Goal: Book appointment/travel/reservation

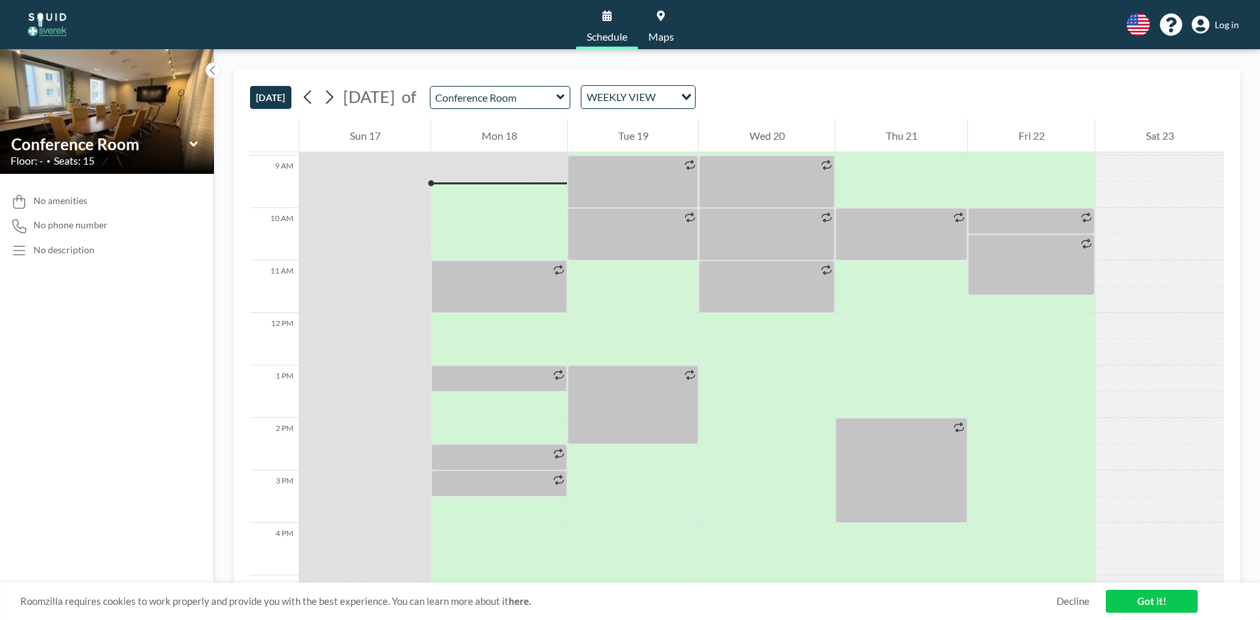
scroll to position [473, 0]
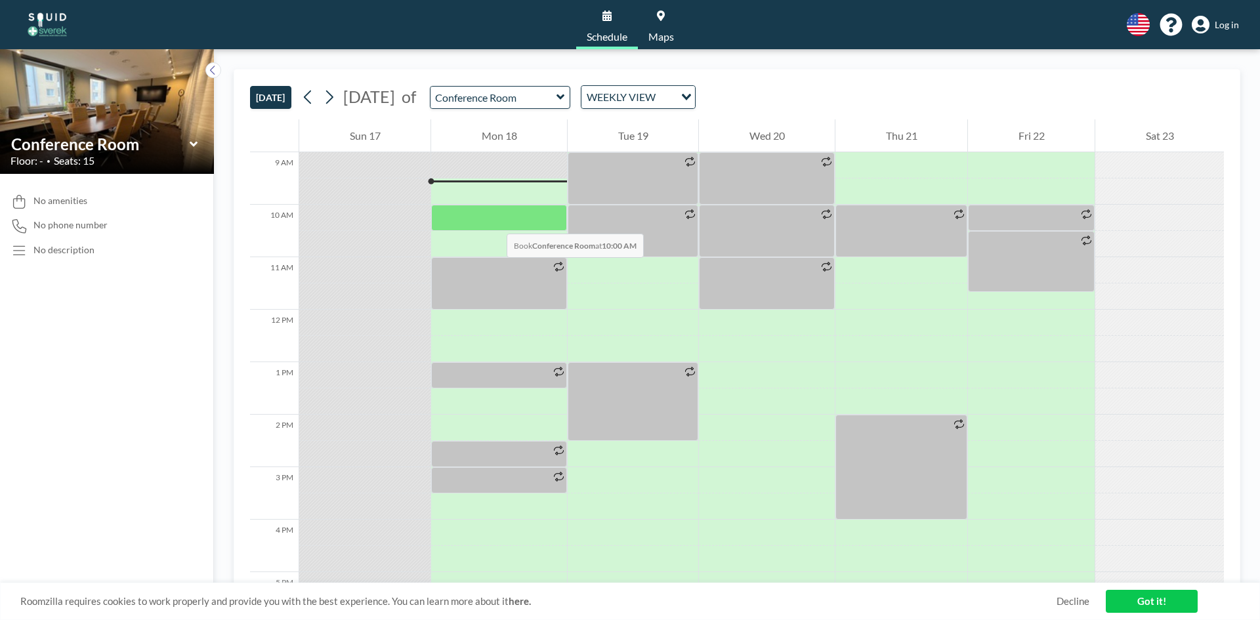
click at [494, 221] on div at bounding box center [499, 218] width 136 height 26
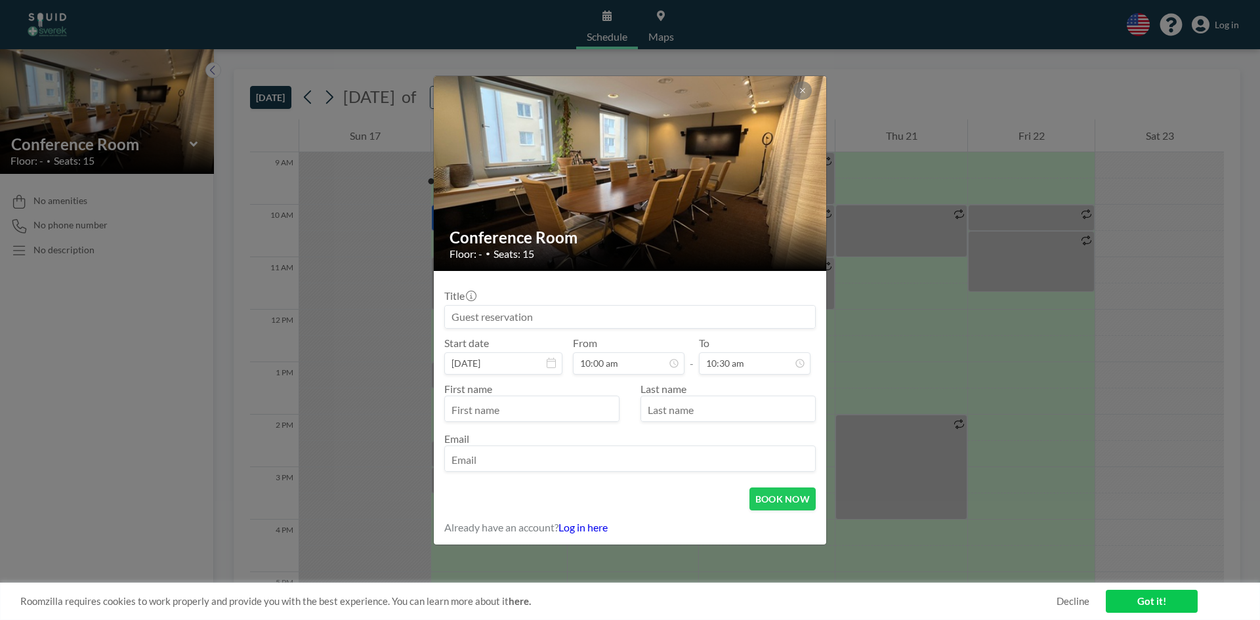
click at [556, 410] on input "text" at bounding box center [532, 410] width 174 height 22
type input "[PERSON_NAME]"
click at [665, 404] on input "text" at bounding box center [728, 410] width 174 height 22
type input "Dementieva"
click at [667, 465] on input "email" at bounding box center [630, 460] width 370 height 22
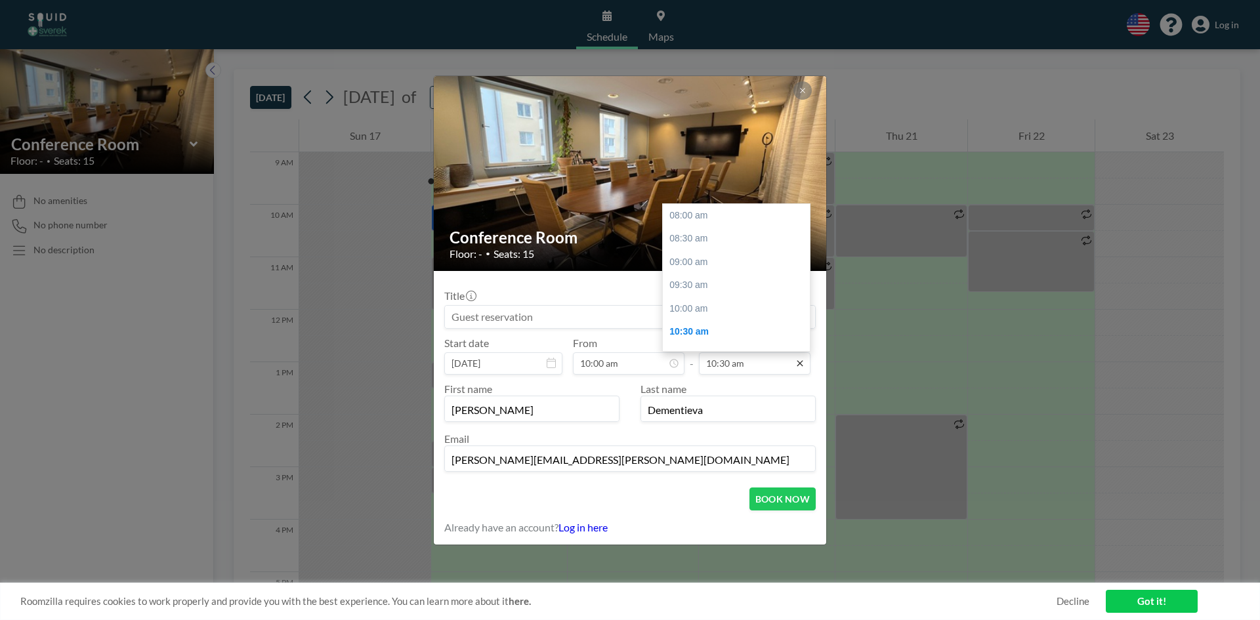
scroll to position [117, 0]
type input "[PERSON_NAME][EMAIL_ADDRESS][PERSON_NAME][DOMAIN_NAME]"
click at [698, 242] on div "11:00 am" at bounding box center [740, 239] width 154 height 24
type input "11:00 am"
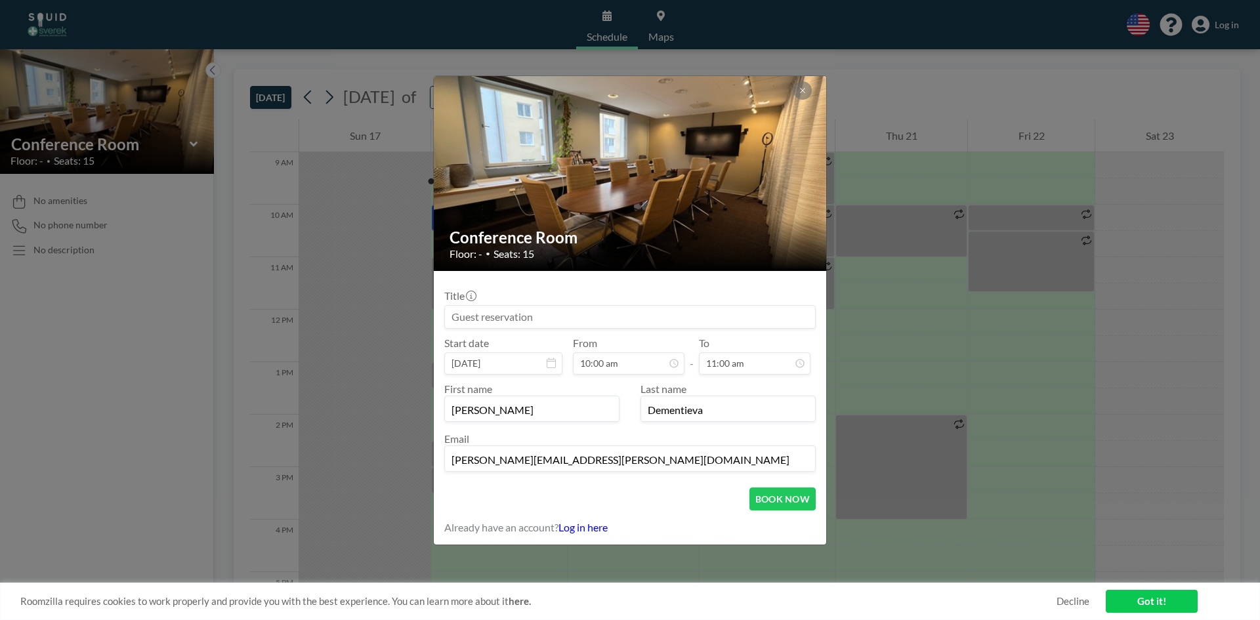
scroll to position [0, 0]
drag, startPoint x: 607, startPoint y: 465, endPoint x: 316, endPoint y: 439, distance: 291.9
click at [316, 439] on div "Conference Room Floor: - • Seats: 15 Title Start date [DATE] From 10:00 am - To…" at bounding box center [630, 310] width 1260 height 620
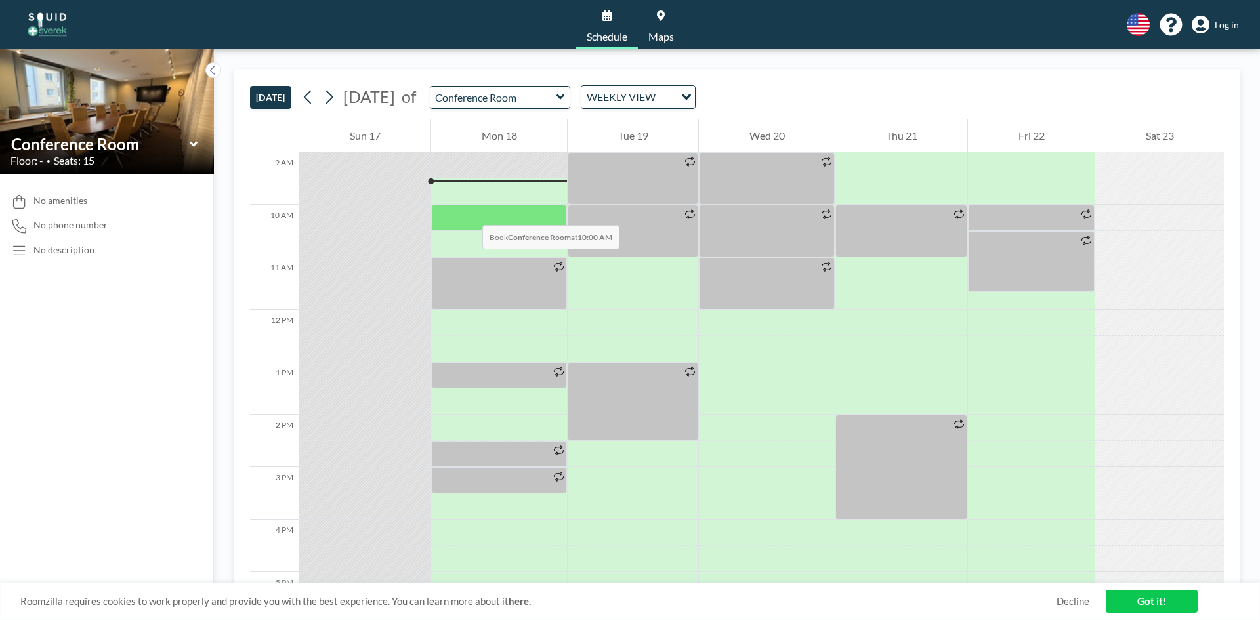
click at [469, 212] on div at bounding box center [499, 218] width 136 height 26
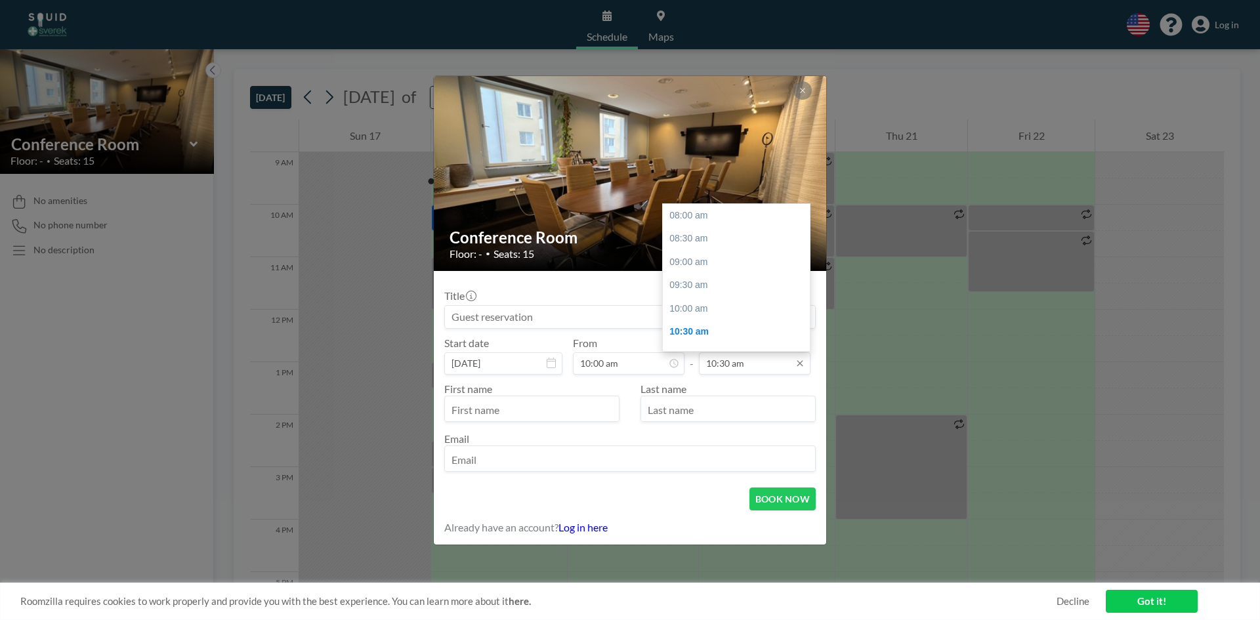
scroll to position [117, 0]
click at [714, 238] on div "11:00 am" at bounding box center [740, 239] width 154 height 24
type input "11:00 am"
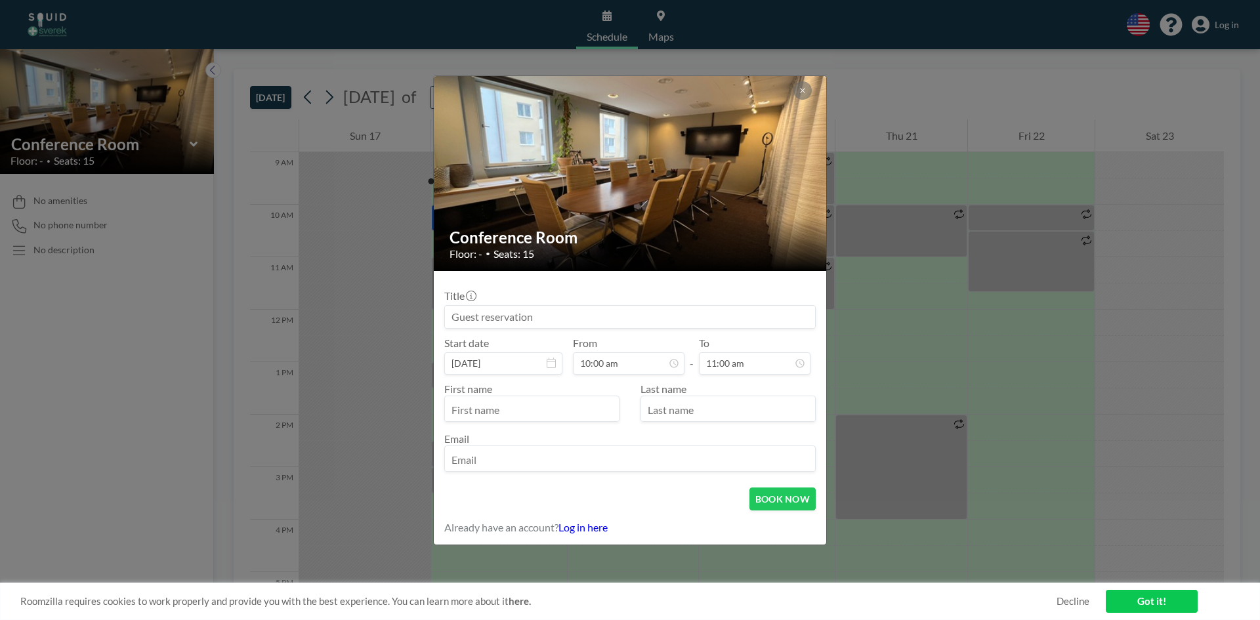
click at [559, 407] on input "text" at bounding box center [532, 410] width 174 height 22
type input "[PERSON_NAME]"
click at [667, 406] on input "text" at bounding box center [728, 410] width 174 height 22
type input "Dementieva"
click at [592, 469] on input "email" at bounding box center [630, 460] width 370 height 22
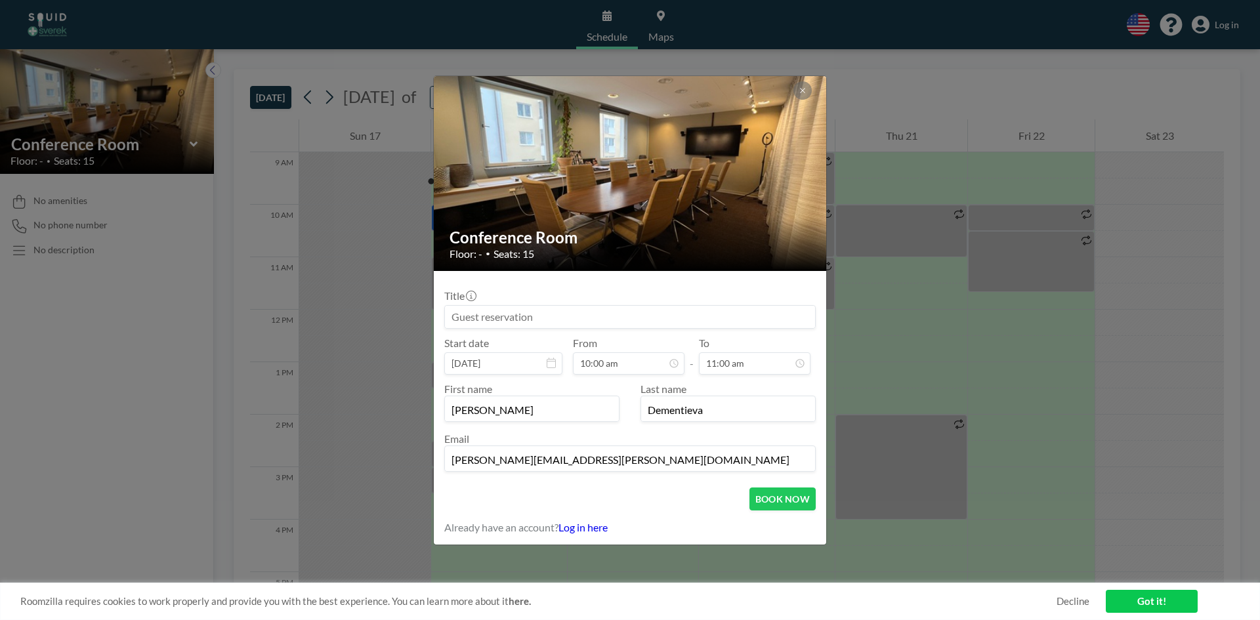
drag, startPoint x: 448, startPoint y: 460, endPoint x: 627, endPoint y: 471, distance: 179.5
click at [627, 471] on input "[PERSON_NAME][EMAIL_ADDRESS][PERSON_NAME][DOMAIN_NAME]" at bounding box center [630, 460] width 370 height 22
click at [626, 454] on input "[PERSON_NAME][EMAIL_ADDRESS][PERSON_NAME][DOMAIN_NAME]" at bounding box center [630, 460] width 370 height 22
type input "[PERSON_NAME][EMAIL_ADDRESS][PERSON_NAME][DOMAIN_NAME]"
click at [793, 506] on button "BOOK NOW" at bounding box center [782, 499] width 66 height 23
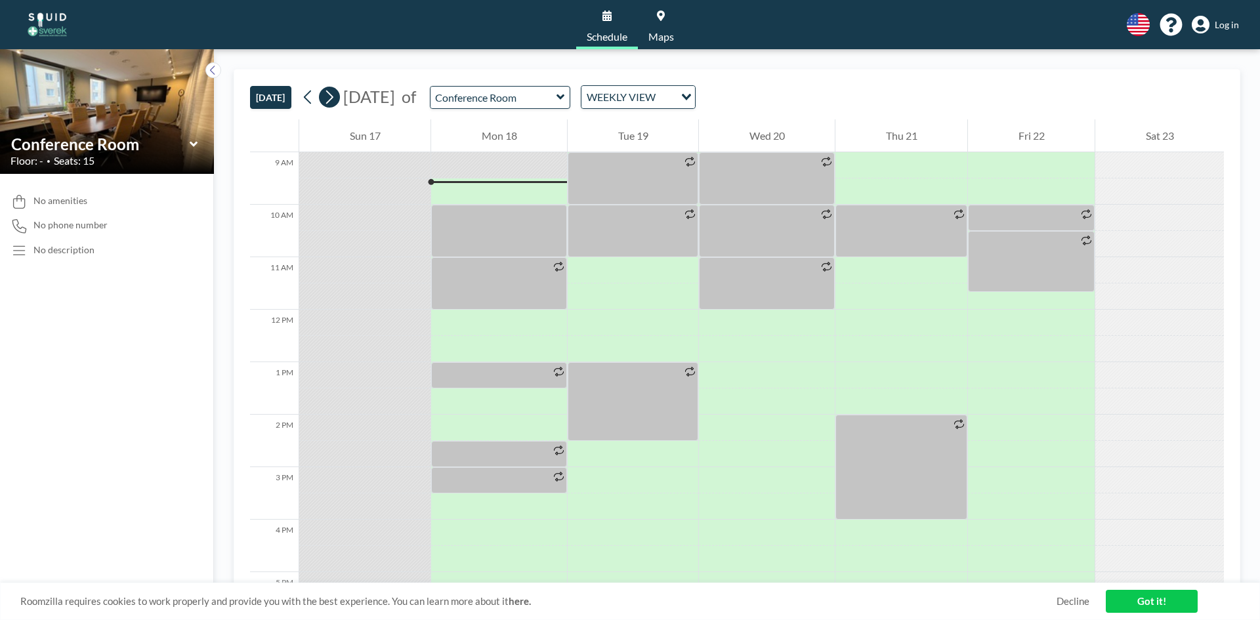
click at [332, 104] on icon at bounding box center [329, 97] width 12 height 20
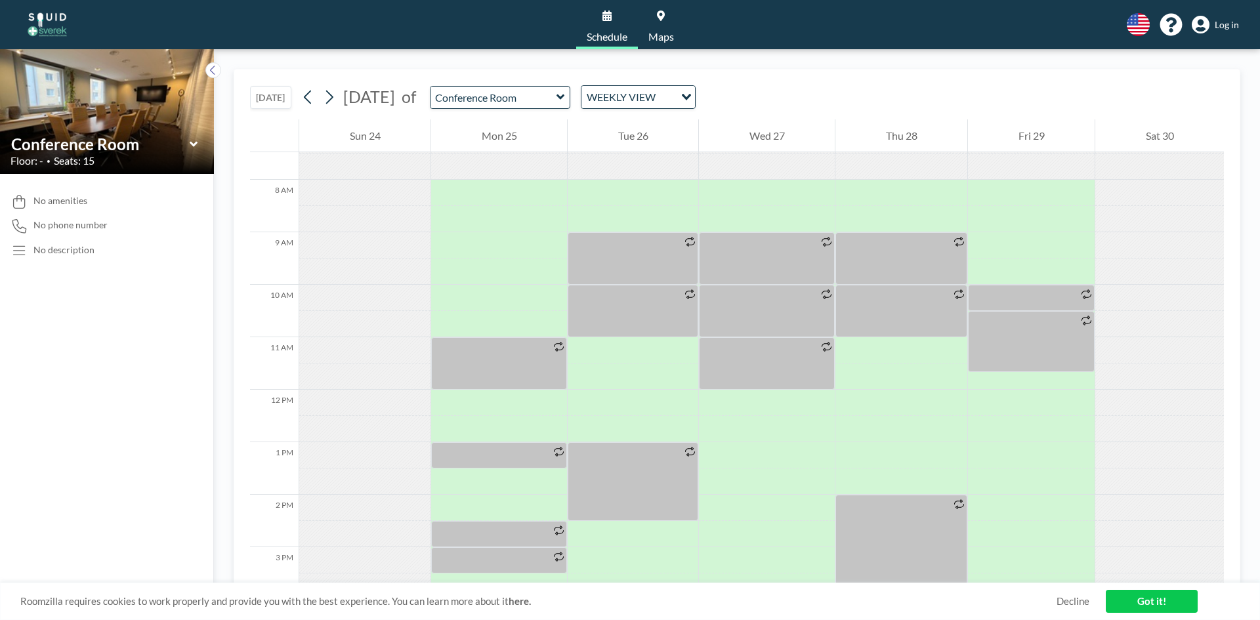
scroll to position [394, 0]
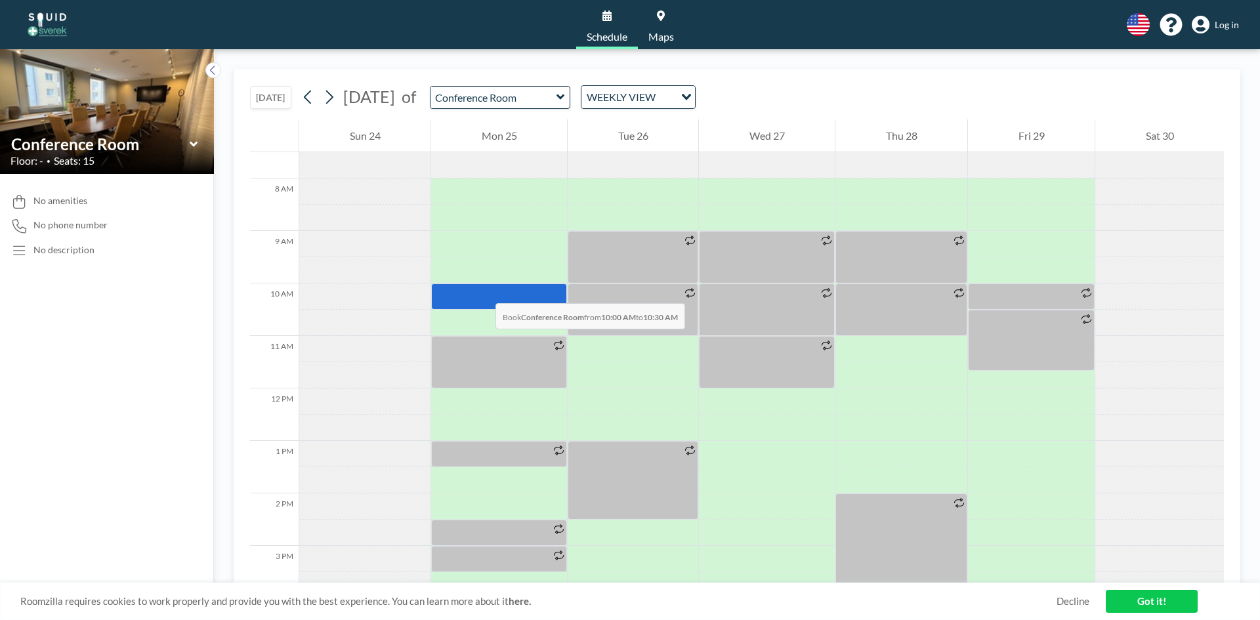
click at [482, 290] on div at bounding box center [499, 297] width 136 height 26
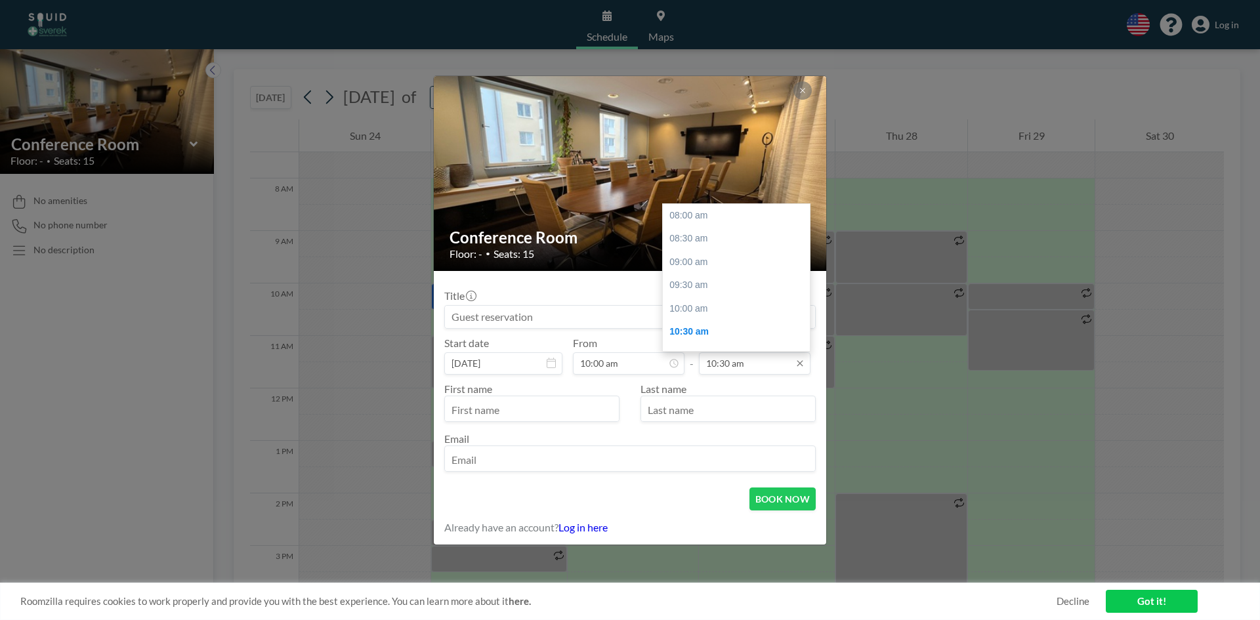
scroll to position [117, 0]
click at [706, 246] on div "11:00 am" at bounding box center [740, 239] width 154 height 24
type input "11:00 am"
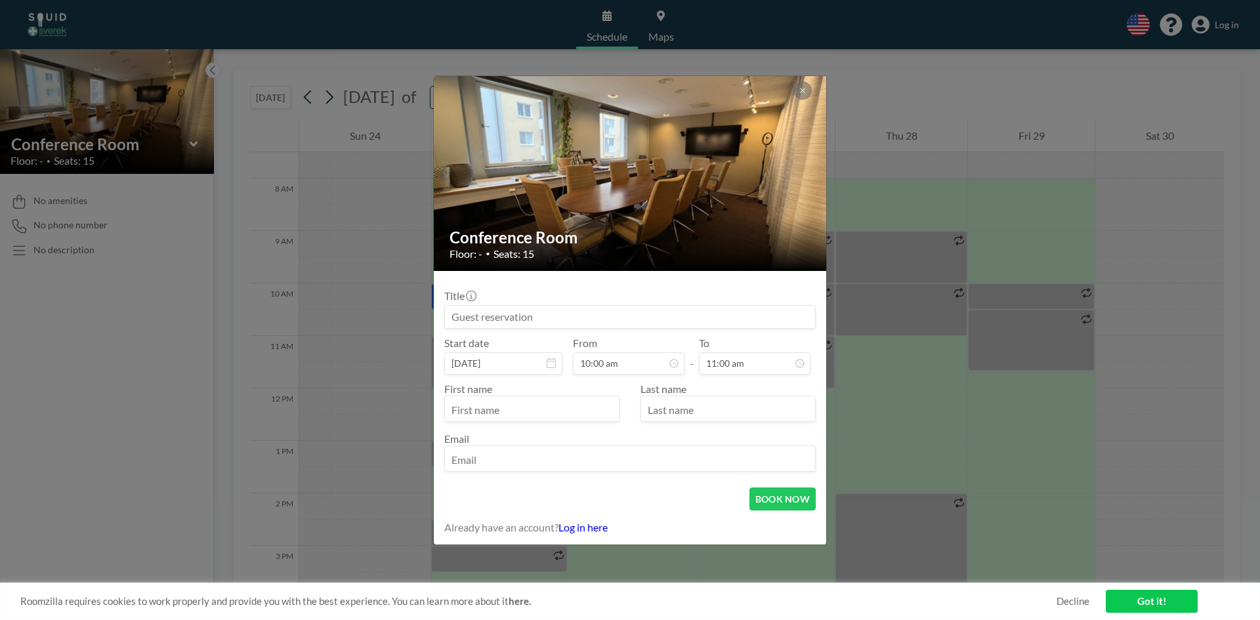
scroll to position [93, 0]
click at [560, 463] on input "email" at bounding box center [630, 460] width 370 height 22
paste input "[PERSON_NAME][EMAIL_ADDRESS][PERSON_NAME][DOMAIN_NAME]"
type input "[PERSON_NAME][EMAIL_ADDRESS][PERSON_NAME][DOMAIN_NAME]"
click at [551, 408] on input "text" at bounding box center [532, 410] width 174 height 22
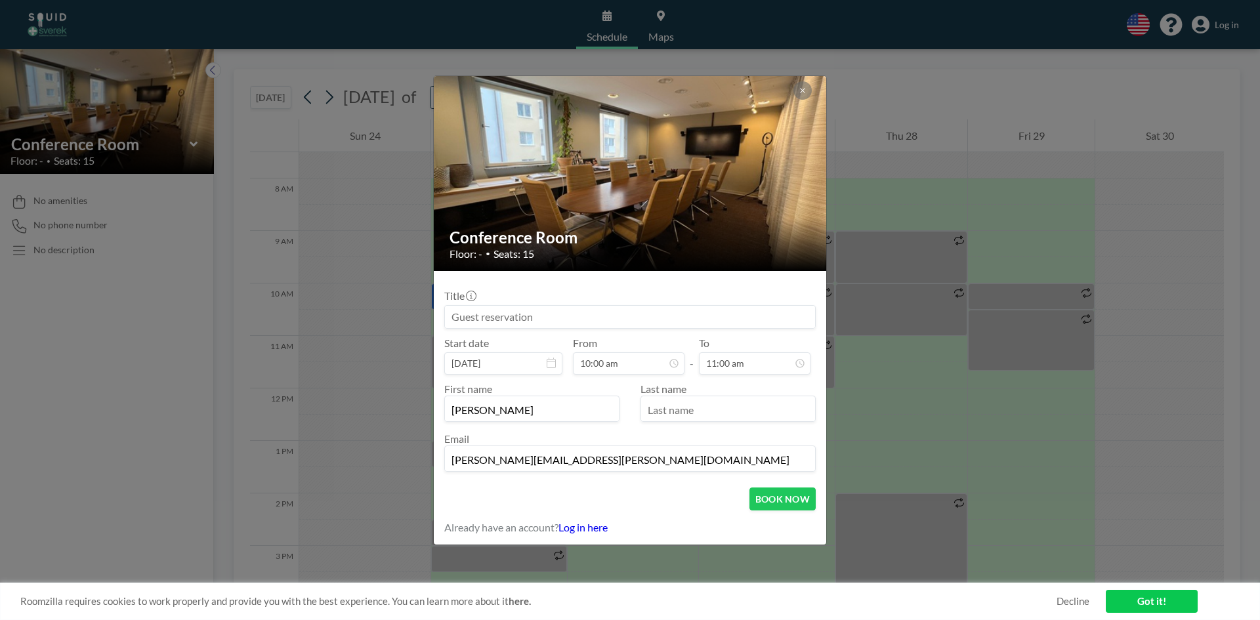
type input "[PERSON_NAME]"
click at [784, 404] on input "text" at bounding box center [728, 410] width 174 height 22
type input "Dementieva"
click at [779, 495] on button "BOOK NOW" at bounding box center [782, 499] width 66 height 23
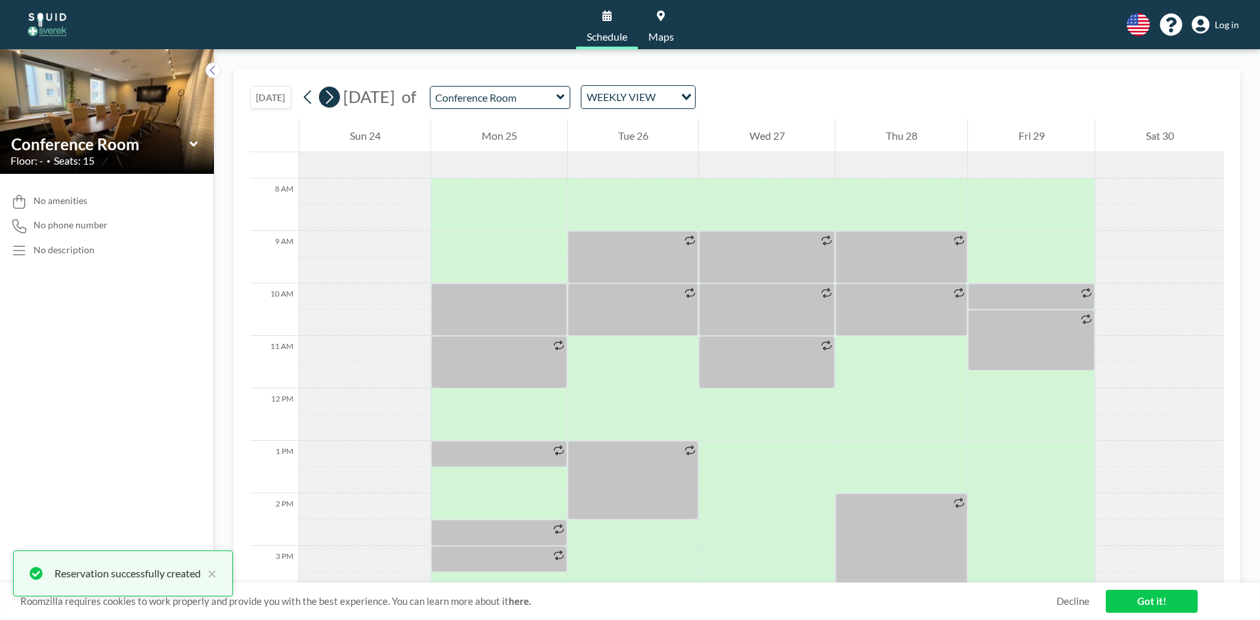
click at [330, 95] on icon at bounding box center [329, 97] width 12 height 20
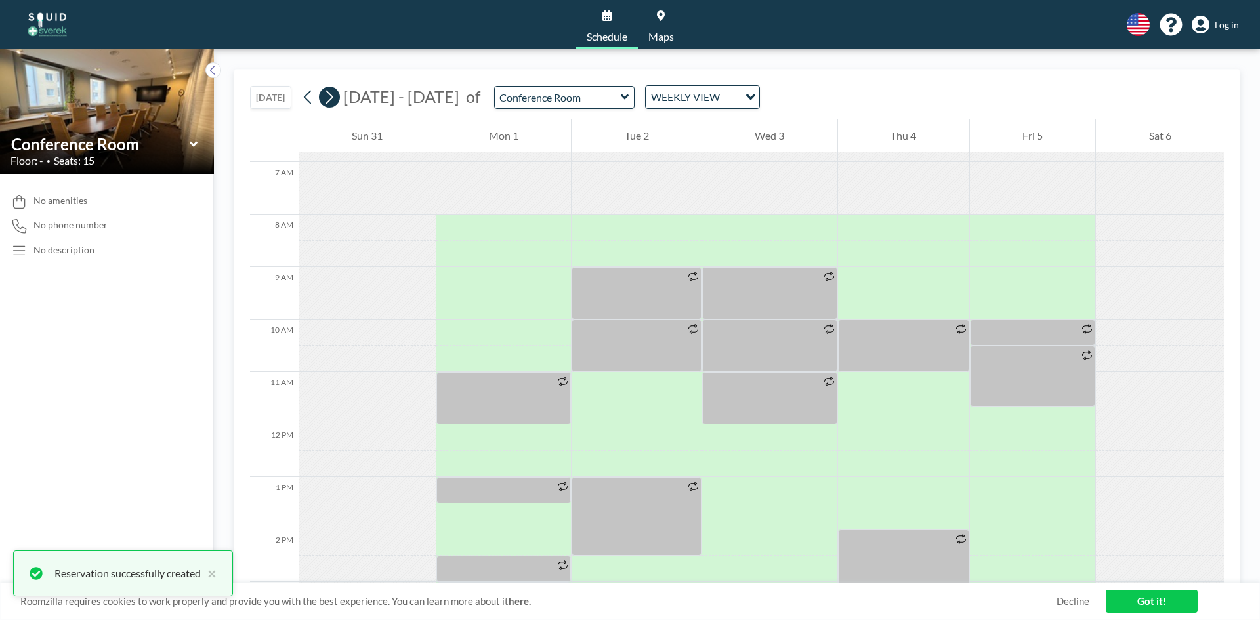
scroll to position [394, 0]
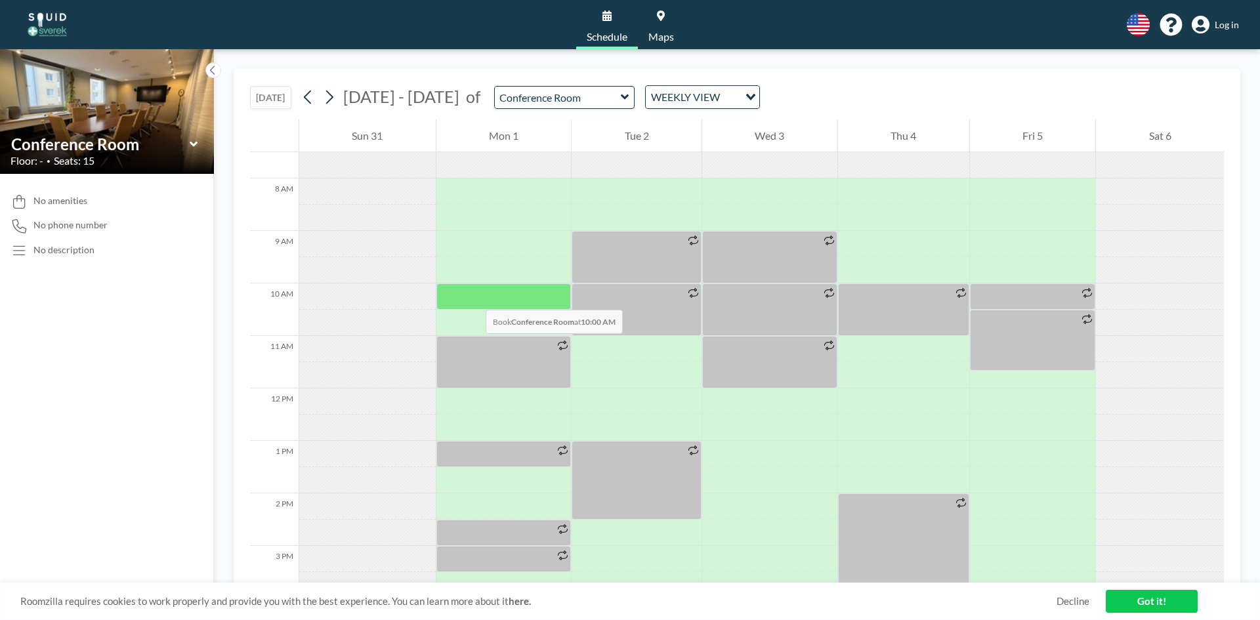
click at [473, 297] on div at bounding box center [503, 297] width 135 height 26
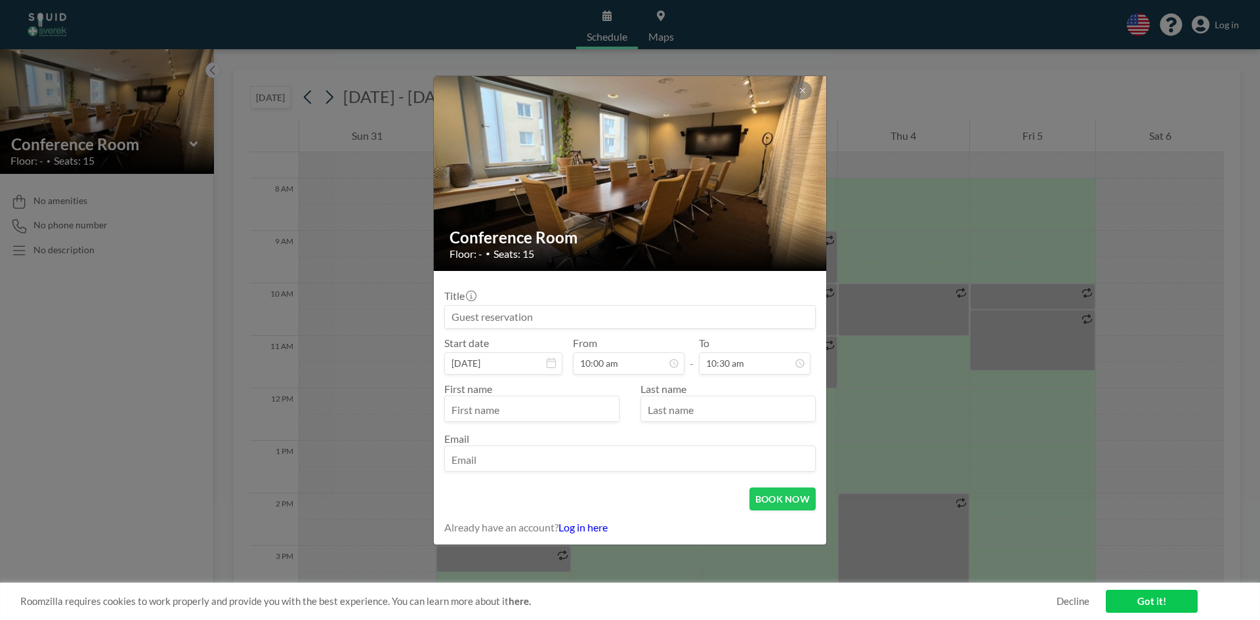
scroll to position [93, 0]
click at [514, 403] on input "text" at bounding box center [532, 410] width 174 height 22
type input "[PERSON_NAME]"
click at [694, 413] on input "text" at bounding box center [728, 410] width 174 height 22
type input "Dementieva"
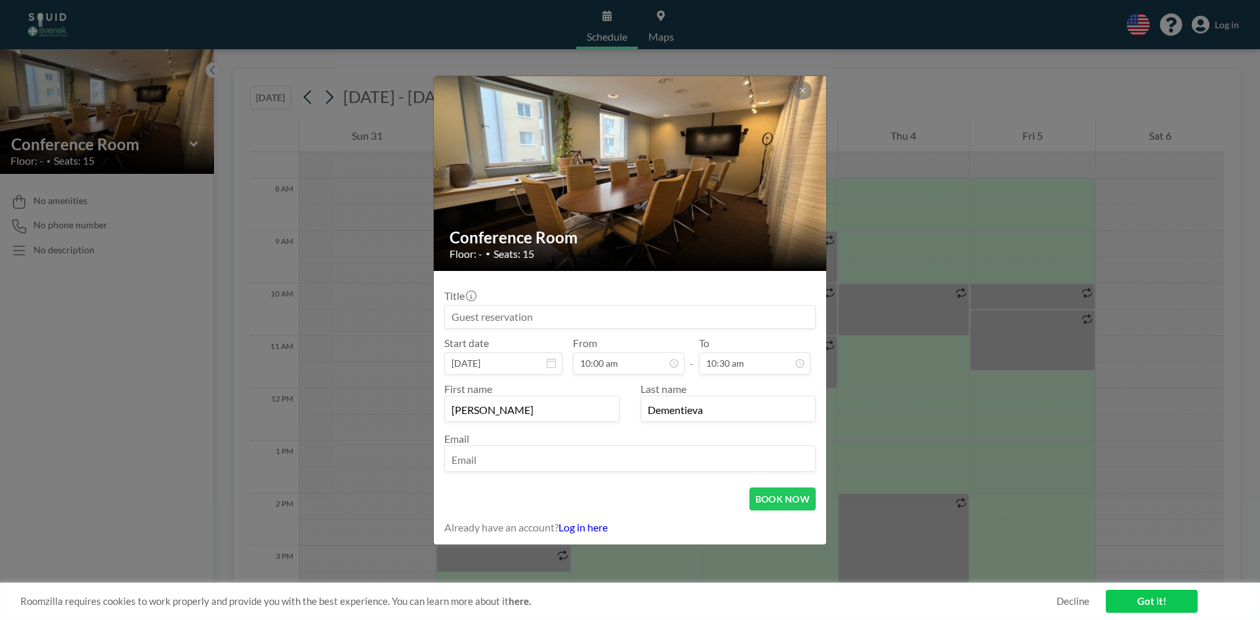
click at [681, 469] on input "email" at bounding box center [630, 460] width 370 height 22
paste input "[PERSON_NAME][EMAIL_ADDRESS][PERSON_NAME][DOMAIN_NAME]"
type input "[PERSON_NAME][EMAIL_ADDRESS][PERSON_NAME][DOMAIN_NAME]"
click at [792, 493] on button "BOOK NOW" at bounding box center [782, 499] width 66 height 23
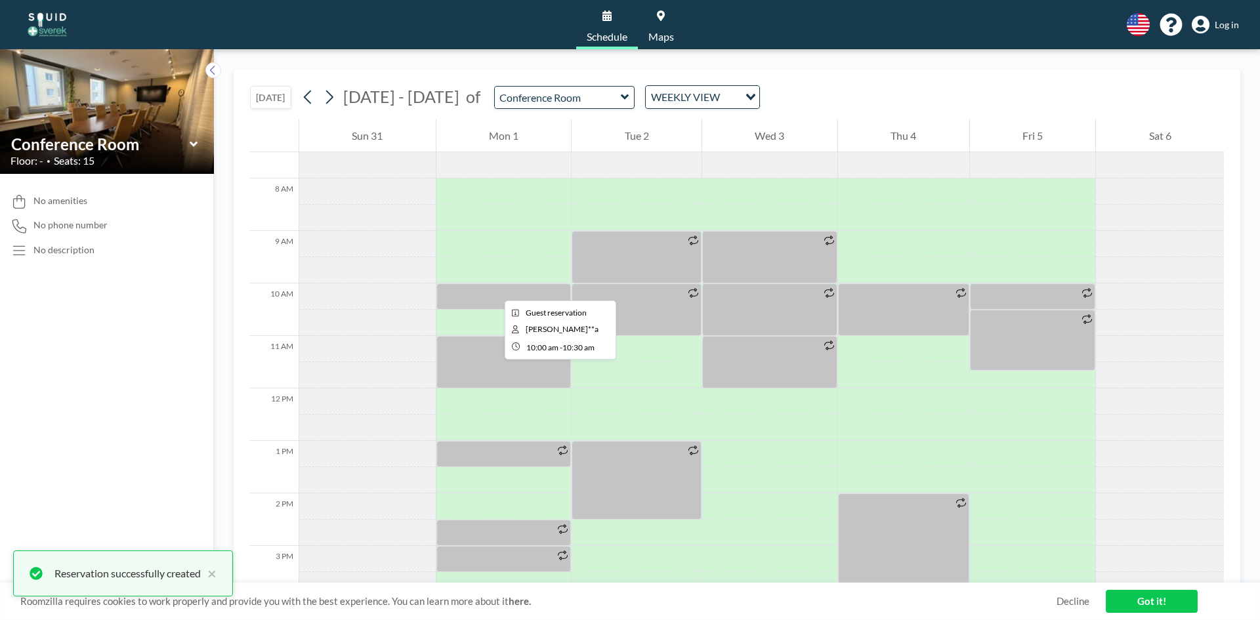
click at [494, 289] on div at bounding box center [503, 297] width 135 height 26
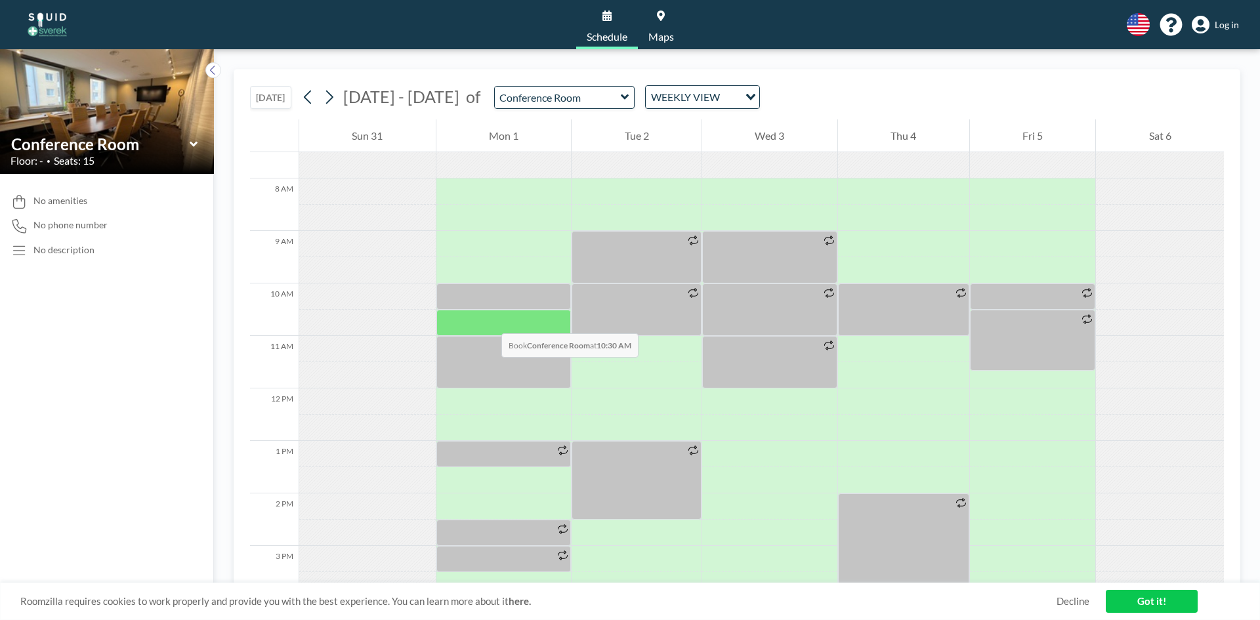
click at [488, 320] on div at bounding box center [503, 323] width 135 height 26
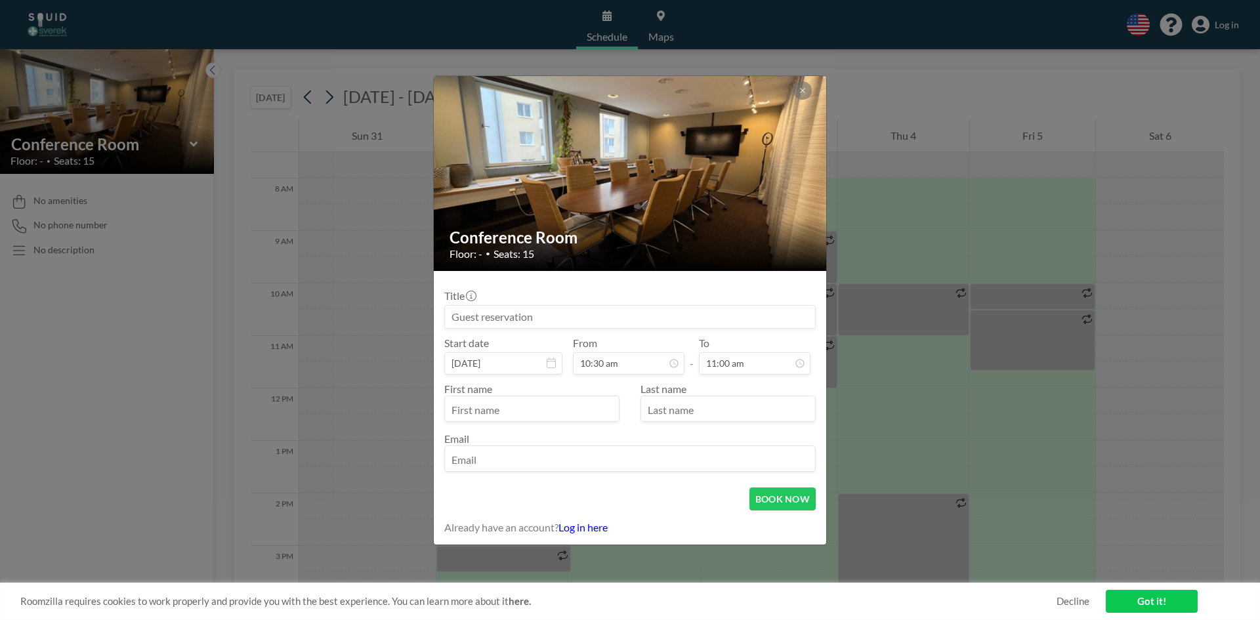
click at [570, 408] on input "text" at bounding box center [532, 410] width 174 height 22
type input "[PERSON_NAME]"
click at [674, 412] on input "text" at bounding box center [728, 410] width 174 height 22
type input "Dementieva"
click at [653, 454] on input "email" at bounding box center [630, 460] width 370 height 22
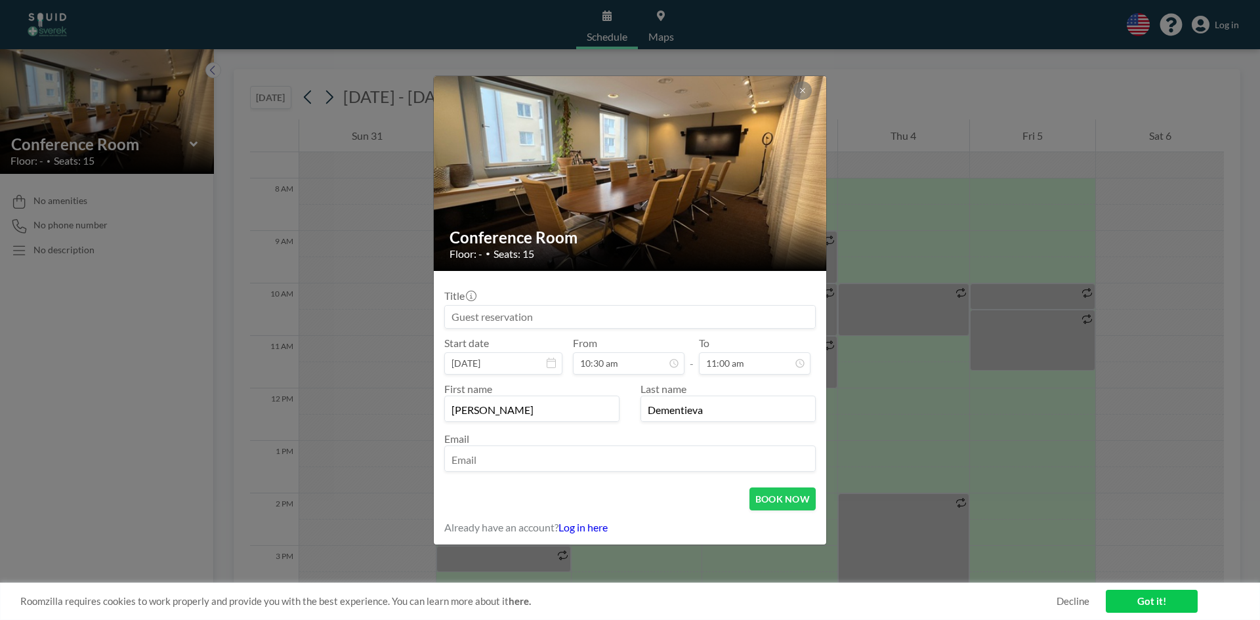
paste input "[PERSON_NAME][EMAIL_ADDRESS][PERSON_NAME][DOMAIN_NAME]"
type input "[PERSON_NAME][EMAIL_ADDRESS][PERSON_NAME][DOMAIN_NAME]"
click at [791, 501] on button "BOOK NOW" at bounding box center [782, 499] width 66 height 23
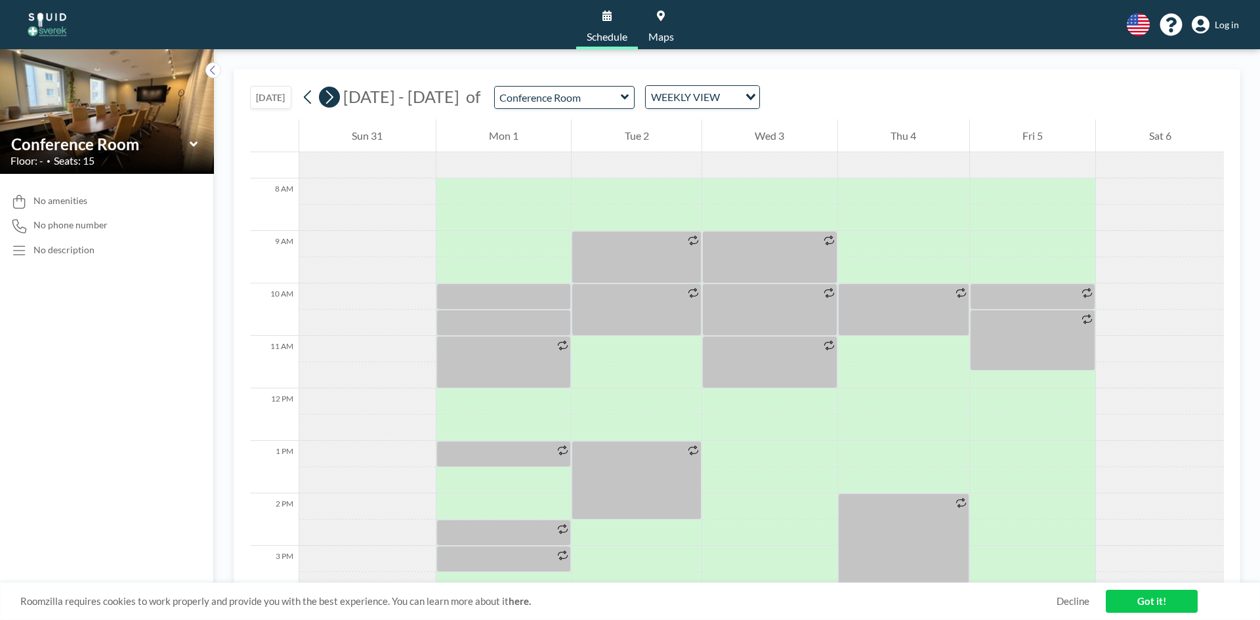
click at [329, 89] on icon at bounding box center [329, 97] width 12 height 20
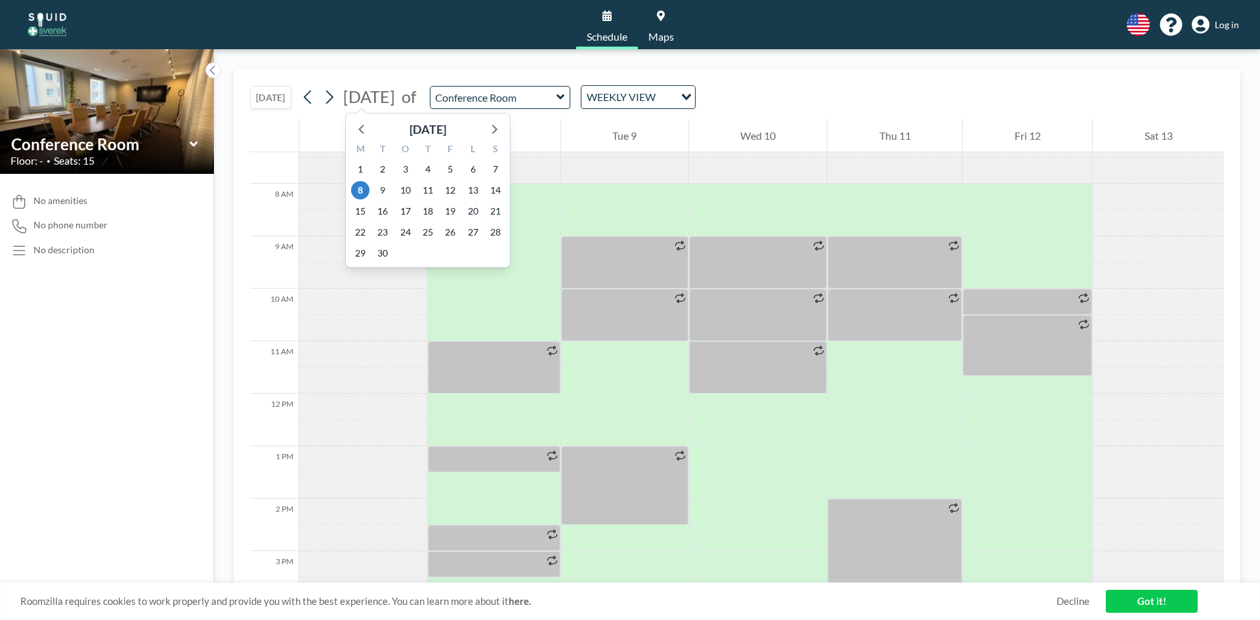
scroll to position [394, 0]
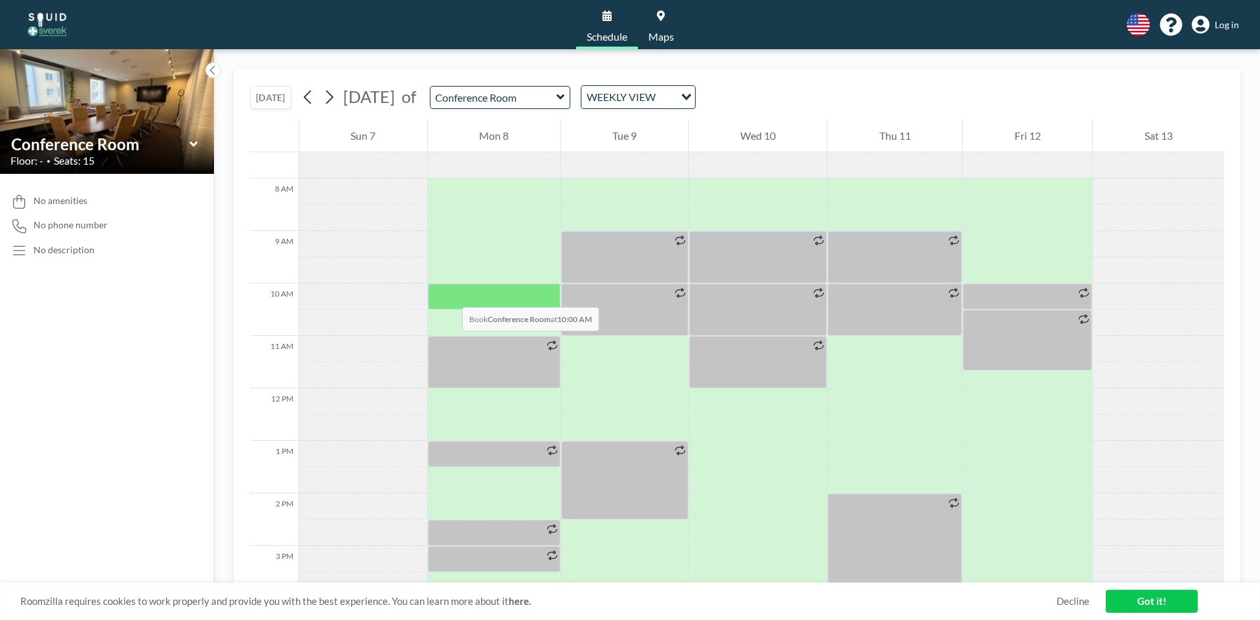
click at [449, 294] on div at bounding box center [494, 297] width 133 height 26
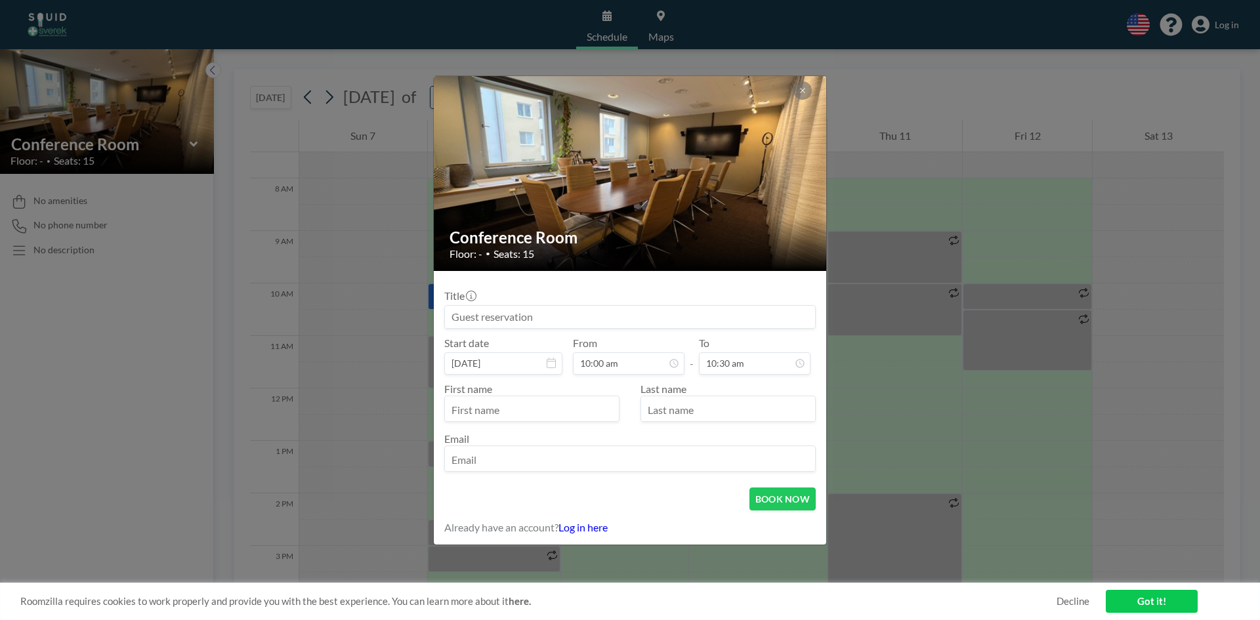
click at [528, 410] on input "text" at bounding box center [532, 410] width 174 height 22
type input "[PERSON_NAME]"
click at [729, 404] on input "text" at bounding box center [728, 410] width 174 height 22
type input "Dementieva"
click at [710, 453] on input "email" at bounding box center [630, 460] width 370 height 22
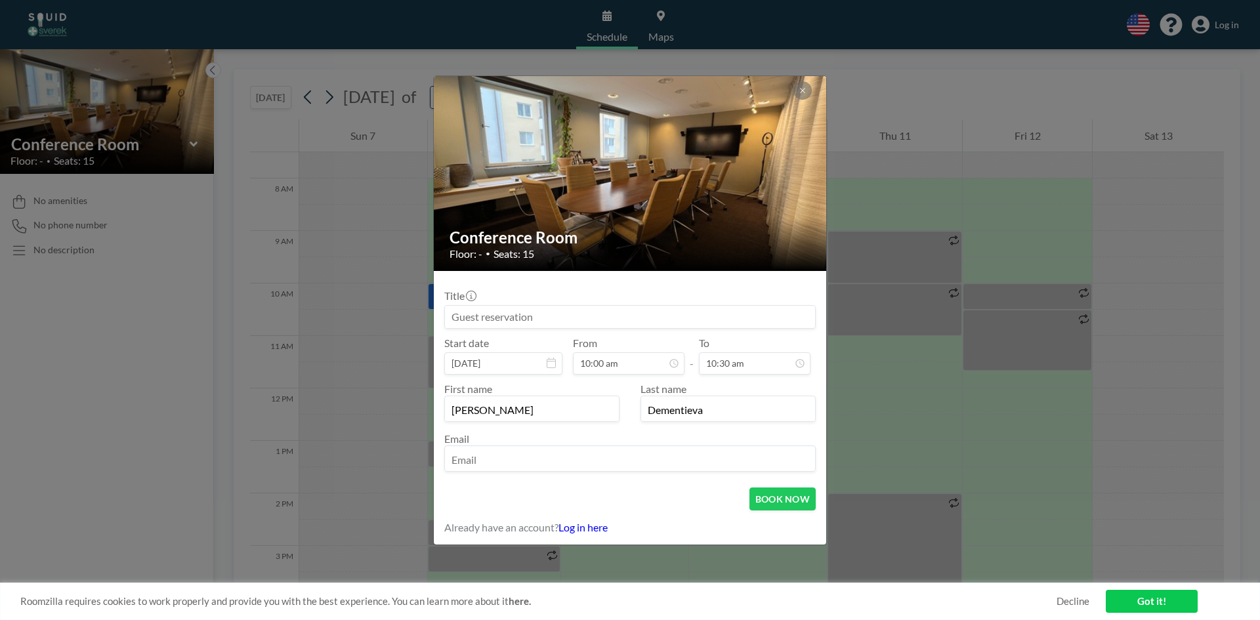
paste input "[PERSON_NAME][EMAIL_ADDRESS][PERSON_NAME][DOMAIN_NAME]"
type input "[PERSON_NAME][EMAIL_ADDRESS][PERSON_NAME][DOMAIN_NAME]"
click at [792, 507] on button "BOOK NOW" at bounding box center [782, 499] width 66 height 23
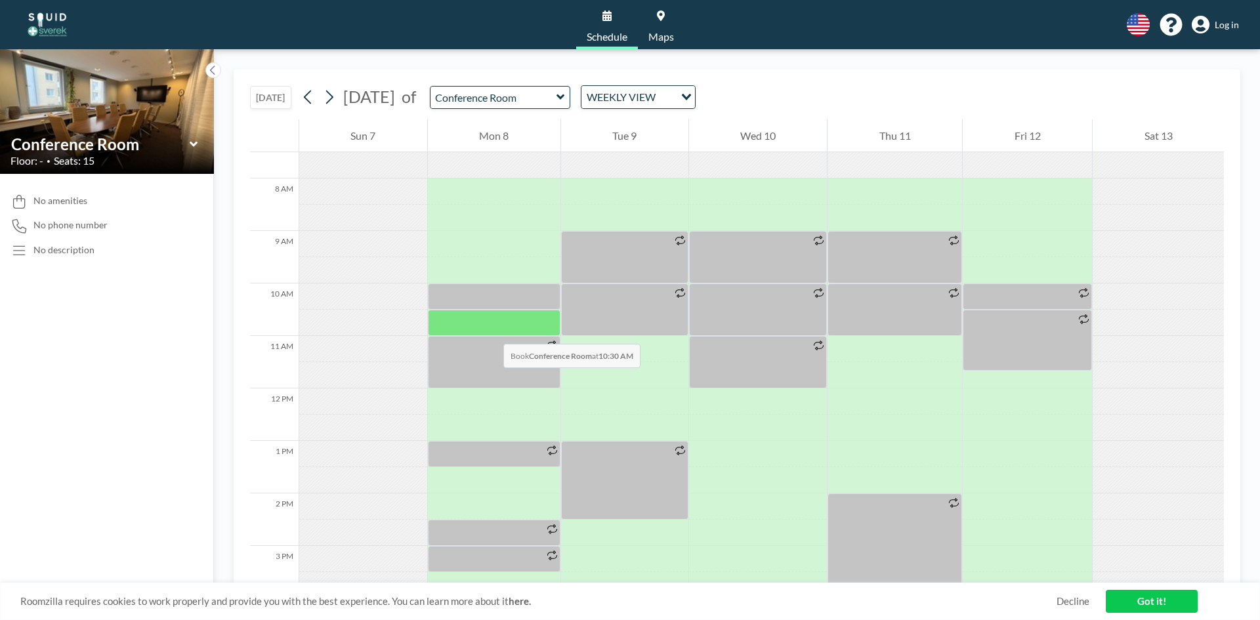
click at [490, 331] on div at bounding box center [494, 323] width 133 height 26
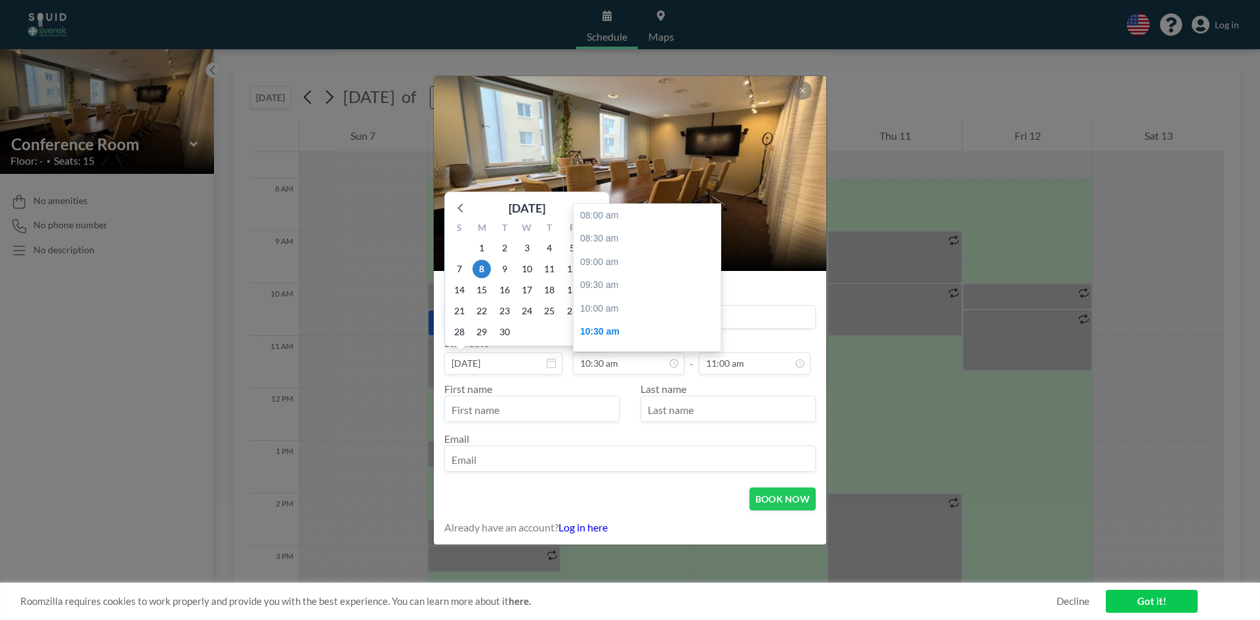
scroll to position [117, 0]
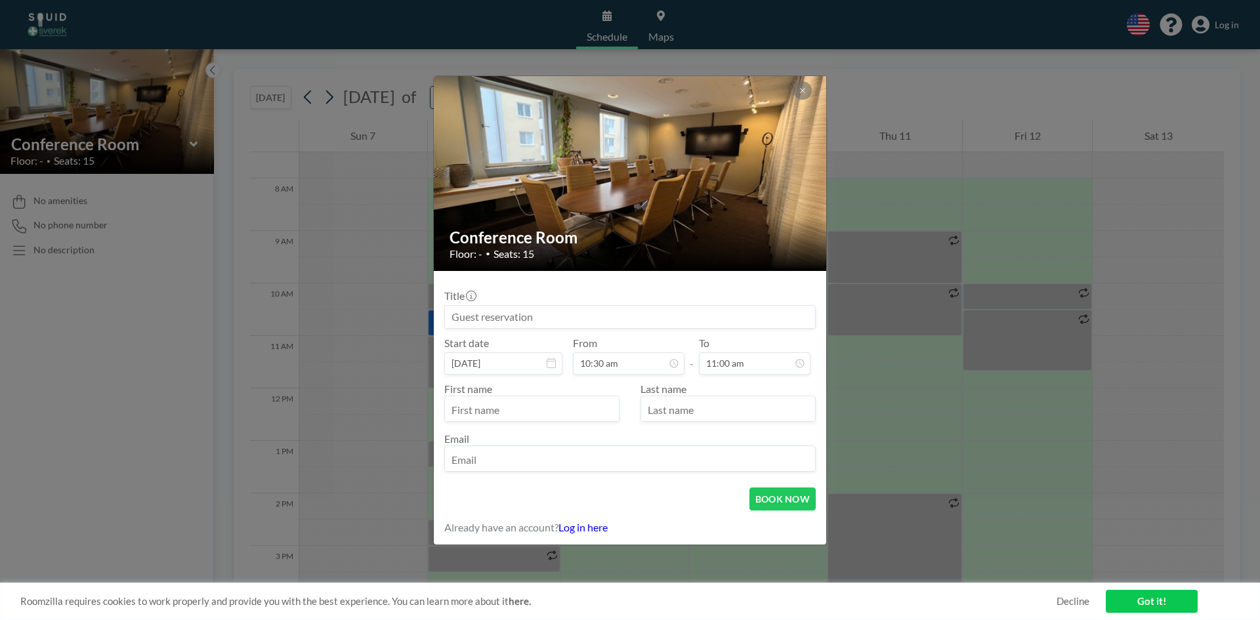
click at [542, 402] on input "text" at bounding box center [532, 410] width 174 height 22
type input "[PERSON_NAME]"
click at [681, 400] on input "text" at bounding box center [728, 410] width 174 height 22
type input "Dementieva"
click at [659, 454] on input "email" at bounding box center [630, 460] width 370 height 22
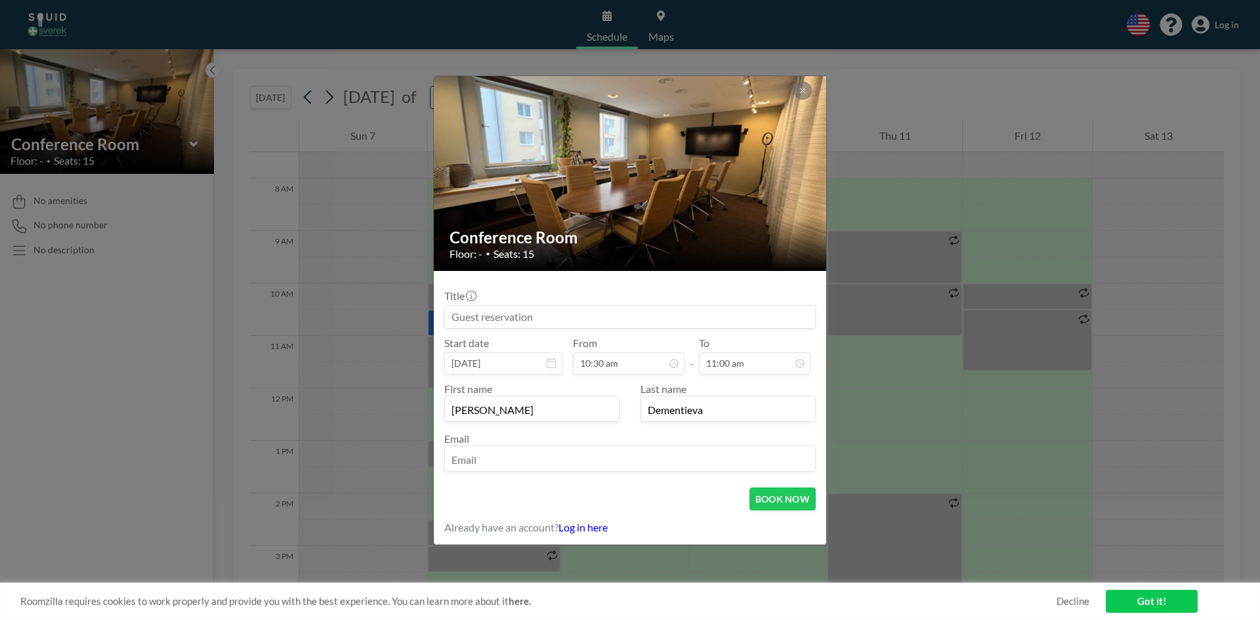
paste input "[PERSON_NAME][EMAIL_ADDRESS][PERSON_NAME][DOMAIN_NAME]"
type input "[PERSON_NAME][EMAIL_ADDRESS][PERSON_NAME][DOMAIN_NAME]"
click at [785, 503] on button "BOOK NOW" at bounding box center [782, 499] width 66 height 23
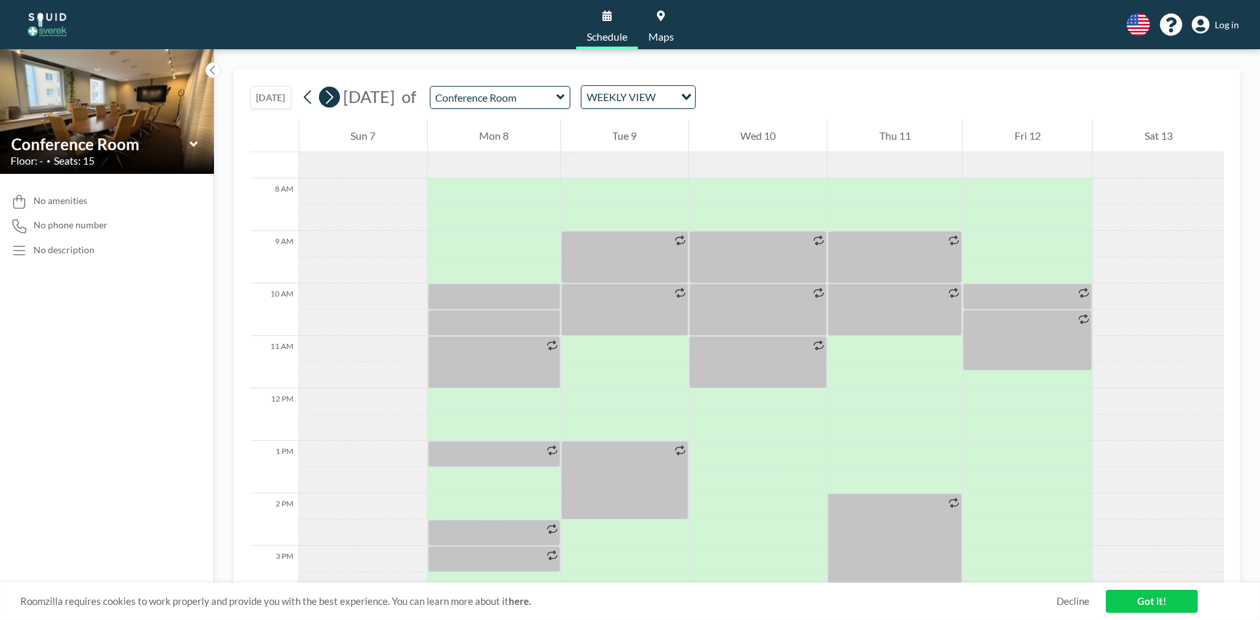
click at [330, 98] on icon at bounding box center [329, 97] width 12 height 20
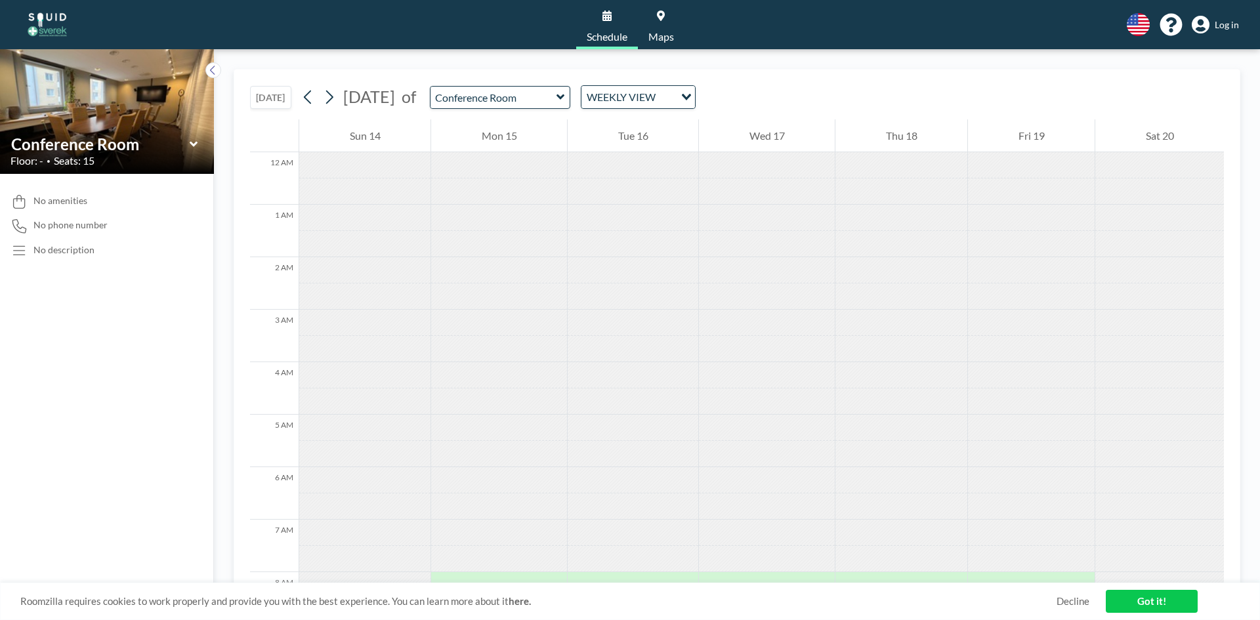
scroll to position [394, 0]
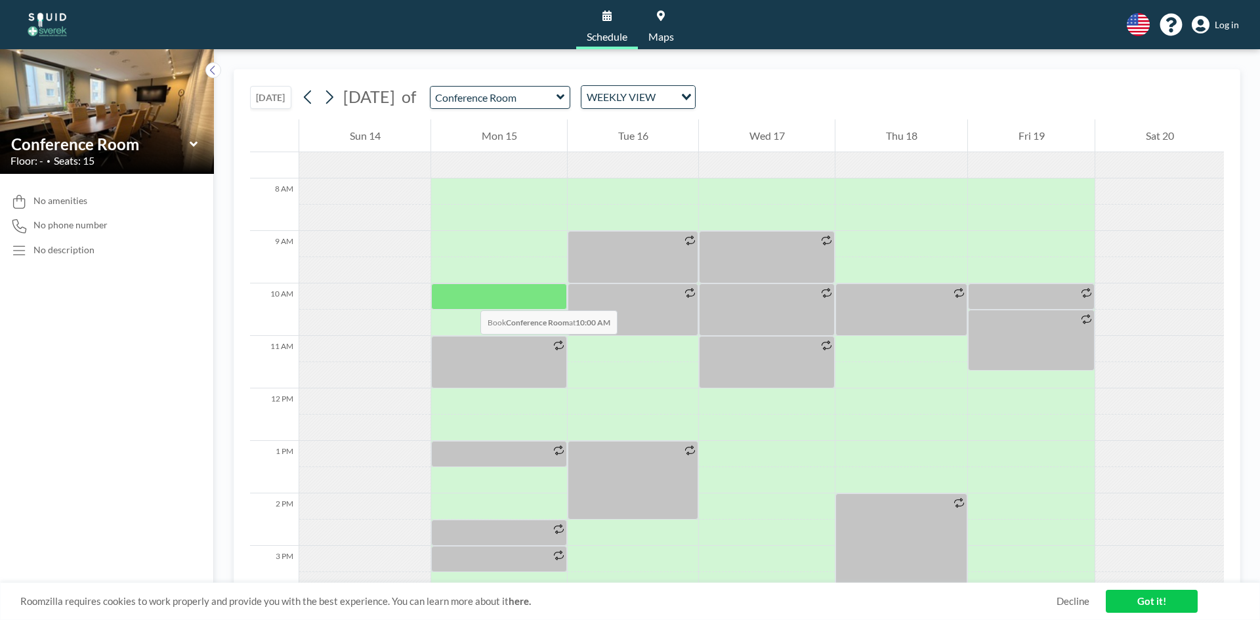
click at [467, 297] on div at bounding box center [499, 297] width 136 height 26
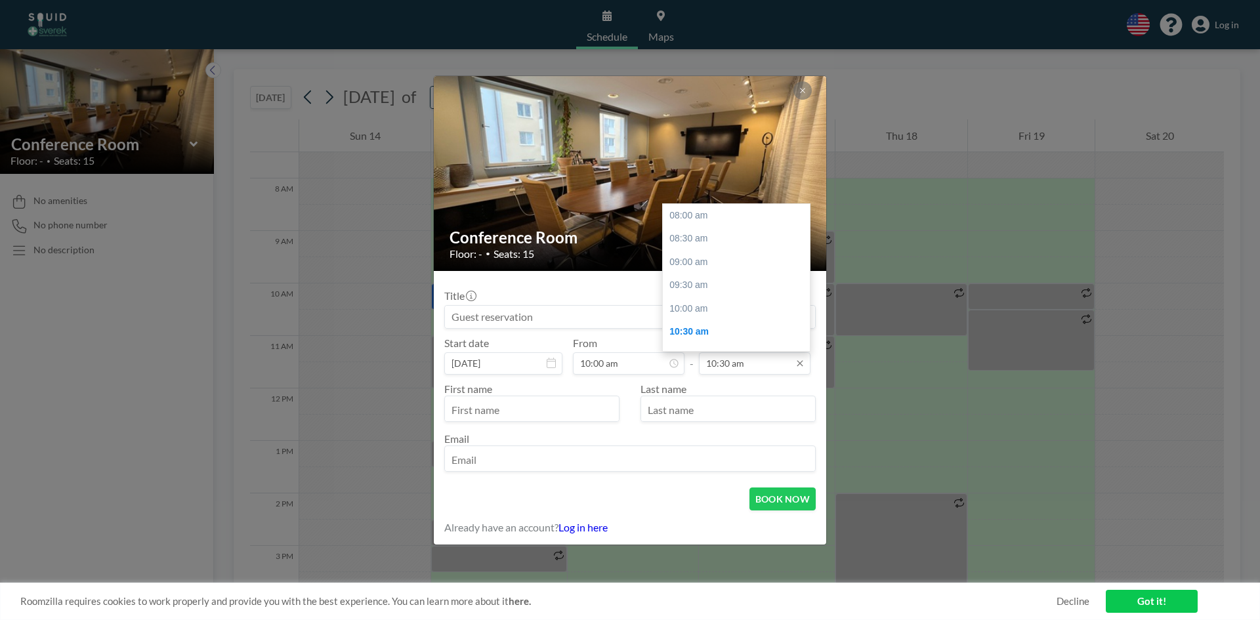
scroll to position [117, 0]
click at [753, 366] on input "10:30 am" at bounding box center [755, 363] width 112 height 22
click at [703, 242] on div "11:00 am" at bounding box center [740, 239] width 154 height 24
type input "11:00 am"
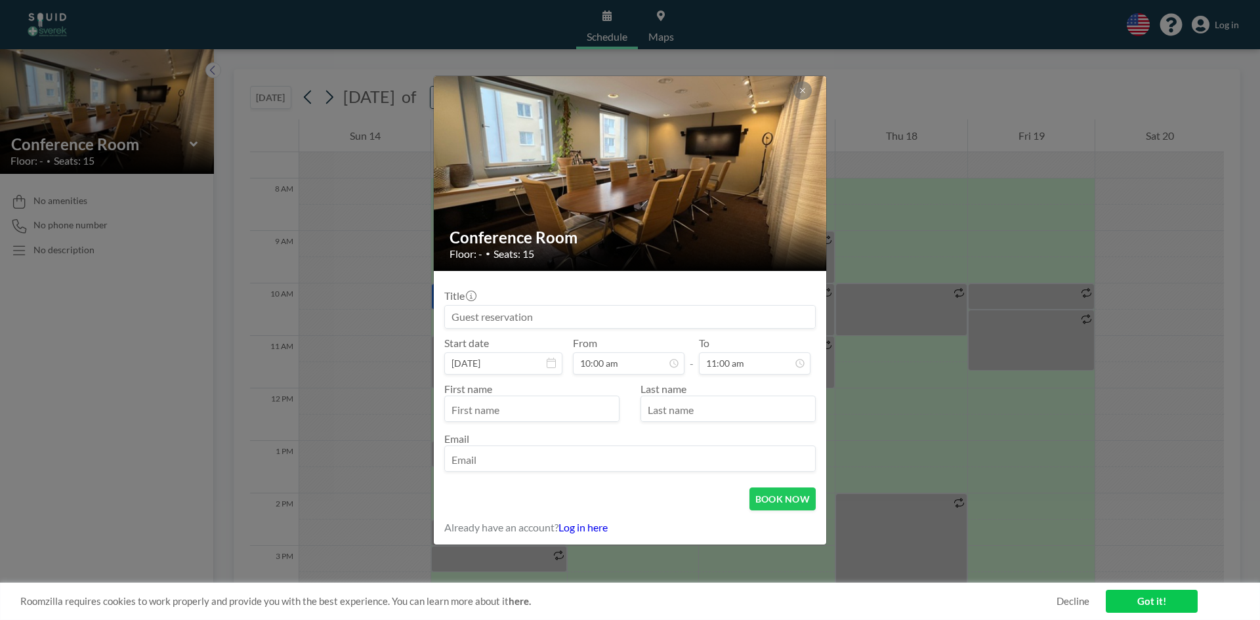
scroll to position [93, 0]
click at [508, 407] on input "text" at bounding box center [532, 410] width 174 height 22
type input "[PERSON_NAME]"
click at [669, 413] on input "text" at bounding box center [728, 410] width 174 height 22
type input "Dementieva"
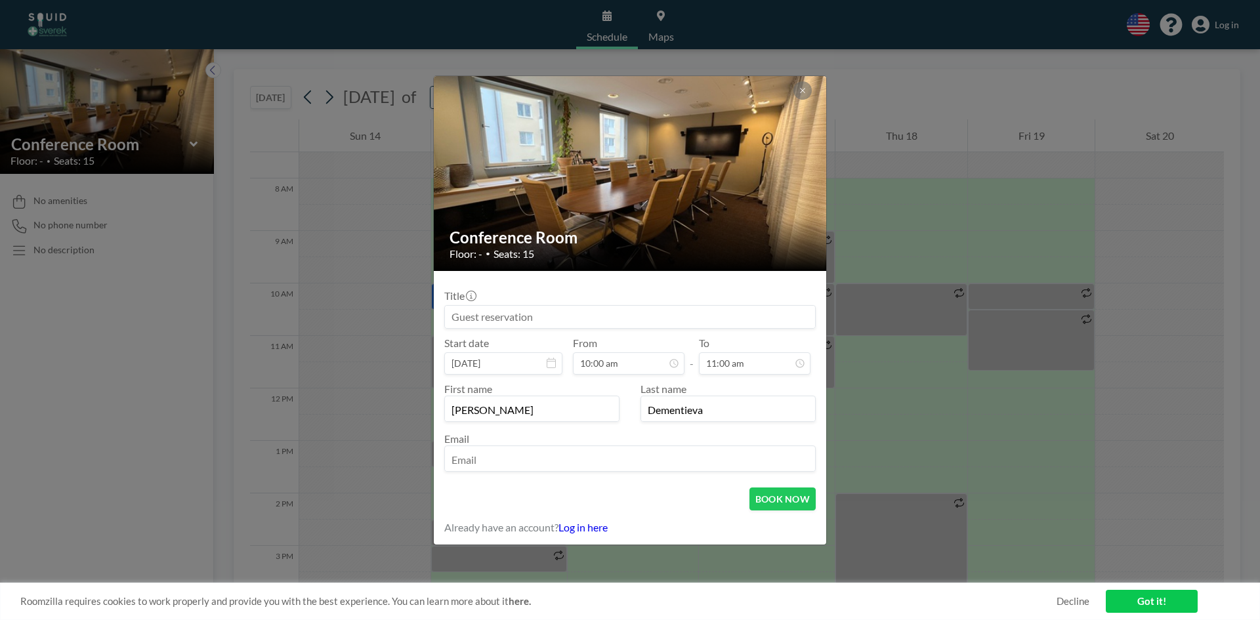
click at [614, 459] on input "email" at bounding box center [630, 460] width 370 height 22
paste input "[PERSON_NAME][EMAIL_ADDRESS][PERSON_NAME][DOMAIN_NAME]"
type input "[PERSON_NAME][EMAIL_ADDRESS][PERSON_NAME][DOMAIN_NAME]"
click at [757, 492] on button "BOOK NOW" at bounding box center [782, 499] width 66 height 23
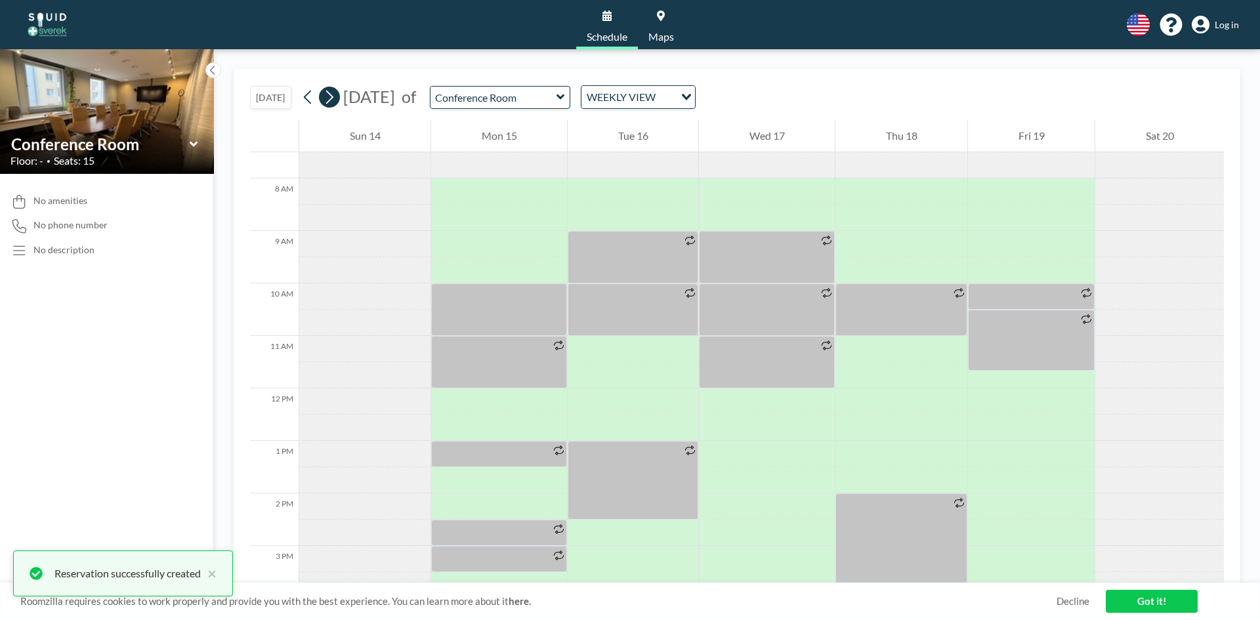
click at [340, 100] on button at bounding box center [329, 97] width 21 height 21
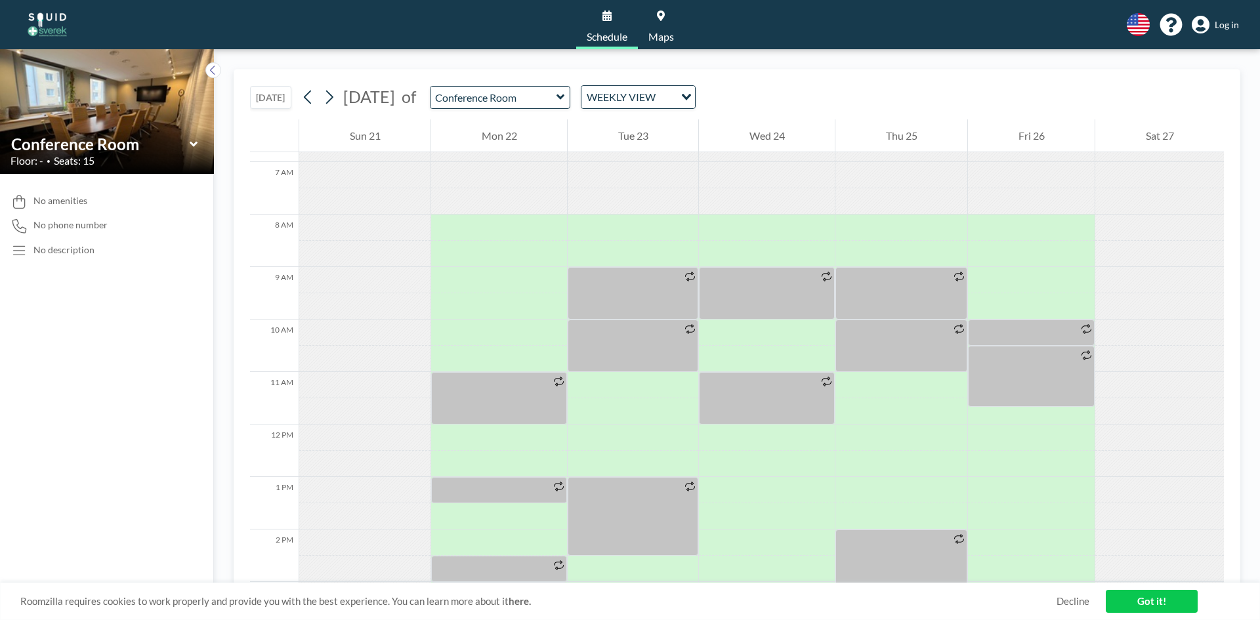
scroll to position [394, 0]
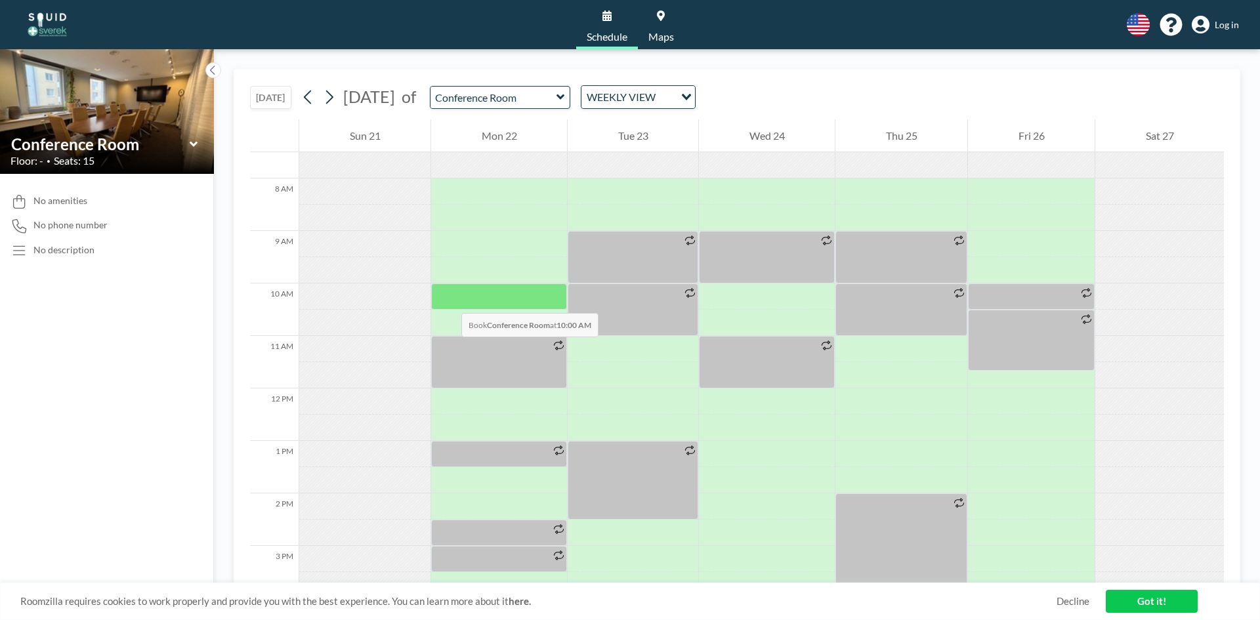
click at [450, 298] on div at bounding box center [499, 297] width 136 height 26
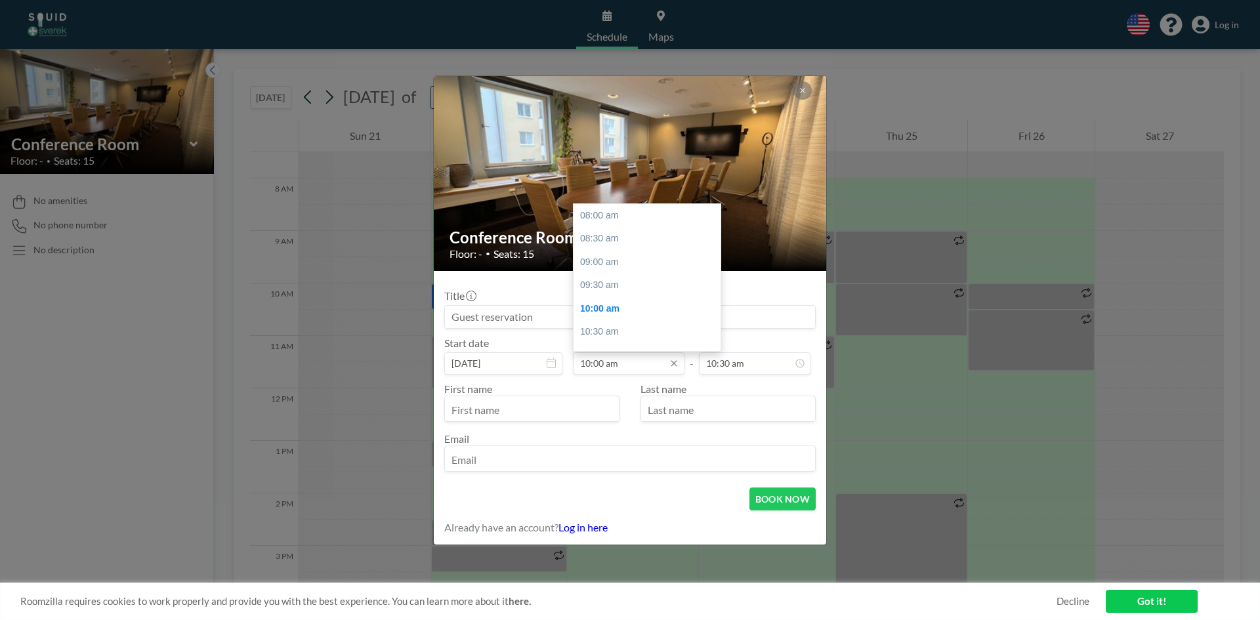
scroll to position [93, 0]
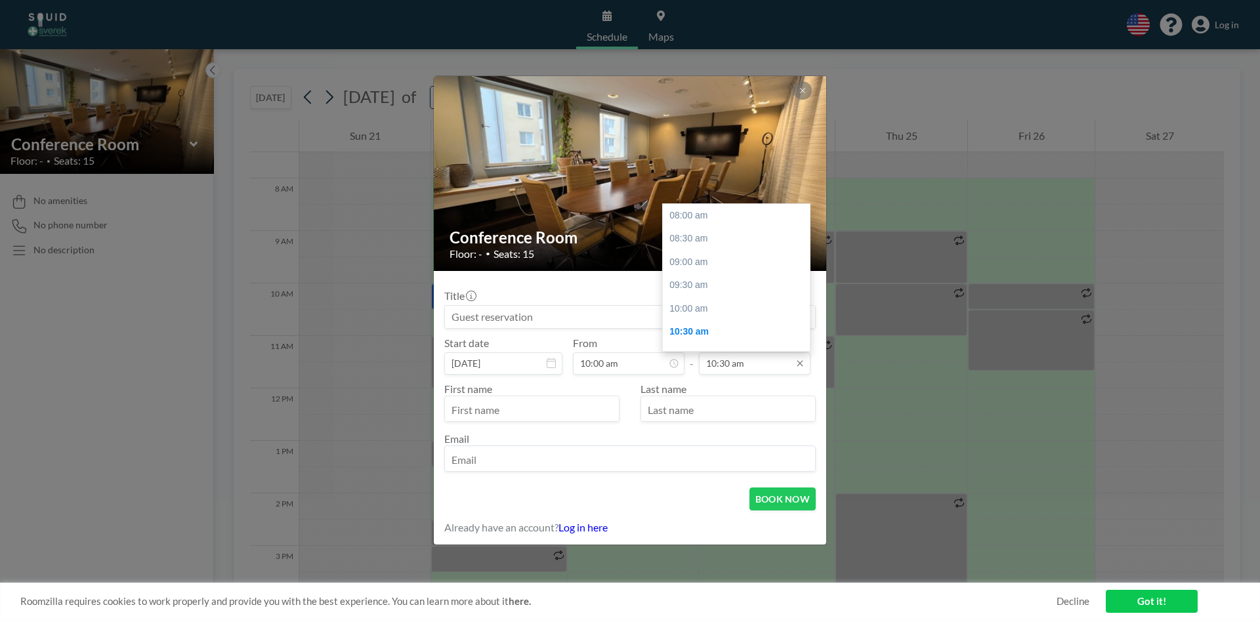
click at [777, 369] on input "10:30 am" at bounding box center [755, 363] width 112 height 22
click at [698, 236] on div "11:00 am" at bounding box center [740, 239] width 154 height 24
type input "11:00 am"
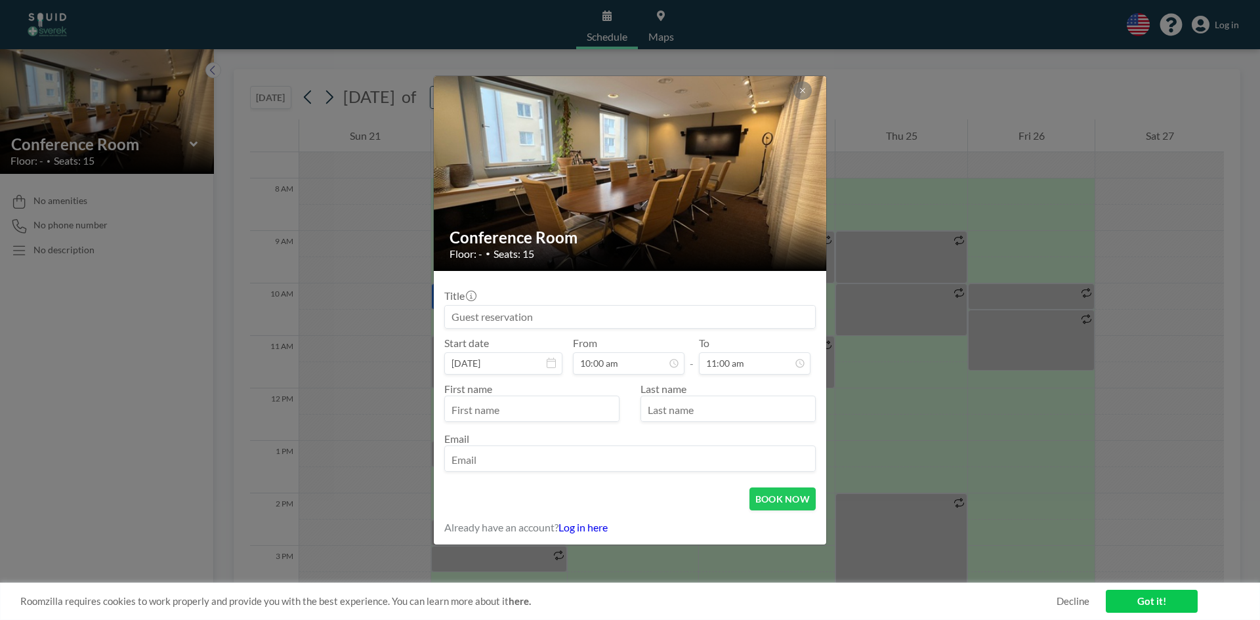
scroll to position [93, 0]
click at [541, 407] on input "text" at bounding box center [532, 410] width 174 height 22
type input "[PERSON_NAME]"
click at [654, 401] on input "text" at bounding box center [728, 410] width 174 height 22
type input "Dementieva"
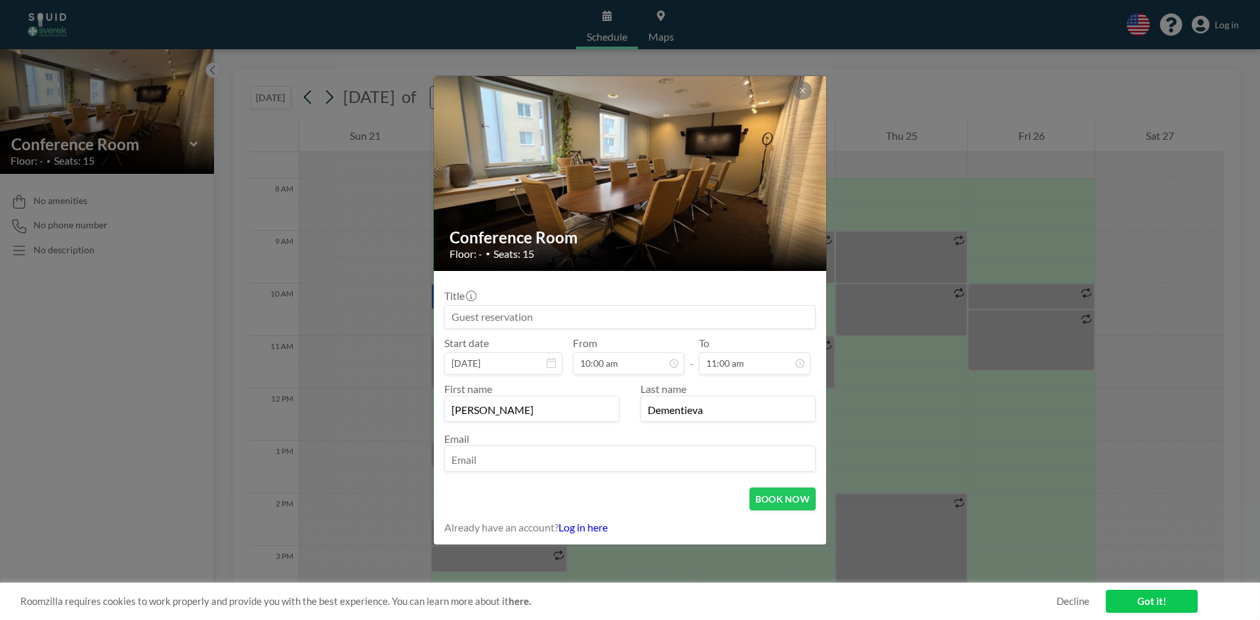
click at [633, 461] on input "email" at bounding box center [630, 460] width 370 height 22
paste input "[PERSON_NAME][EMAIL_ADDRESS][PERSON_NAME][DOMAIN_NAME]"
type input "[PERSON_NAME][EMAIL_ADDRESS][PERSON_NAME][DOMAIN_NAME]"
click at [803, 503] on button "BOOK NOW" at bounding box center [782, 499] width 66 height 23
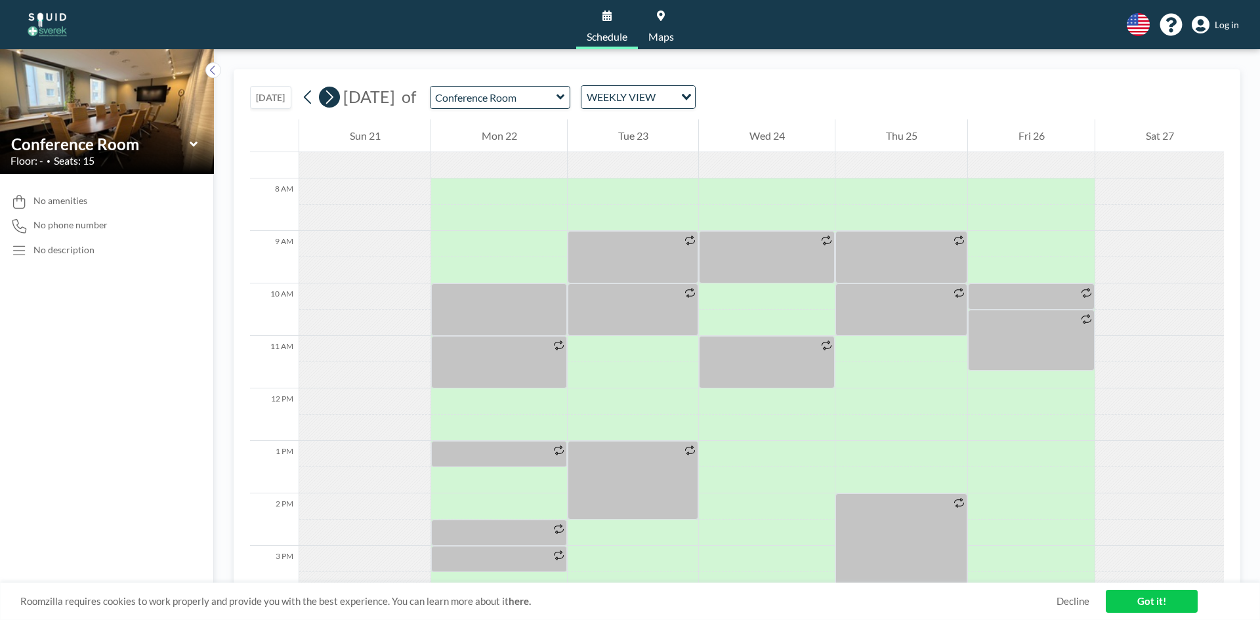
click at [330, 97] on icon at bounding box center [329, 97] width 12 height 20
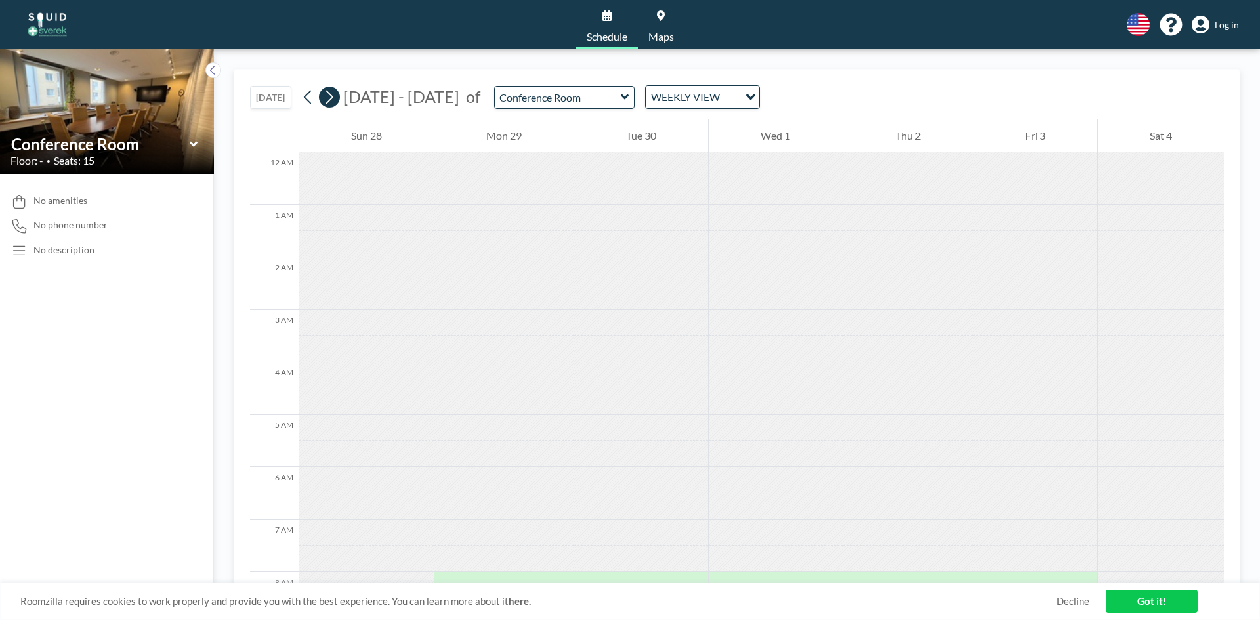
scroll to position [394, 0]
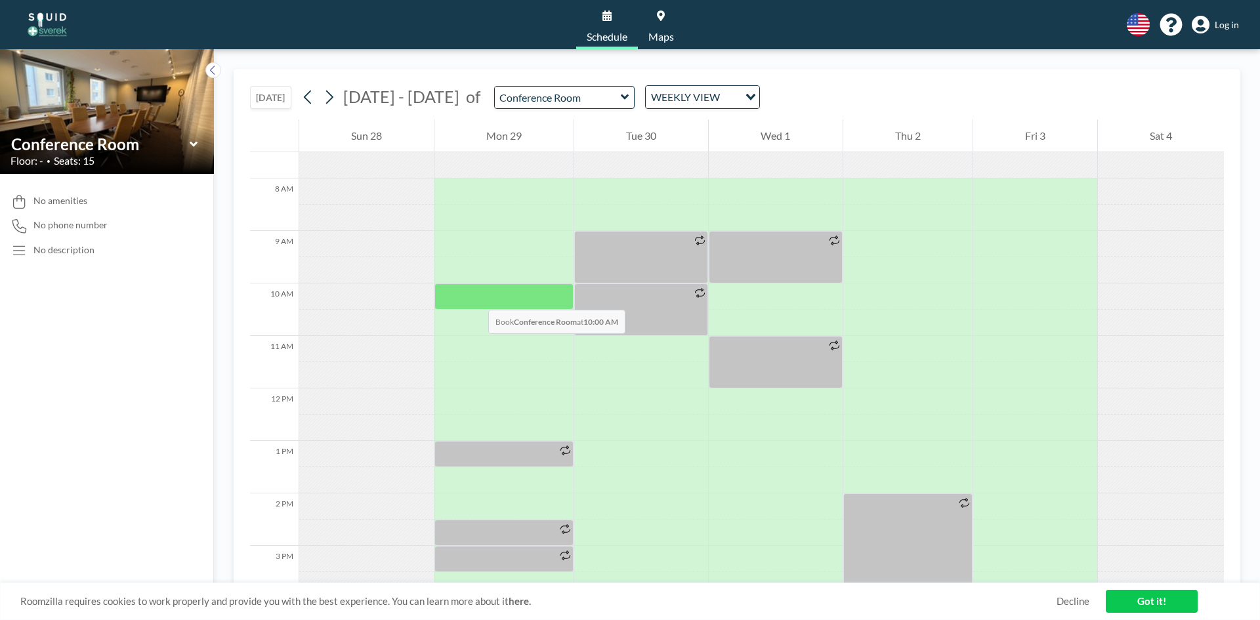
click at [475, 297] on div at bounding box center [503, 297] width 139 height 26
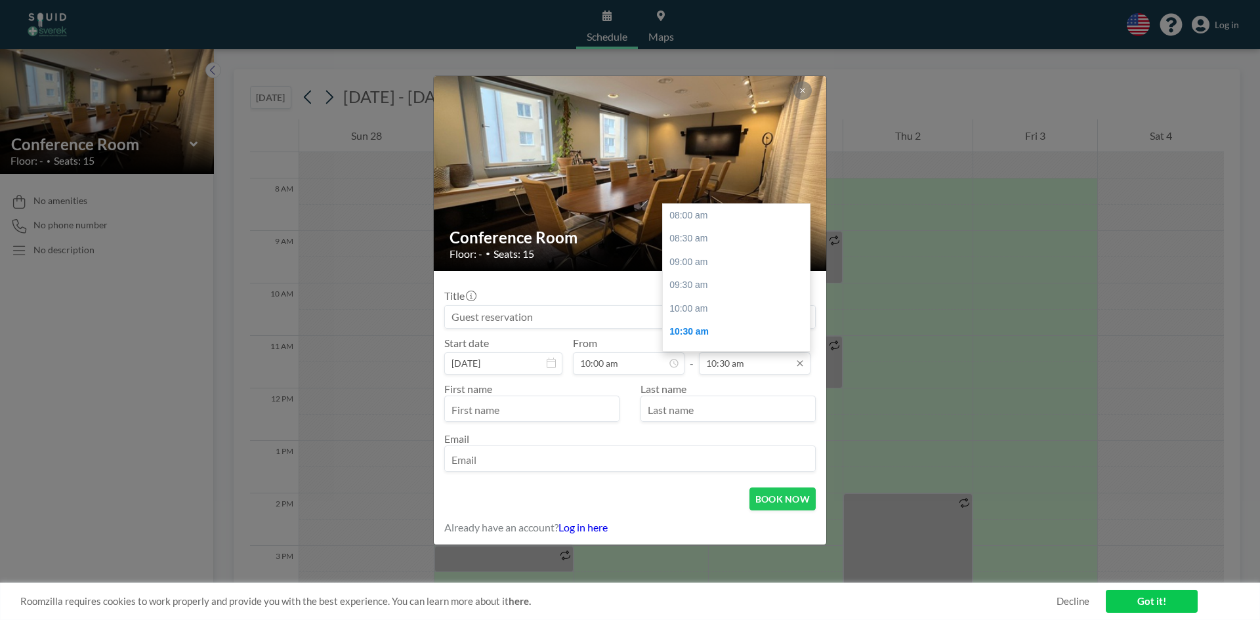
scroll to position [117, 0]
click at [749, 367] on input "10:30 am" at bounding box center [755, 363] width 112 height 22
click at [709, 236] on div "11:00 am" at bounding box center [740, 239] width 154 height 24
type input "11:00 am"
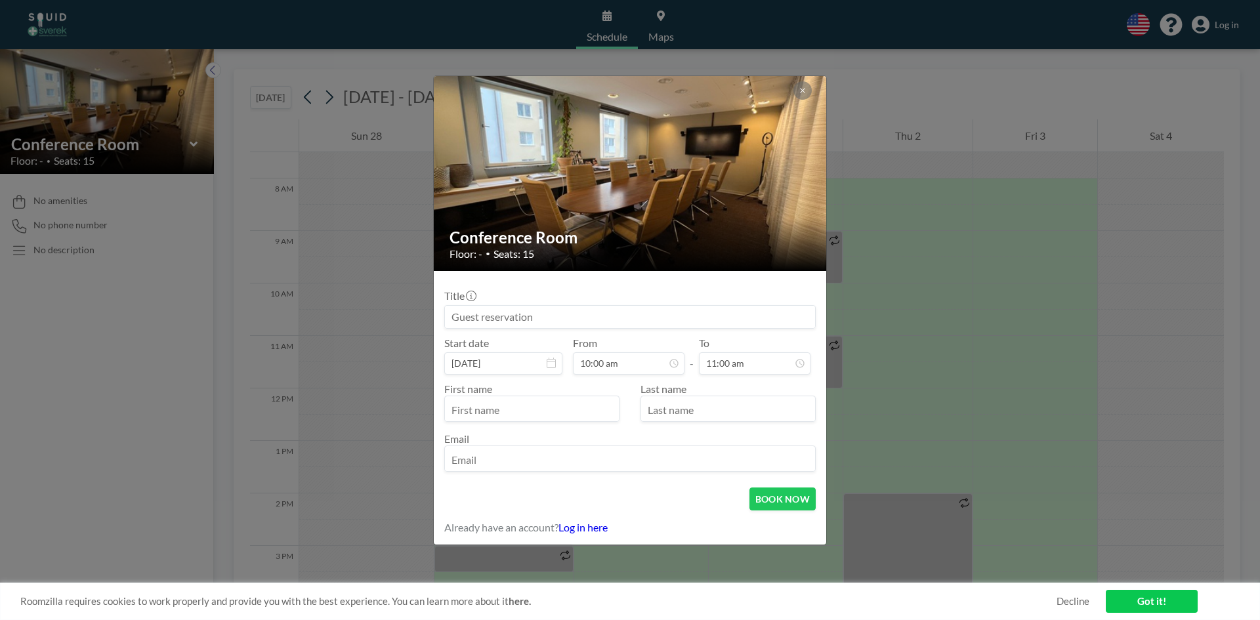
scroll to position [93, 0]
click at [544, 416] on input "text" at bounding box center [532, 410] width 174 height 22
type input "[PERSON_NAME]"
click at [668, 415] on input "text" at bounding box center [728, 410] width 174 height 22
type input "Dementieva"
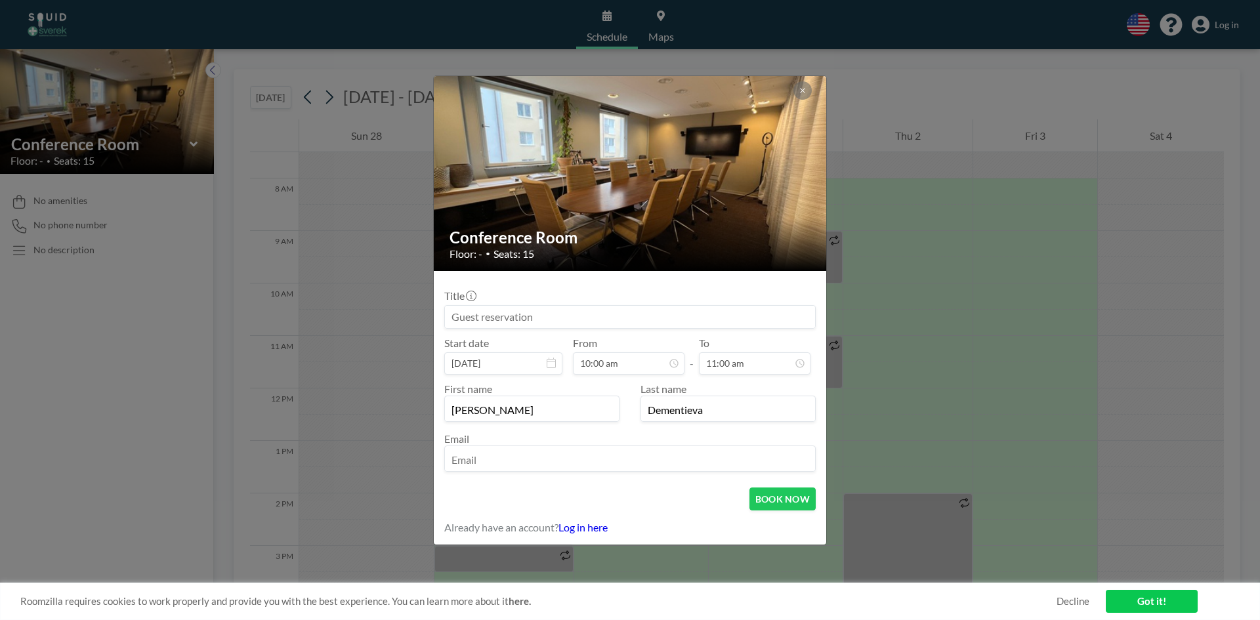
click at [631, 455] on input "email" at bounding box center [630, 460] width 370 height 22
paste input "[PERSON_NAME][EMAIL_ADDRESS][PERSON_NAME][DOMAIN_NAME]"
type input "[PERSON_NAME][EMAIL_ADDRESS][PERSON_NAME][DOMAIN_NAME]"
click at [799, 510] on button "BOOK NOW" at bounding box center [782, 499] width 66 height 23
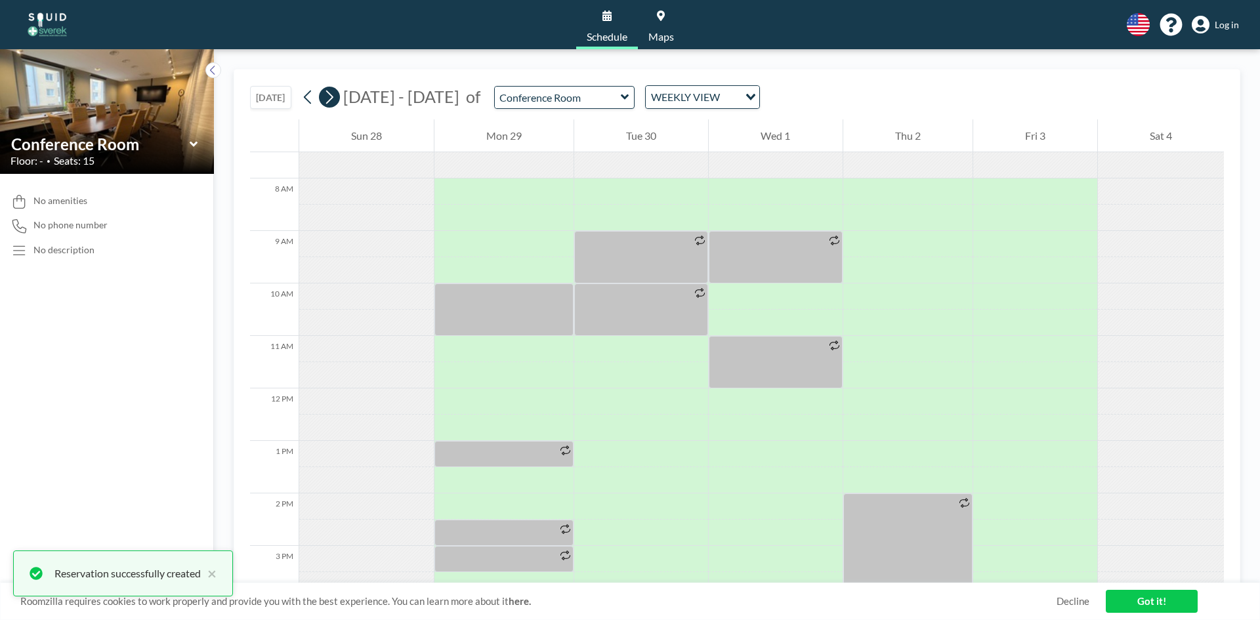
click at [331, 100] on icon at bounding box center [329, 97] width 12 height 20
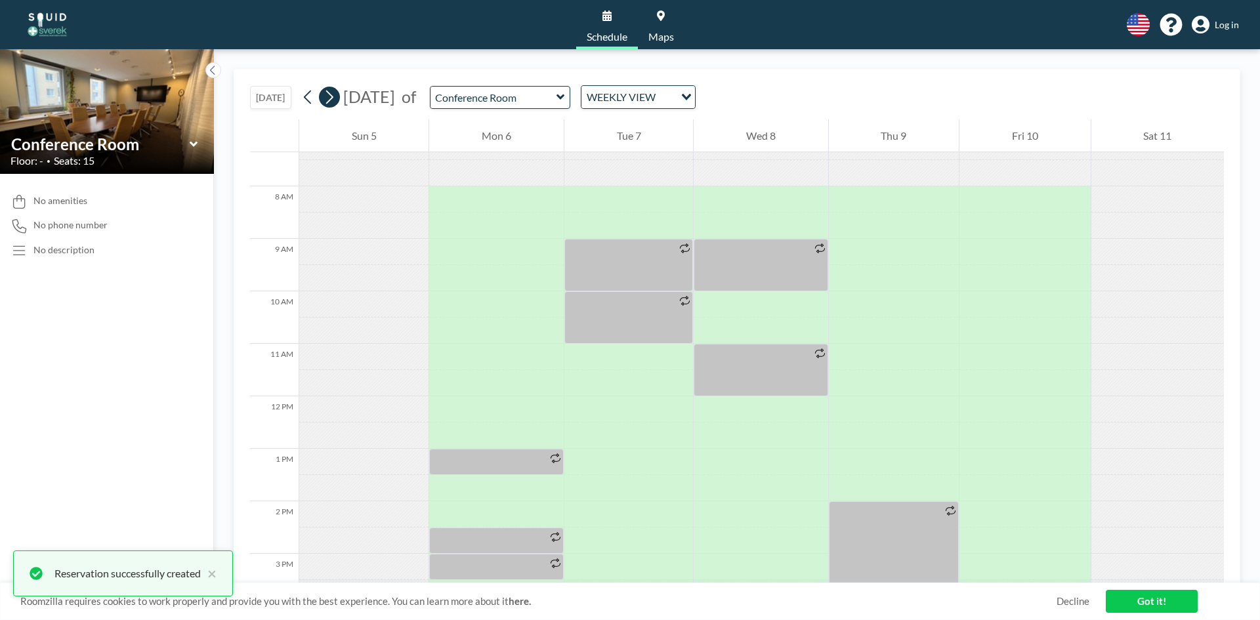
scroll to position [394, 0]
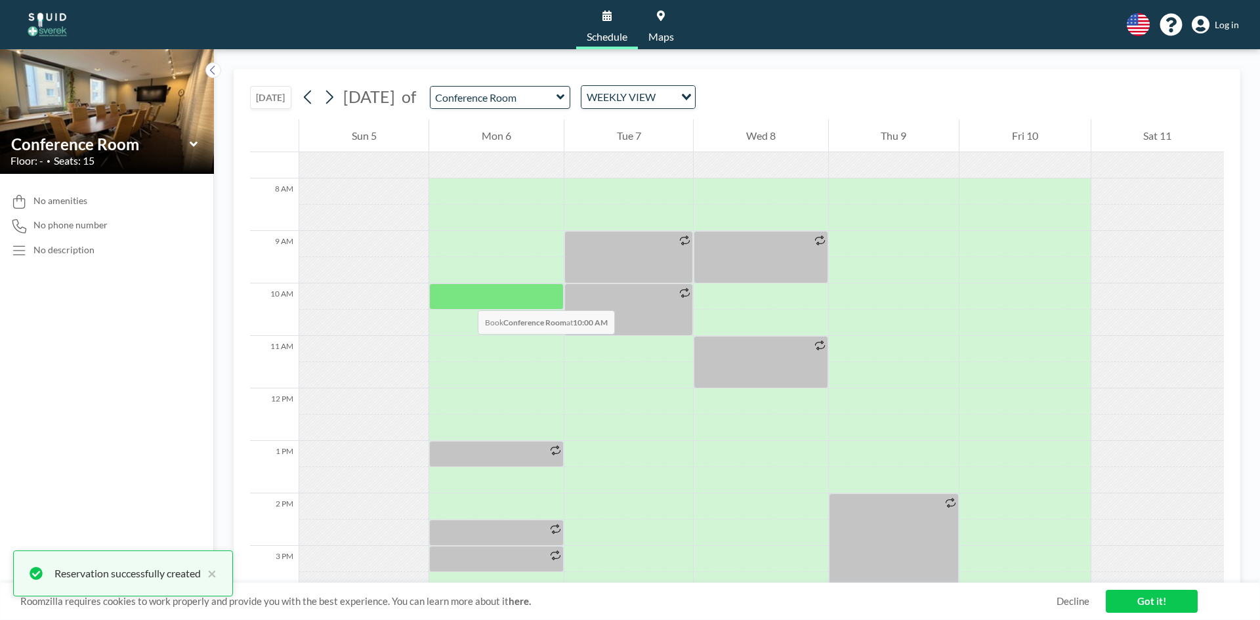
click at [465, 297] on div at bounding box center [496, 297] width 134 height 26
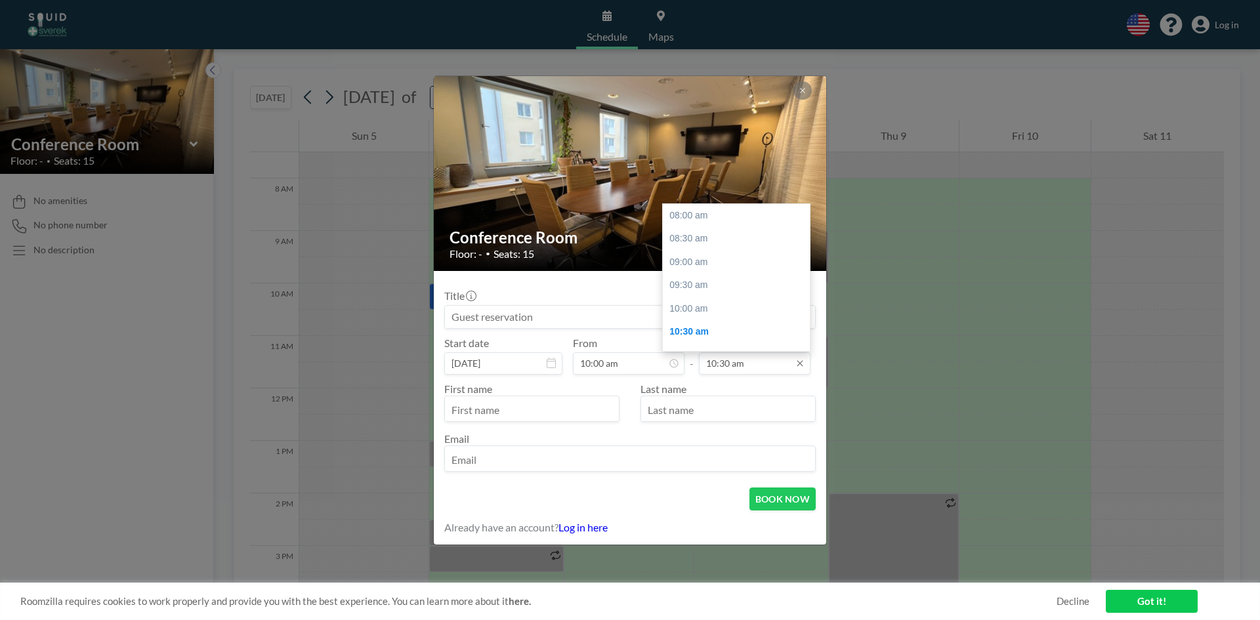
scroll to position [117, 0]
click at [728, 368] on input "10:30 am" at bounding box center [755, 363] width 112 height 22
click at [705, 237] on div "11:00 am" at bounding box center [740, 239] width 154 height 24
type input "11:00 am"
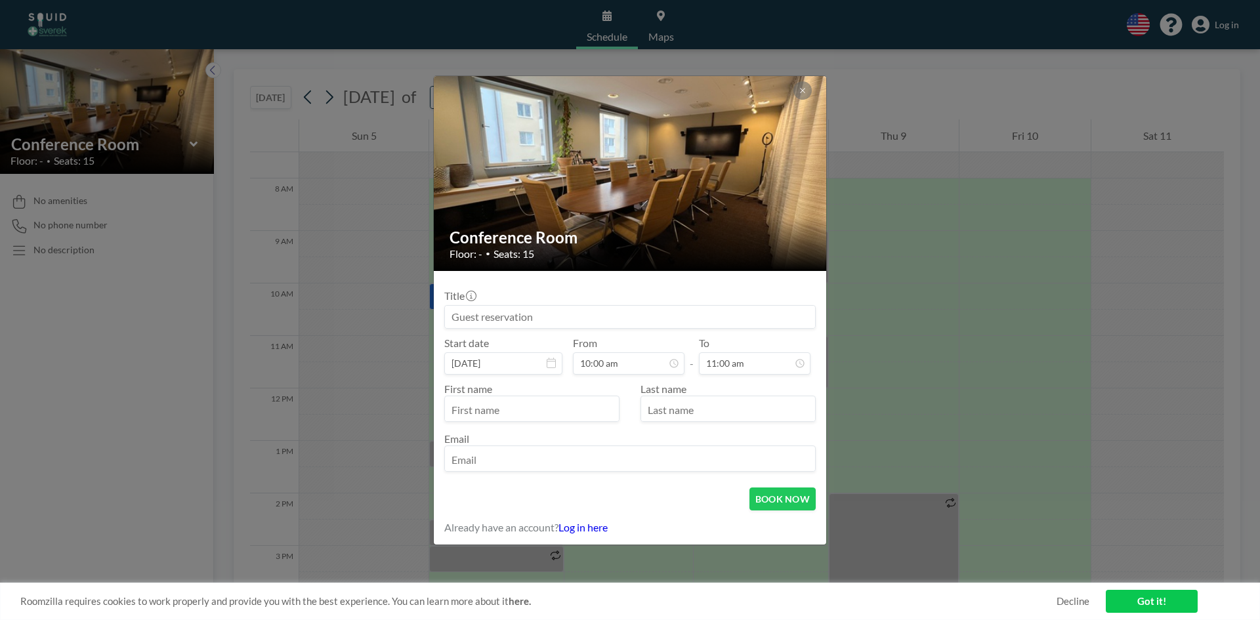
scroll to position [93, 0]
click at [570, 405] on input "text" at bounding box center [532, 410] width 174 height 22
type input "[PERSON_NAME]"
click at [663, 405] on input "text" at bounding box center [728, 410] width 174 height 22
type input "Dementieva"
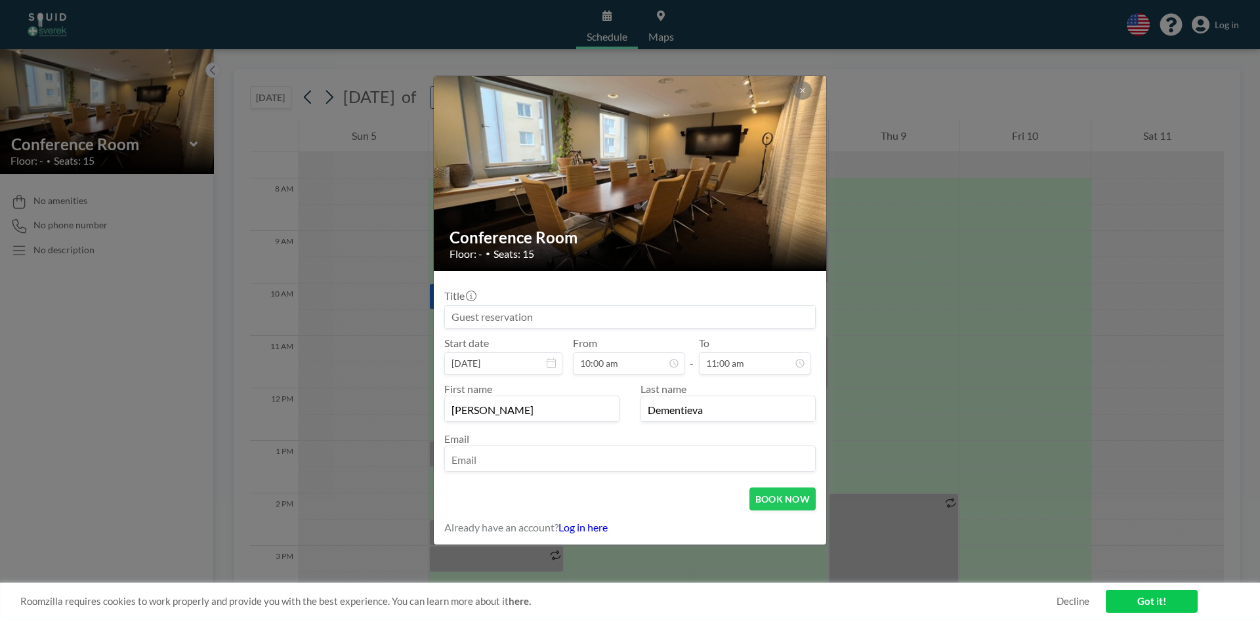
click at [654, 462] on input "email" at bounding box center [630, 460] width 370 height 22
paste input "[PERSON_NAME][EMAIL_ADDRESS][PERSON_NAME][DOMAIN_NAME]"
type input "[PERSON_NAME][EMAIL_ADDRESS][PERSON_NAME][DOMAIN_NAME]"
click at [774, 500] on button "BOOK NOW" at bounding box center [782, 499] width 66 height 23
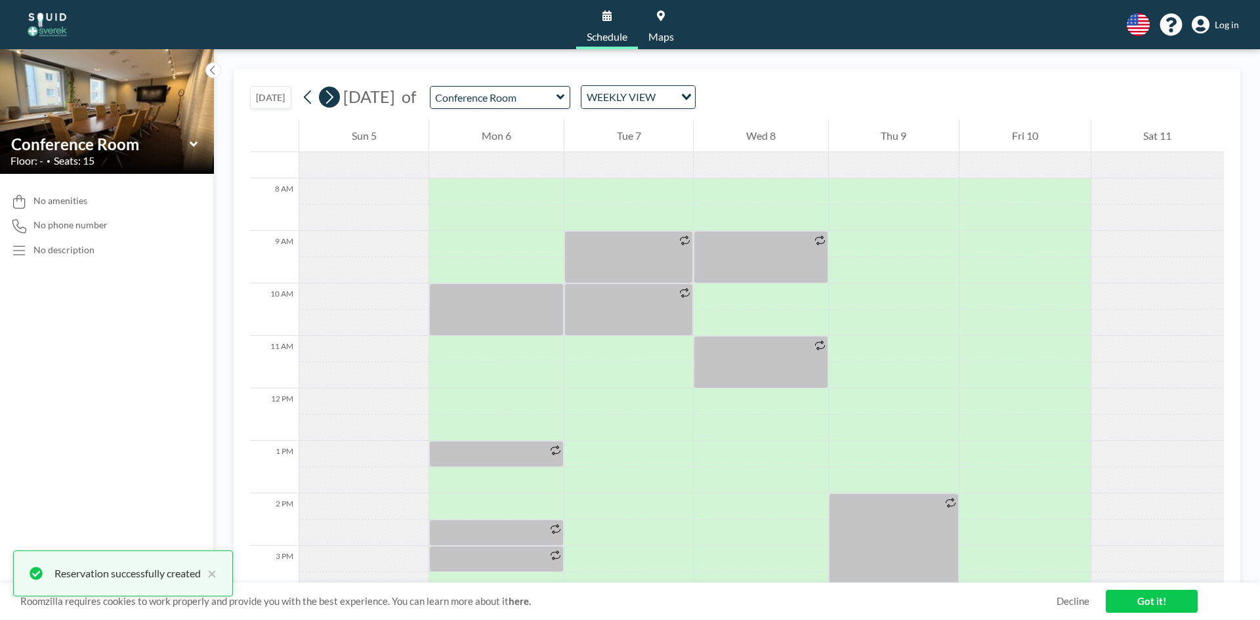
click at [335, 104] on icon at bounding box center [329, 97] width 12 height 20
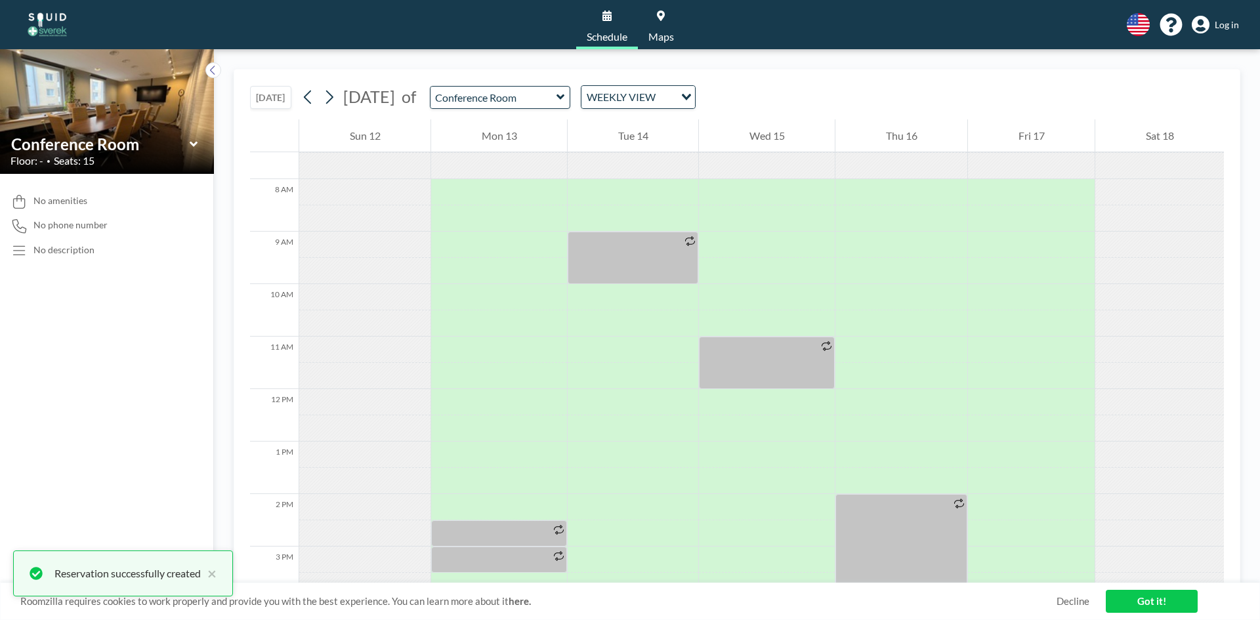
scroll to position [394, 0]
click at [462, 298] on div at bounding box center [499, 297] width 136 height 26
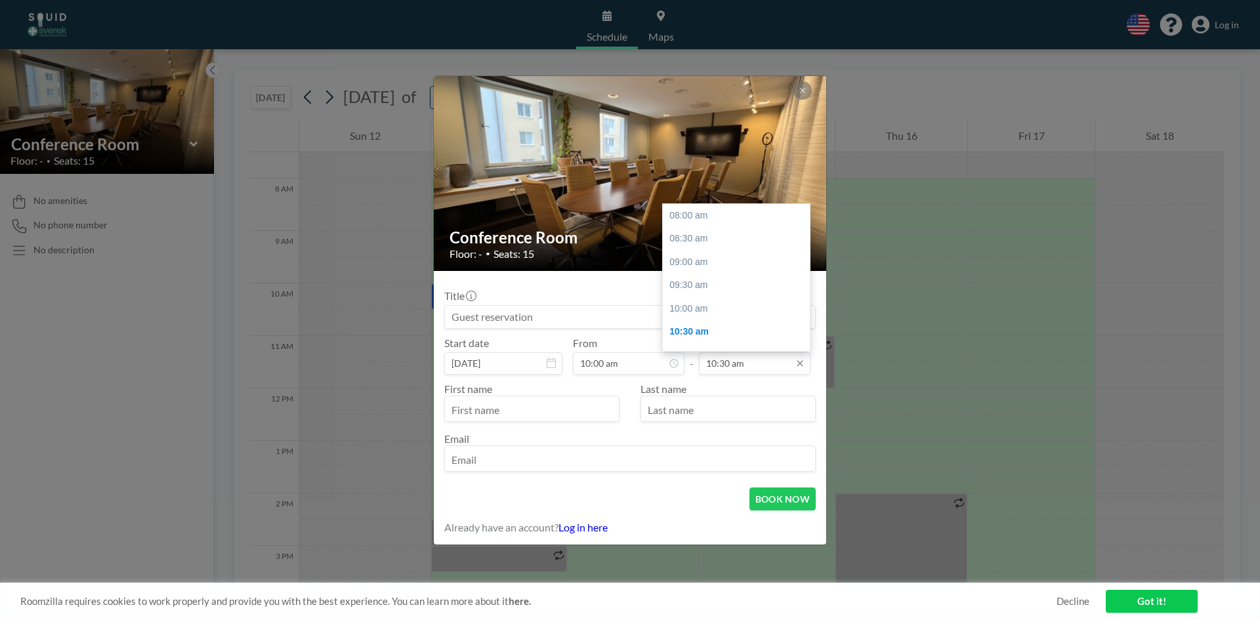
scroll to position [117, 0]
click at [748, 366] on input "10:30 am" at bounding box center [755, 363] width 112 height 22
click at [717, 238] on div "11:00 am" at bounding box center [740, 239] width 154 height 24
type input "11:00 am"
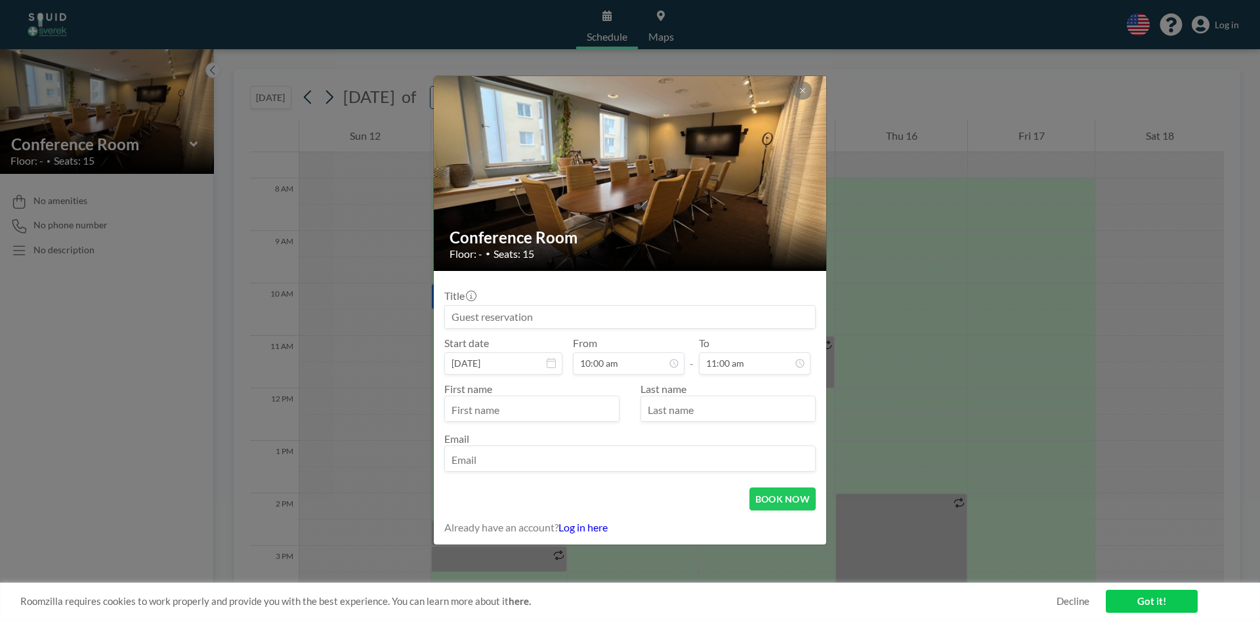
scroll to position [93, 0]
click at [549, 401] on input "text" at bounding box center [532, 410] width 174 height 22
type input "[PERSON_NAME]"
click at [709, 415] on input "text" at bounding box center [728, 410] width 174 height 22
type input "Dementieva"
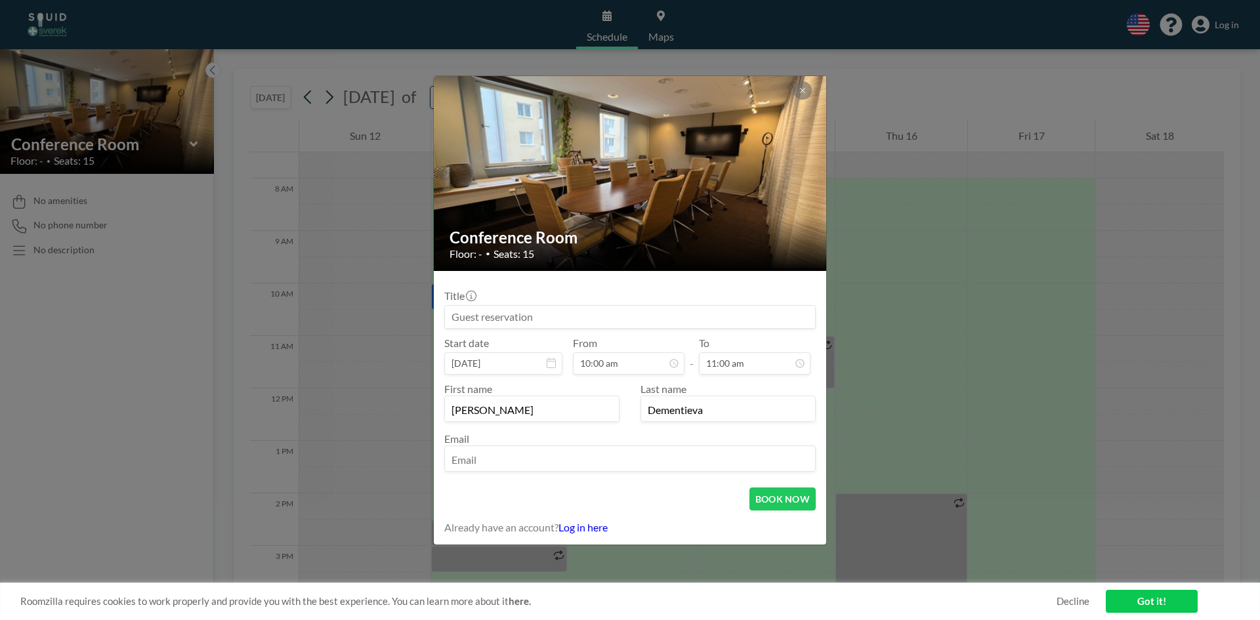
click at [667, 467] on input "email" at bounding box center [630, 460] width 370 height 22
paste input "[PERSON_NAME][EMAIL_ADDRESS][PERSON_NAME][DOMAIN_NAME]"
type input "[PERSON_NAME][EMAIL_ADDRESS][PERSON_NAME][DOMAIN_NAME]"
click at [800, 501] on button "BOOK NOW" at bounding box center [782, 499] width 66 height 23
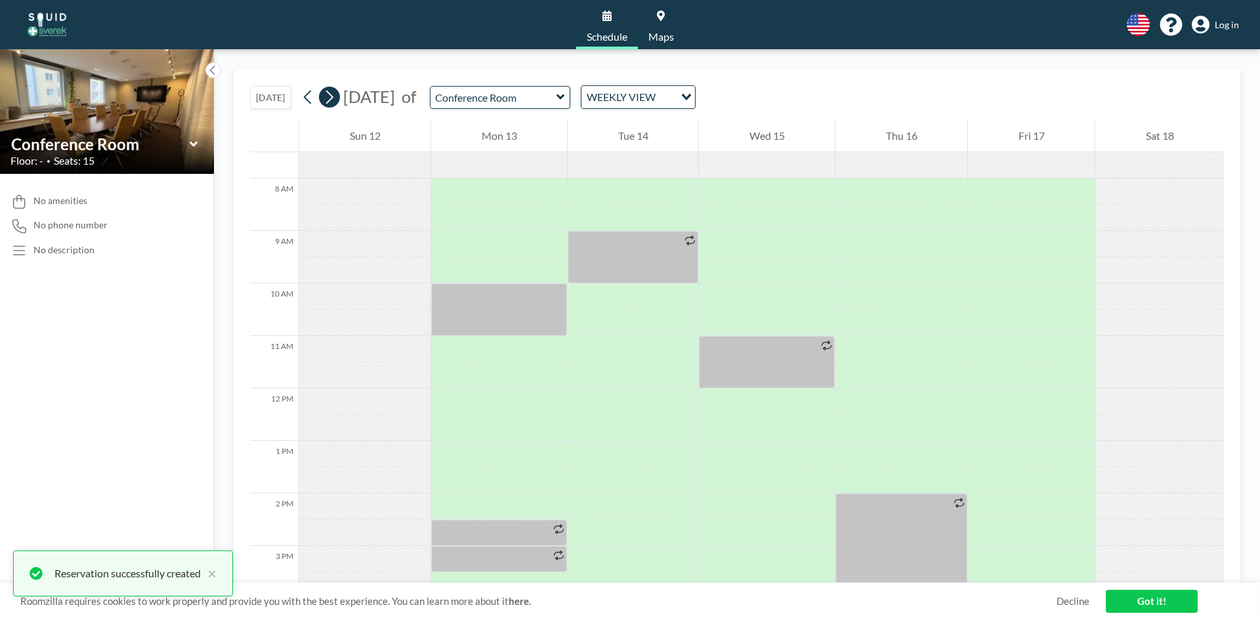
click at [324, 95] on button at bounding box center [329, 97] width 21 height 21
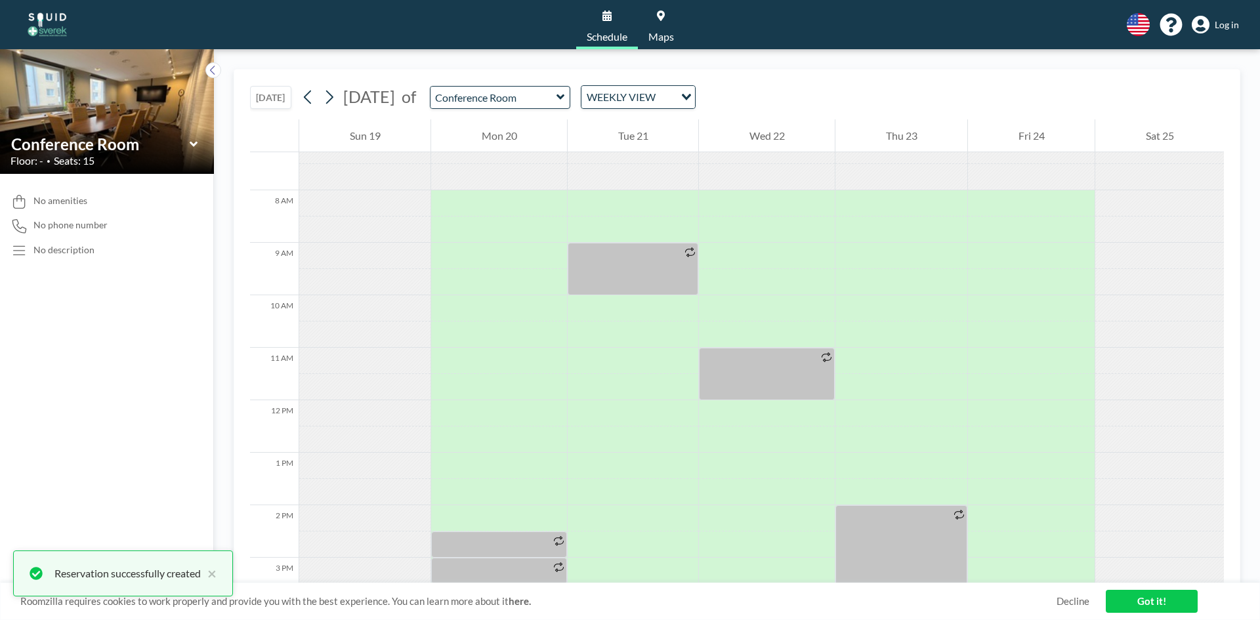
scroll to position [394, 0]
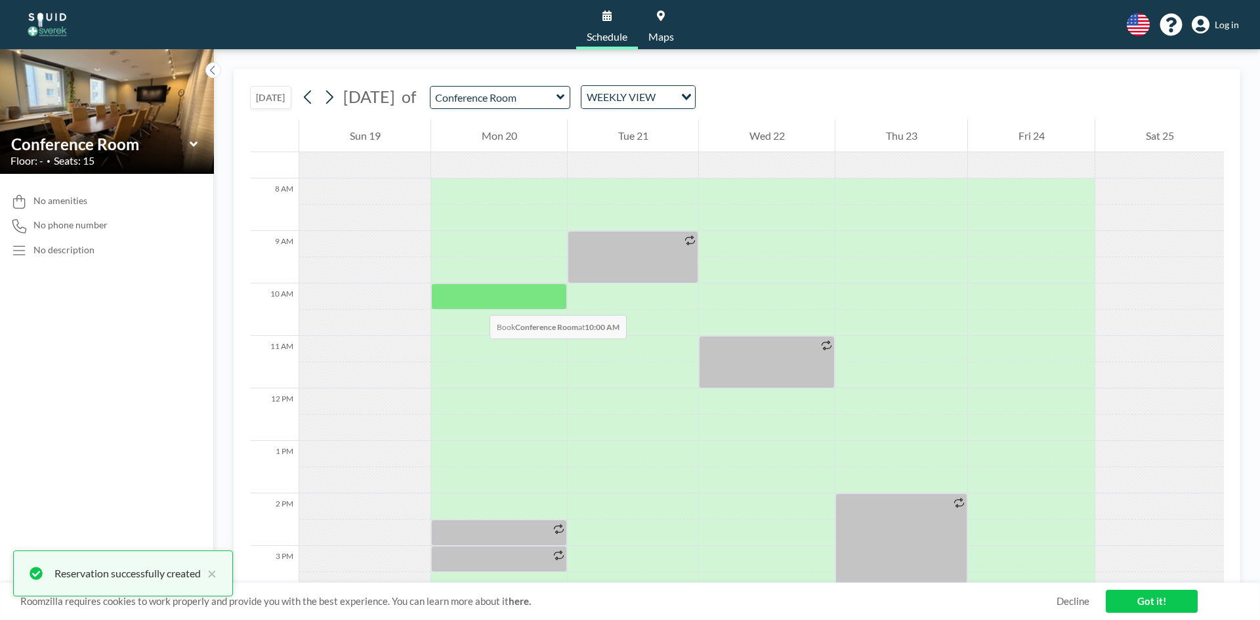
click at [476, 302] on div at bounding box center [499, 297] width 136 height 26
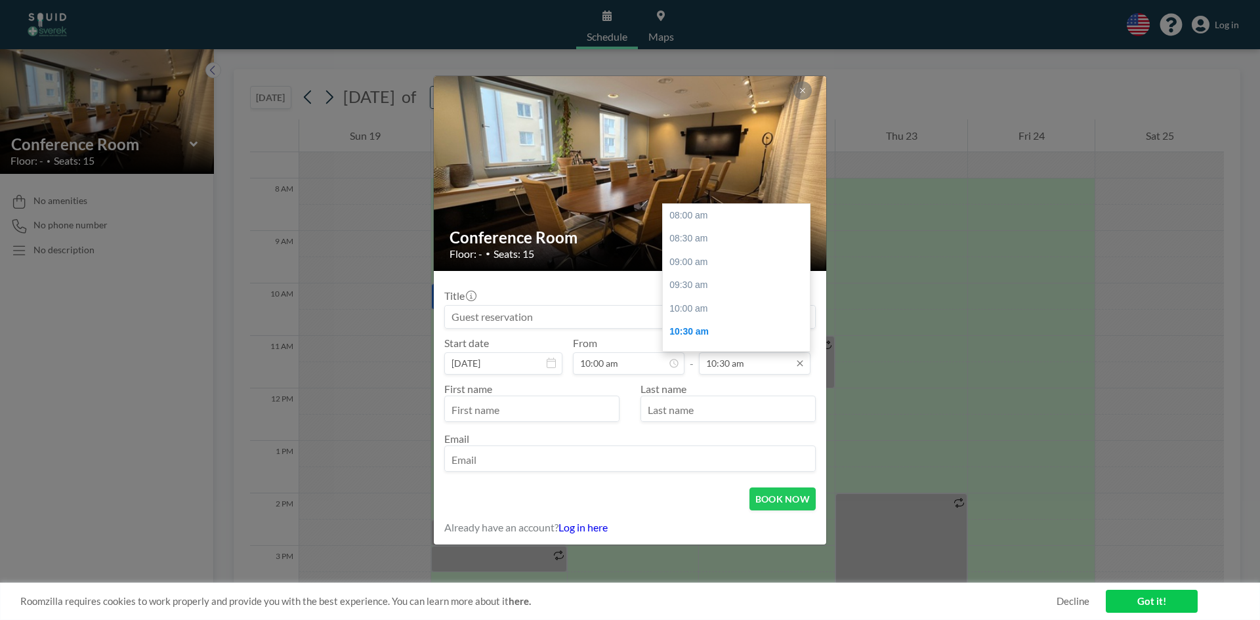
scroll to position [117, 0]
click at [702, 239] on div "11:00 am" at bounding box center [740, 239] width 154 height 24
type input "11:00 am"
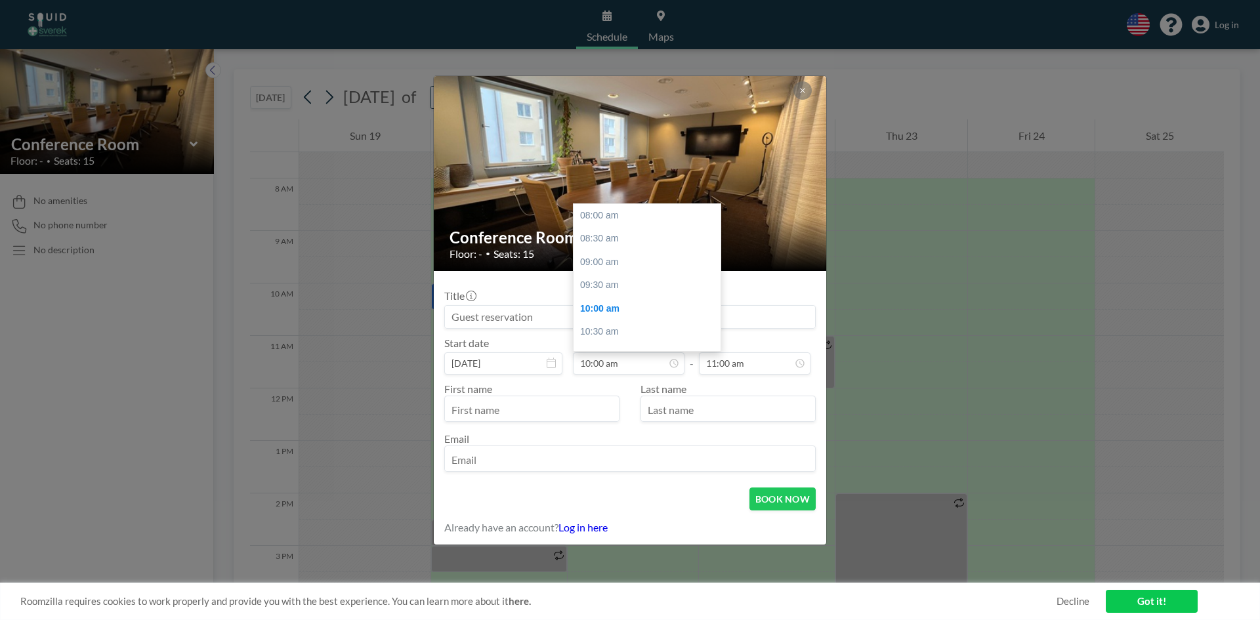
scroll to position [93, 0]
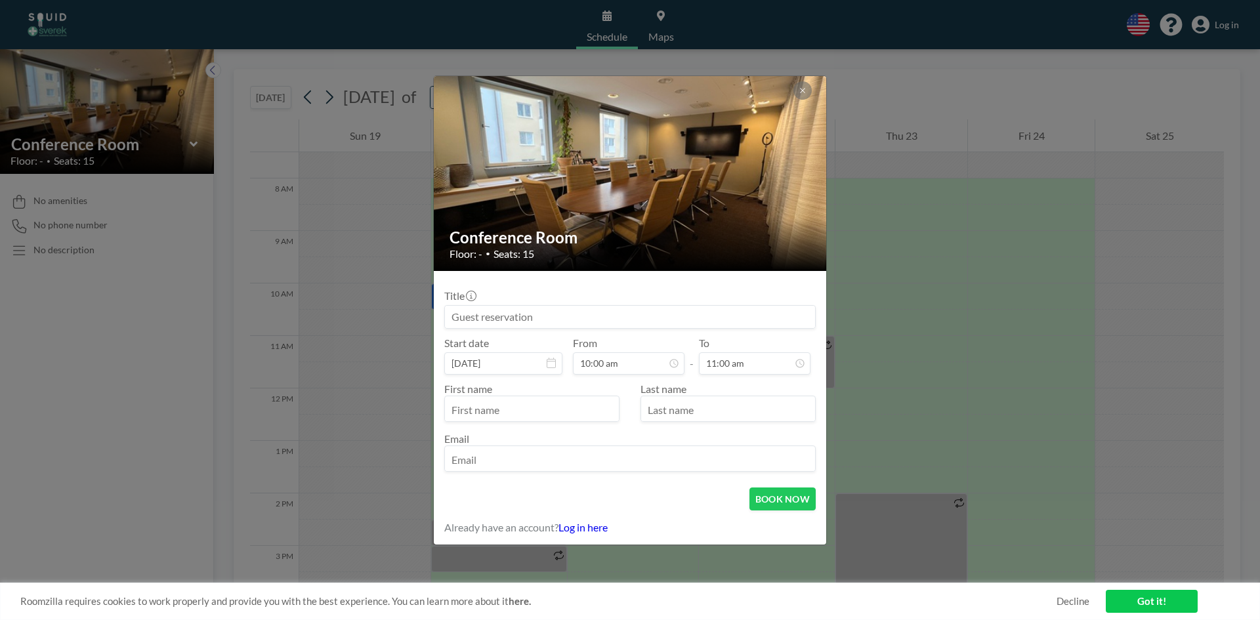
click at [555, 409] on input "text" at bounding box center [532, 410] width 174 height 22
type input "[PERSON_NAME]"
click at [730, 403] on input "text" at bounding box center [728, 410] width 174 height 22
type input "Dementieva"
click at [694, 459] on input "email" at bounding box center [630, 460] width 370 height 22
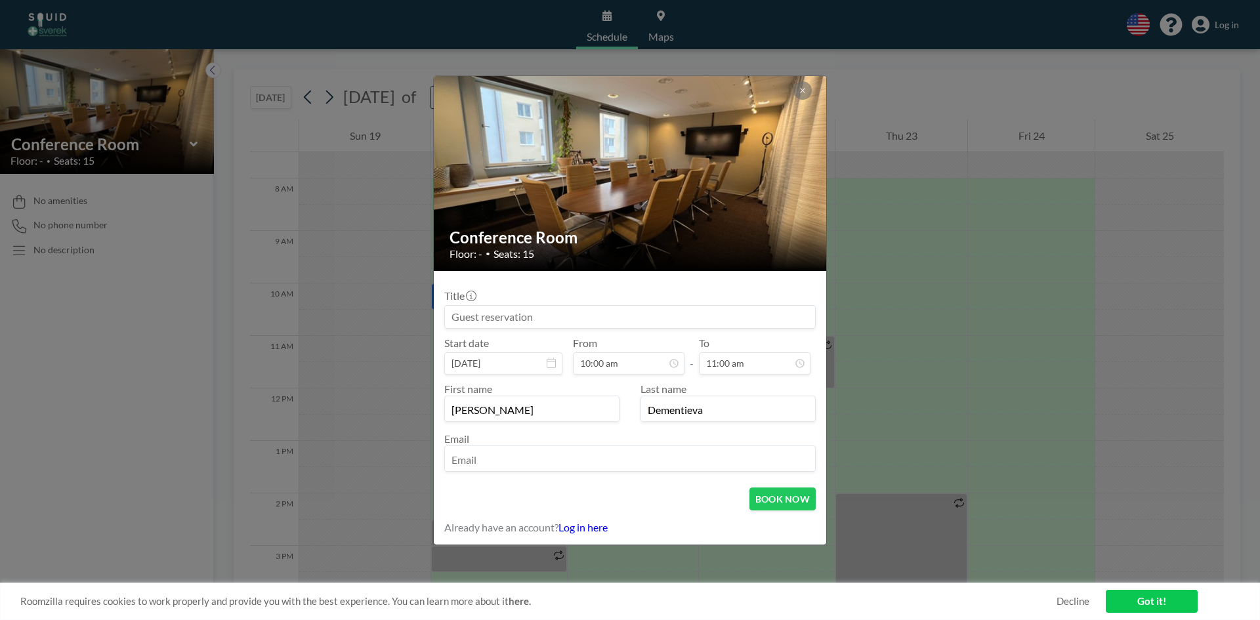
paste input "[PERSON_NAME][EMAIL_ADDRESS][PERSON_NAME][DOMAIN_NAME]"
type input "[PERSON_NAME][EMAIL_ADDRESS][PERSON_NAME][DOMAIN_NAME]"
click at [788, 489] on button "BOOK NOW" at bounding box center [782, 499] width 66 height 23
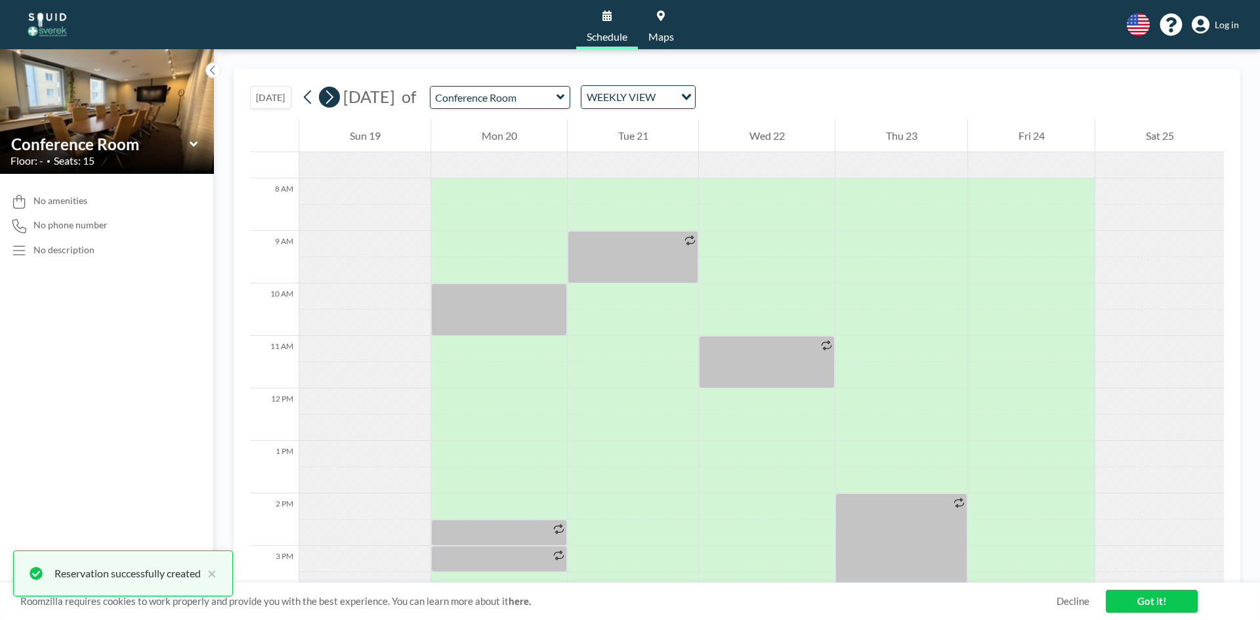
click at [332, 98] on icon at bounding box center [329, 97] width 12 height 20
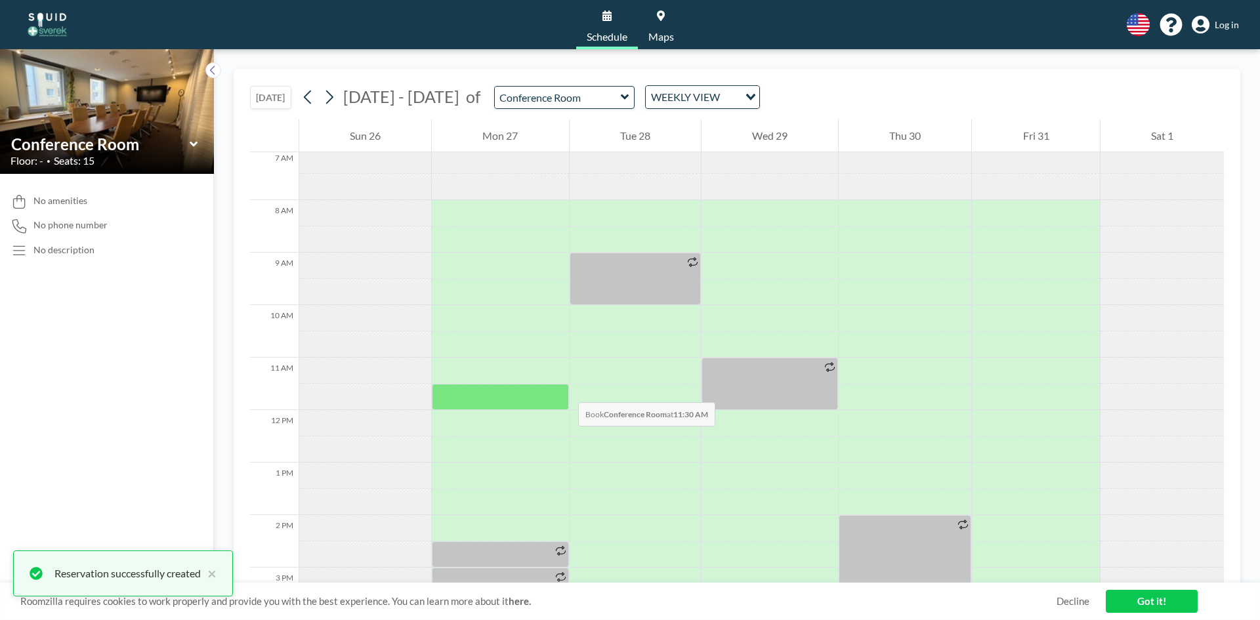
scroll to position [394, 0]
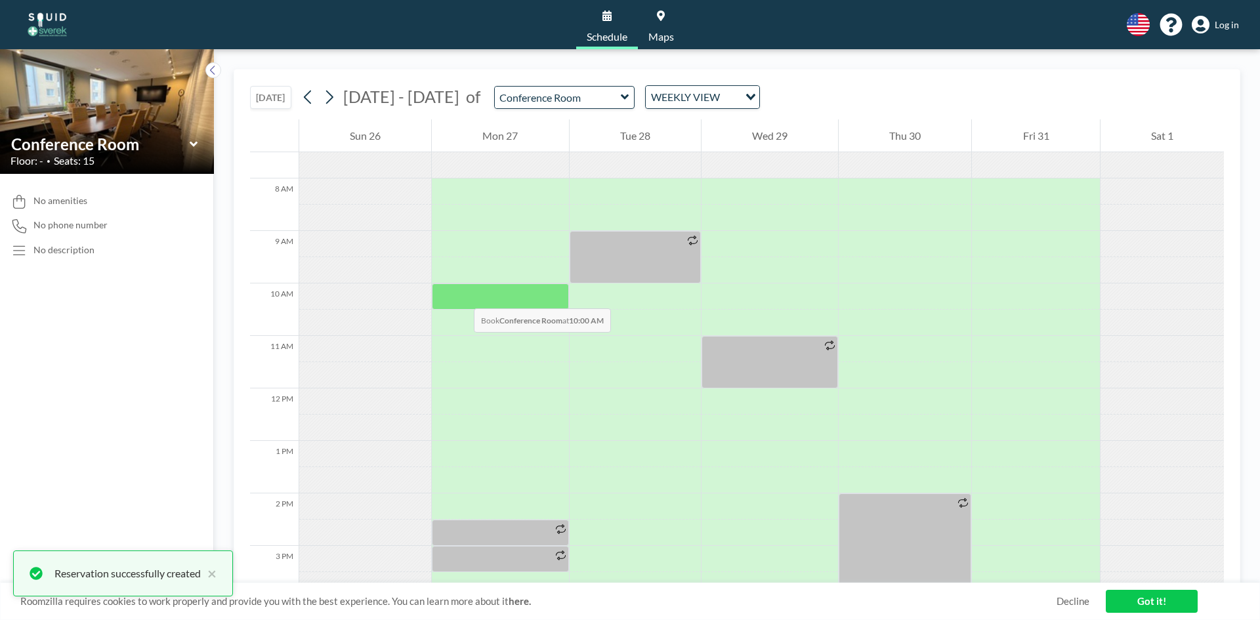
click at [461, 295] on div at bounding box center [500, 297] width 137 height 26
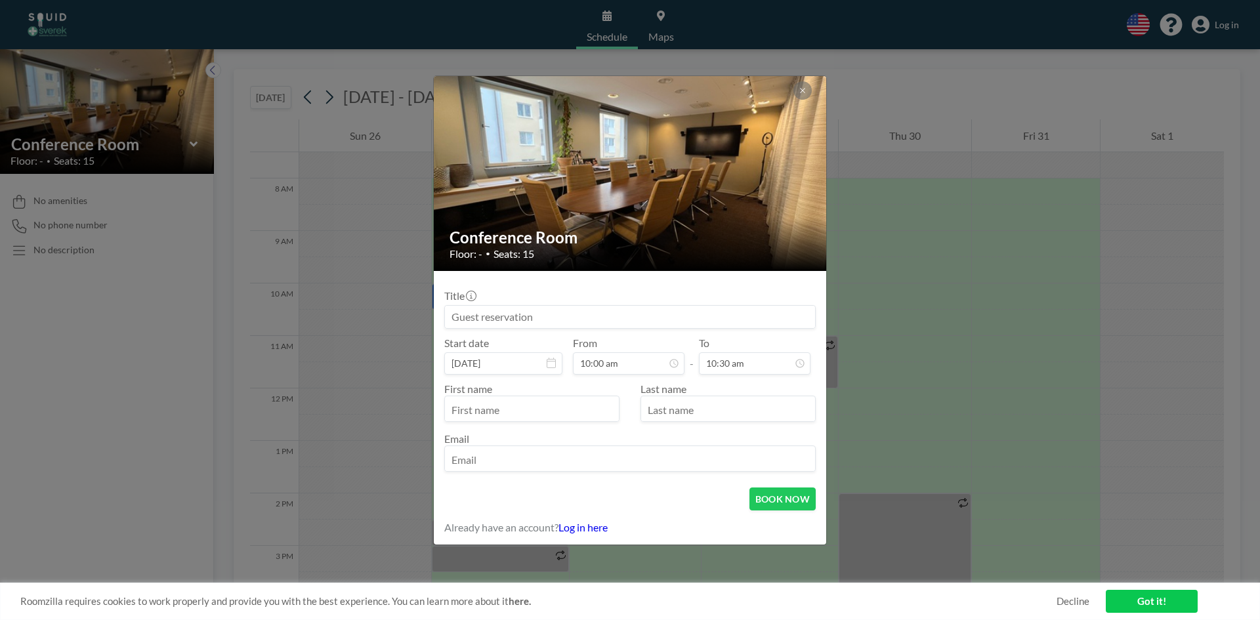
click at [583, 404] on input "text" at bounding box center [532, 410] width 174 height 22
type input "[PERSON_NAME]"
click at [654, 413] on input "text" at bounding box center [728, 410] width 174 height 22
type input "Dementieva"
click at [664, 457] on input "email" at bounding box center [630, 460] width 370 height 22
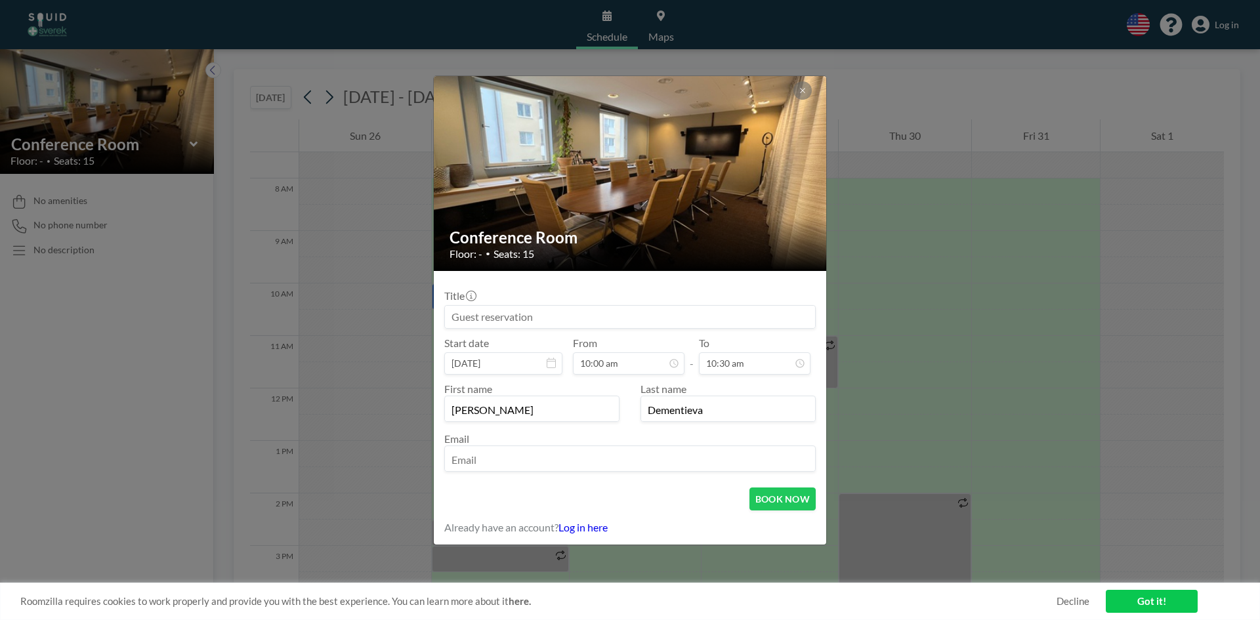
paste input "[PERSON_NAME][EMAIL_ADDRESS][PERSON_NAME][DOMAIN_NAME]"
type input "[PERSON_NAME][EMAIL_ADDRESS][PERSON_NAME][DOMAIN_NAME]"
click at [811, 497] on button "BOOK NOW" at bounding box center [782, 499] width 66 height 23
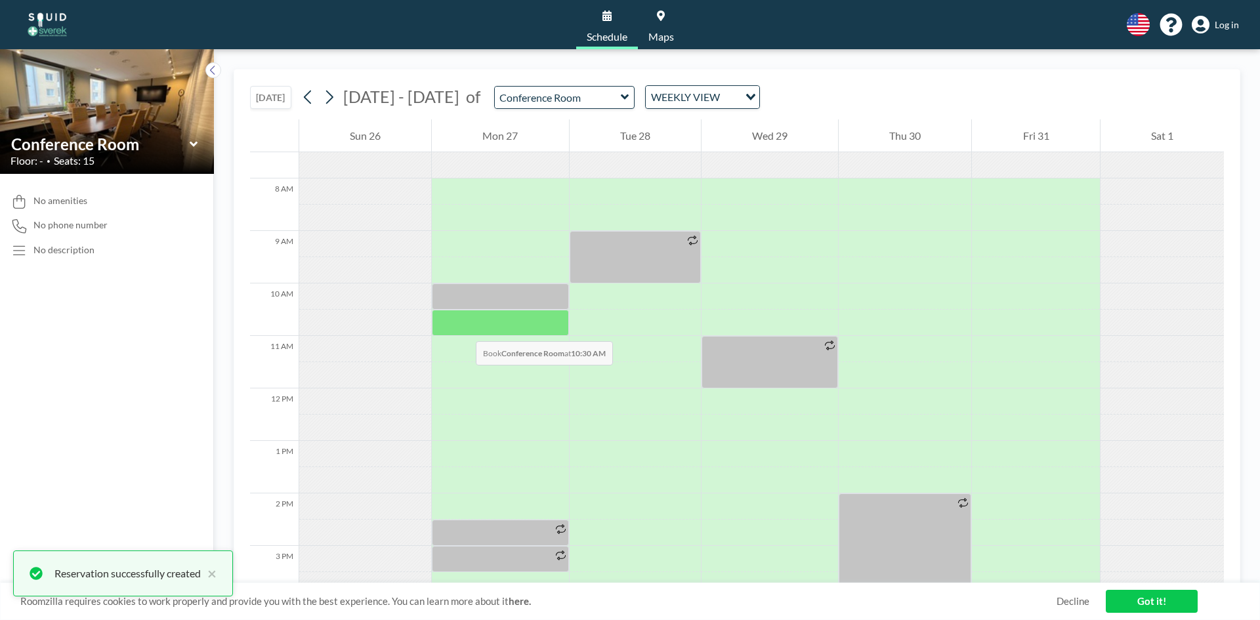
click at [463, 328] on div at bounding box center [500, 323] width 137 height 26
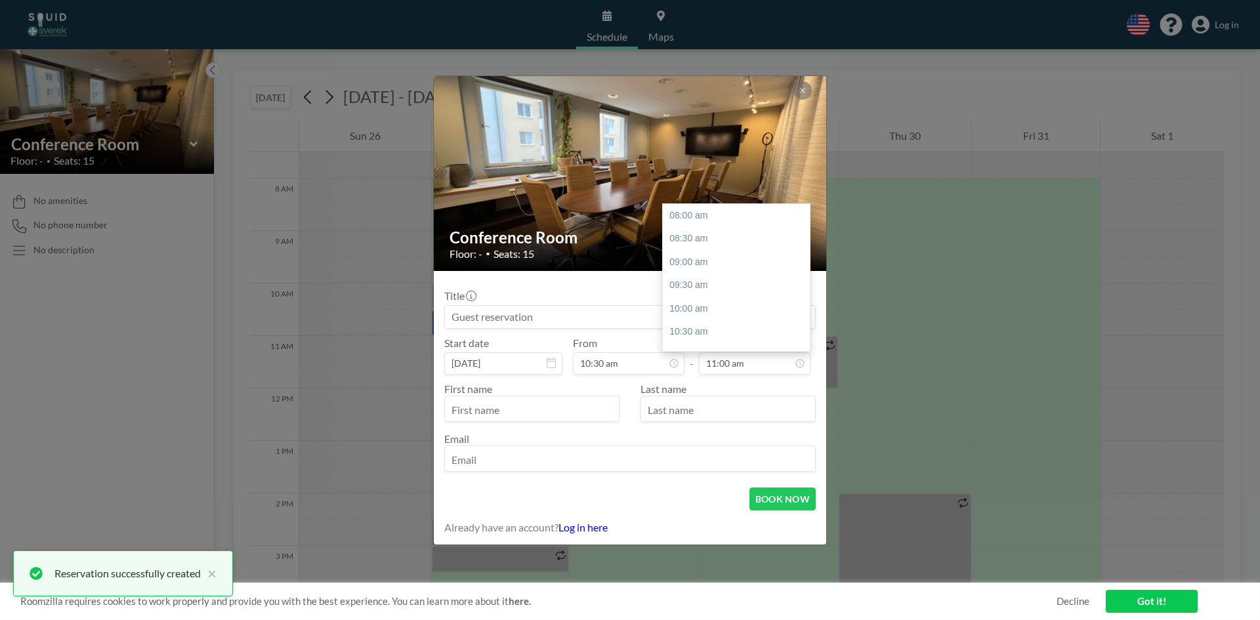
scroll to position [140, 0]
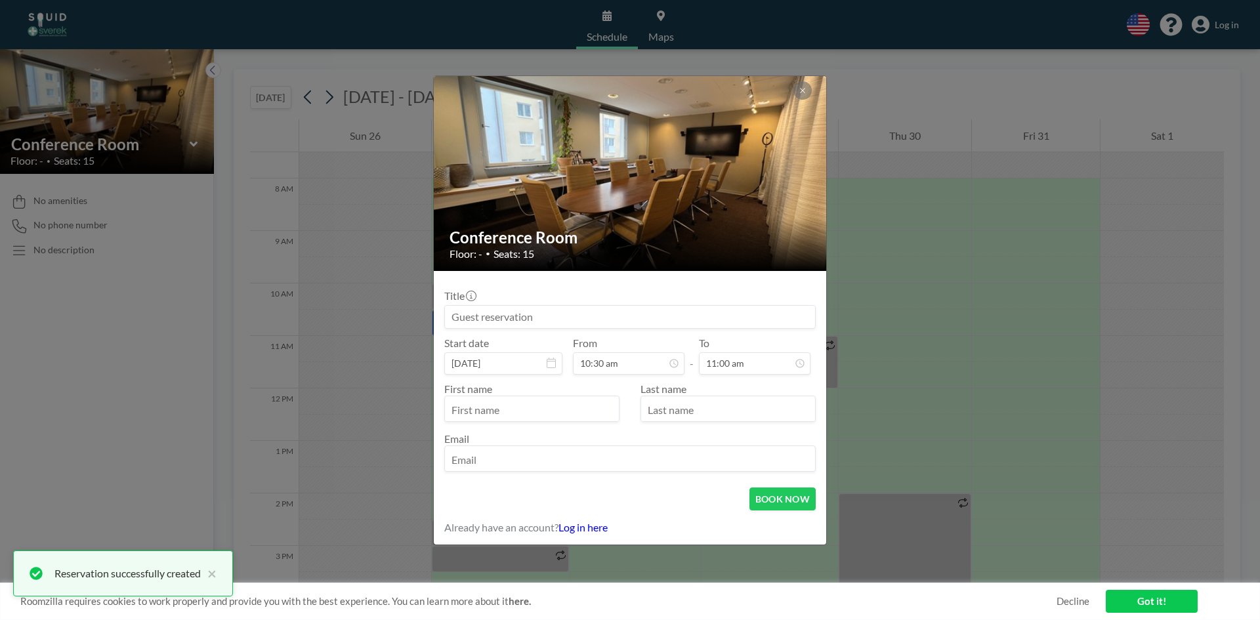
click at [561, 409] on input "text" at bounding box center [532, 410] width 174 height 22
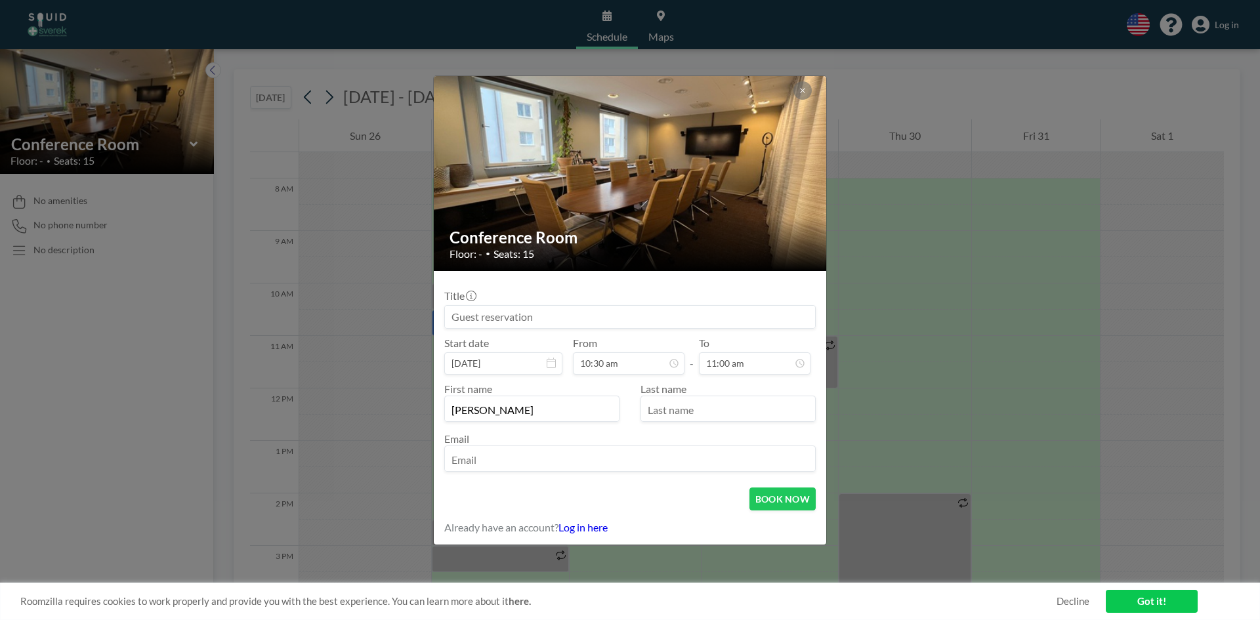
type input "[PERSON_NAME]"
click at [658, 415] on input "text" at bounding box center [728, 410] width 174 height 22
type input "Dementieva"
click at [667, 451] on input "email" at bounding box center [630, 460] width 370 height 22
paste input "[PERSON_NAME][EMAIL_ADDRESS][PERSON_NAME][DOMAIN_NAME]"
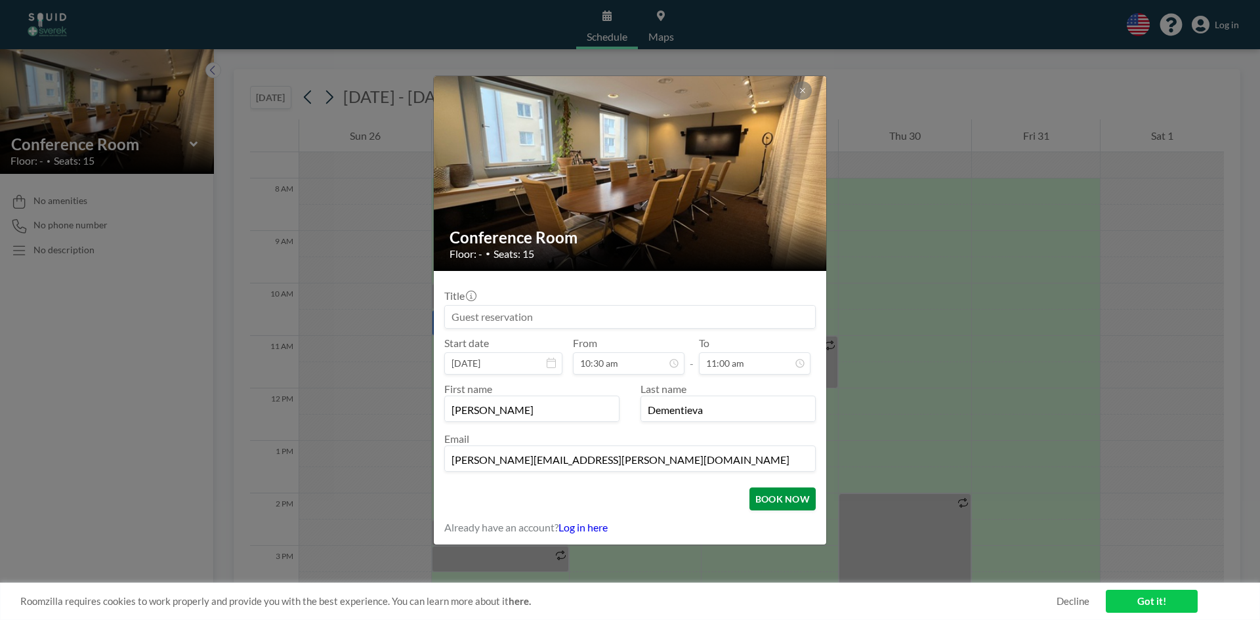
type input "[PERSON_NAME][EMAIL_ADDRESS][PERSON_NAME][DOMAIN_NAME]"
click at [790, 498] on button "BOOK NOW" at bounding box center [782, 499] width 66 height 23
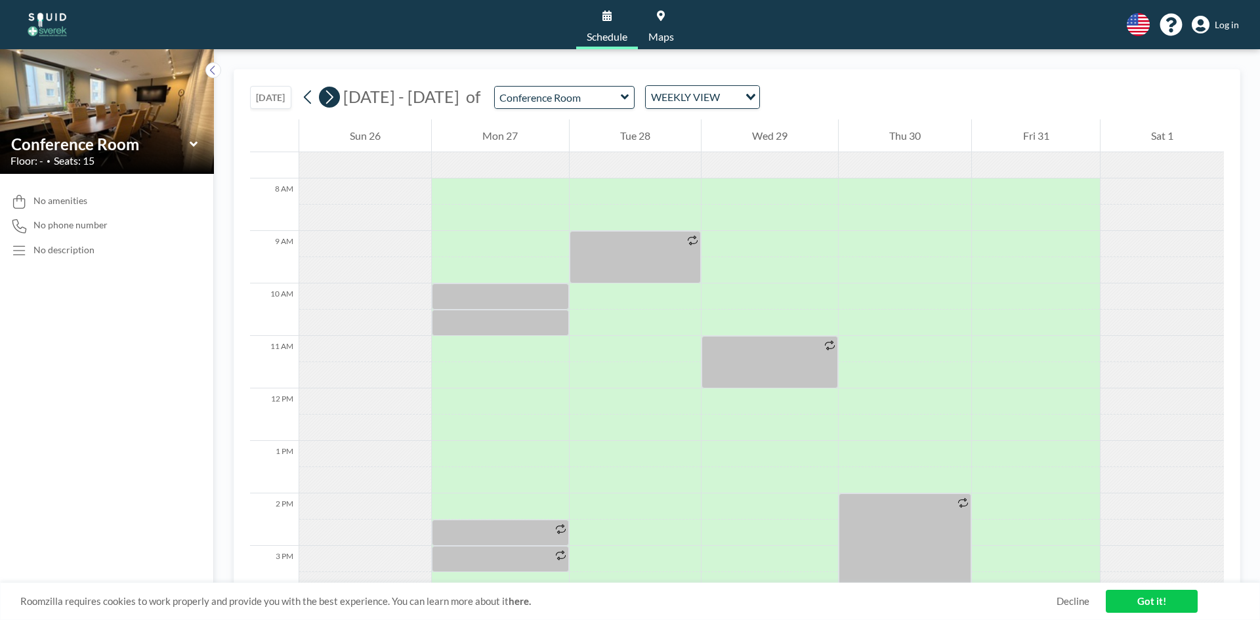
click at [335, 96] on icon at bounding box center [329, 97] width 12 height 20
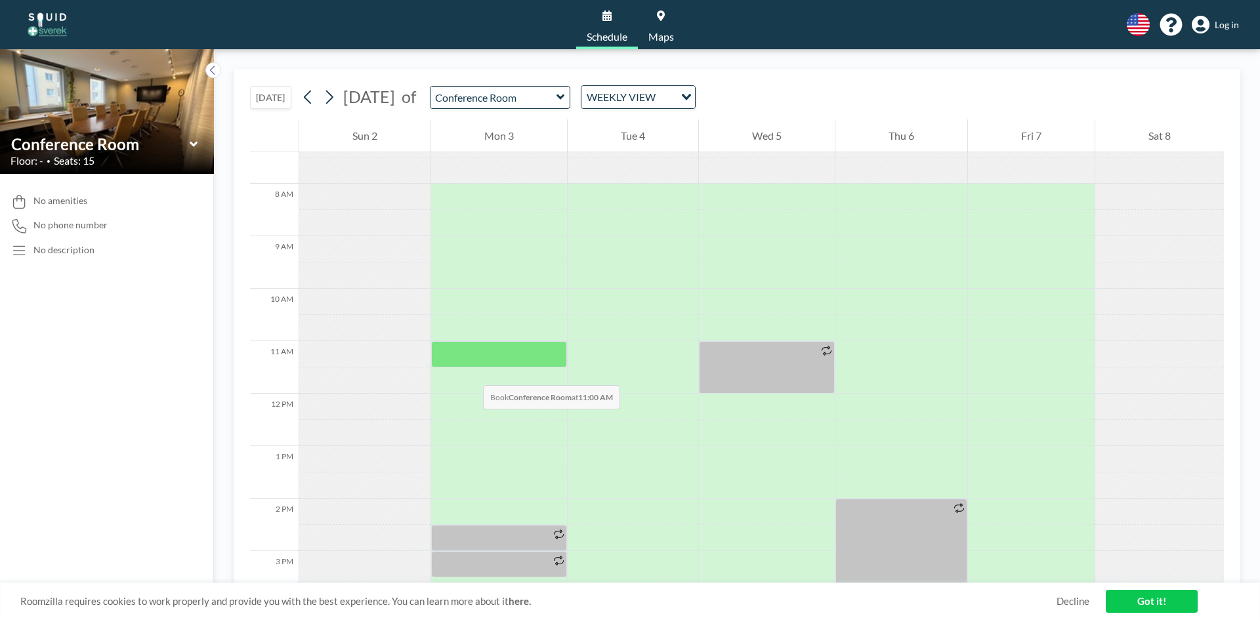
scroll to position [394, 0]
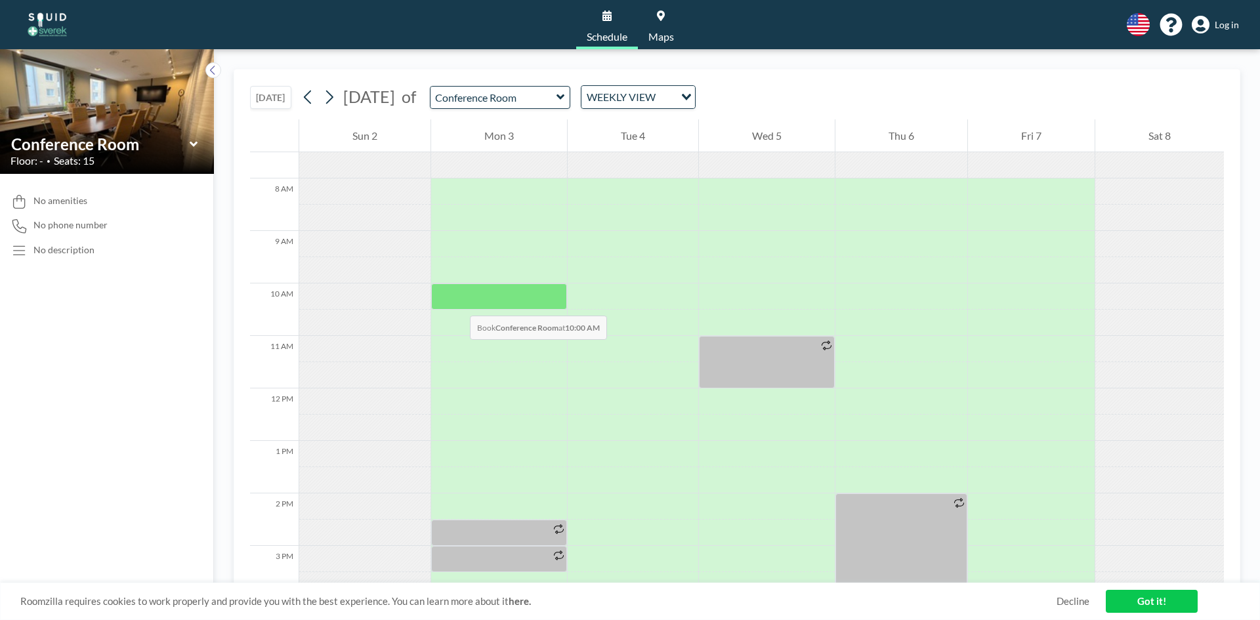
click at [457, 288] on div at bounding box center [499, 297] width 136 height 26
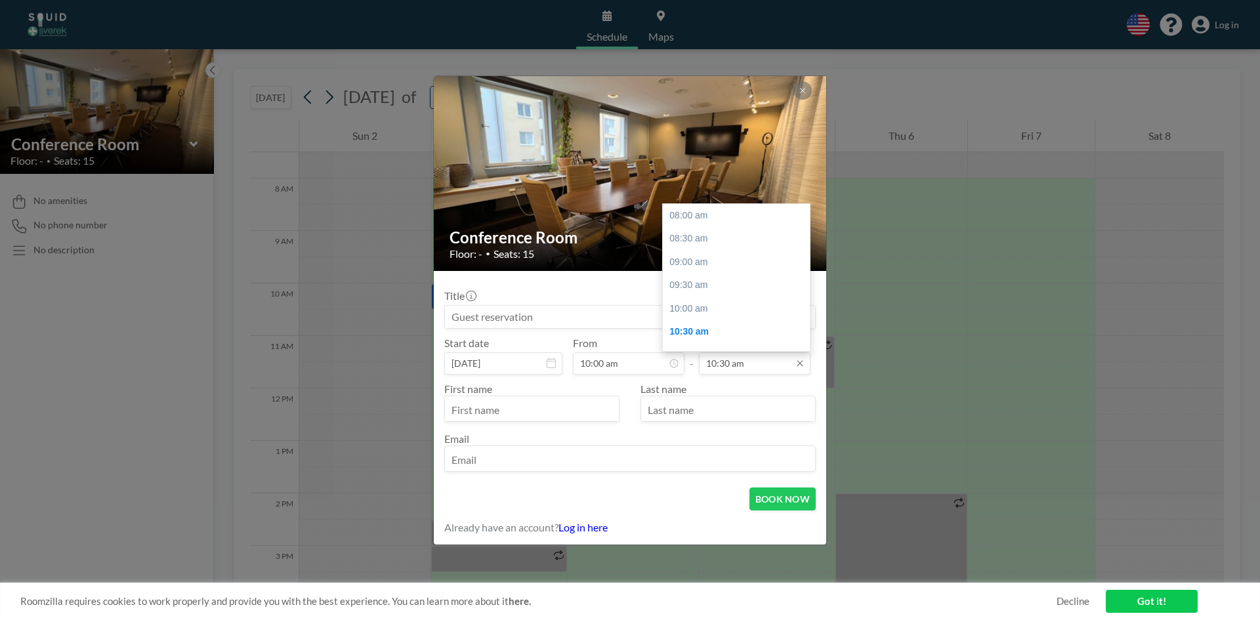
scroll to position [117, 0]
click at [691, 242] on div "11:00 am" at bounding box center [740, 239] width 154 height 24
type input "11:00 am"
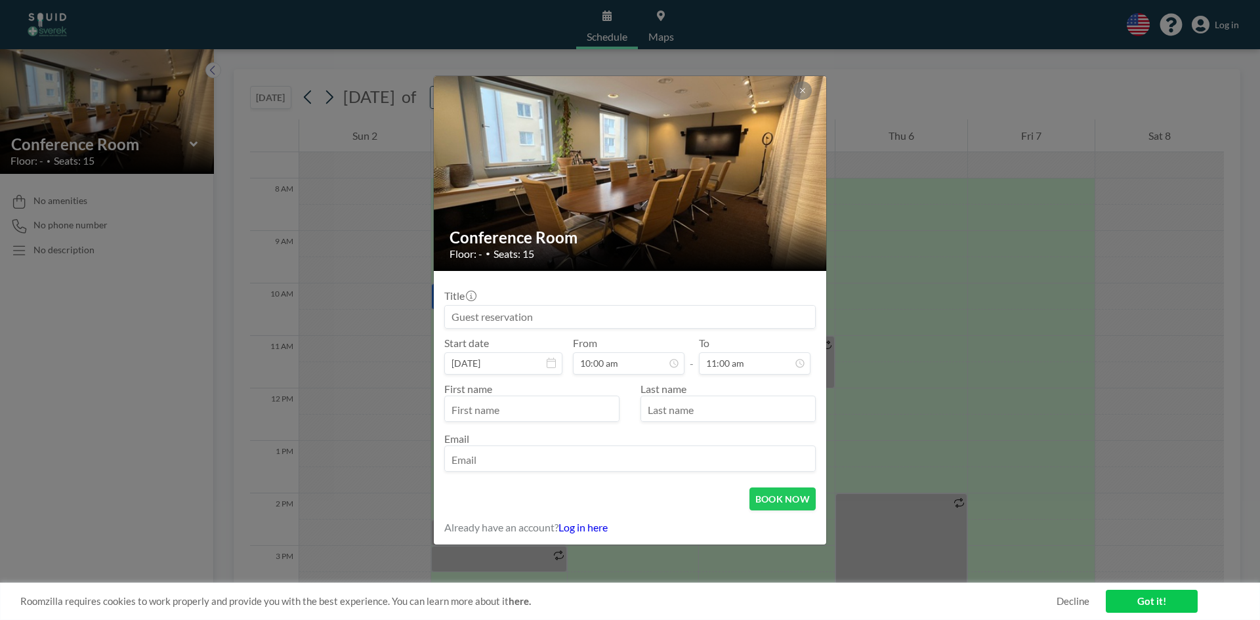
click at [543, 410] on input "text" at bounding box center [532, 410] width 174 height 22
type input "[PERSON_NAME]"
click at [702, 417] on input "text" at bounding box center [728, 410] width 174 height 22
type input "Dementieva"
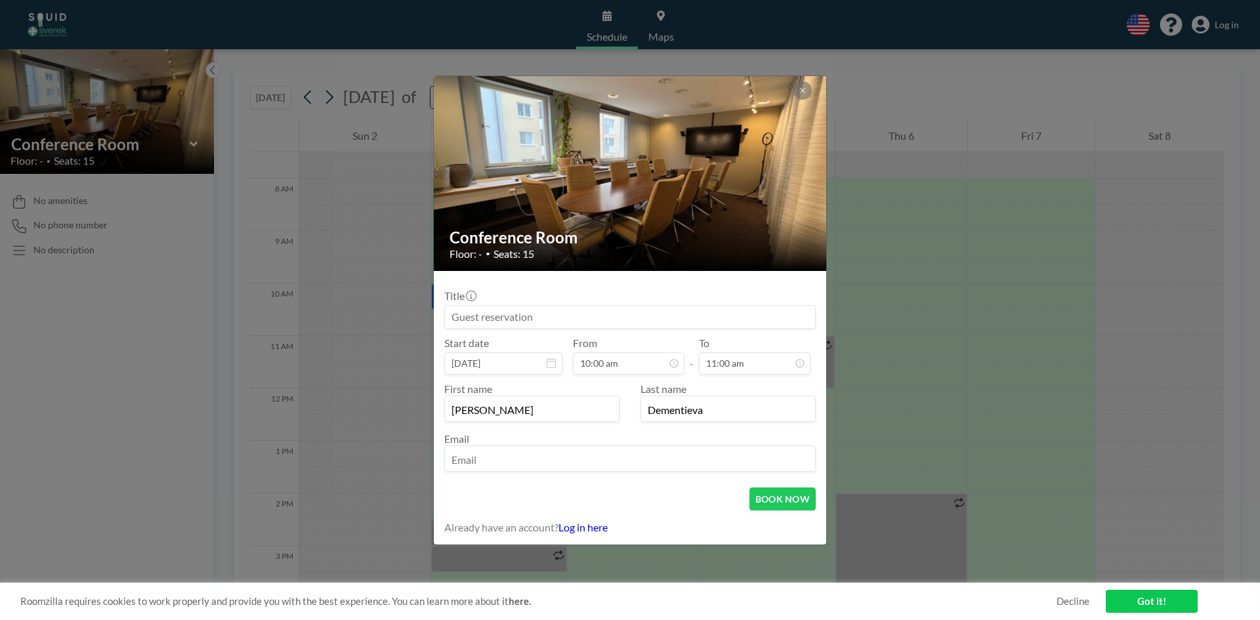
click at [683, 470] on input "email" at bounding box center [630, 460] width 370 height 22
paste input "[PERSON_NAME][EMAIL_ADDRESS][PERSON_NAME][DOMAIN_NAME]"
type input "[PERSON_NAME][EMAIL_ADDRESS][PERSON_NAME][DOMAIN_NAME]"
click at [791, 505] on button "BOOK NOW" at bounding box center [782, 499] width 66 height 23
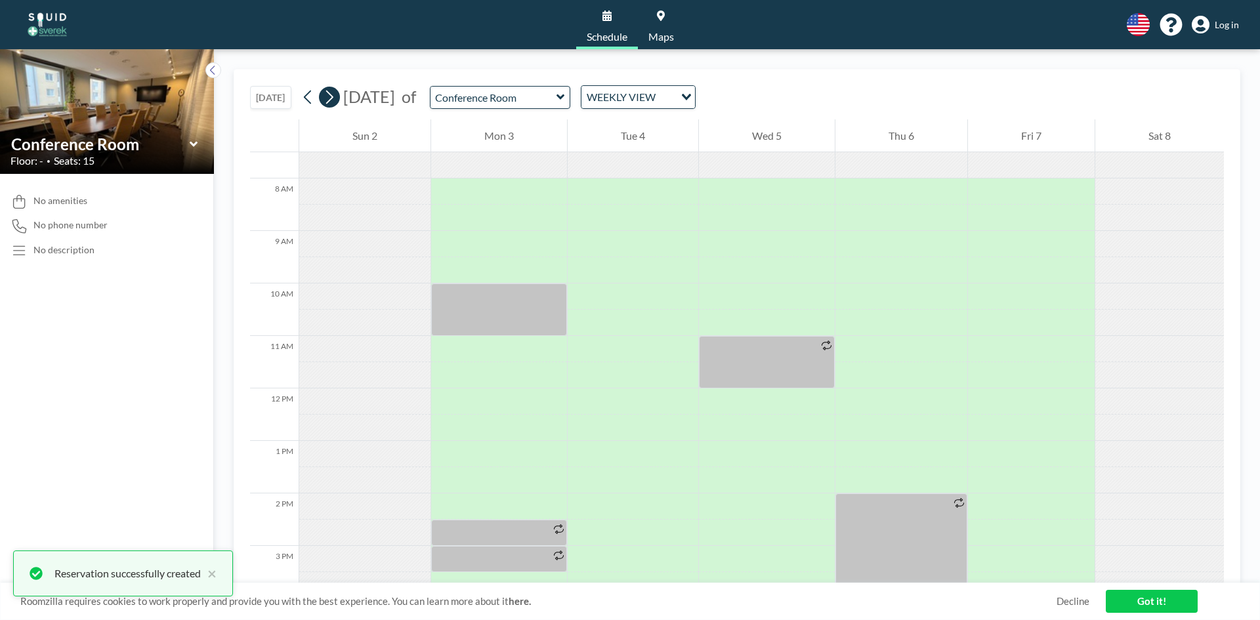
click at [335, 95] on icon at bounding box center [329, 97] width 12 height 20
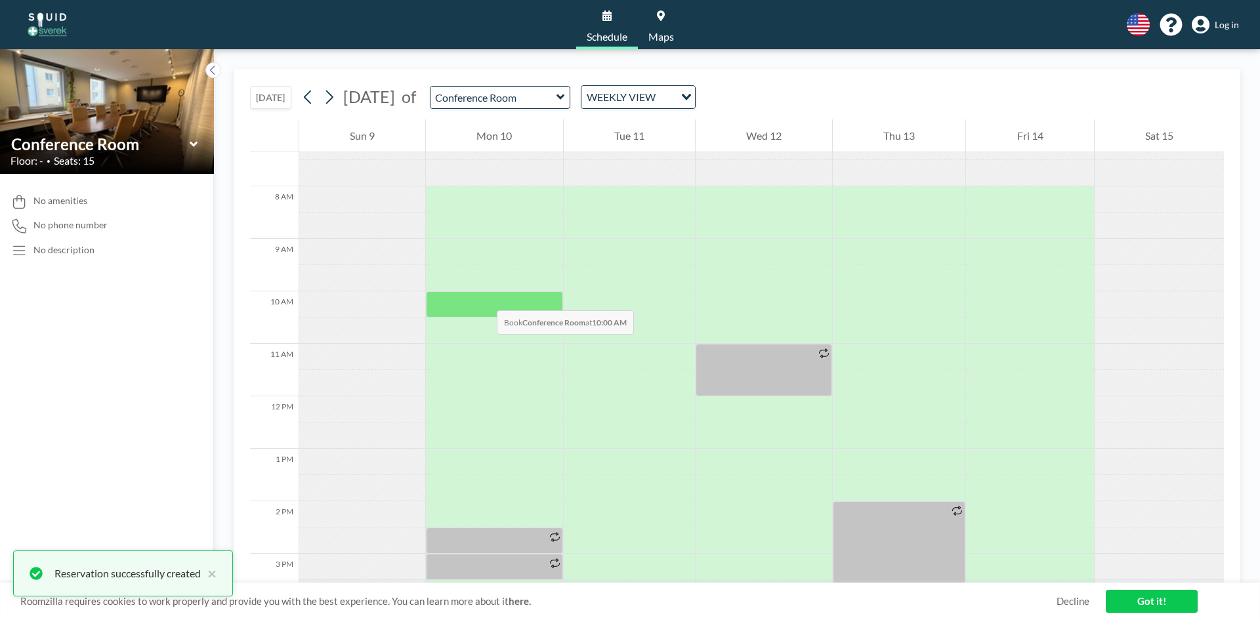
scroll to position [394, 0]
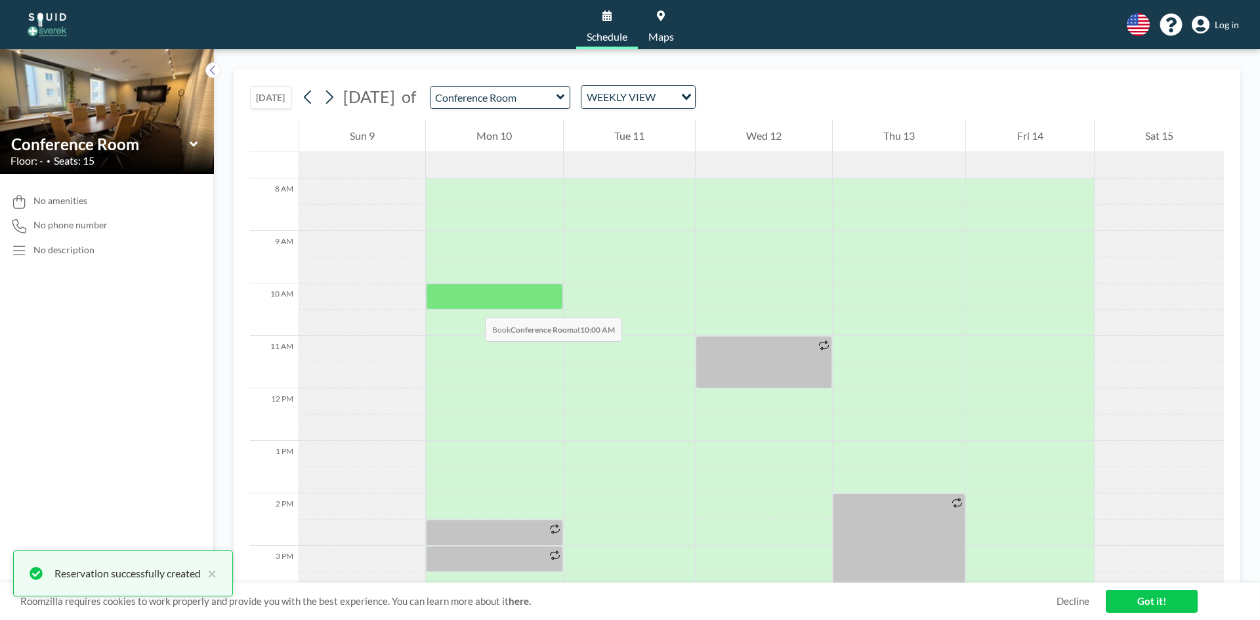
click at [472, 305] on div at bounding box center [494, 297] width 137 height 26
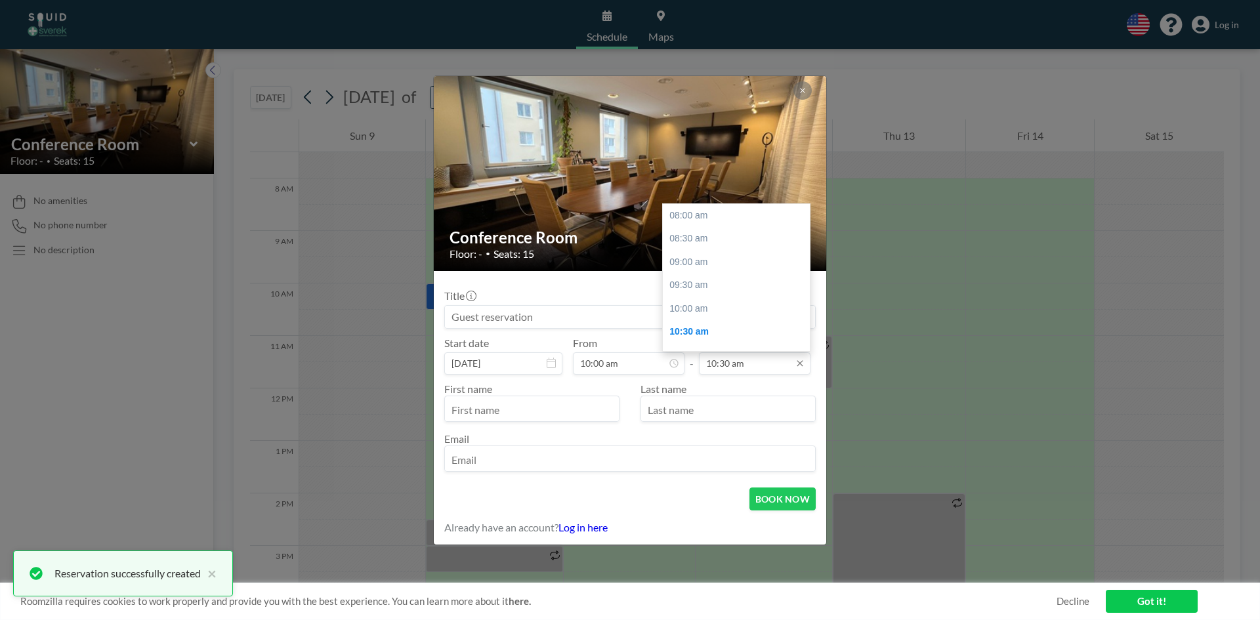
scroll to position [117, 0]
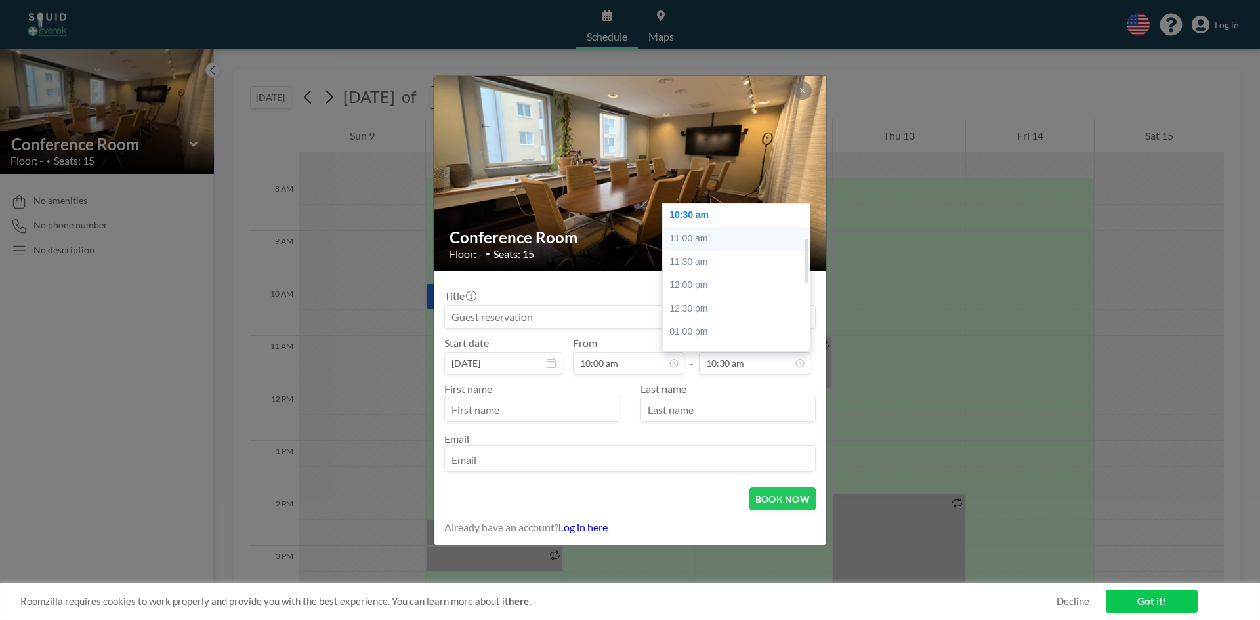
click at [713, 240] on div "11:00 am" at bounding box center [740, 239] width 154 height 24
type input "11:00 am"
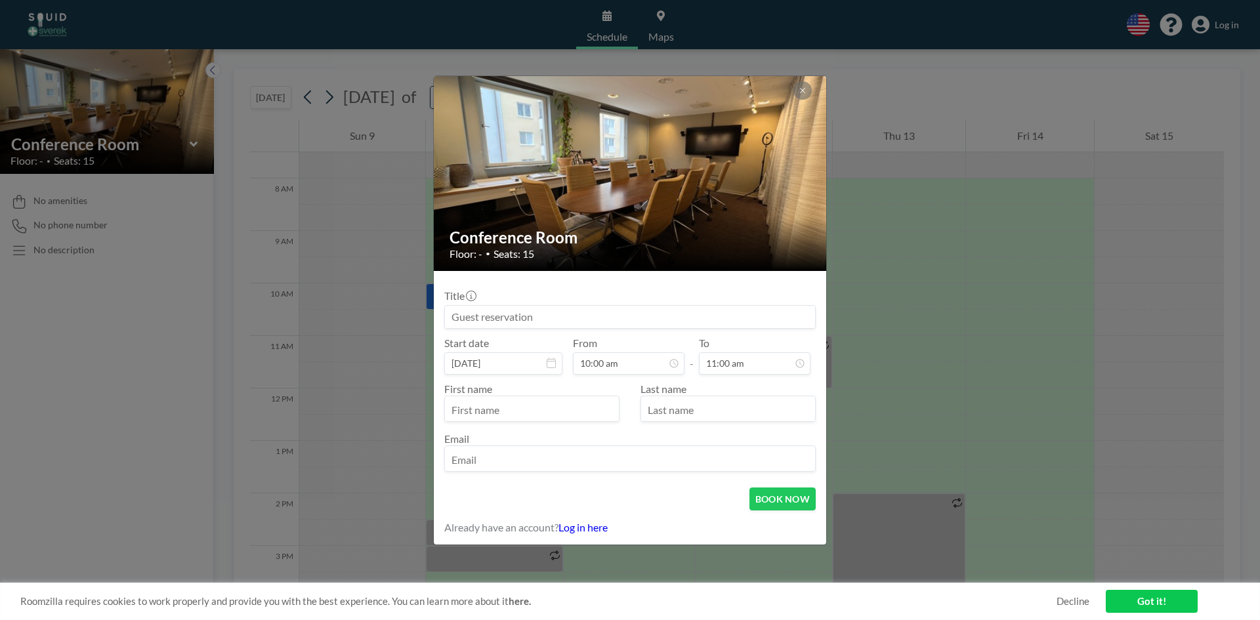
scroll to position [93, 0]
click at [568, 408] on input "text" at bounding box center [532, 410] width 174 height 22
type input "[PERSON_NAME]"
click at [658, 401] on input "text" at bounding box center [728, 410] width 174 height 22
type input "Dementieva"
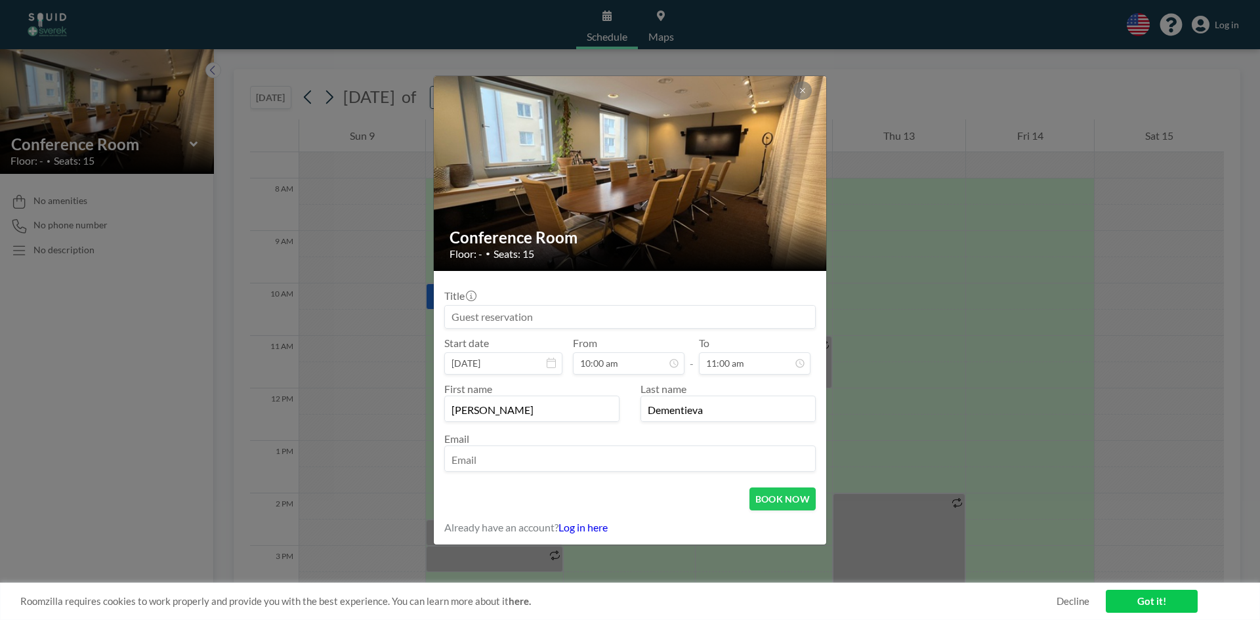
click at [627, 441] on div "Email" at bounding box center [629, 451] width 371 height 39
click at [616, 456] on input "email" at bounding box center [630, 460] width 370 height 22
paste input "[PERSON_NAME][EMAIL_ADDRESS][PERSON_NAME][DOMAIN_NAME]"
type input "[PERSON_NAME][EMAIL_ADDRESS][PERSON_NAME][DOMAIN_NAME]"
click at [802, 503] on button "BOOK NOW" at bounding box center [782, 499] width 66 height 23
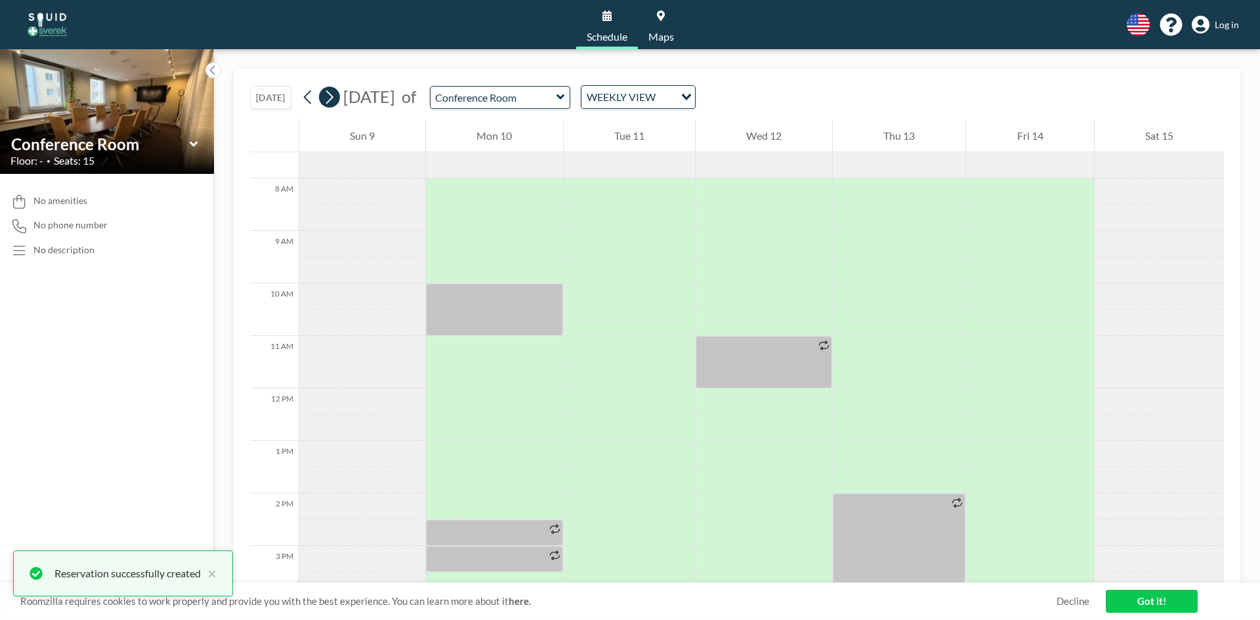
click at [335, 93] on icon at bounding box center [329, 97] width 12 height 20
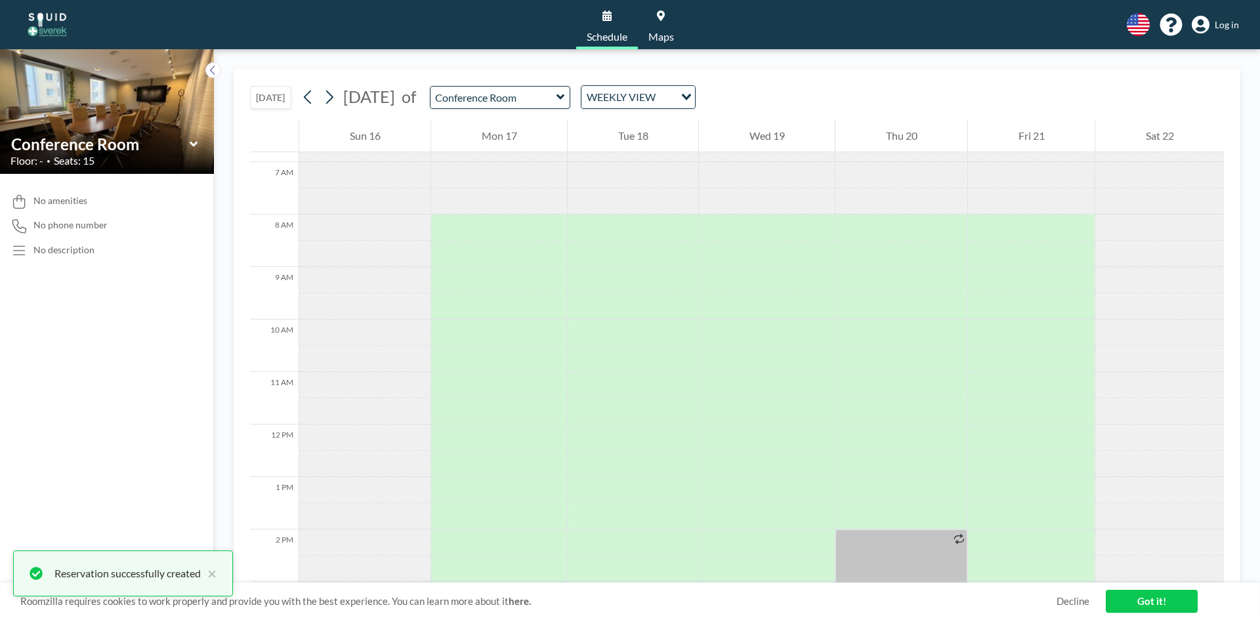
scroll to position [394, 0]
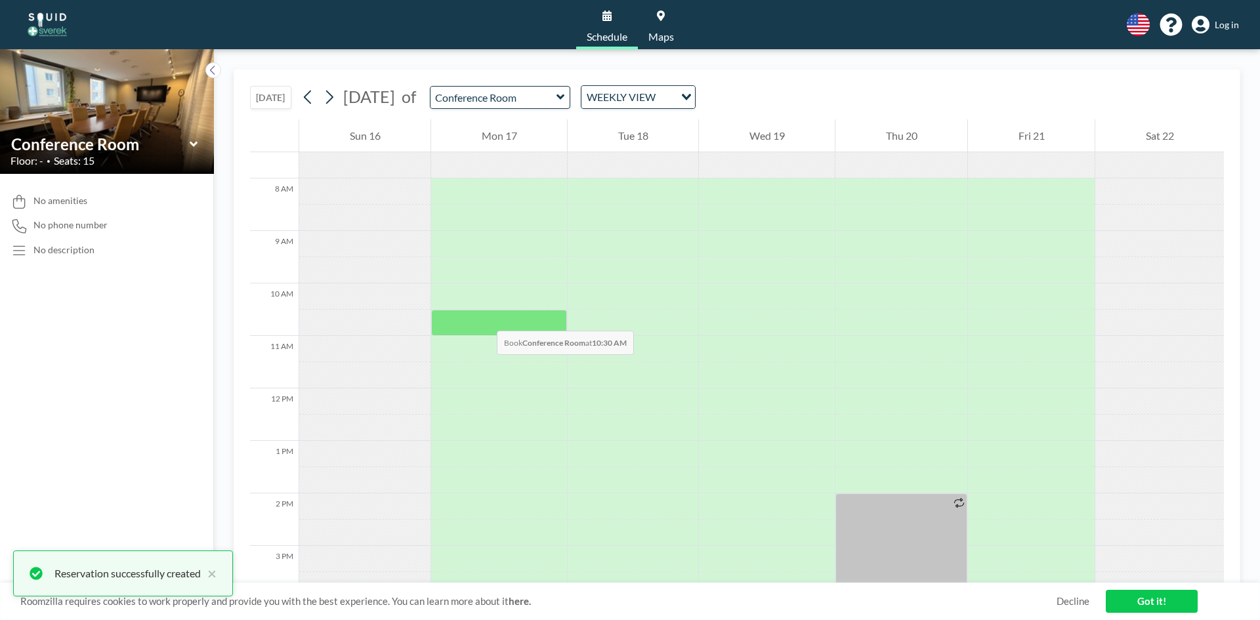
click at [484, 318] on div at bounding box center [499, 323] width 136 height 26
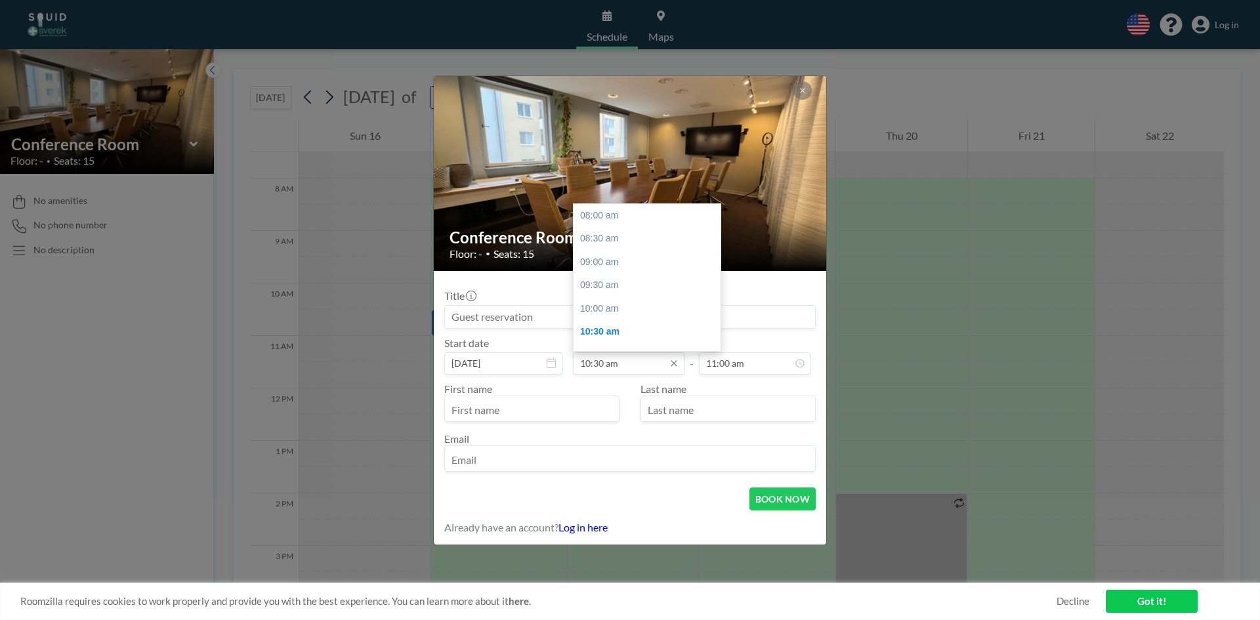
scroll to position [117, 0]
click at [604, 363] on input "10:30 am" at bounding box center [629, 363] width 112 height 22
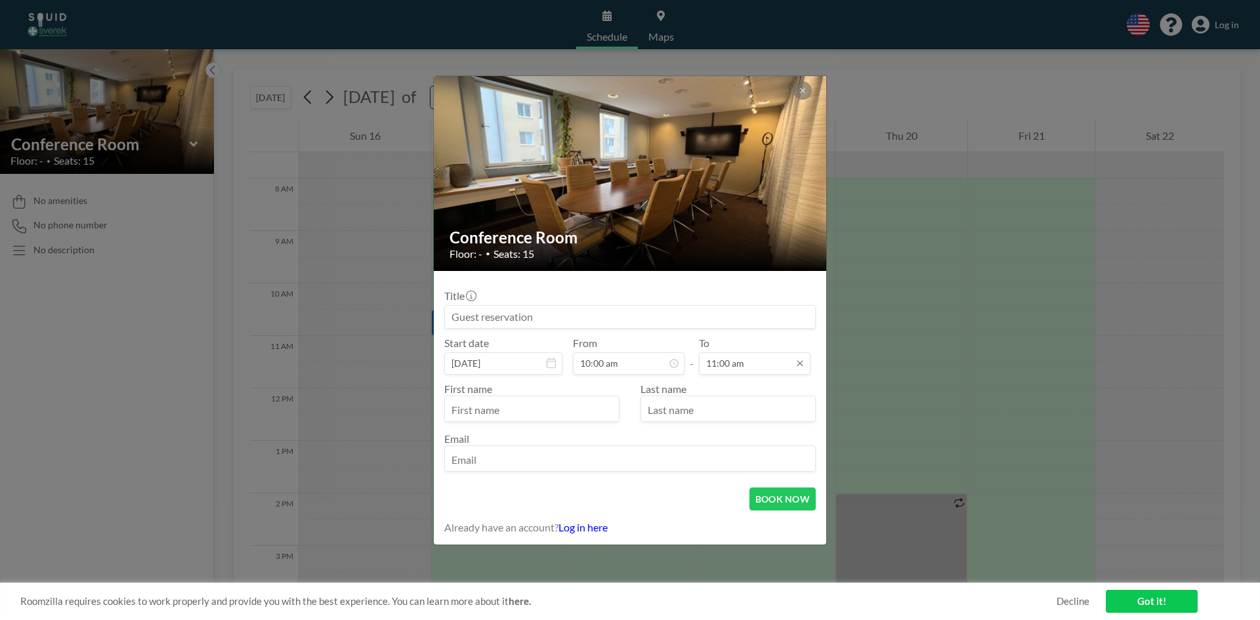
scroll to position [140, 0]
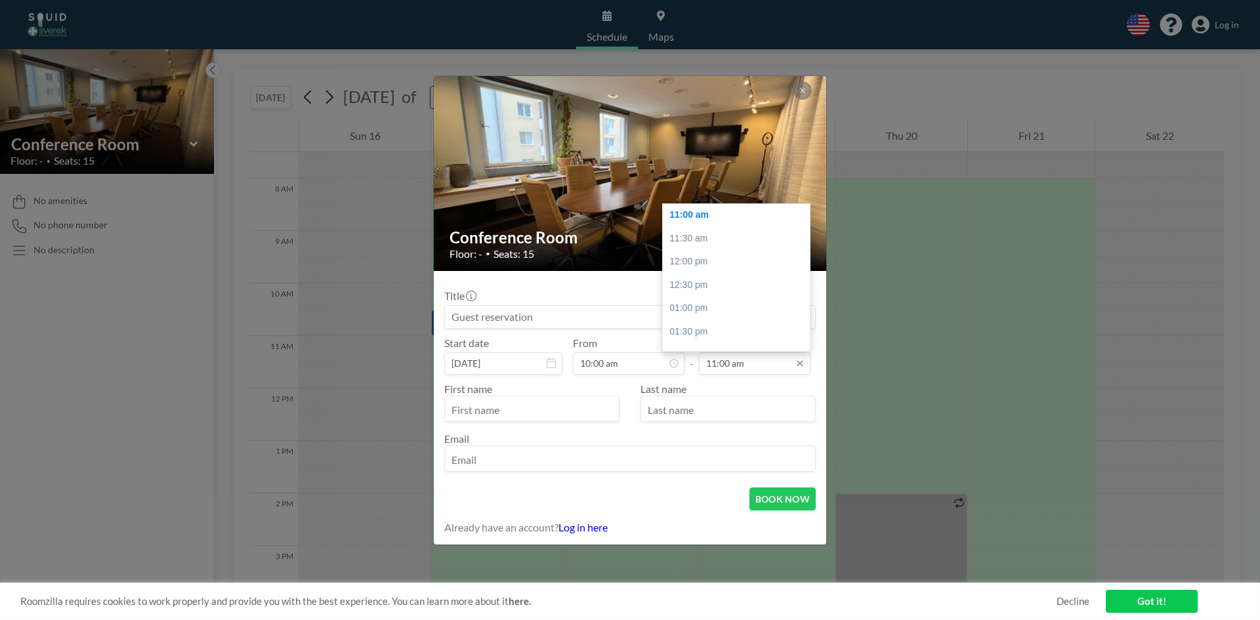
type input "10:00 am"
click at [751, 364] on input "11:00 am" at bounding box center [755, 363] width 112 height 22
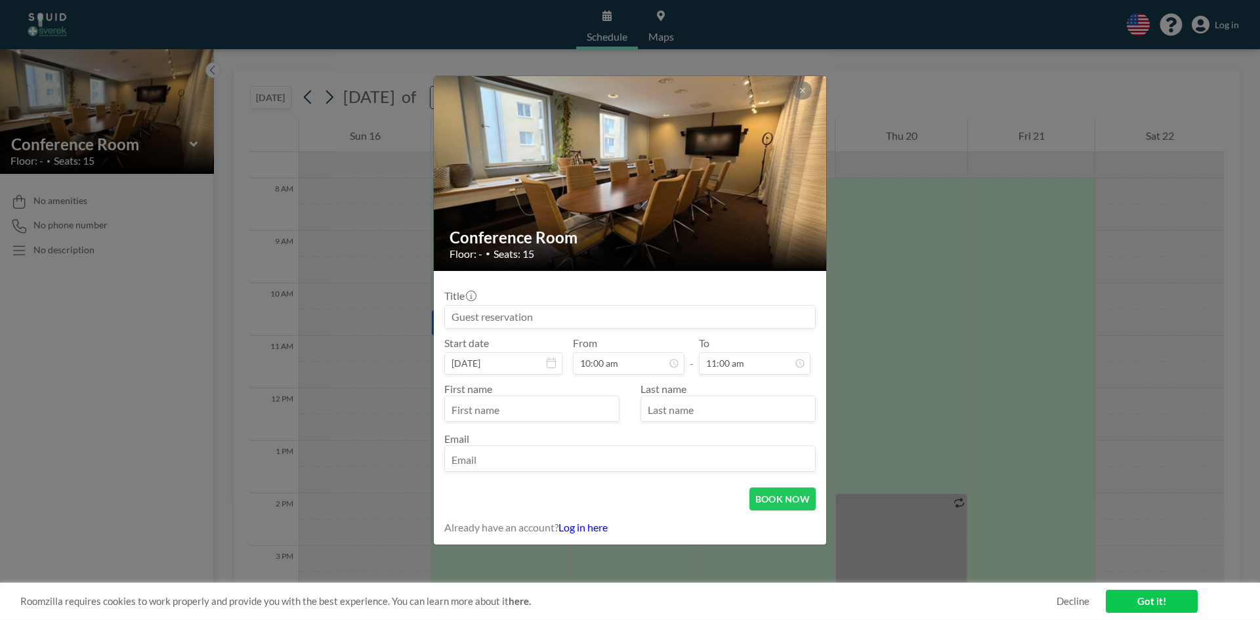
click at [576, 418] on input "text" at bounding box center [532, 410] width 174 height 22
type input "[PERSON_NAME]"
click at [673, 408] on input "text" at bounding box center [728, 410] width 174 height 22
type input "Dementieva"
click at [516, 460] on input "email" at bounding box center [630, 460] width 370 height 22
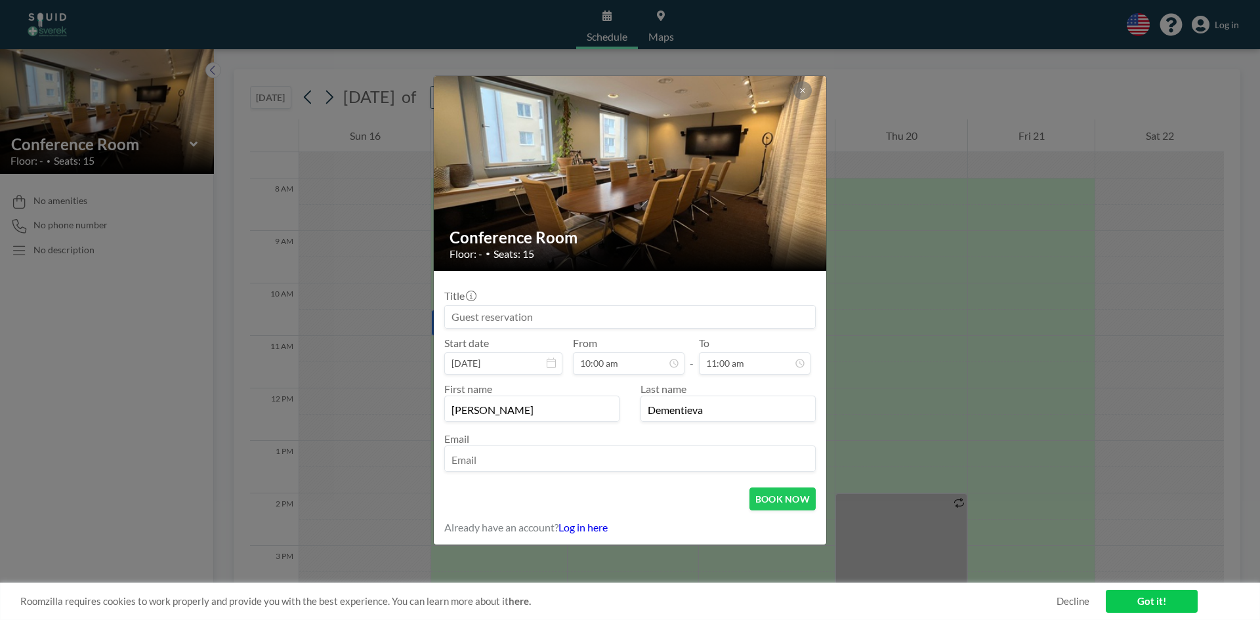
paste input "[PERSON_NAME][EMAIL_ADDRESS][PERSON_NAME][DOMAIN_NAME]"
type input "[PERSON_NAME][EMAIL_ADDRESS][PERSON_NAME][DOMAIN_NAME]"
click at [776, 498] on button "BOOK NOW" at bounding box center [782, 499] width 66 height 23
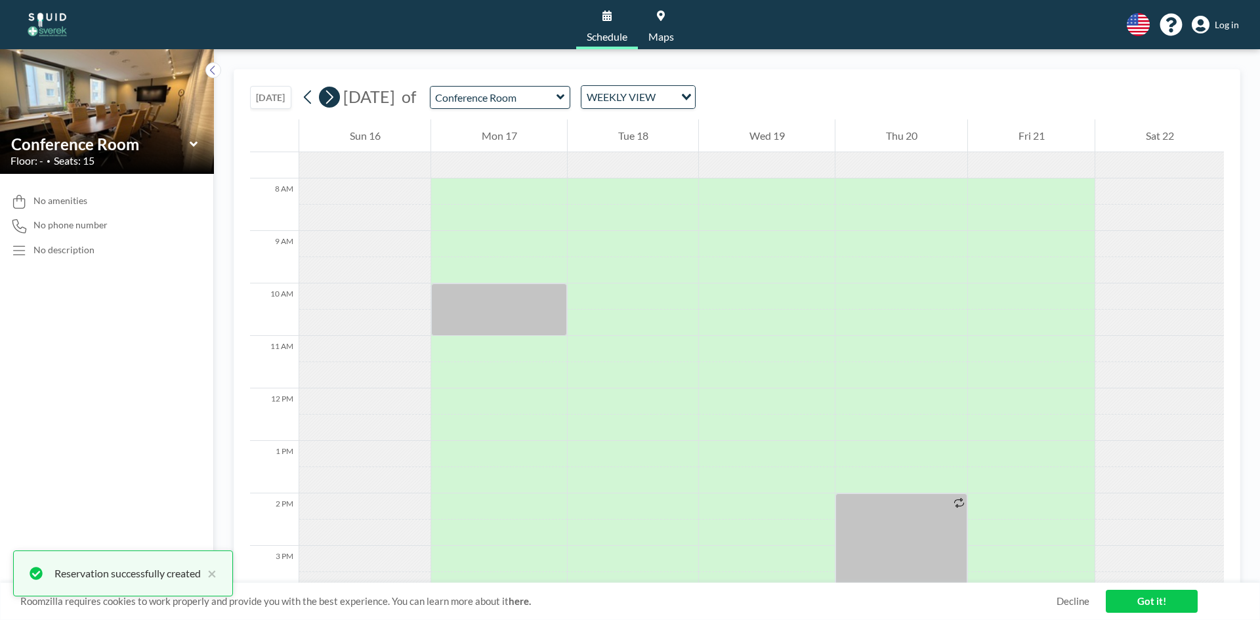
click at [331, 97] on icon at bounding box center [329, 97] width 12 height 20
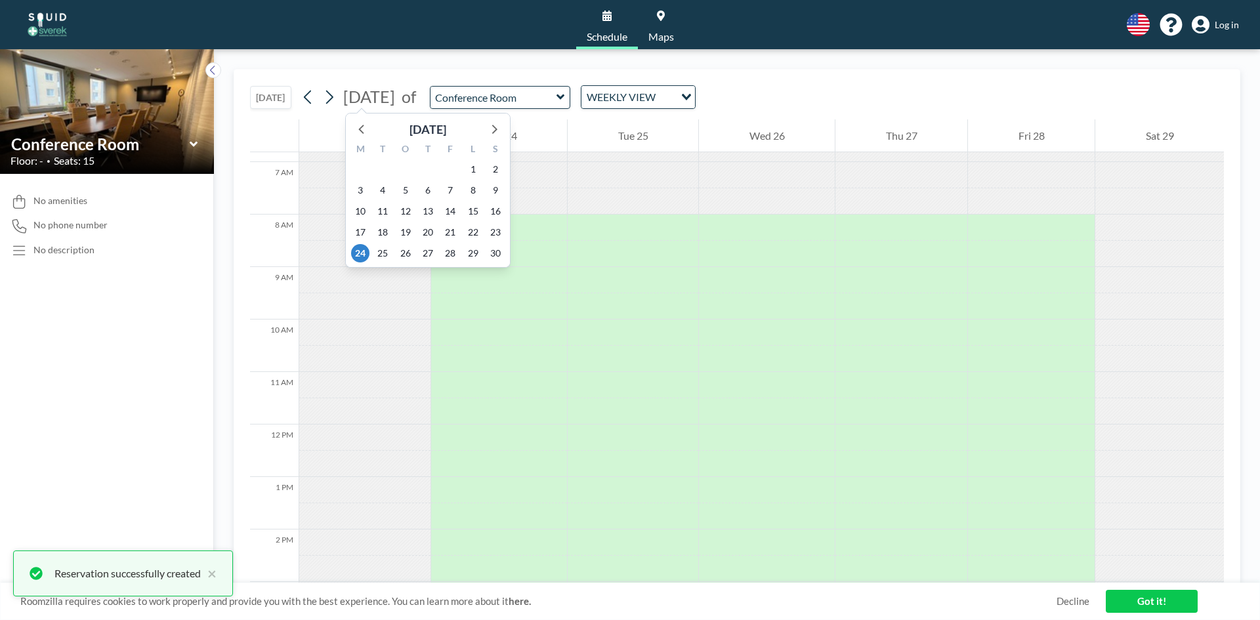
scroll to position [394, 0]
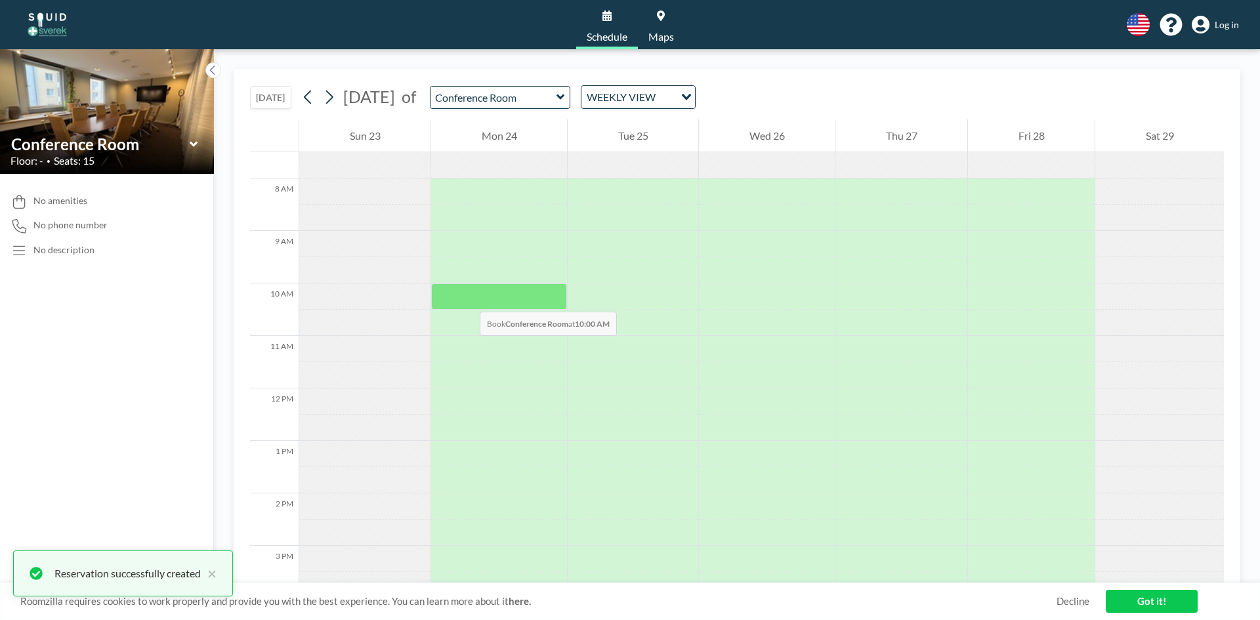
click at [467, 299] on div at bounding box center [499, 297] width 136 height 26
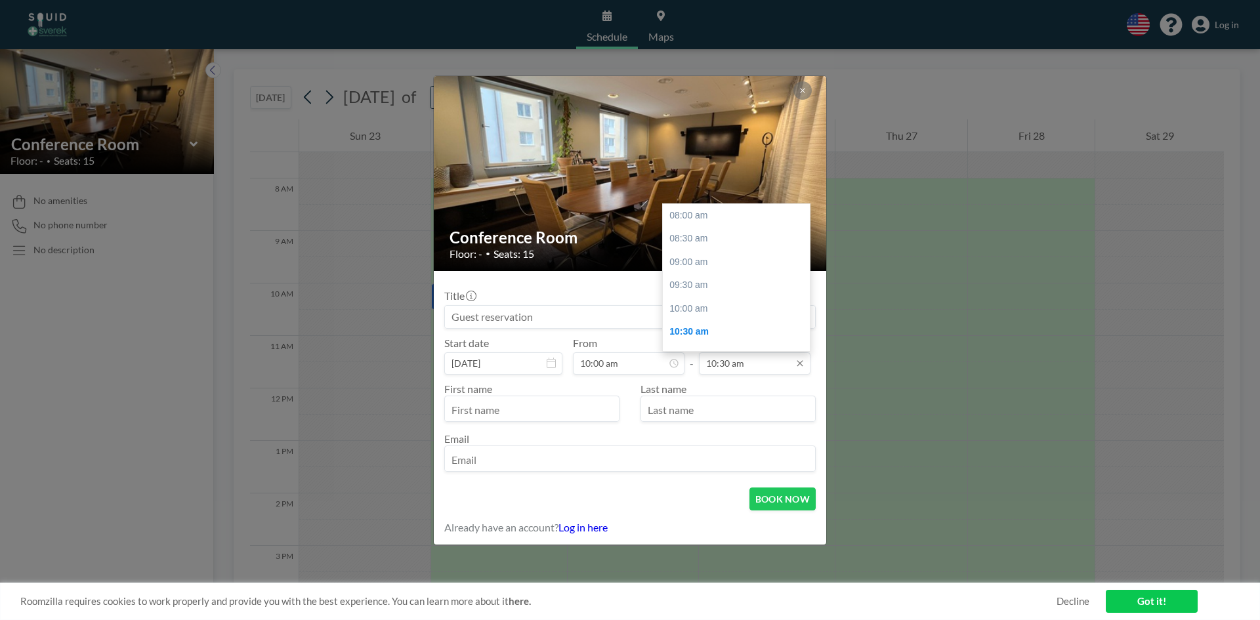
scroll to position [117, 0]
click at [727, 238] on div "11:00 am" at bounding box center [740, 239] width 154 height 24
type input "11:00 am"
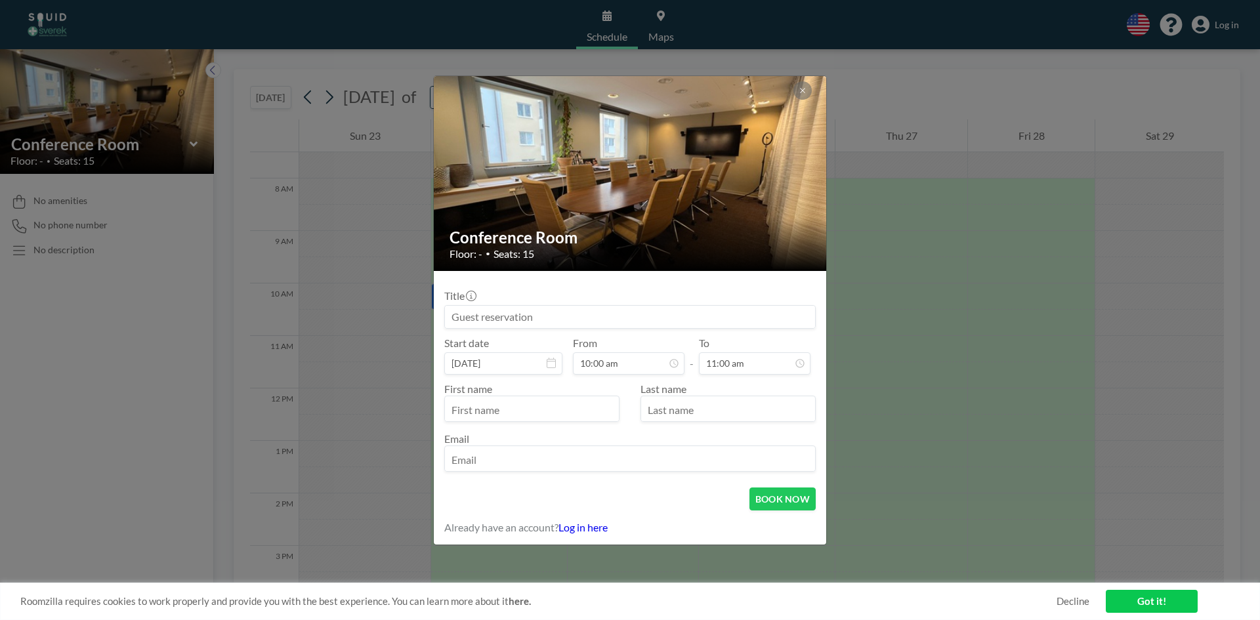
scroll to position [93, 0]
click at [552, 410] on input "text" at bounding box center [532, 410] width 174 height 22
type input "[PERSON_NAME]"
click at [688, 414] on input "text" at bounding box center [728, 410] width 174 height 22
type input "Dementieva"
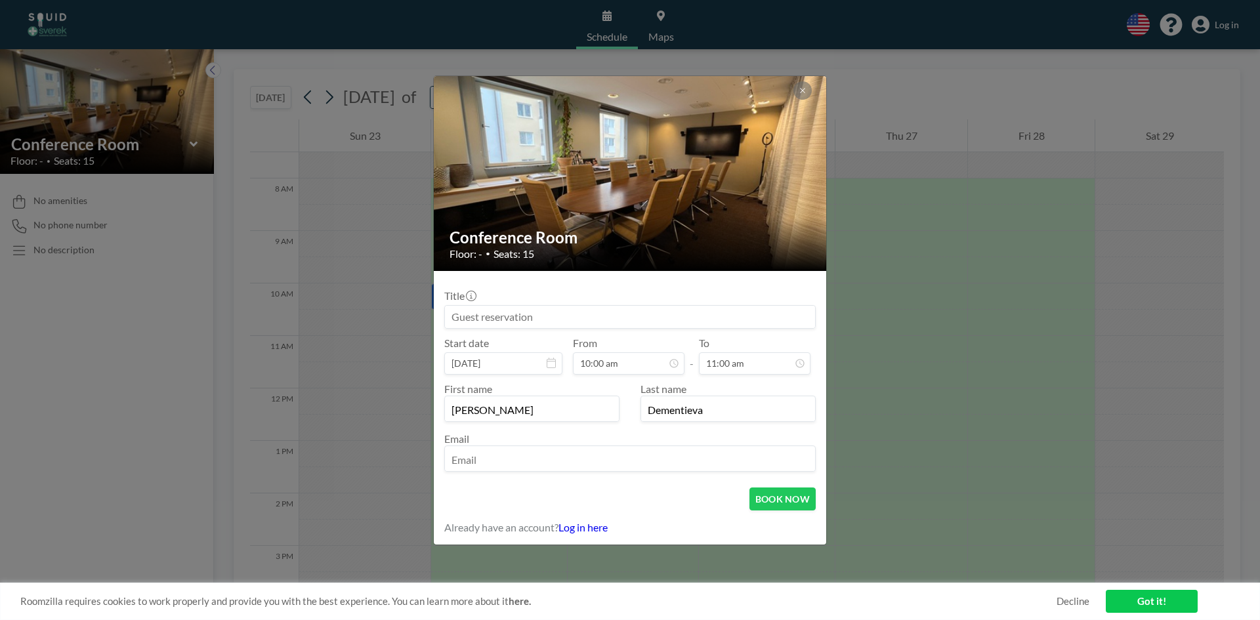
click at [666, 459] on input "email" at bounding box center [630, 460] width 370 height 22
paste input "[PERSON_NAME][EMAIL_ADDRESS][PERSON_NAME][DOMAIN_NAME]"
type input "[PERSON_NAME][EMAIL_ADDRESS][PERSON_NAME][DOMAIN_NAME]"
click at [789, 486] on form "Title Start date [DATE] From 10:00 am - To 11:00 am First name [PERSON_NAME] La…" at bounding box center [630, 408] width 392 height 274
click at [786, 496] on button "BOOK NOW" at bounding box center [782, 499] width 66 height 23
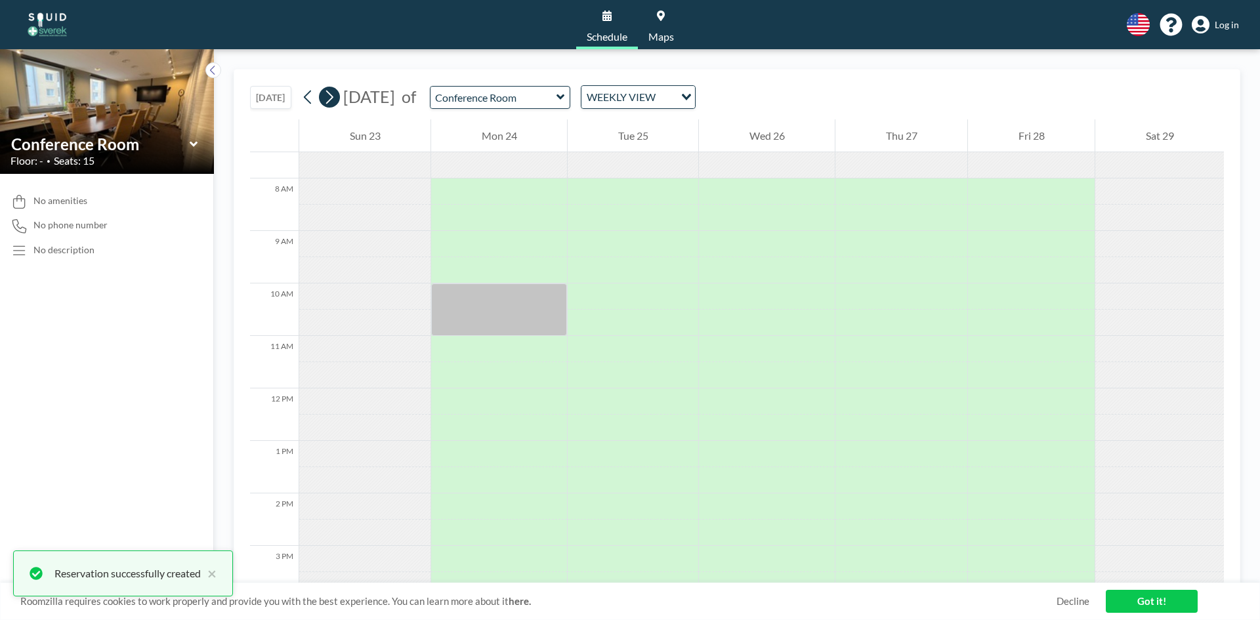
click at [329, 98] on icon at bounding box center [329, 97] width 12 height 20
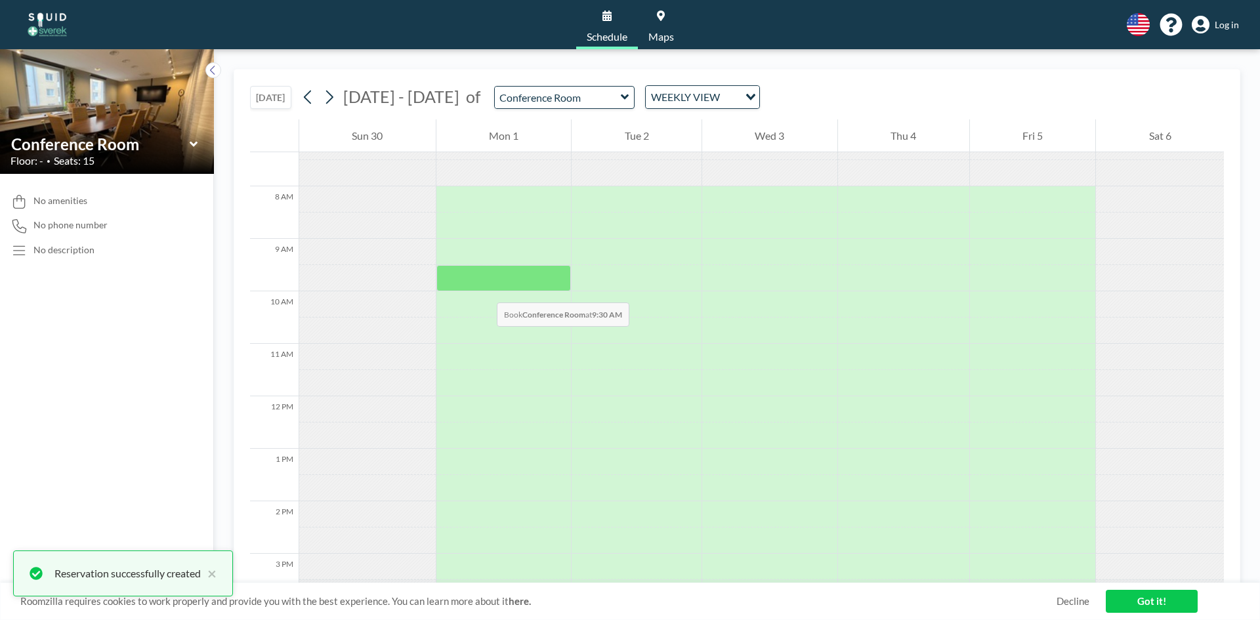
scroll to position [394, 0]
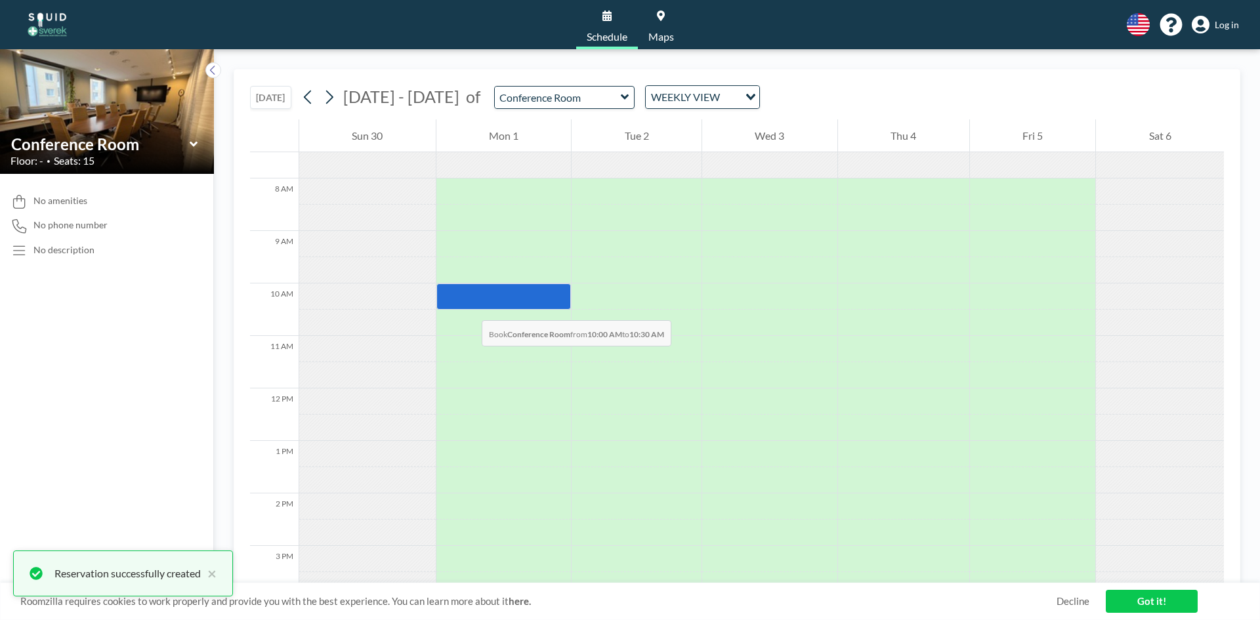
click at [469, 307] on div at bounding box center [503, 297] width 135 height 26
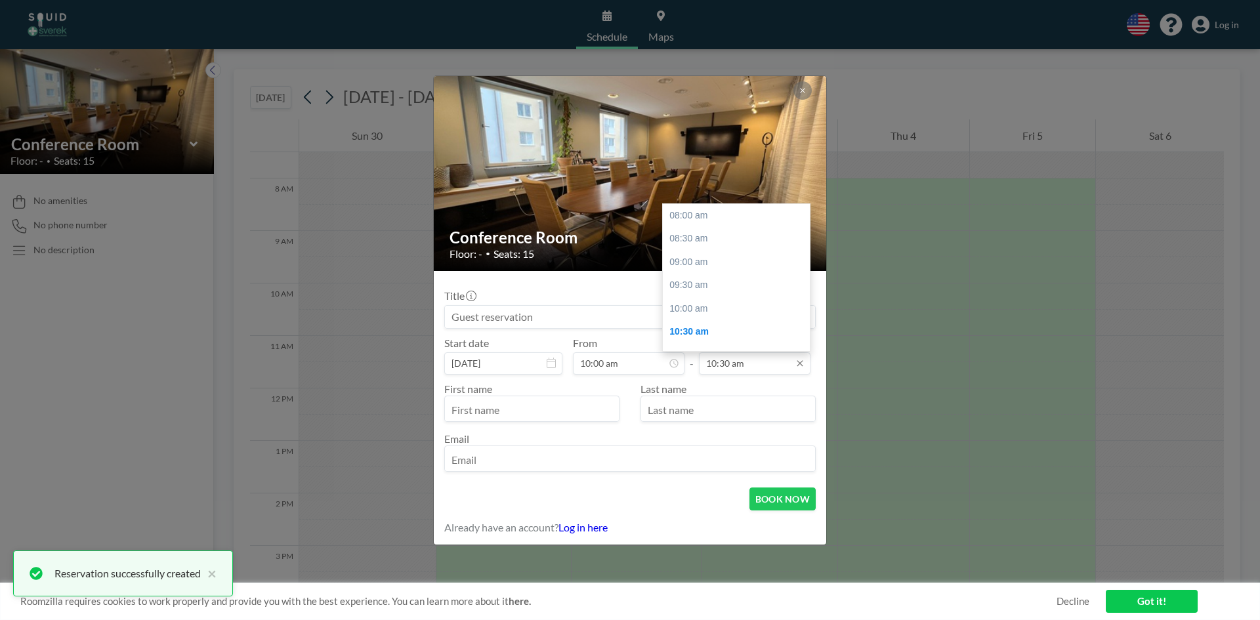
scroll to position [117, 0]
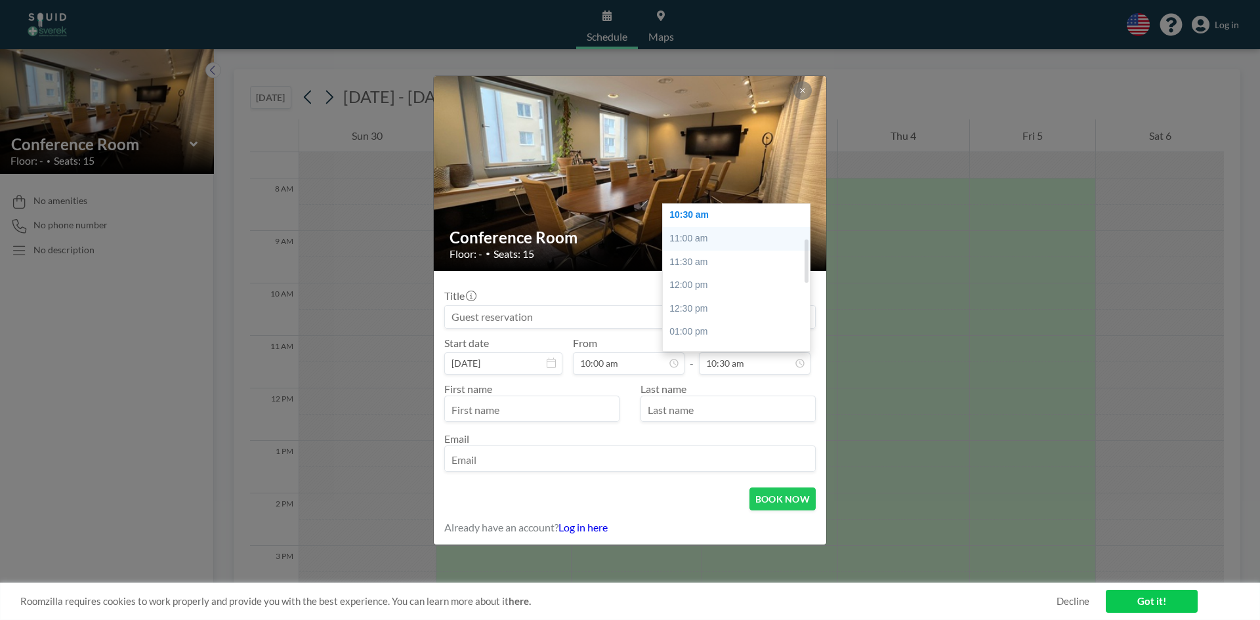
click at [714, 231] on div "11:00 am" at bounding box center [740, 239] width 154 height 24
type input "11:00 am"
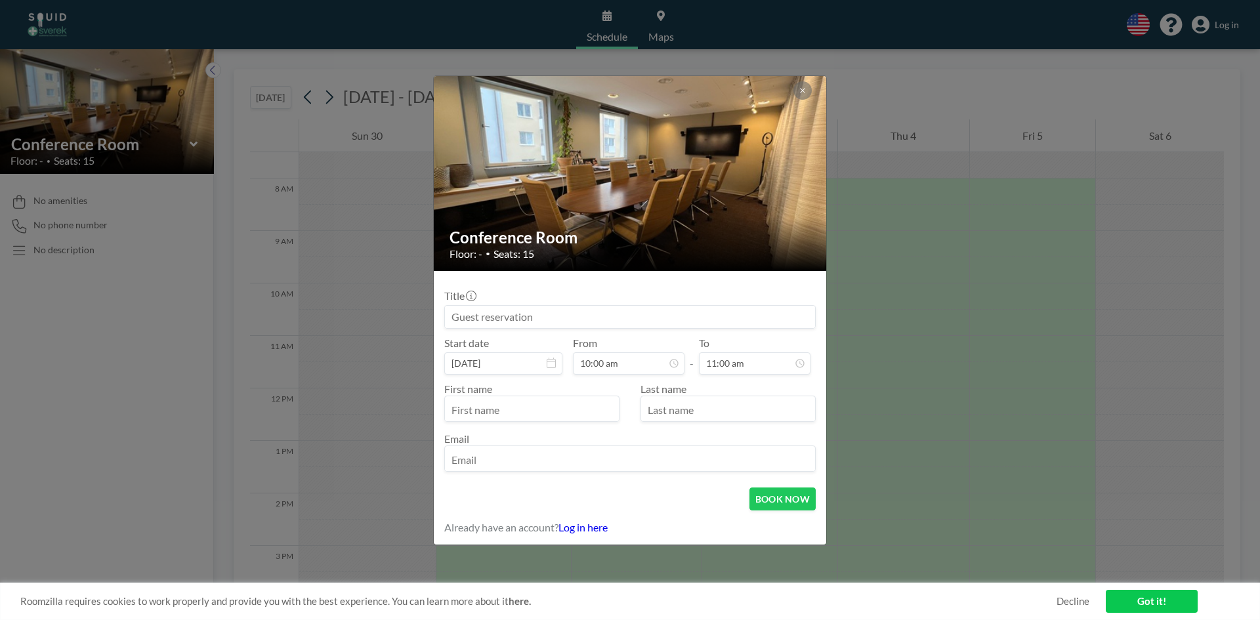
scroll to position [93, 0]
click at [568, 419] on input "text" at bounding box center [532, 410] width 174 height 22
type input "[PERSON_NAME]"
click at [709, 415] on input "text" at bounding box center [728, 410] width 174 height 22
type input "Dementieva"
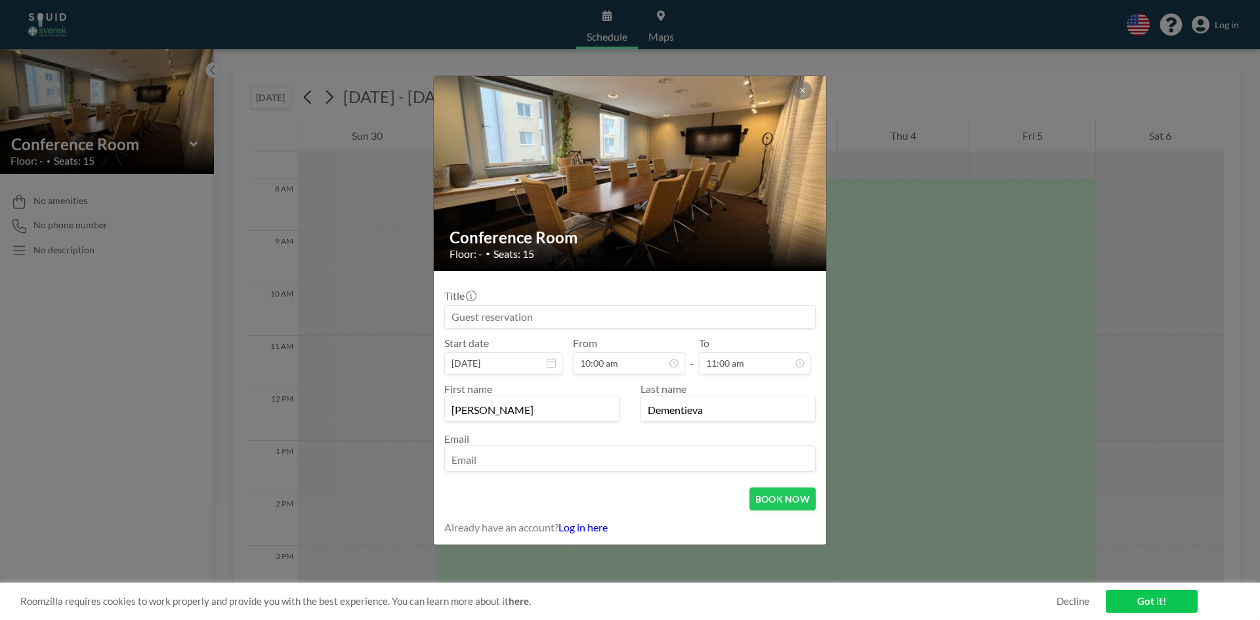
click at [721, 461] on input "email" at bounding box center [630, 460] width 370 height 22
paste input "[PERSON_NAME][EMAIL_ADDRESS][PERSON_NAME][DOMAIN_NAME]"
type input "[PERSON_NAME][EMAIL_ADDRESS][PERSON_NAME][DOMAIN_NAME]"
click at [807, 503] on button "BOOK NOW" at bounding box center [782, 499] width 66 height 23
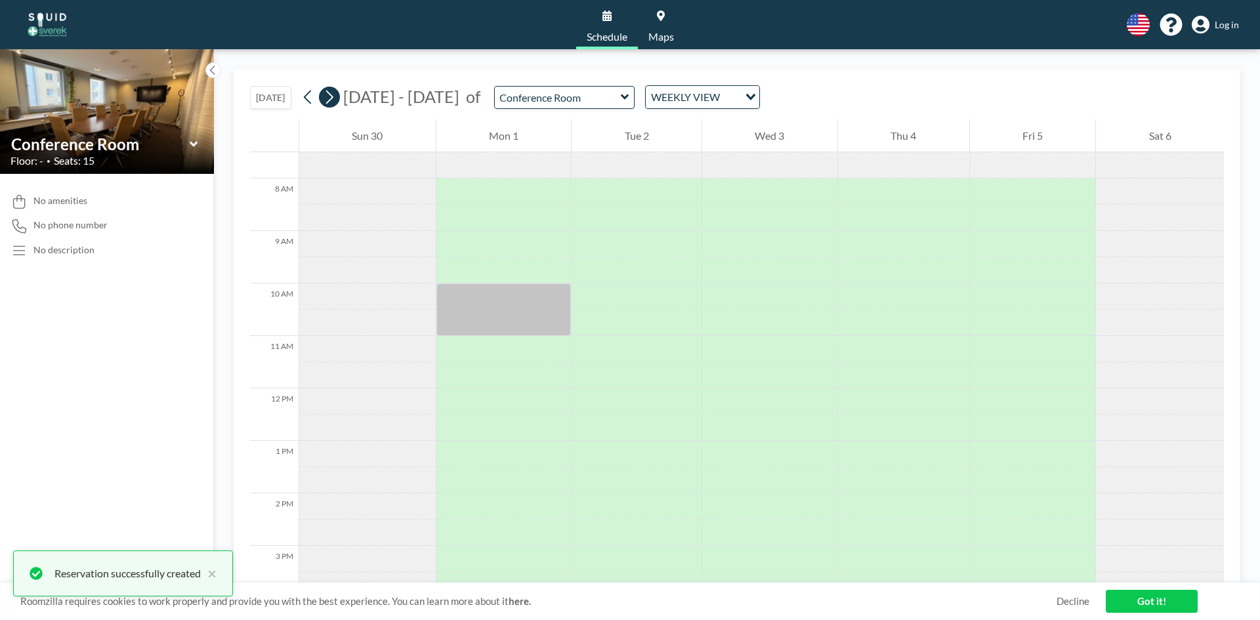
click at [335, 98] on icon at bounding box center [329, 97] width 12 height 20
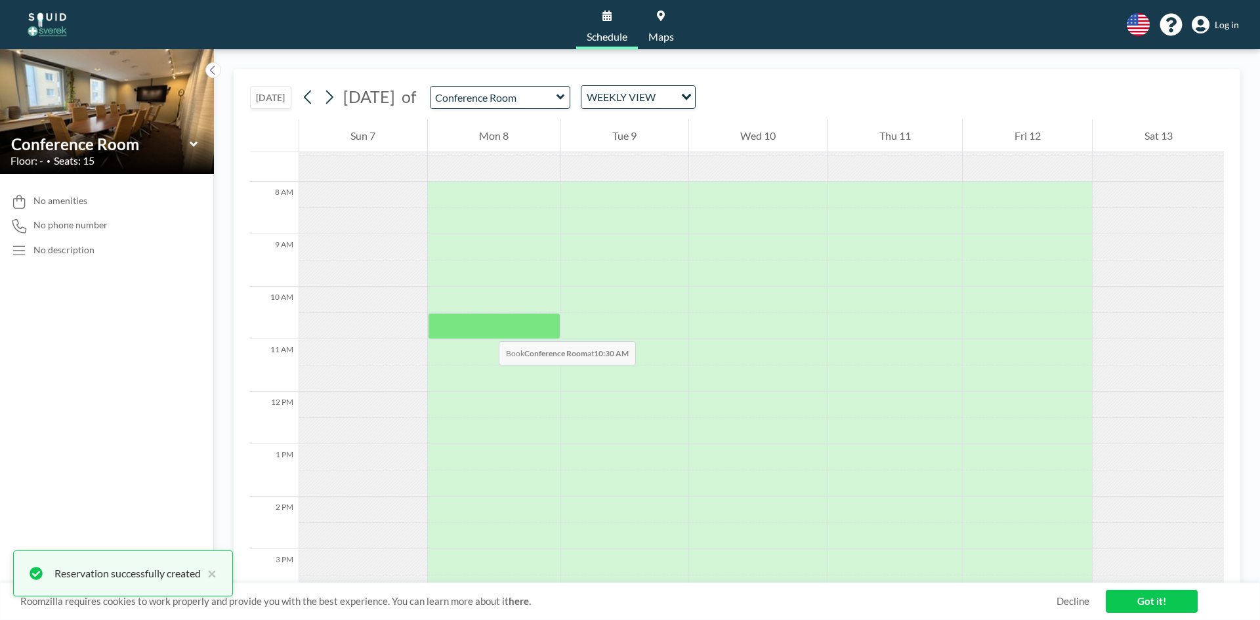
scroll to position [394, 0]
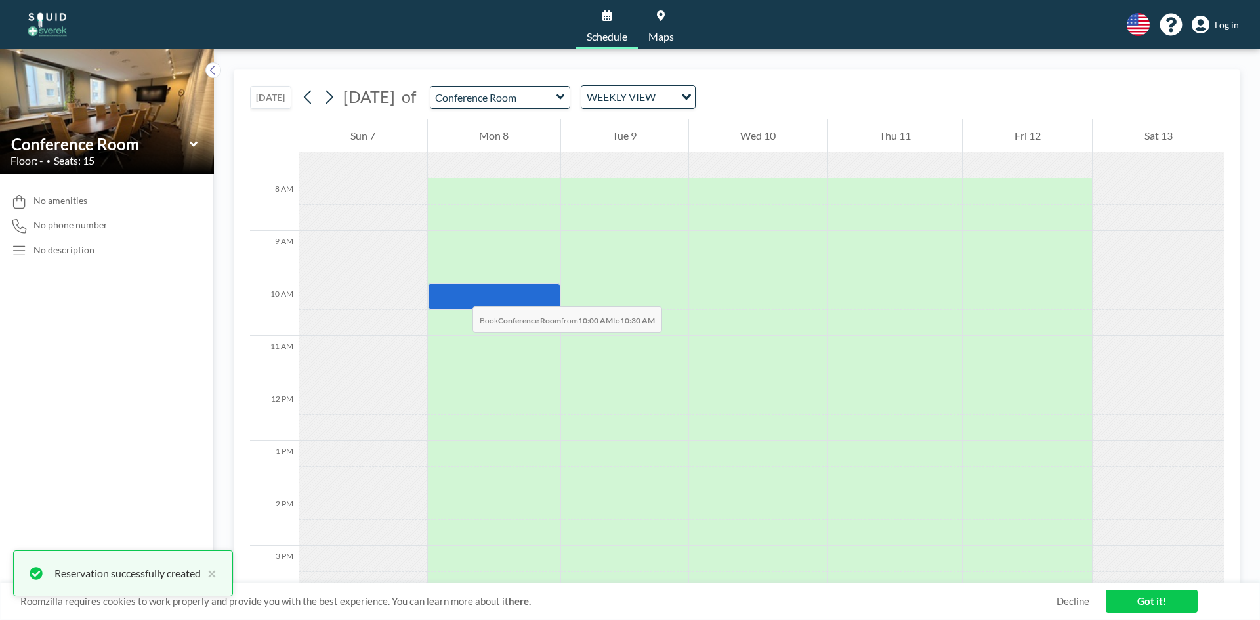
click at [459, 293] on div at bounding box center [494, 297] width 133 height 26
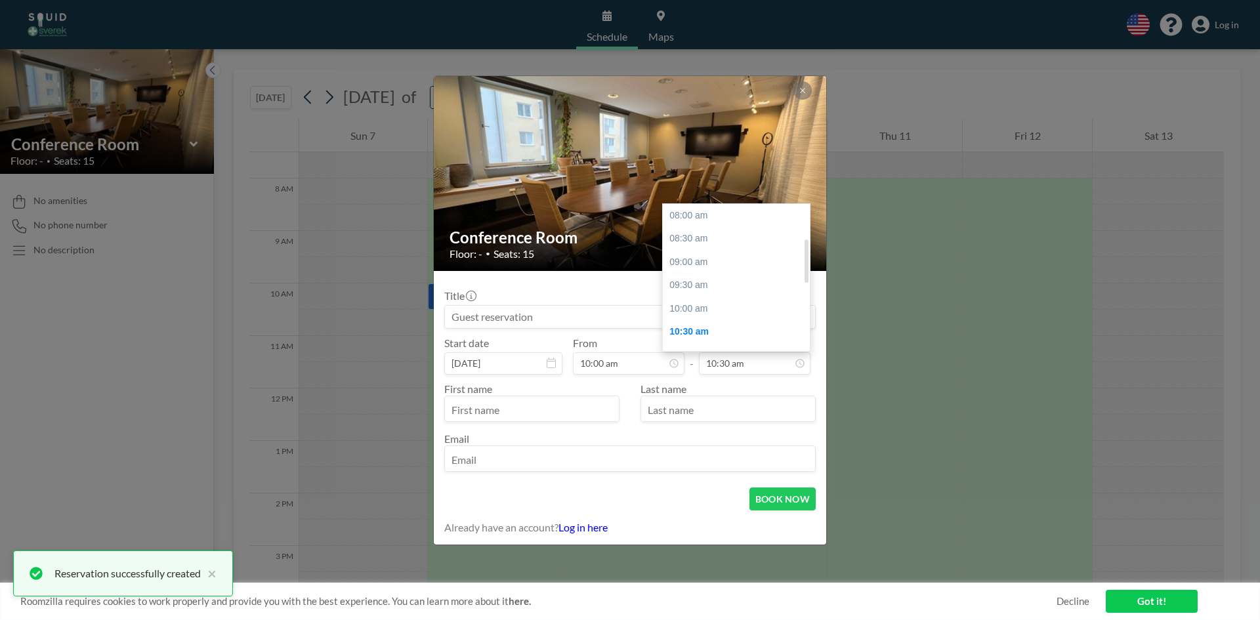
scroll to position [117, 0]
click at [709, 242] on div "11:00 am" at bounding box center [740, 239] width 154 height 24
type input "11:00 am"
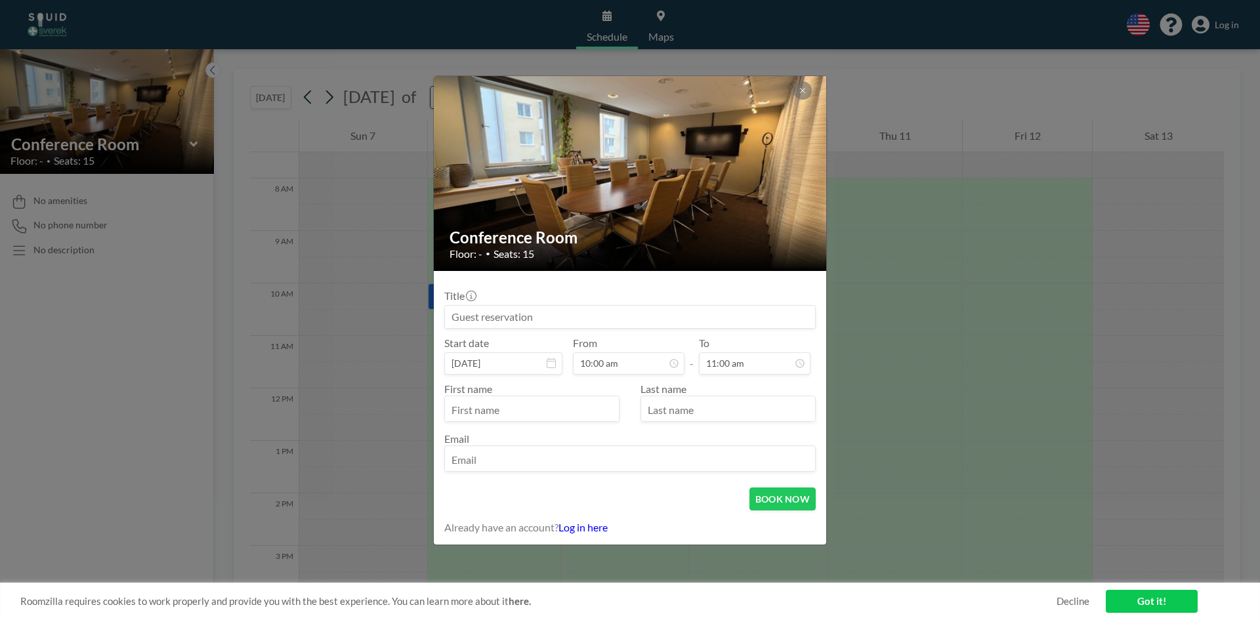
scroll to position [0, 0]
click at [530, 410] on input "text" at bounding box center [532, 410] width 174 height 22
type input "[PERSON_NAME]"
click at [731, 413] on input "text" at bounding box center [728, 410] width 174 height 22
type input "Dementieva"
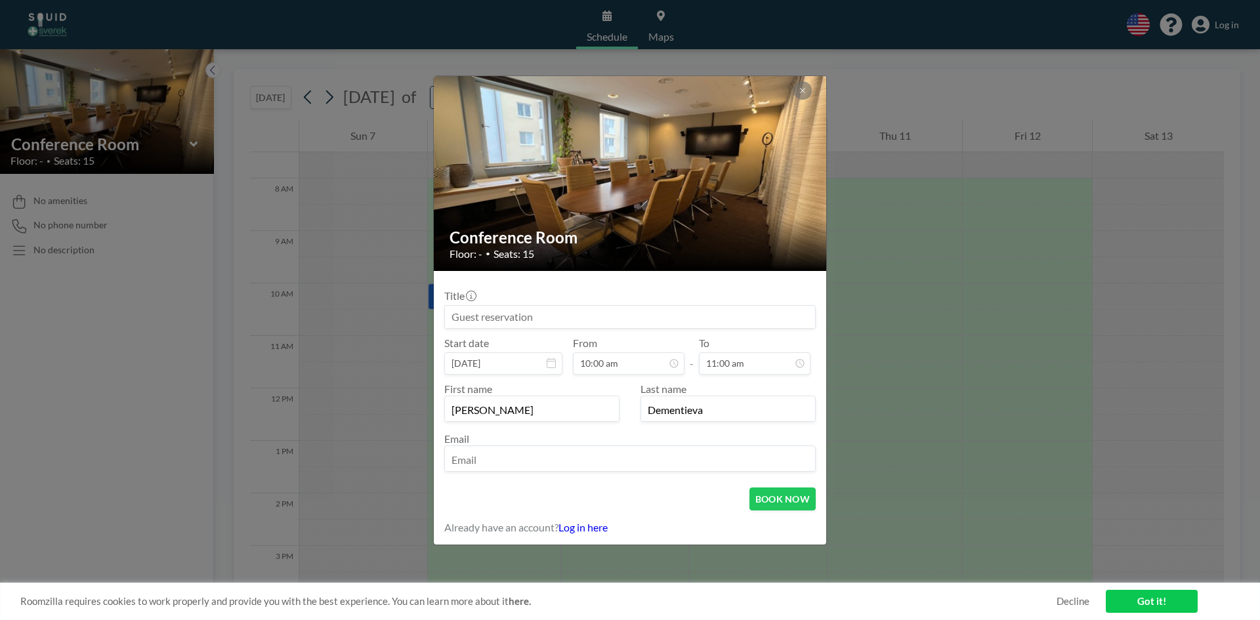
click at [700, 463] on input "email" at bounding box center [630, 460] width 370 height 22
paste input "[PERSON_NAME][EMAIL_ADDRESS][PERSON_NAME][DOMAIN_NAME]"
type input "[PERSON_NAME][EMAIL_ADDRESS][PERSON_NAME][DOMAIN_NAME]"
click at [780, 503] on button "BOOK NOW" at bounding box center [782, 499] width 66 height 23
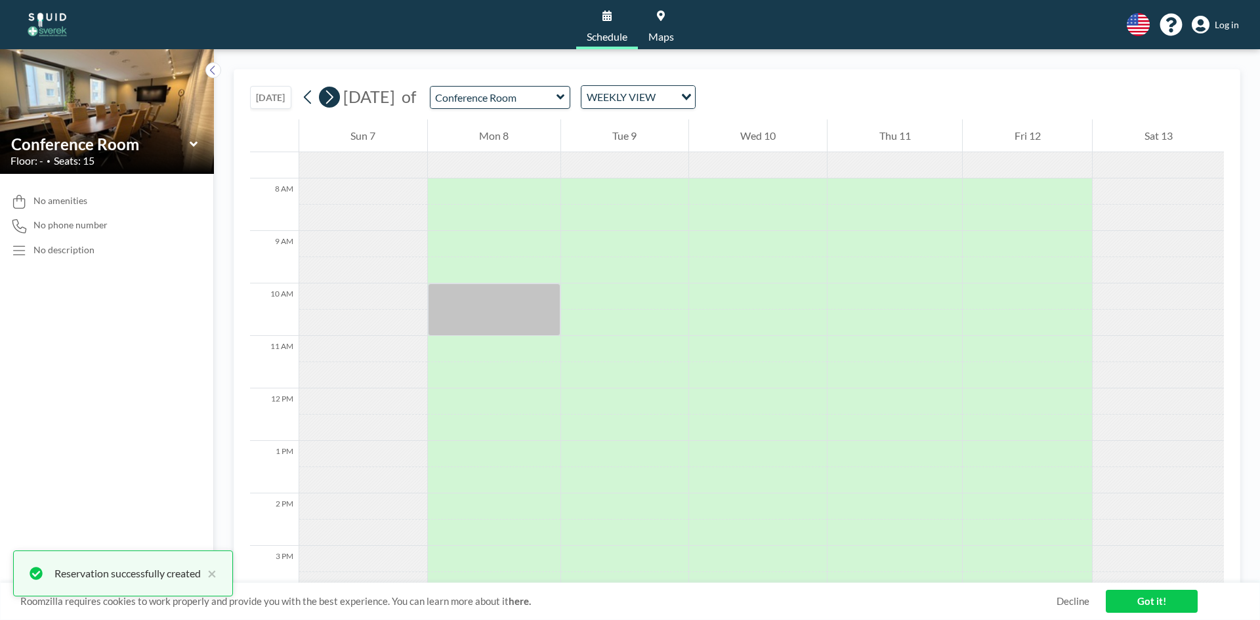
click at [335, 94] on icon at bounding box center [329, 97] width 12 height 20
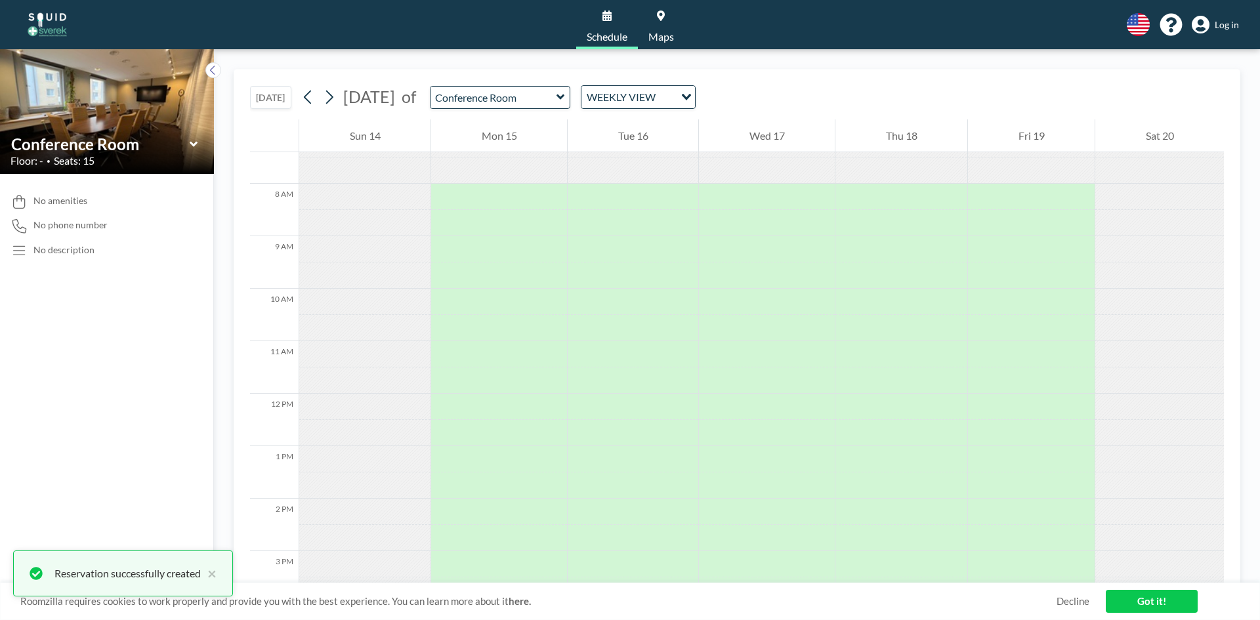
scroll to position [394, 0]
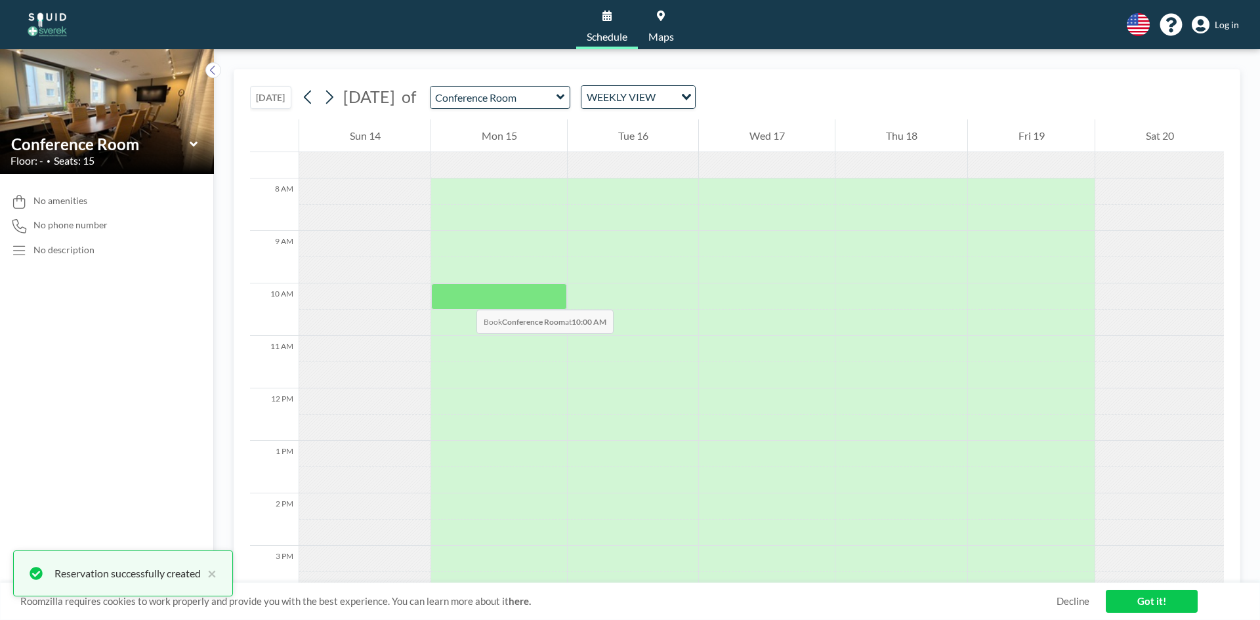
click at [463, 297] on div at bounding box center [499, 297] width 136 height 26
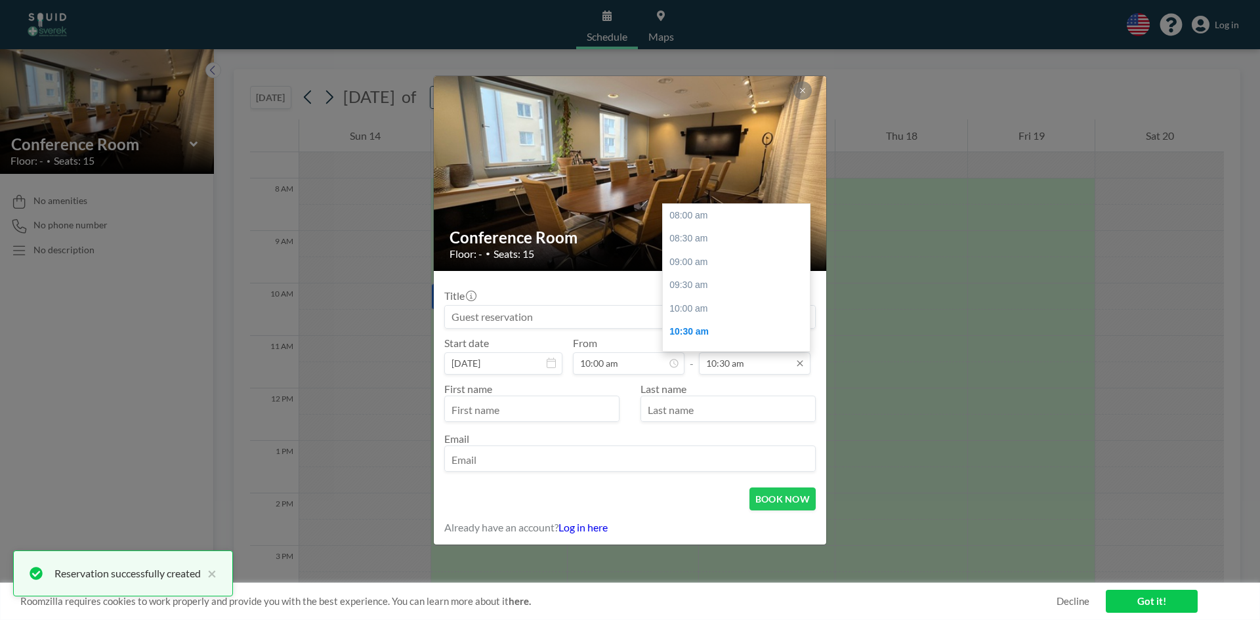
scroll to position [117, 0]
click at [709, 236] on div "11:00 am" at bounding box center [740, 239] width 154 height 24
type input "11:00 am"
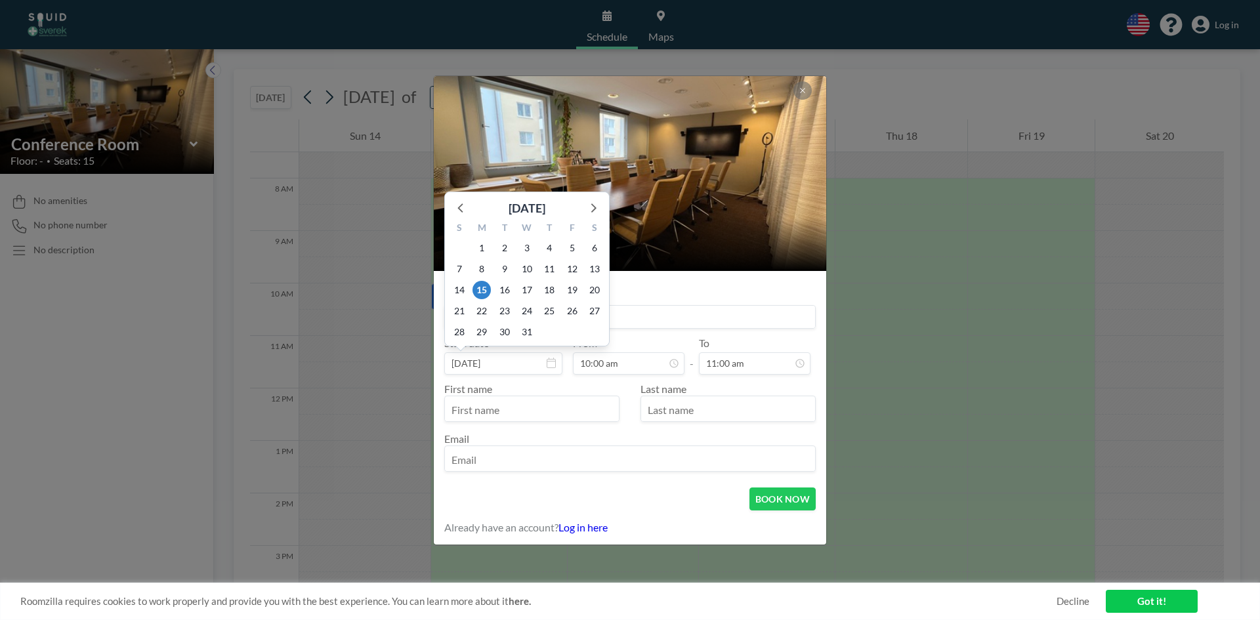
scroll to position [93, 0]
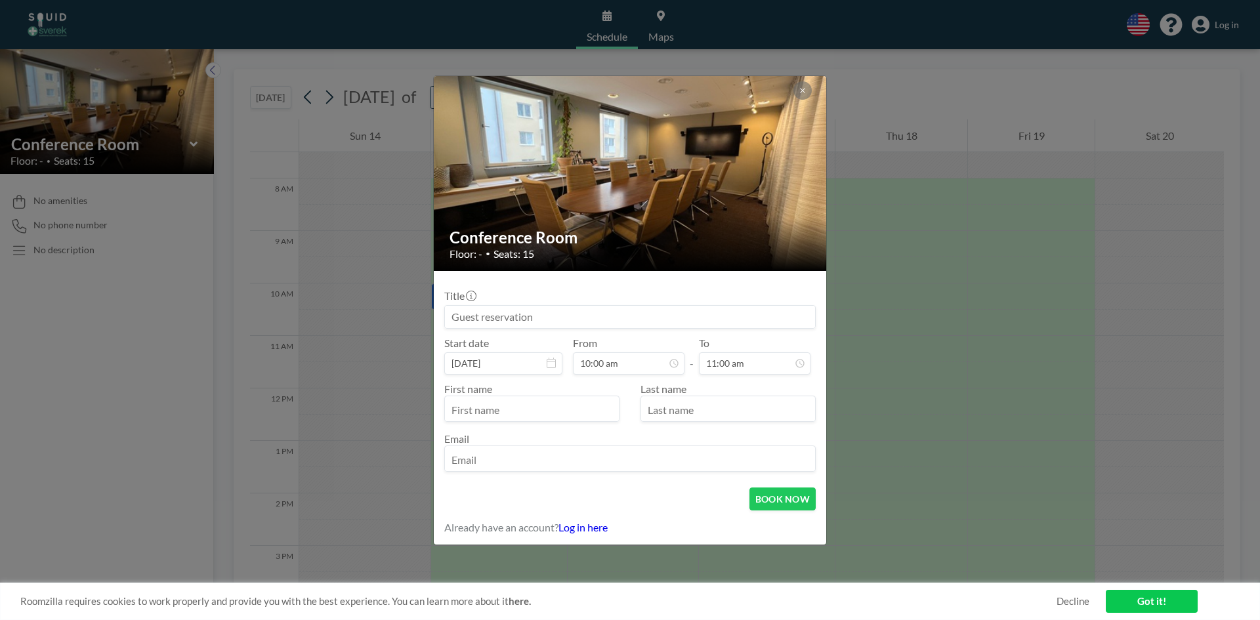
click at [547, 404] on input "text" at bounding box center [532, 410] width 174 height 22
type input "[PERSON_NAME]"
click at [691, 415] on input "text" at bounding box center [728, 410] width 174 height 22
type input "Dementieva"
click at [650, 461] on input "email" at bounding box center [630, 460] width 370 height 22
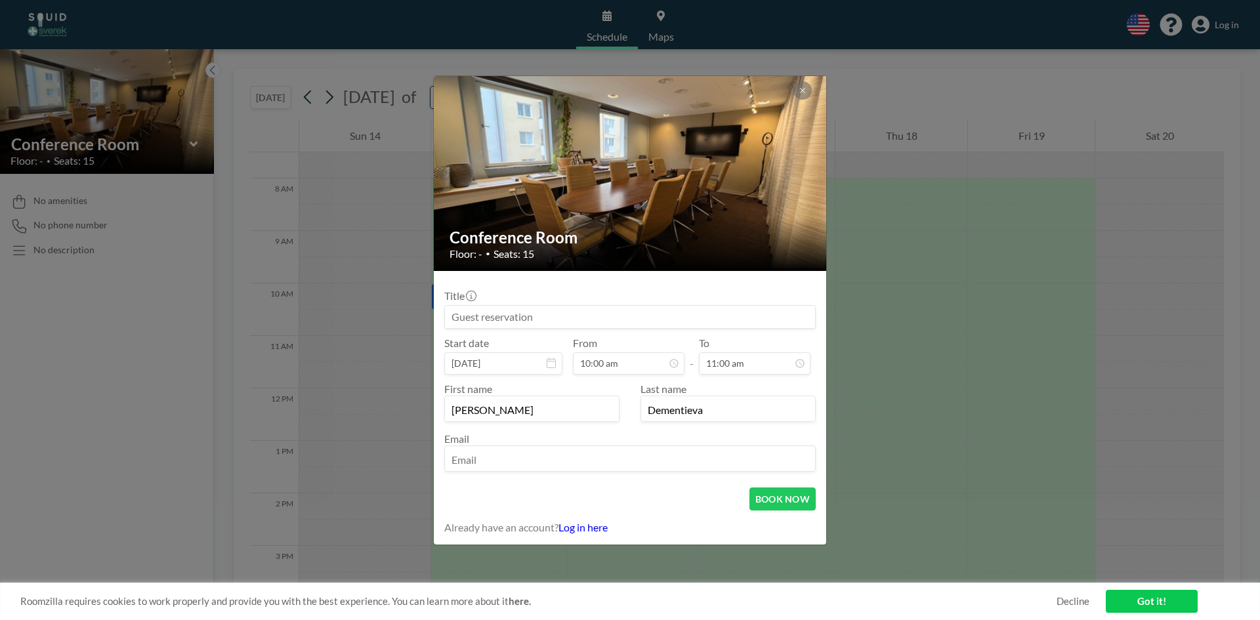
paste input "[PERSON_NAME][EMAIL_ADDRESS][PERSON_NAME][DOMAIN_NAME]"
type input "[PERSON_NAME][EMAIL_ADDRESS][PERSON_NAME][DOMAIN_NAME]"
click at [769, 493] on button "BOOK NOW" at bounding box center [782, 499] width 66 height 23
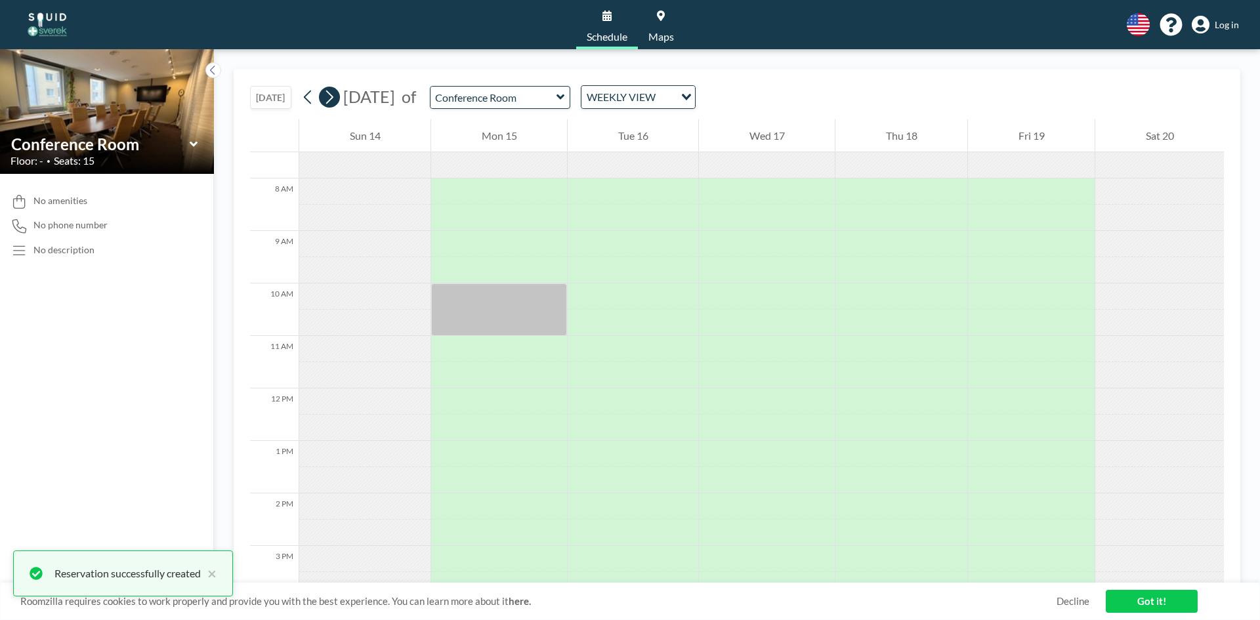
click at [335, 100] on icon at bounding box center [329, 97] width 12 height 20
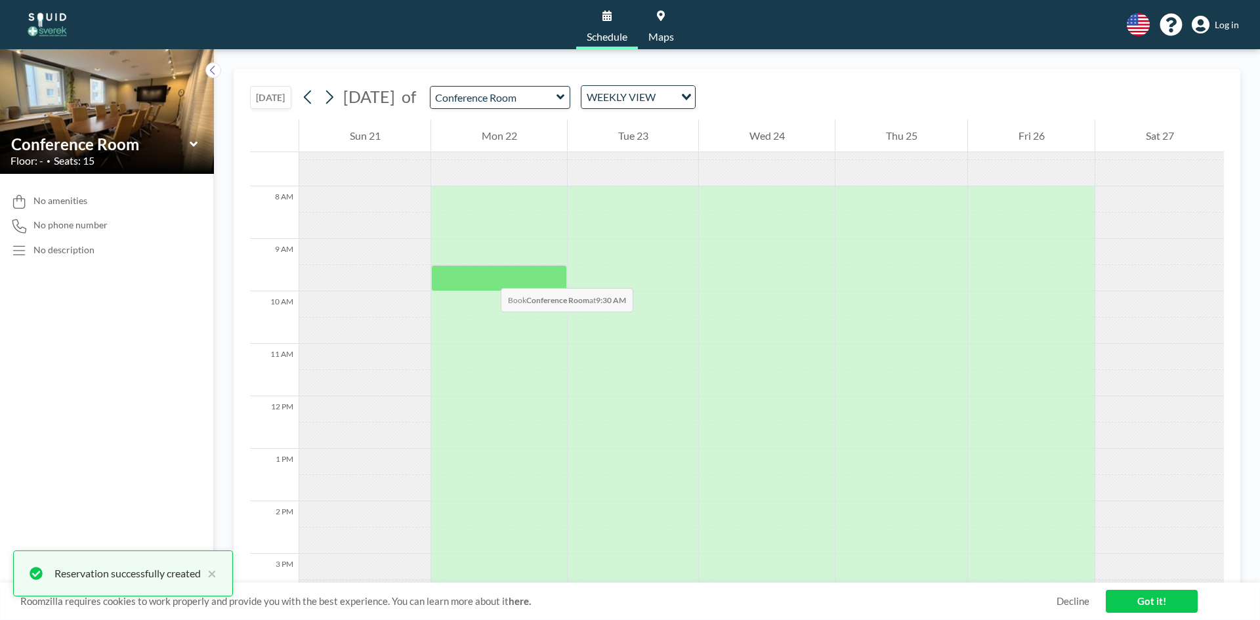
scroll to position [394, 0]
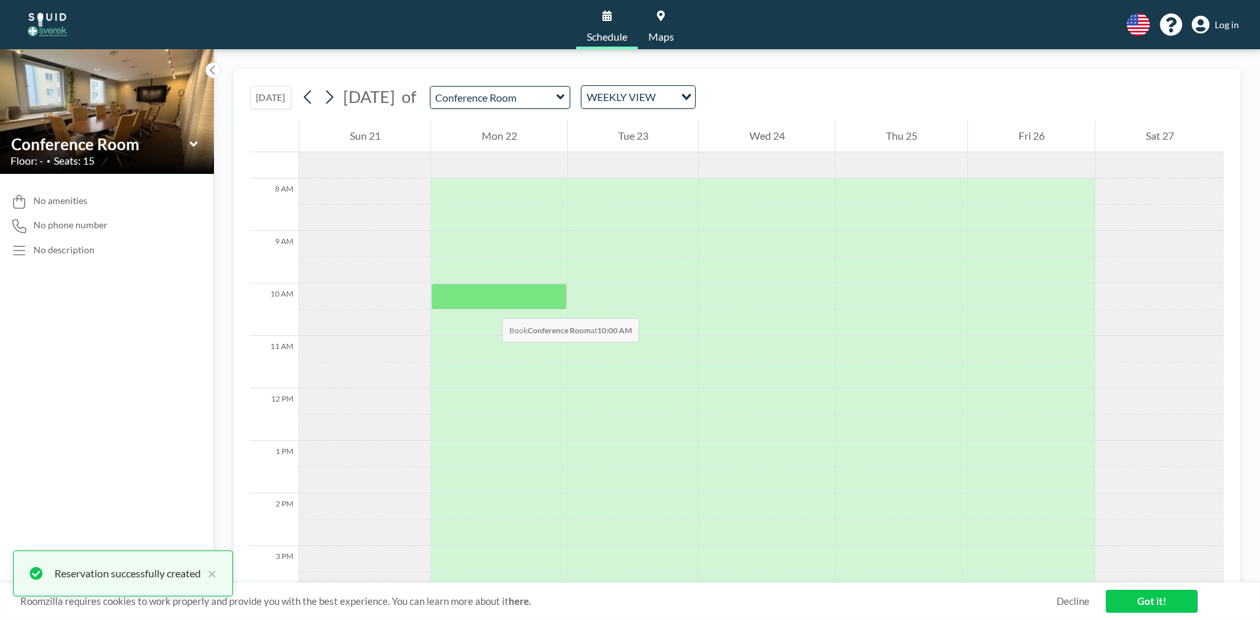
click at [489, 305] on div at bounding box center [499, 297] width 136 height 26
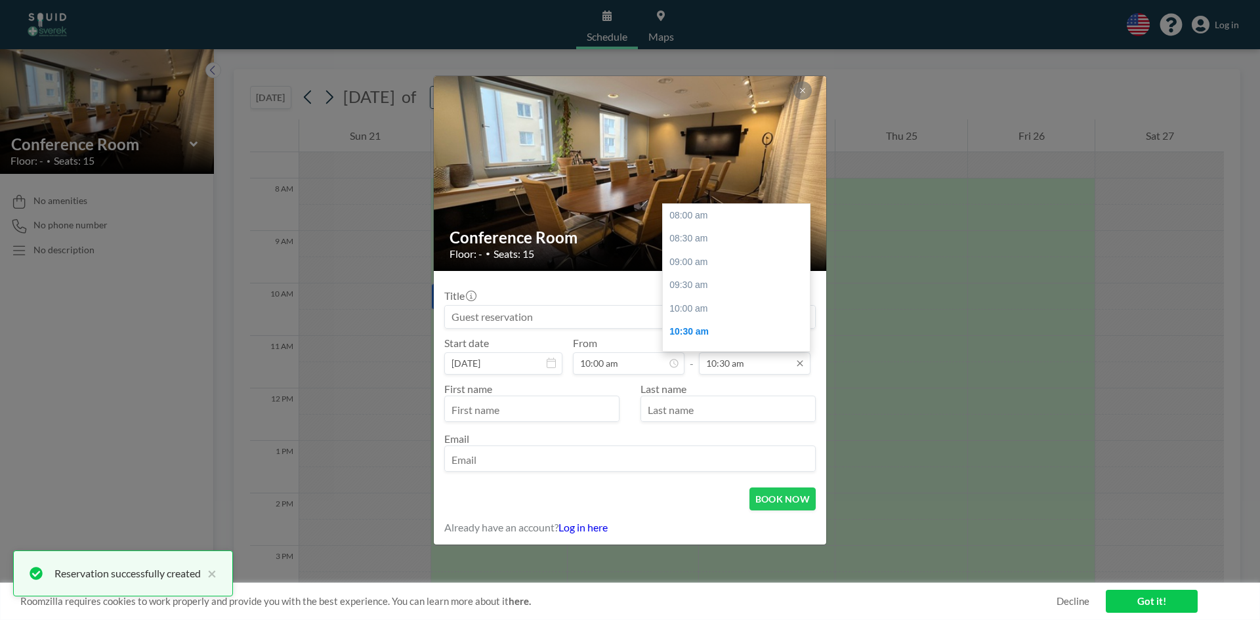
scroll to position [117, 0]
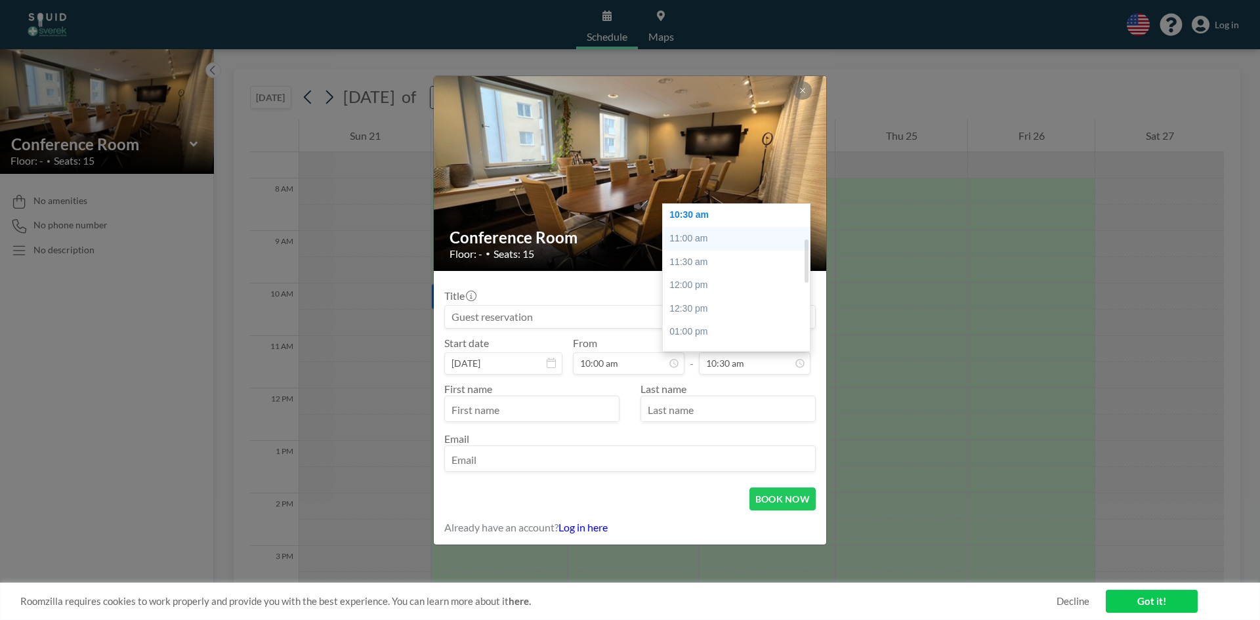
click at [699, 234] on div "11:00 am" at bounding box center [740, 239] width 154 height 24
type input "11:00 am"
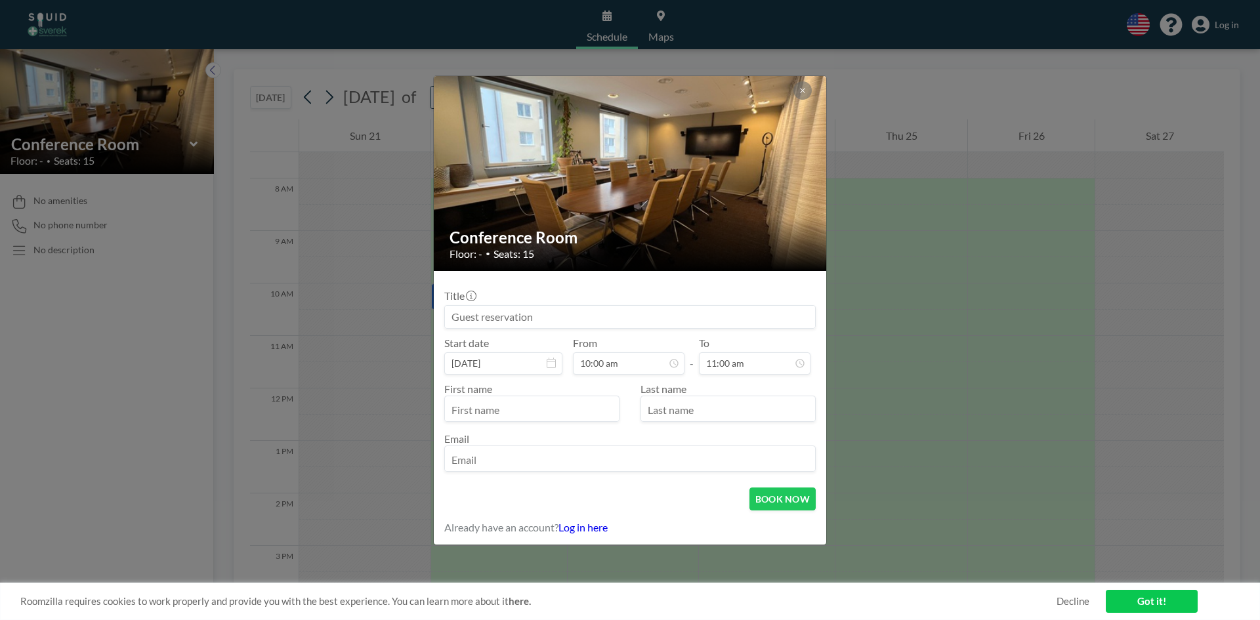
scroll to position [93, 0]
click at [564, 398] on div at bounding box center [531, 409] width 175 height 26
click at [561, 403] on input "text" at bounding box center [532, 410] width 174 height 22
type input "[PERSON_NAME]"
click at [691, 408] on input "text" at bounding box center [728, 410] width 174 height 22
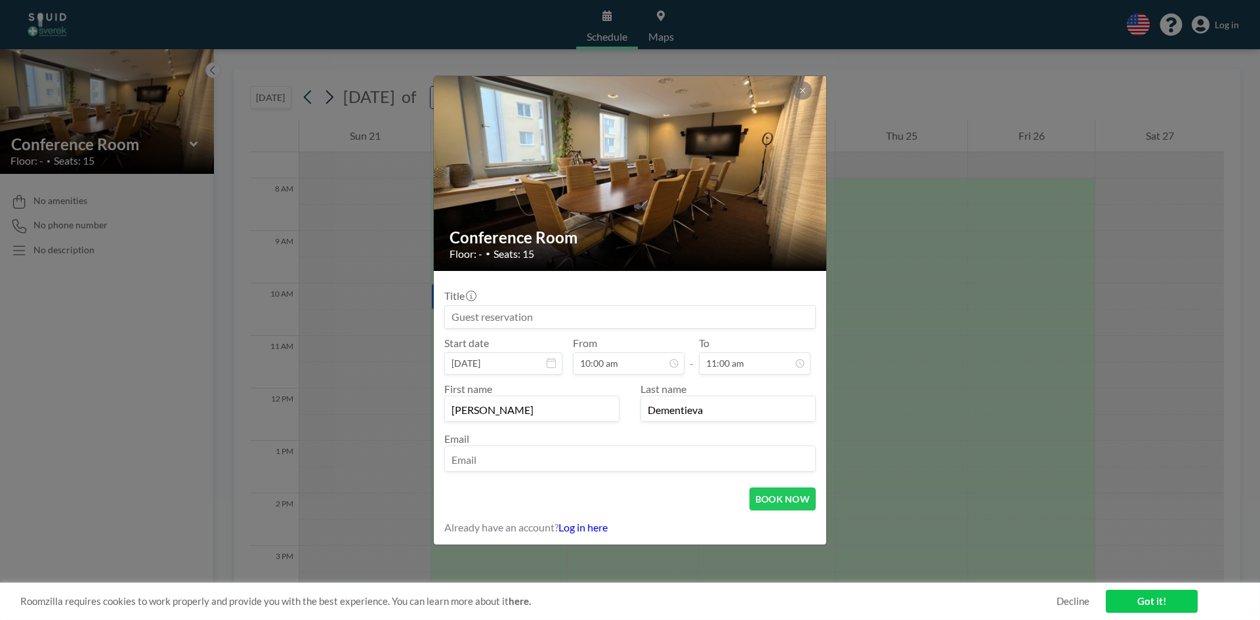
type input "Dementieva"
click at [671, 453] on input "email" at bounding box center [630, 460] width 370 height 22
paste input "[PERSON_NAME][EMAIL_ADDRESS][PERSON_NAME][DOMAIN_NAME]"
type input "[PERSON_NAME][EMAIL_ADDRESS][PERSON_NAME][DOMAIN_NAME]"
click at [770, 496] on button "BOOK NOW" at bounding box center [782, 499] width 66 height 23
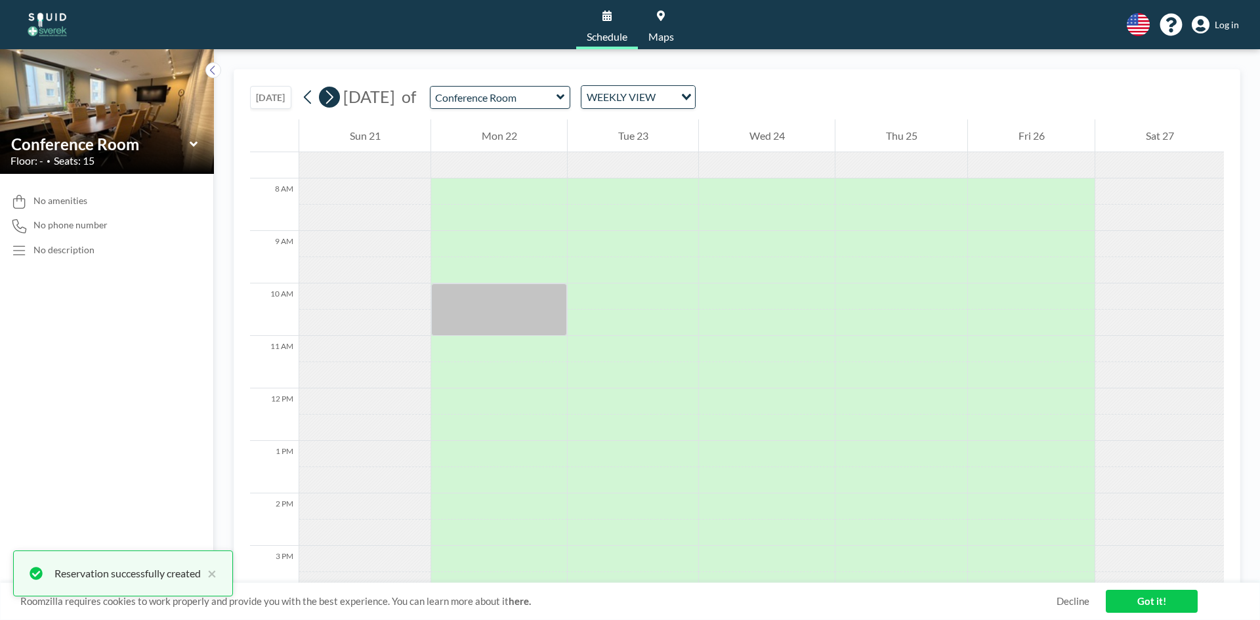
click at [328, 96] on icon at bounding box center [329, 97] width 12 height 20
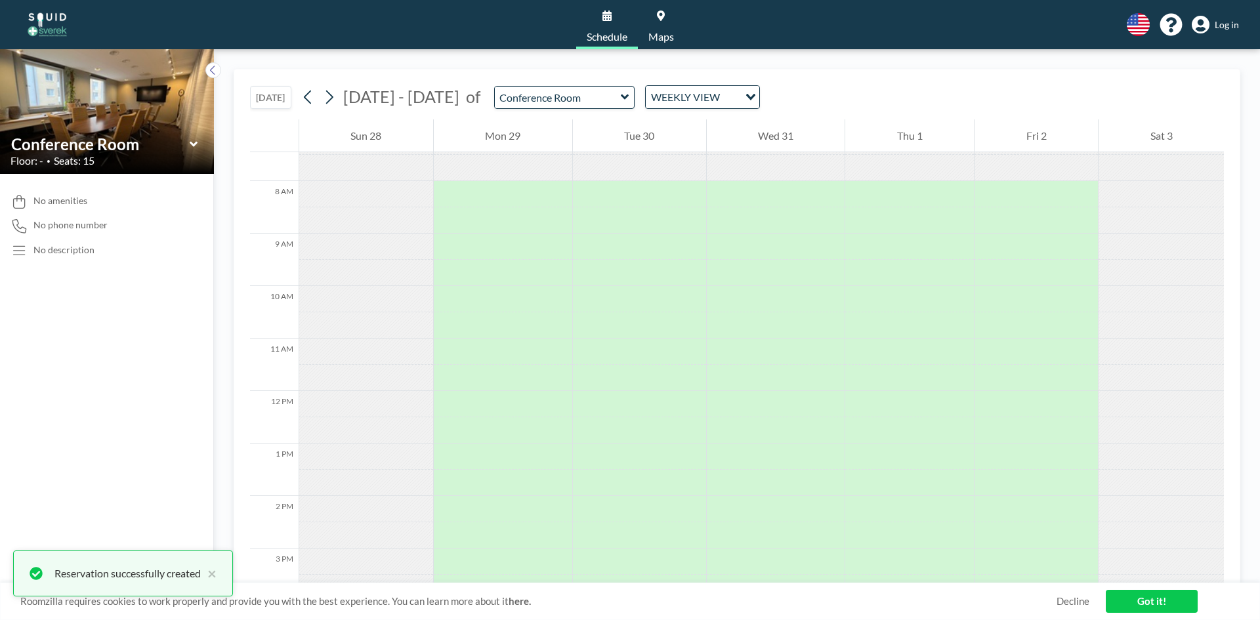
scroll to position [394, 0]
click at [460, 295] on div at bounding box center [503, 297] width 138 height 26
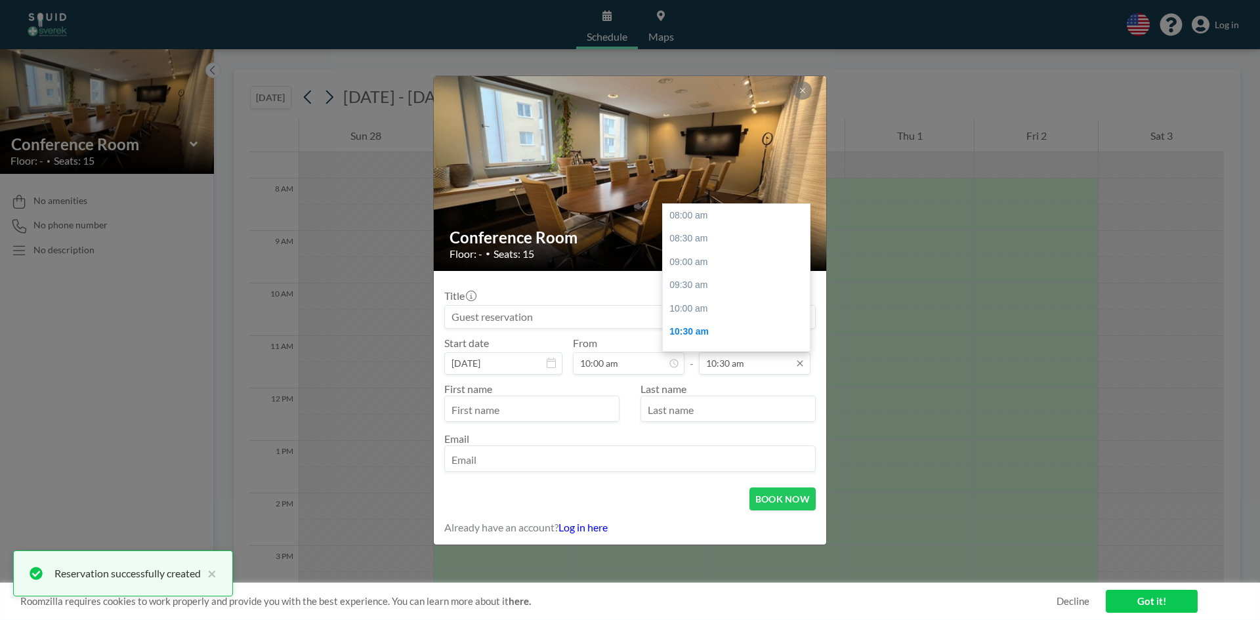
scroll to position [117, 0]
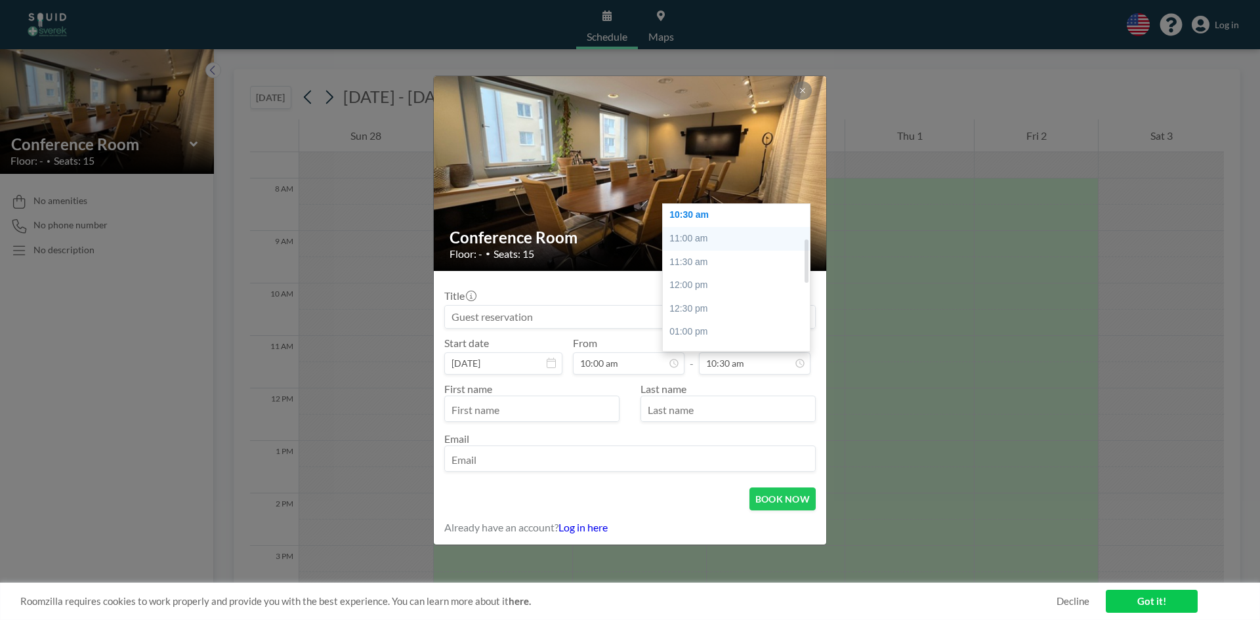
click at [712, 236] on div "11:00 am" at bounding box center [740, 239] width 154 height 24
type input "11:00 am"
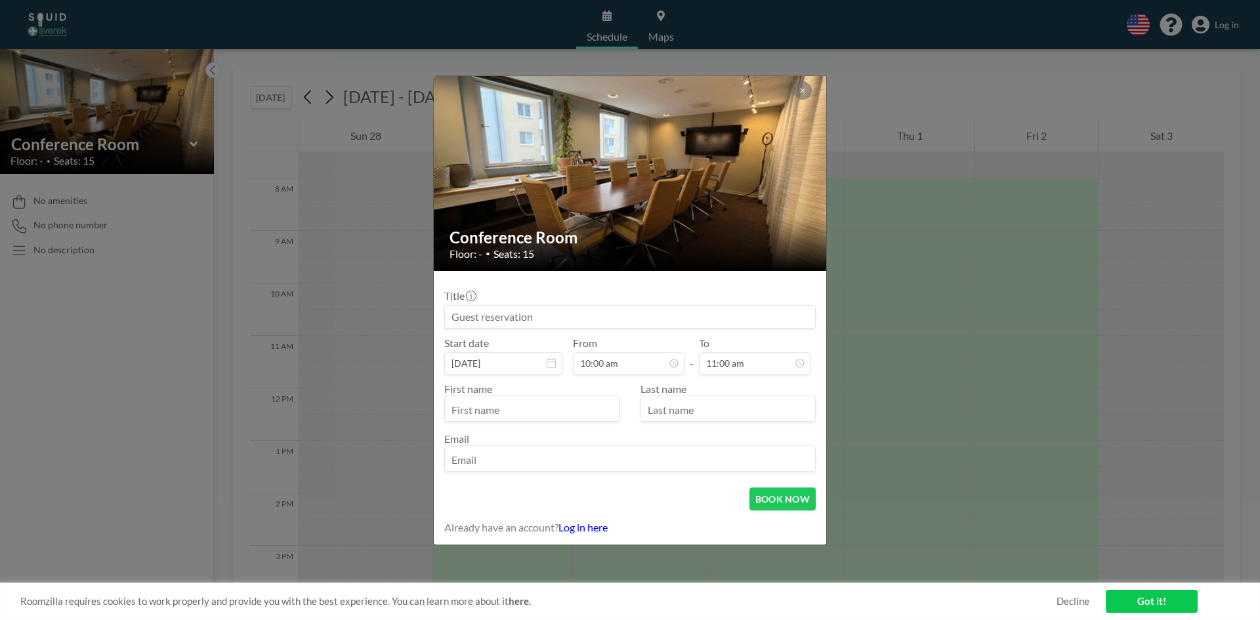
scroll to position [93, 0]
drag, startPoint x: 566, startPoint y: 423, endPoint x: 570, endPoint y: 412, distance: 11.8
click at [566, 423] on div "First name Last name Email" at bounding box center [629, 427] width 371 height 89
click at [571, 410] on input "text" at bounding box center [532, 410] width 174 height 22
type input "[PERSON_NAME]"
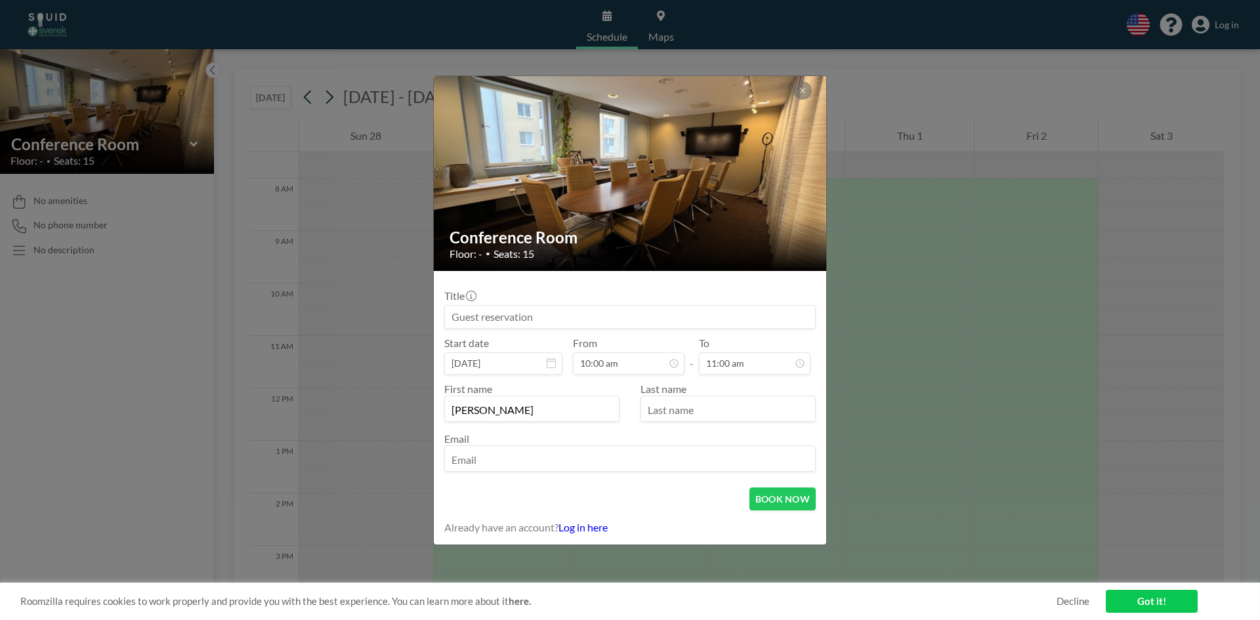
click at [712, 411] on input "text" at bounding box center [728, 410] width 174 height 22
type input "Dementieva"
click at [656, 450] on input "email" at bounding box center [630, 460] width 370 height 22
paste input "[PERSON_NAME][EMAIL_ADDRESS][PERSON_NAME][DOMAIN_NAME]"
type input "[PERSON_NAME][EMAIL_ADDRESS][PERSON_NAME][DOMAIN_NAME]"
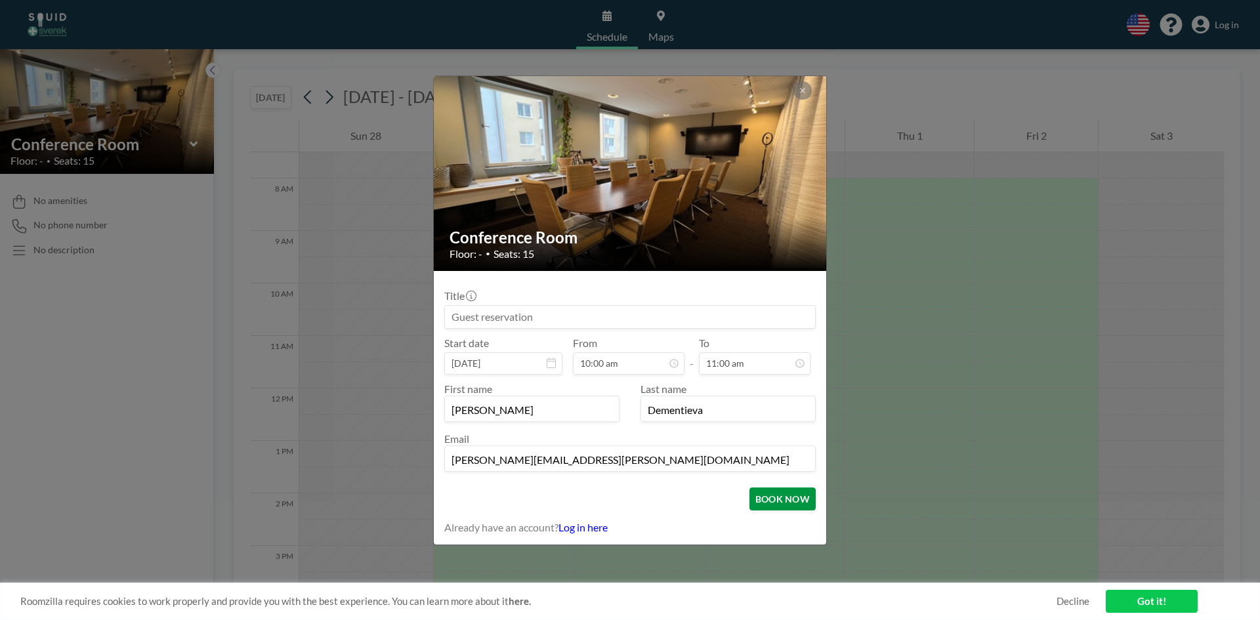
click at [780, 499] on button "BOOK NOW" at bounding box center [782, 499] width 66 height 23
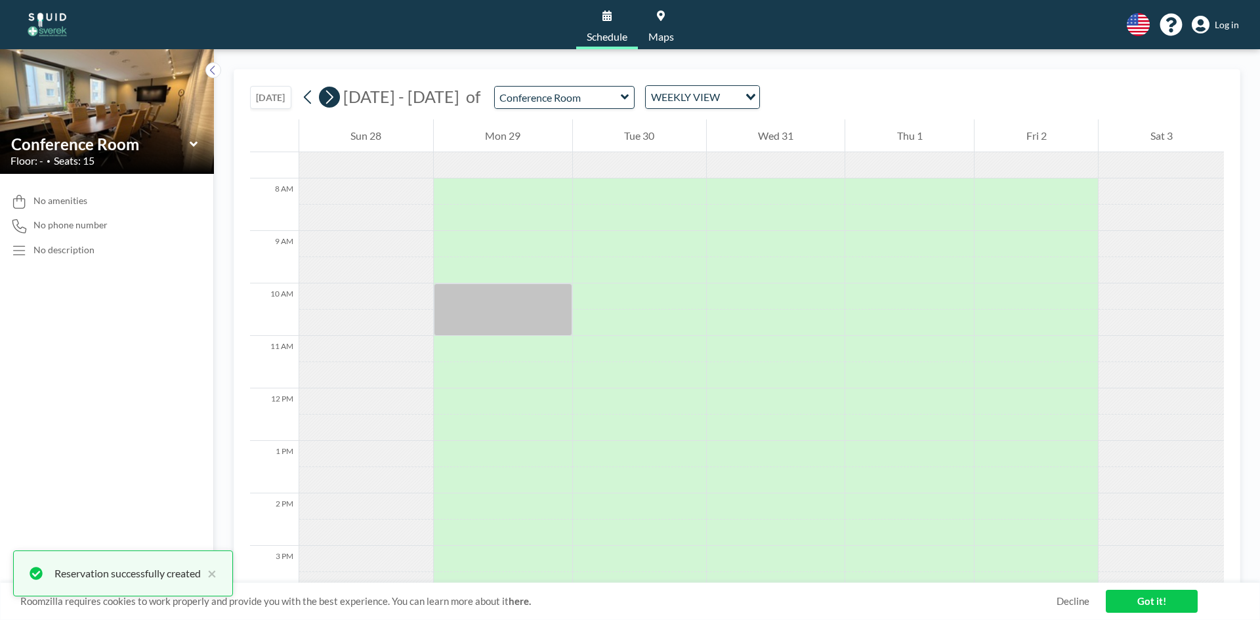
click at [326, 92] on icon at bounding box center [329, 97] width 12 height 20
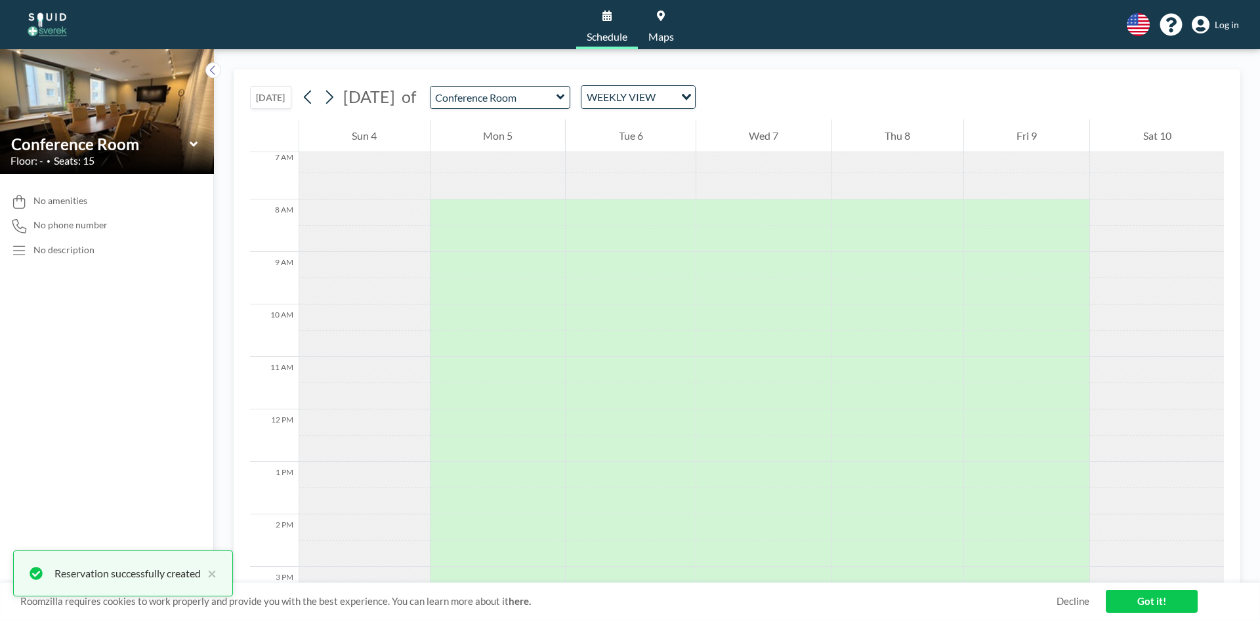
scroll to position [394, 0]
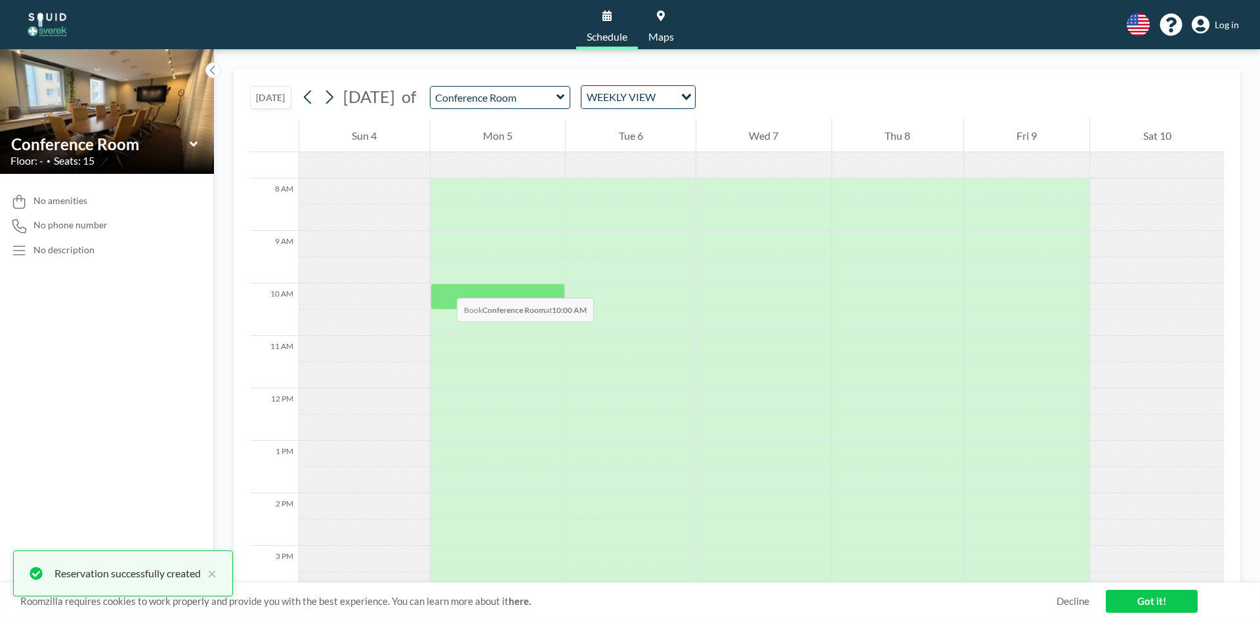
click at [444, 289] on div at bounding box center [498, 297] width 135 height 26
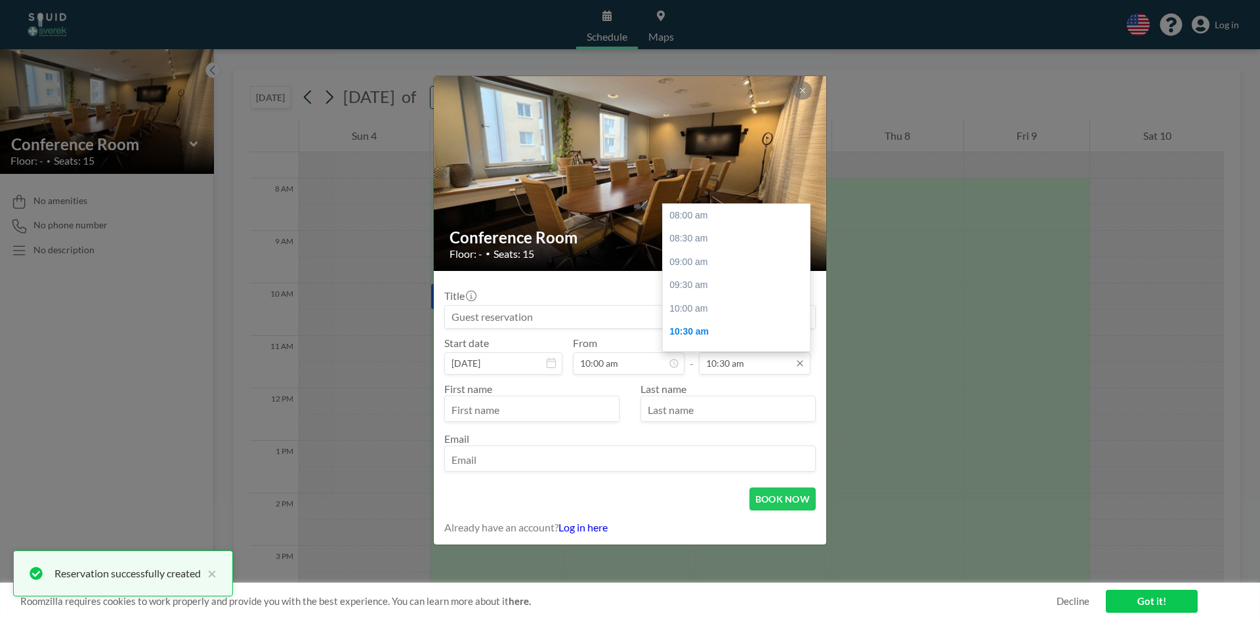
scroll to position [117, 0]
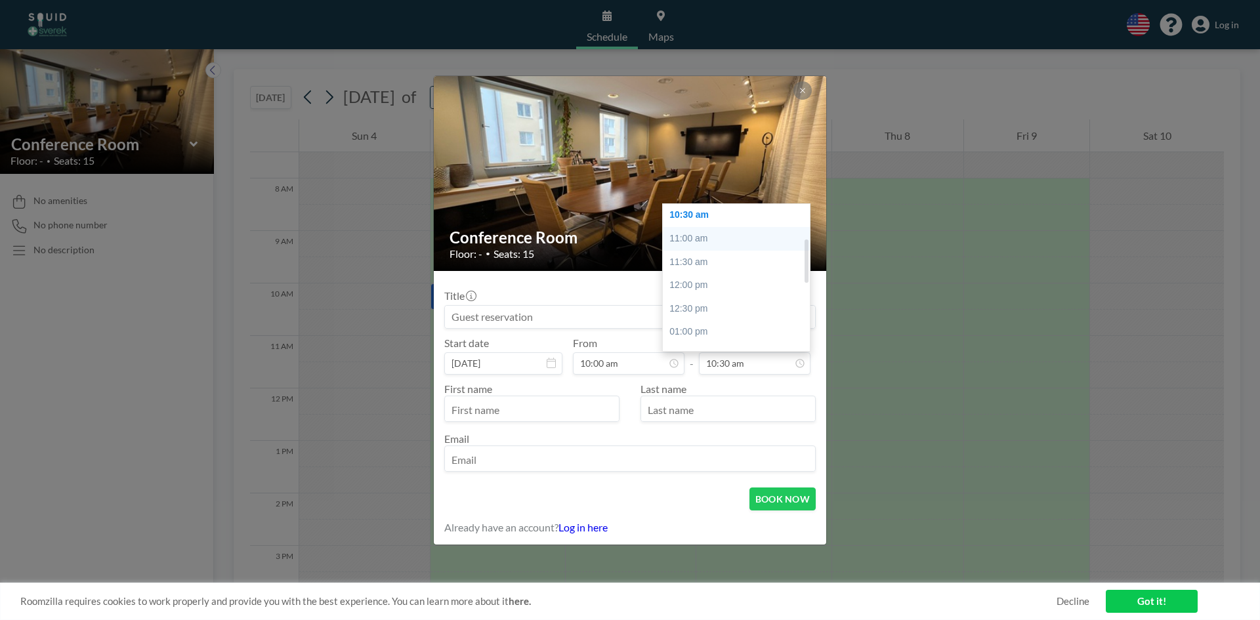
click at [704, 231] on div "11:00 am" at bounding box center [740, 239] width 154 height 24
type input "11:00 am"
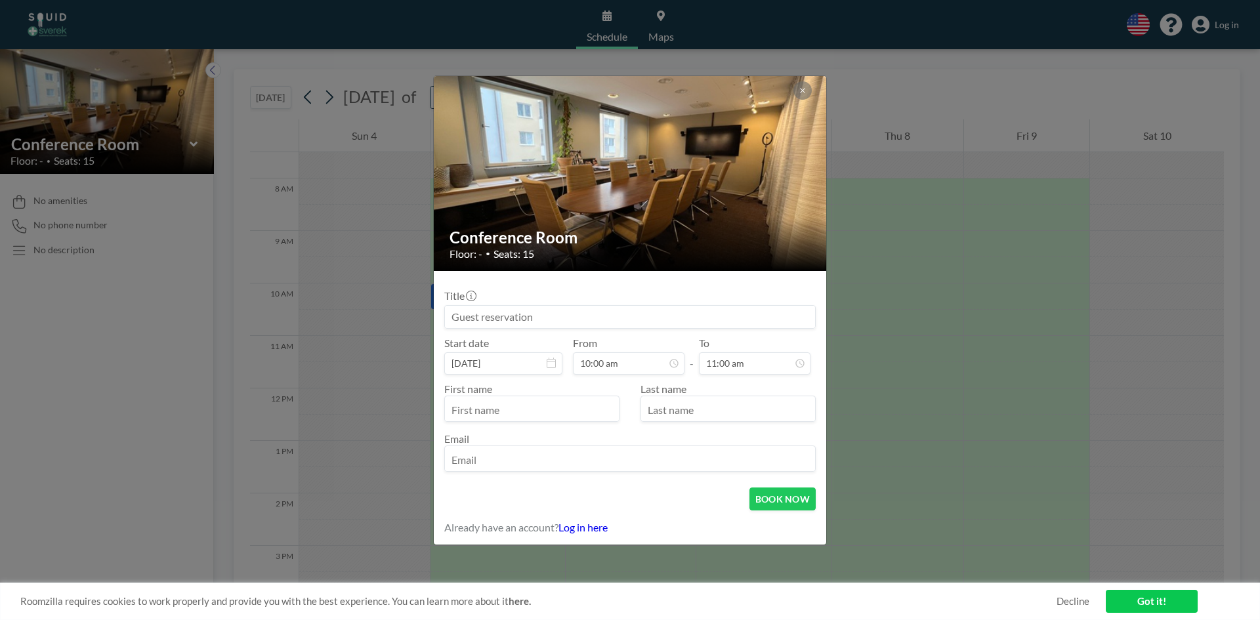
click at [596, 410] on input "text" at bounding box center [532, 410] width 174 height 22
type input "[PERSON_NAME]"
click at [723, 401] on input "text" at bounding box center [728, 410] width 174 height 22
type input "Dementieva"
click at [709, 457] on input "email" at bounding box center [630, 460] width 370 height 22
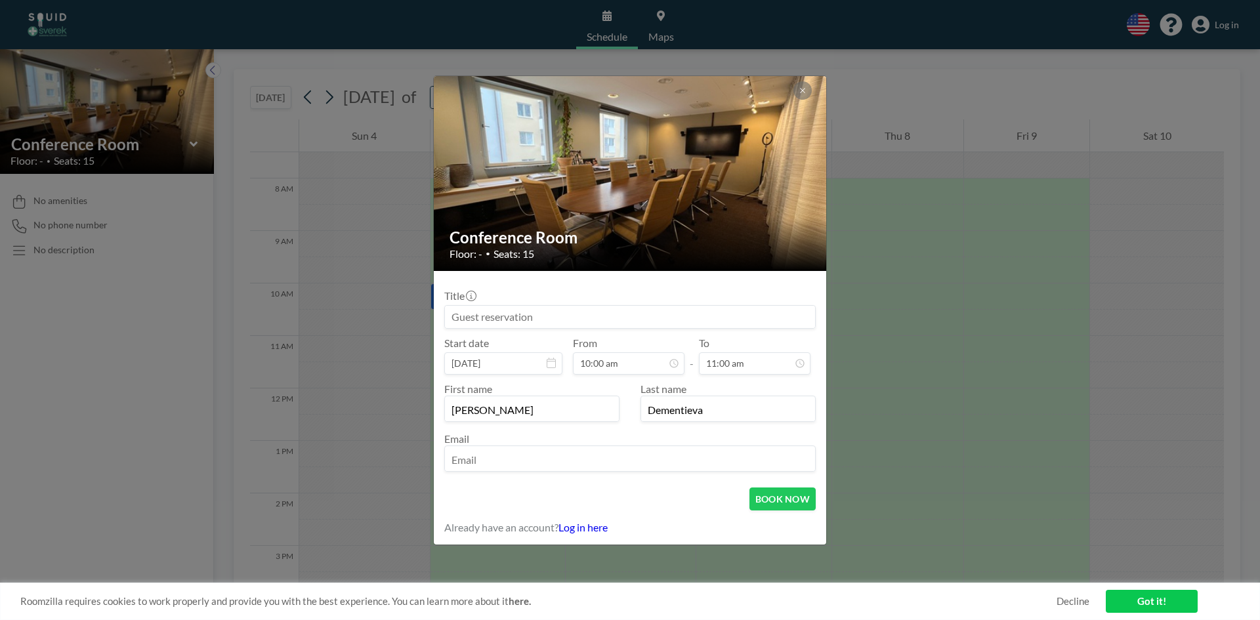
paste input "[PERSON_NAME][EMAIL_ADDRESS][PERSON_NAME][DOMAIN_NAME]"
type input "[PERSON_NAME][EMAIL_ADDRESS][PERSON_NAME][DOMAIN_NAME]"
click at [786, 498] on button "BOOK NOW" at bounding box center [782, 499] width 66 height 23
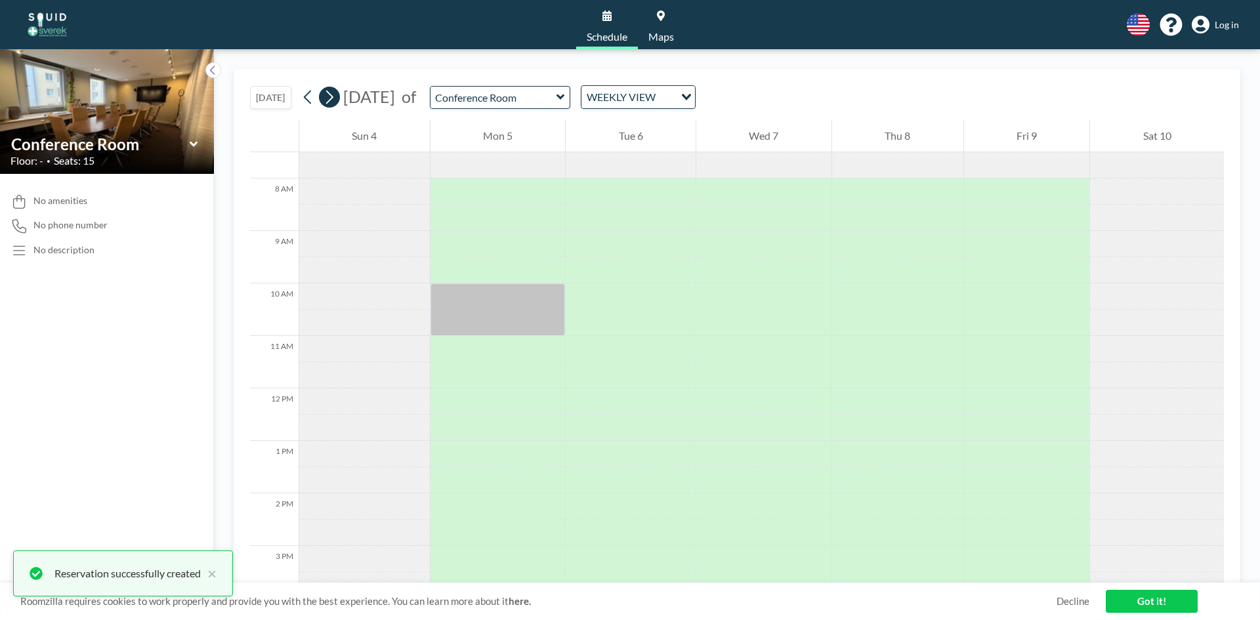
click at [335, 102] on icon at bounding box center [329, 97] width 12 height 20
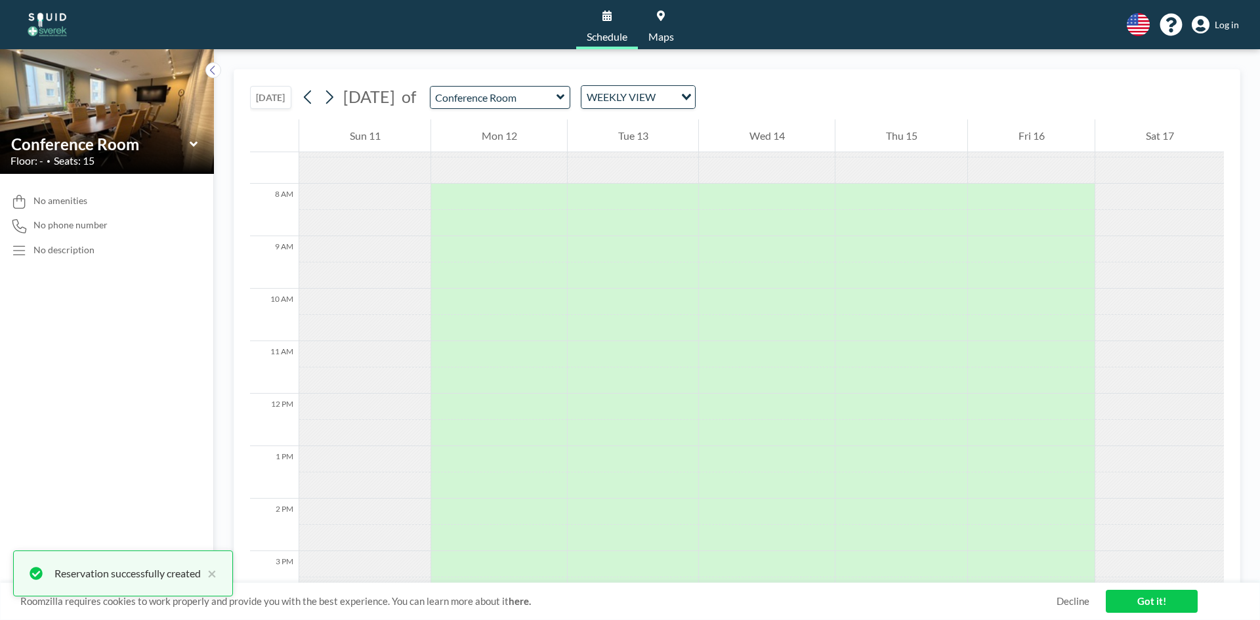
scroll to position [394, 0]
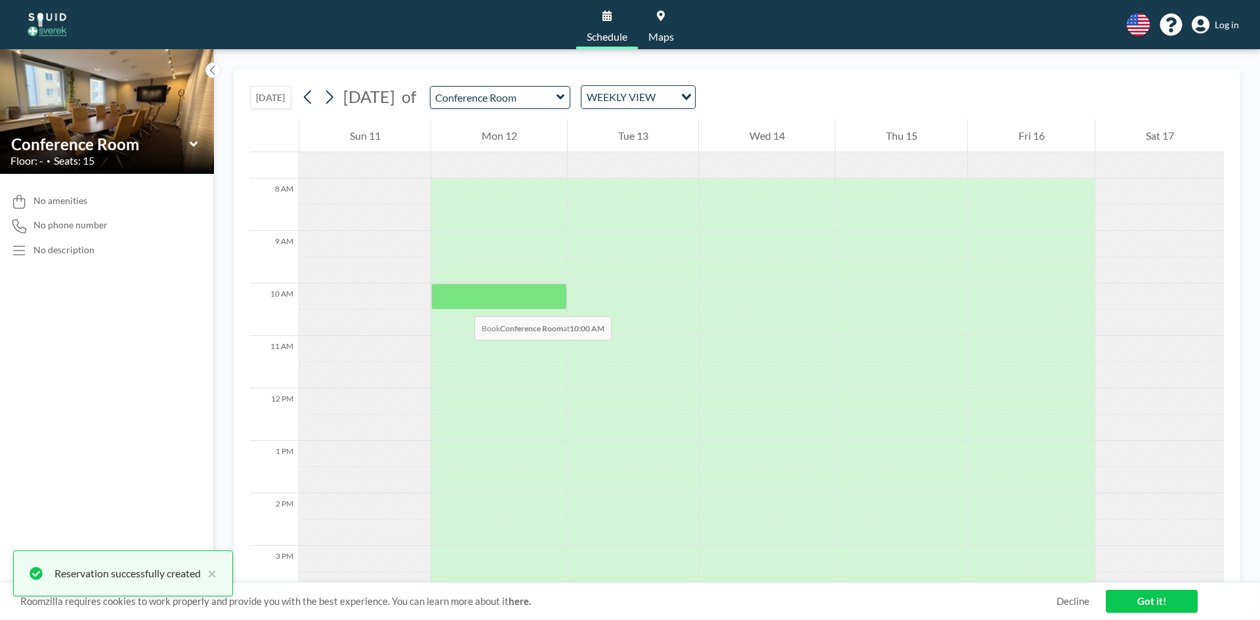
click at [461, 299] on div at bounding box center [499, 297] width 136 height 26
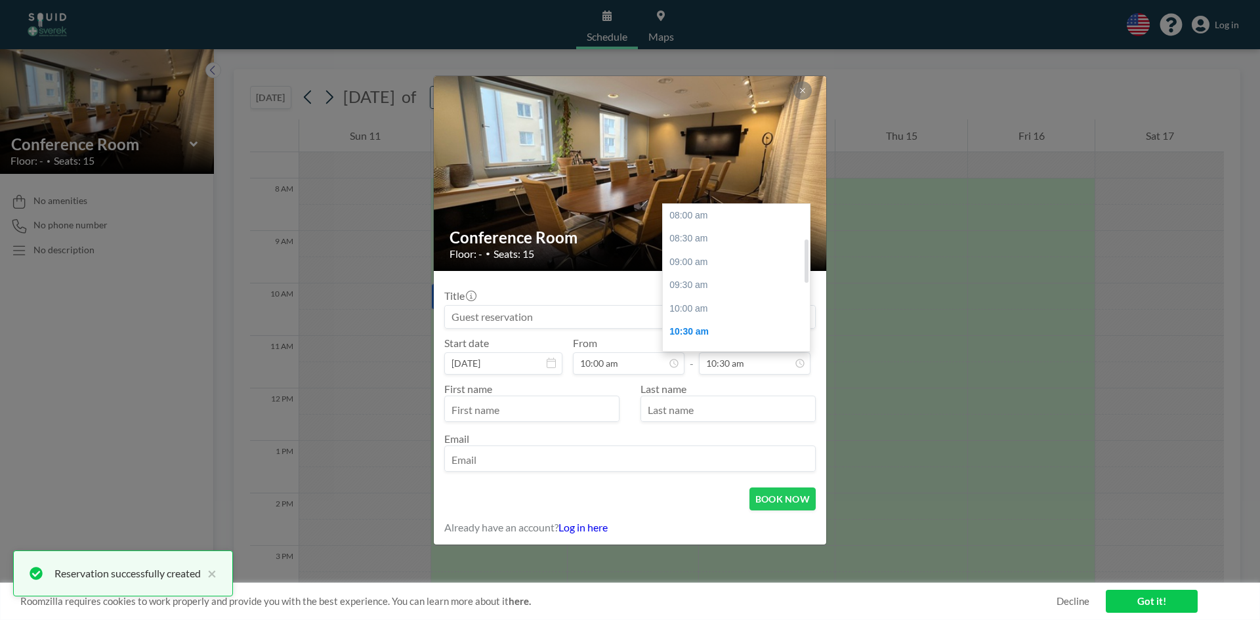
scroll to position [117, 0]
click at [701, 233] on div "11:00 am" at bounding box center [740, 239] width 154 height 24
type input "11:00 am"
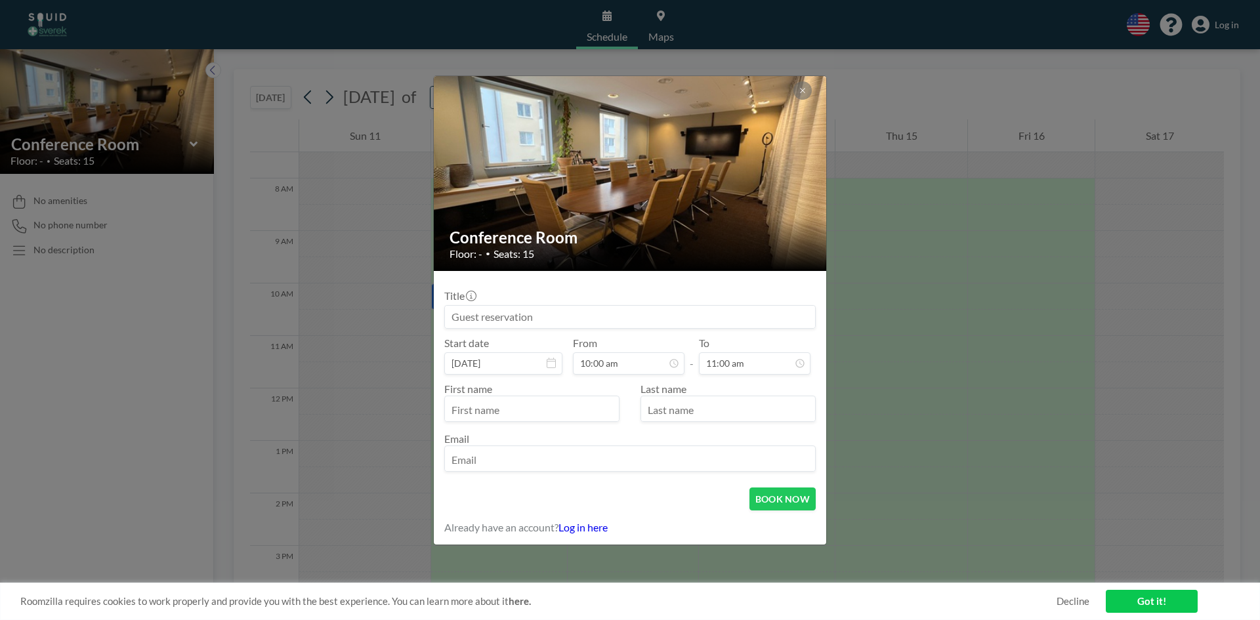
click at [530, 414] on input "text" at bounding box center [532, 410] width 174 height 22
type input "[PERSON_NAME]"
click at [664, 409] on input "text" at bounding box center [728, 410] width 174 height 22
type input "Dementieva"
click at [665, 451] on input "email" at bounding box center [630, 460] width 370 height 22
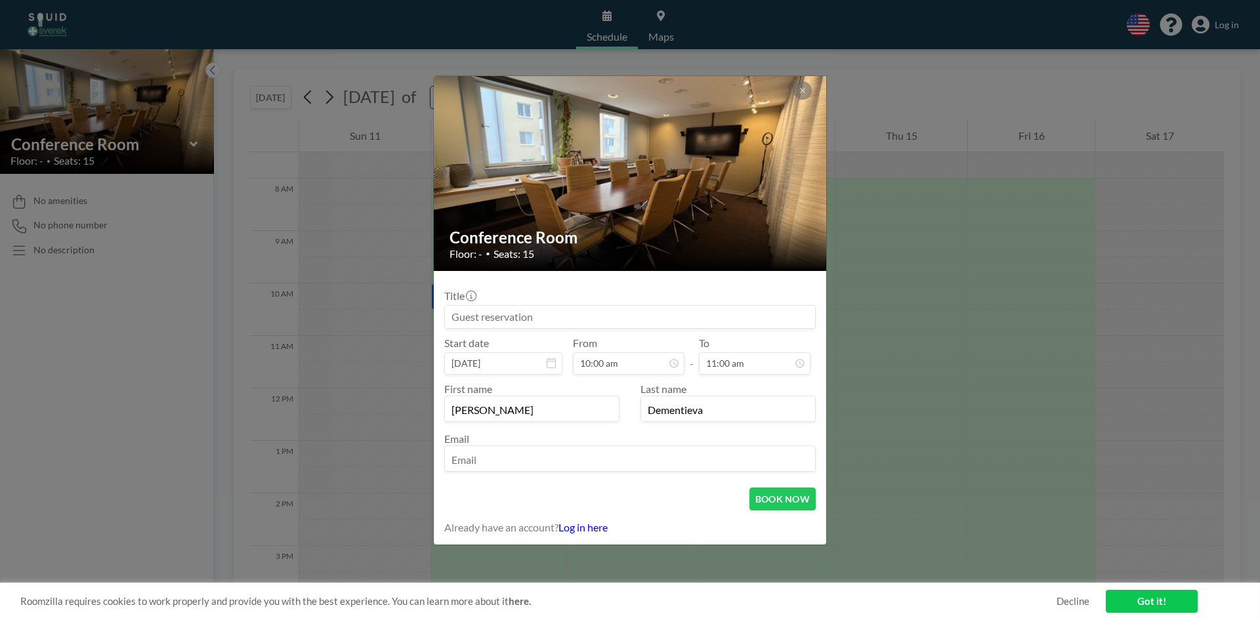
paste input "[PERSON_NAME][EMAIL_ADDRESS][PERSON_NAME][DOMAIN_NAME]"
type input "[PERSON_NAME][EMAIL_ADDRESS][PERSON_NAME][DOMAIN_NAME]"
click at [761, 502] on button "BOOK NOW" at bounding box center [782, 499] width 66 height 23
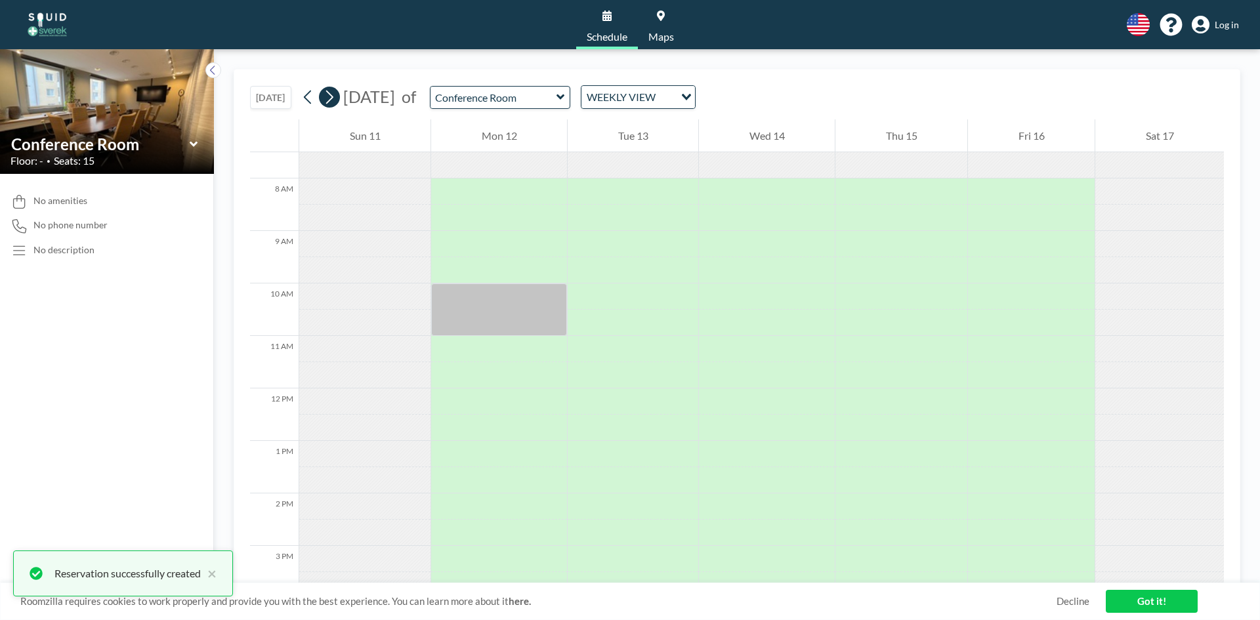
click at [338, 92] on button at bounding box center [329, 97] width 21 height 21
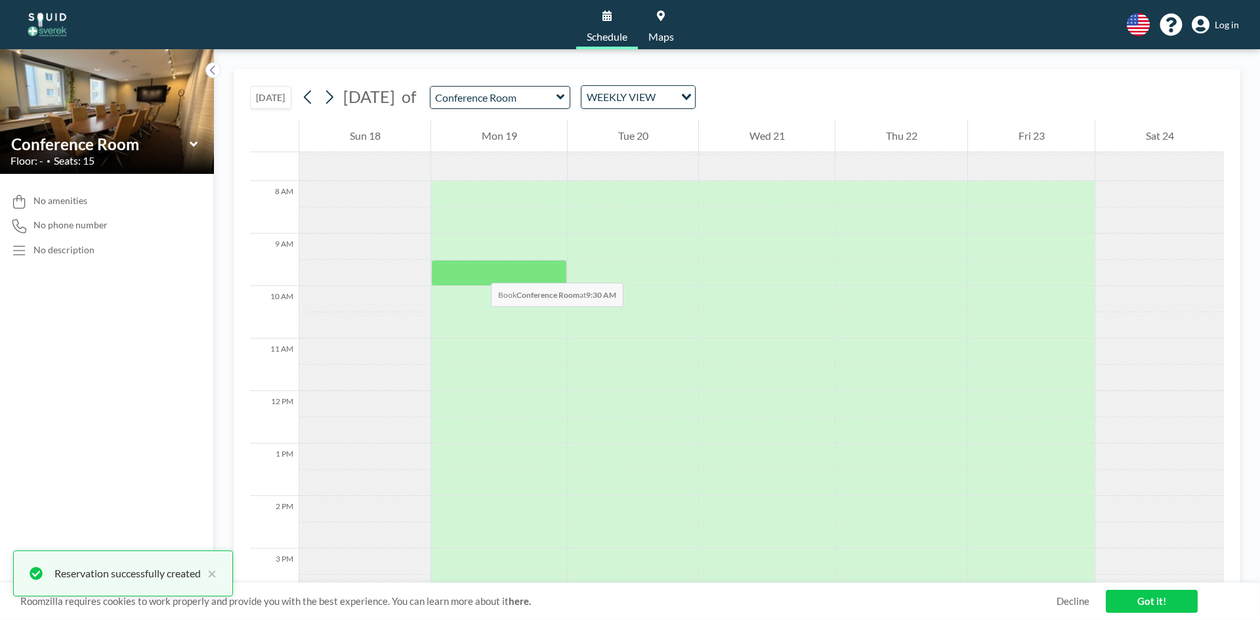
scroll to position [394, 0]
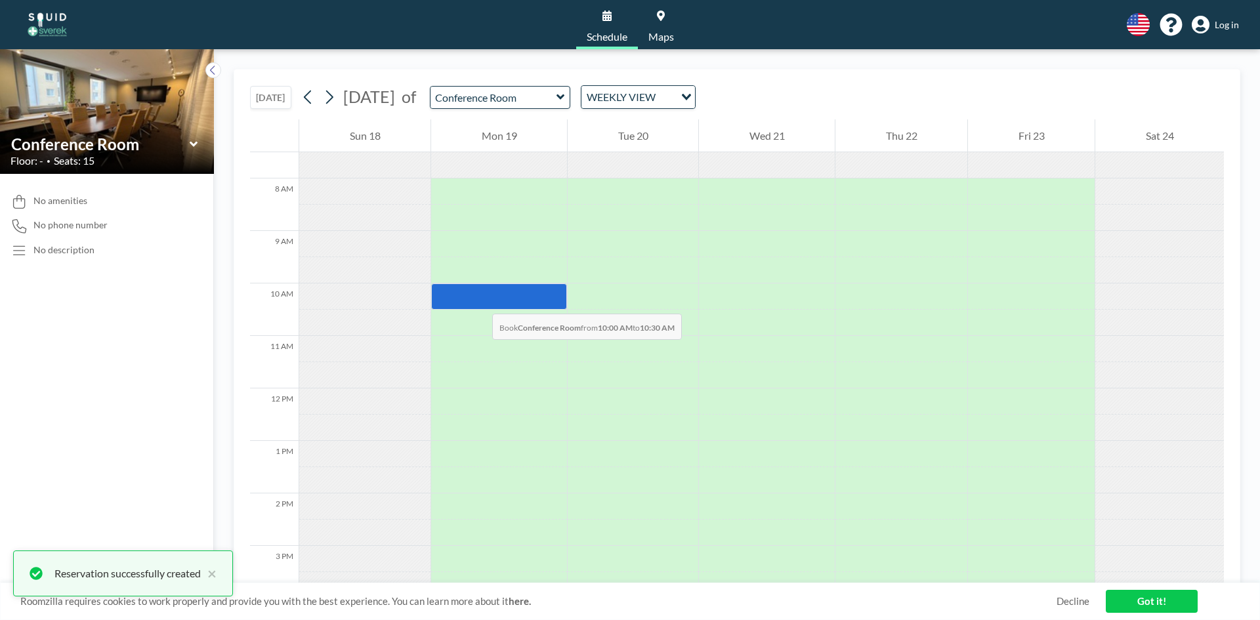
click at [479, 301] on div at bounding box center [499, 297] width 136 height 26
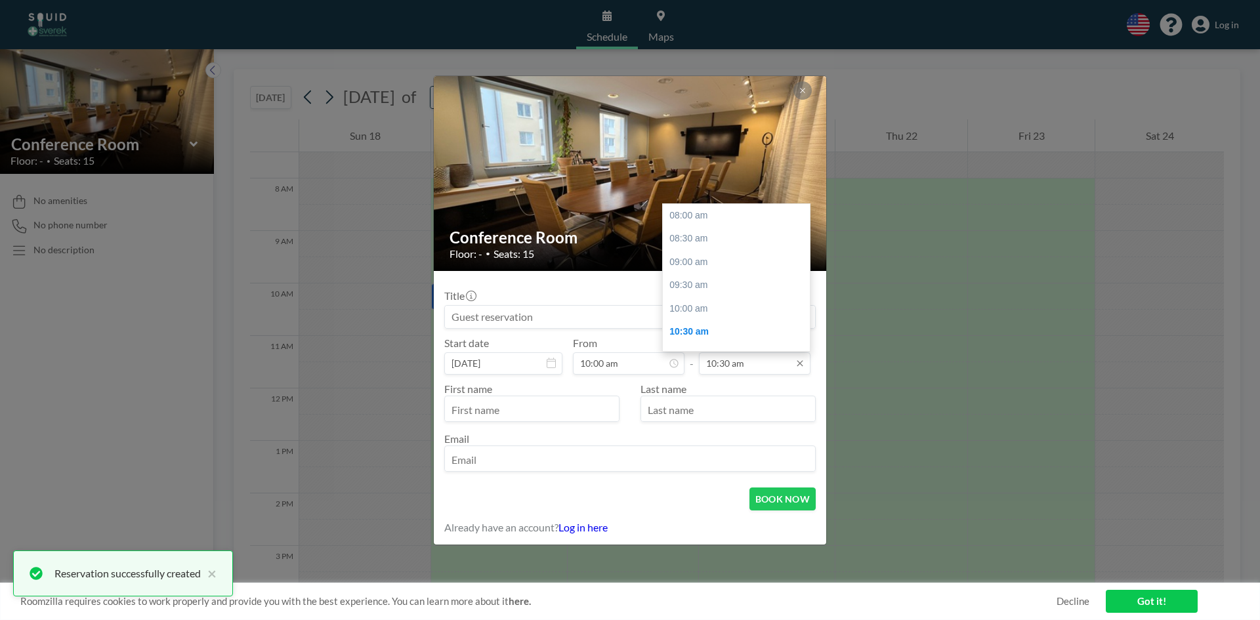
scroll to position [117, 0]
click at [689, 238] on div "11:00 am" at bounding box center [740, 239] width 154 height 24
type input "11:00 am"
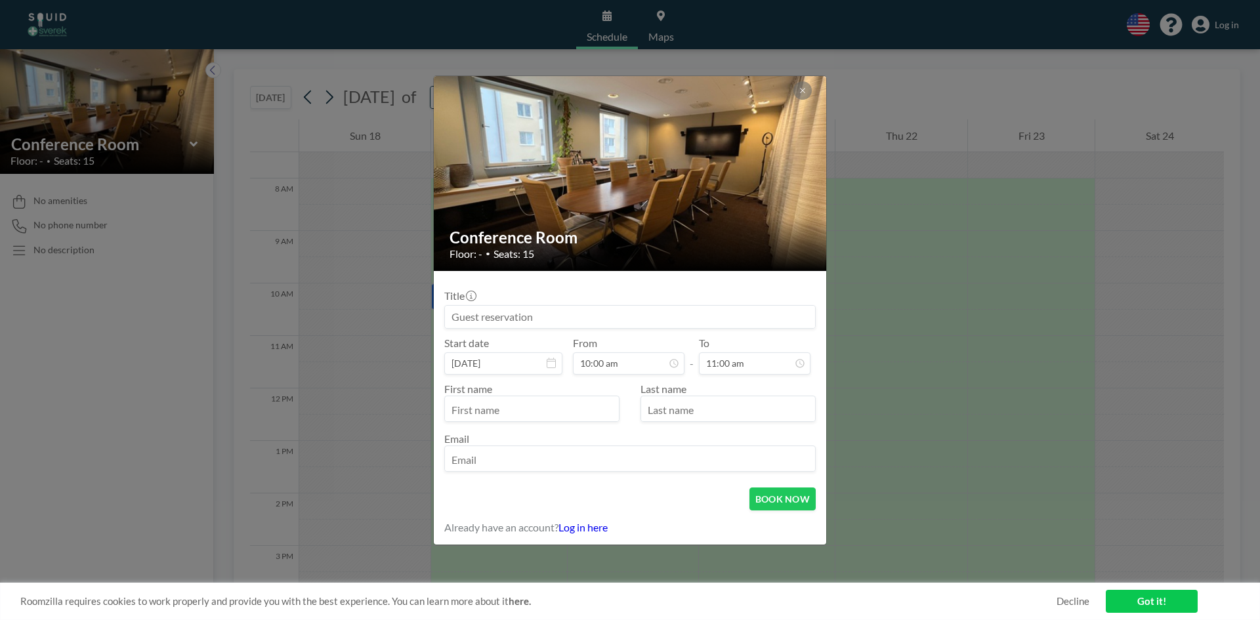
scroll to position [93, 0]
click at [567, 400] on input "text" at bounding box center [532, 410] width 174 height 22
type input "[PERSON_NAME]"
click at [646, 404] on input "text" at bounding box center [728, 410] width 174 height 22
type input "Dementieva"
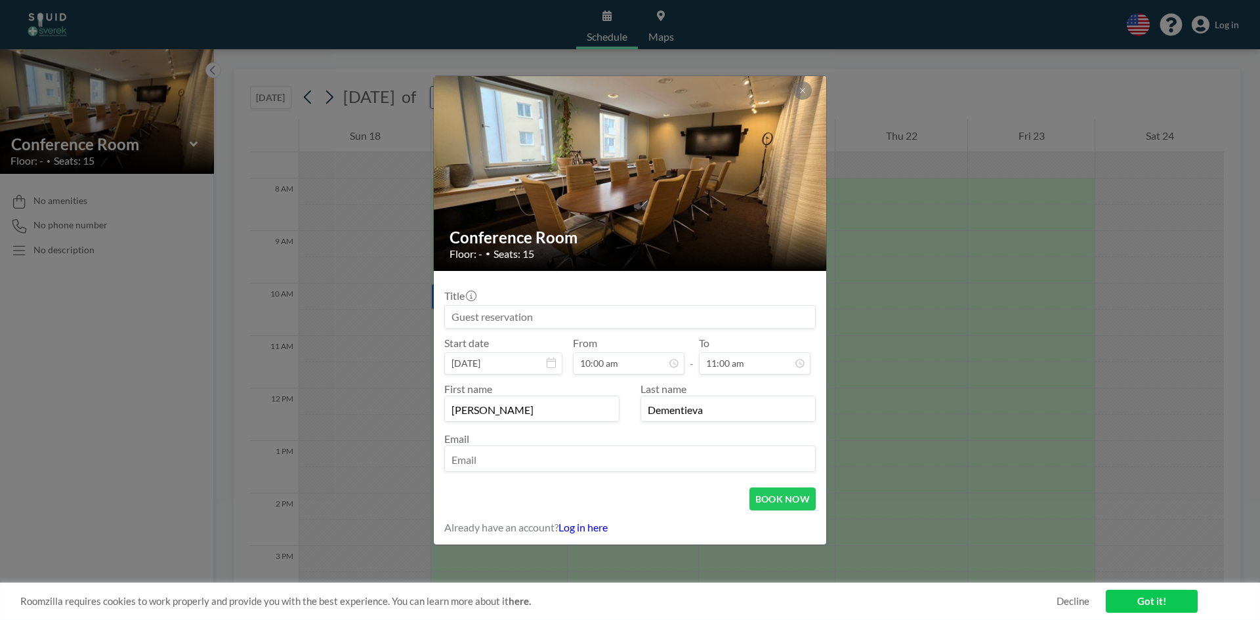
click at [618, 454] on input "email" at bounding box center [630, 460] width 370 height 22
paste input "[PERSON_NAME][EMAIL_ADDRESS][PERSON_NAME][DOMAIN_NAME]"
type input "[PERSON_NAME][EMAIL_ADDRESS][PERSON_NAME][DOMAIN_NAME]"
click at [774, 492] on button "BOOK NOW" at bounding box center [782, 499] width 66 height 23
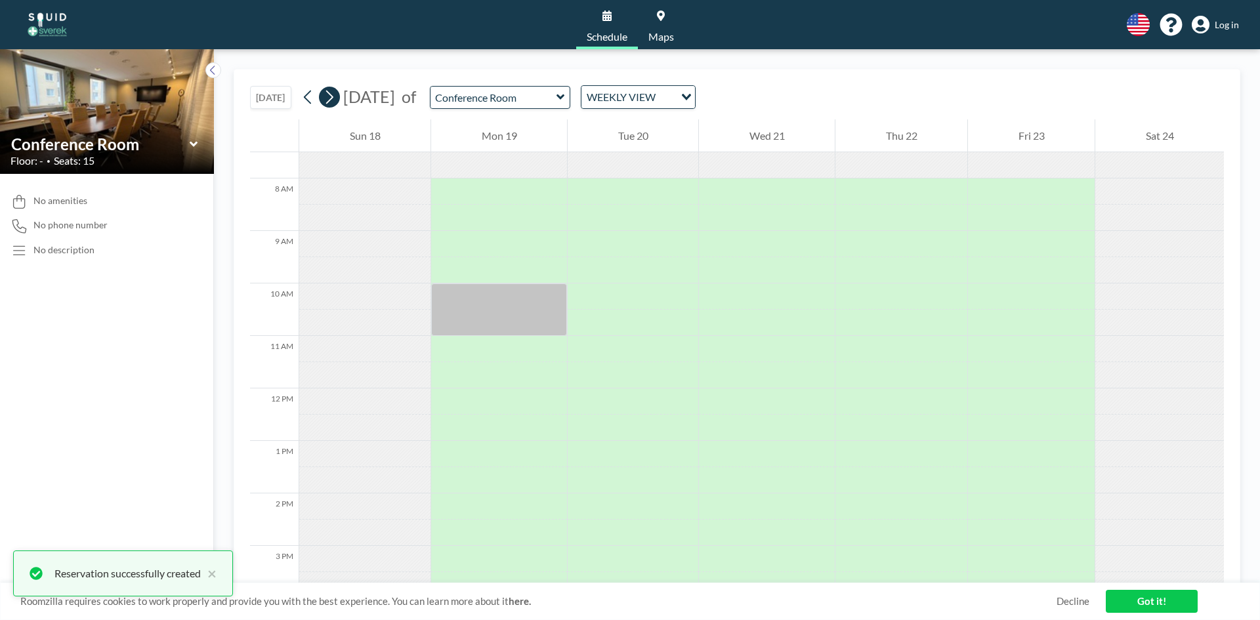
click at [340, 96] on button at bounding box center [329, 97] width 21 height 21
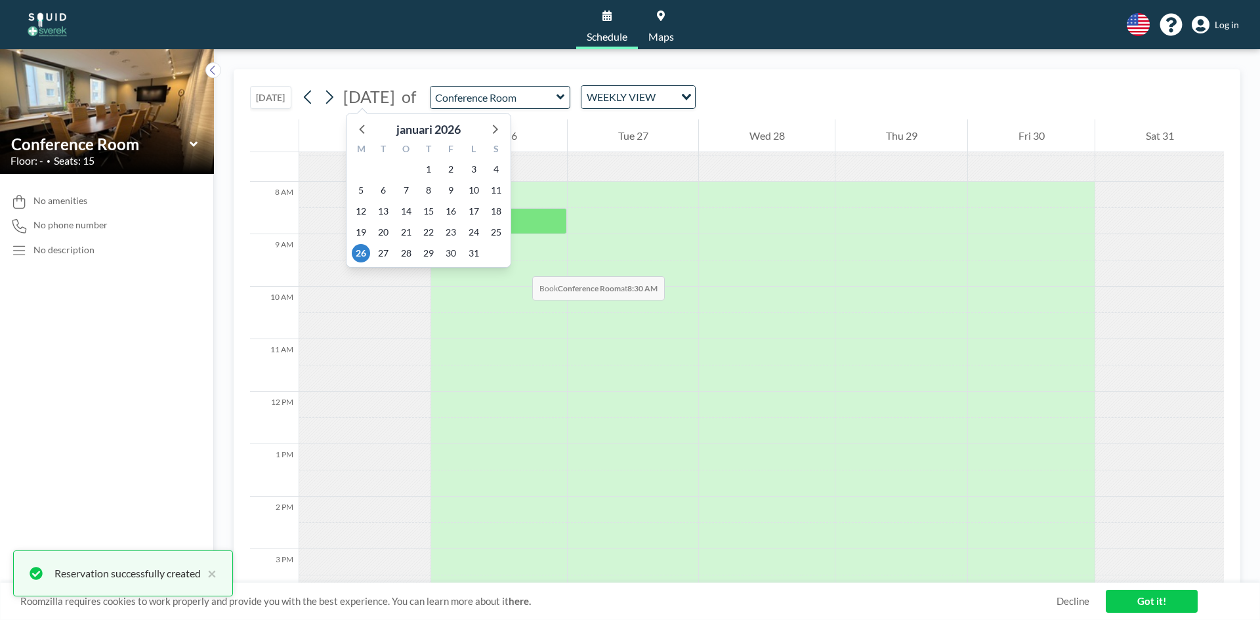
scroll to position [394, 0]
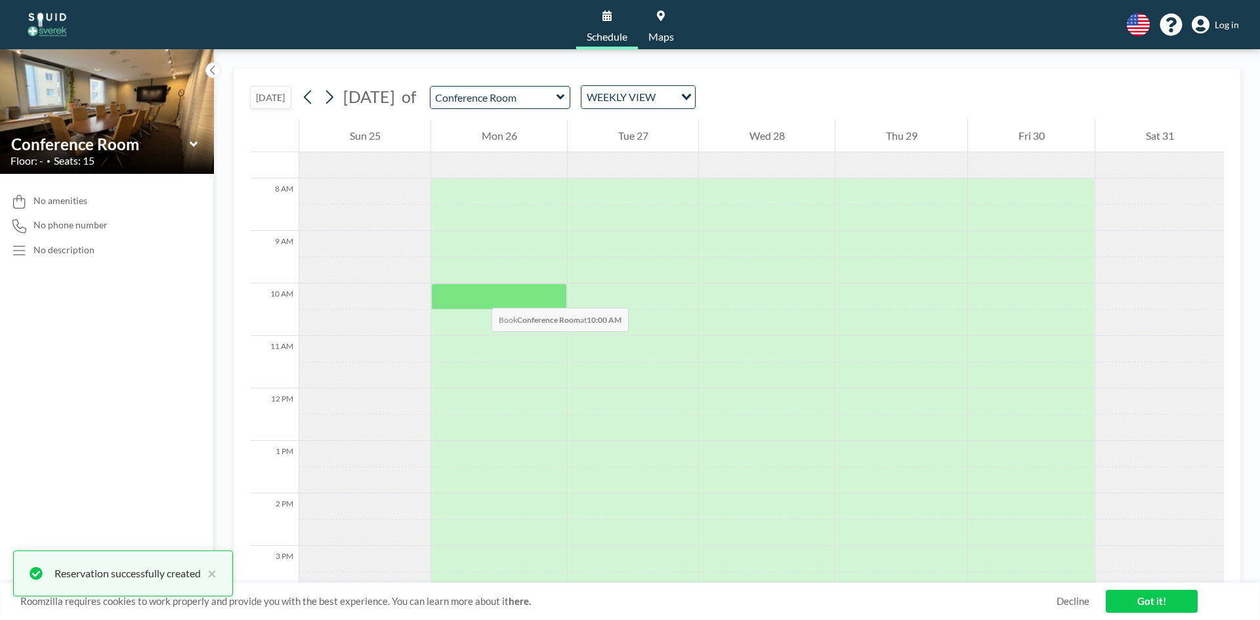
click at [478, 295] on div at bounding box center [499, 297] width 136 height 26
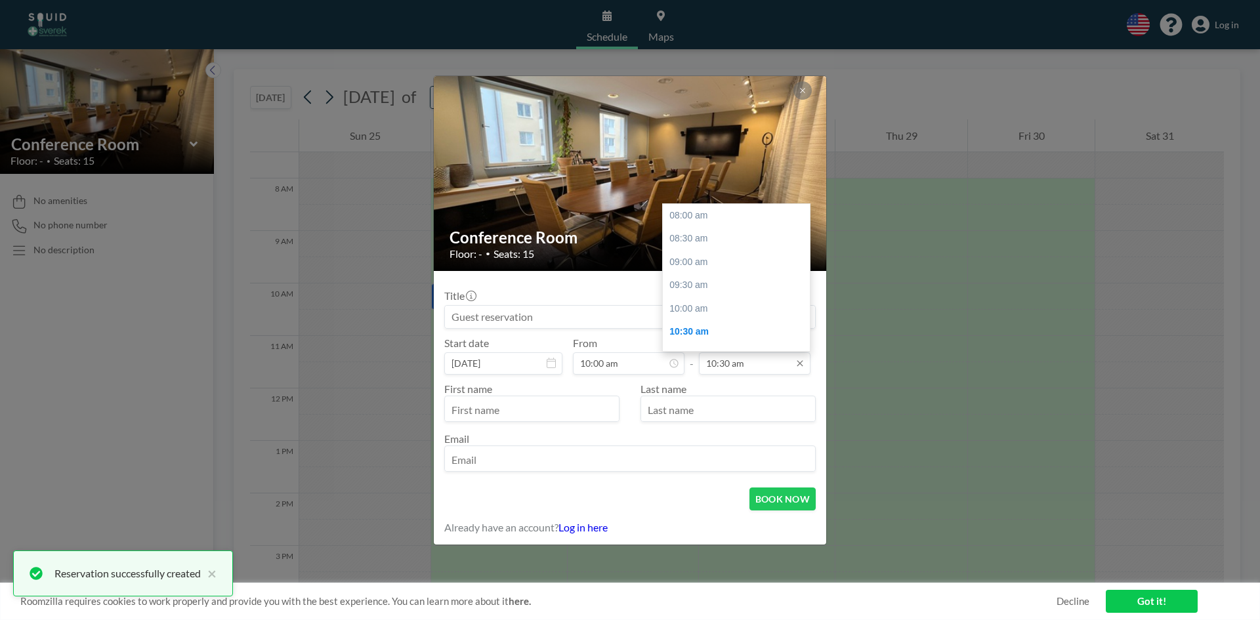
scroll to position [117, 0]
click at [723, 236] on div "11:00 am" at bounding box center [740, 239] width 154 height 24
type input "11:00 am"
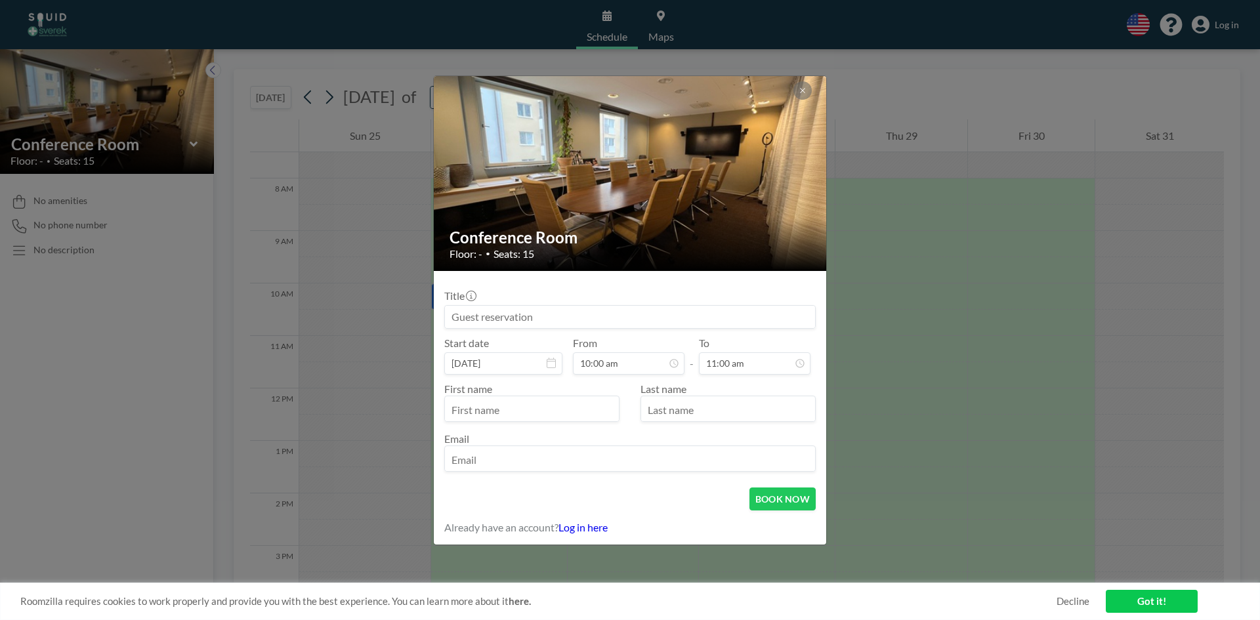
scroll to position [93, 0]
click at [578, 407] on input "text" at bounding box center [532, 410] width 174 height 22
type input "[PERSON_NAME]"
click at [680, 410] on input "text" at bounding box center [728, 410] width 174 height 22
type input "Dementieva"
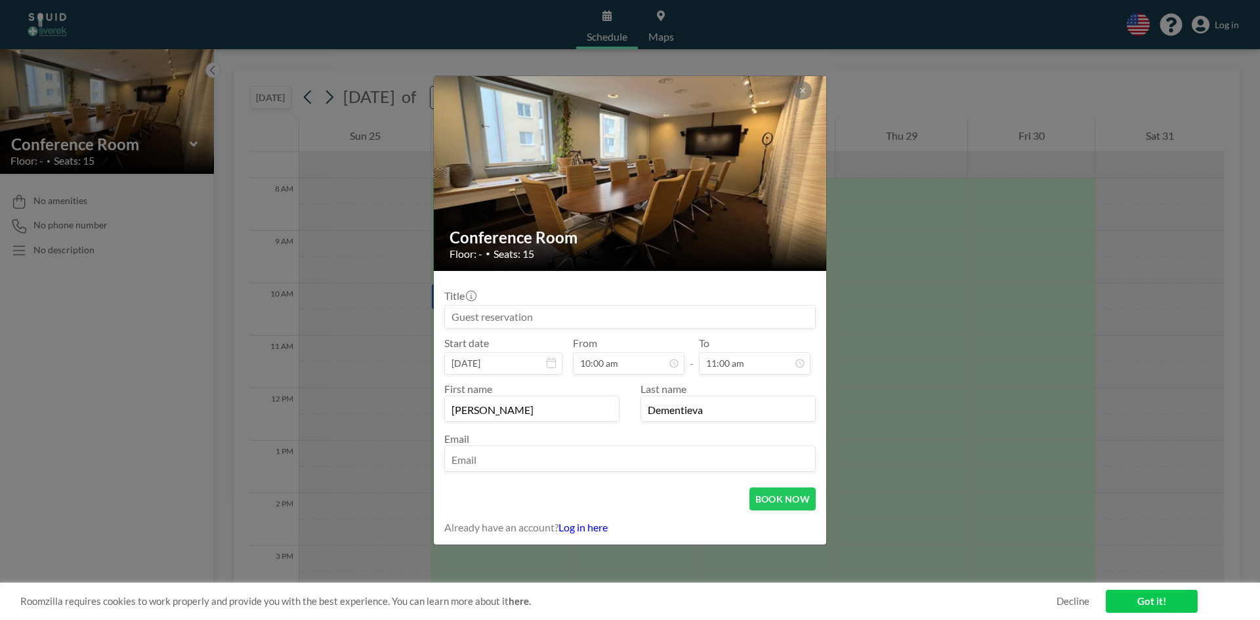
click at [672, 456] on input "email" at bounding box center [630, 460] width 370 height 22
paste input "[PERSON_NAME][EMAIL_ADDRESS][PERSON_NAME][DOMAIN_NAME]"
type input "[PERSON_NAME][EMAIL_ADDRESS][PERSON_NAME][DOMAIN_NAME]"
click at [767, 497] on button "BOOK NOW" at bounding box center [782, 499] width 66 height 23
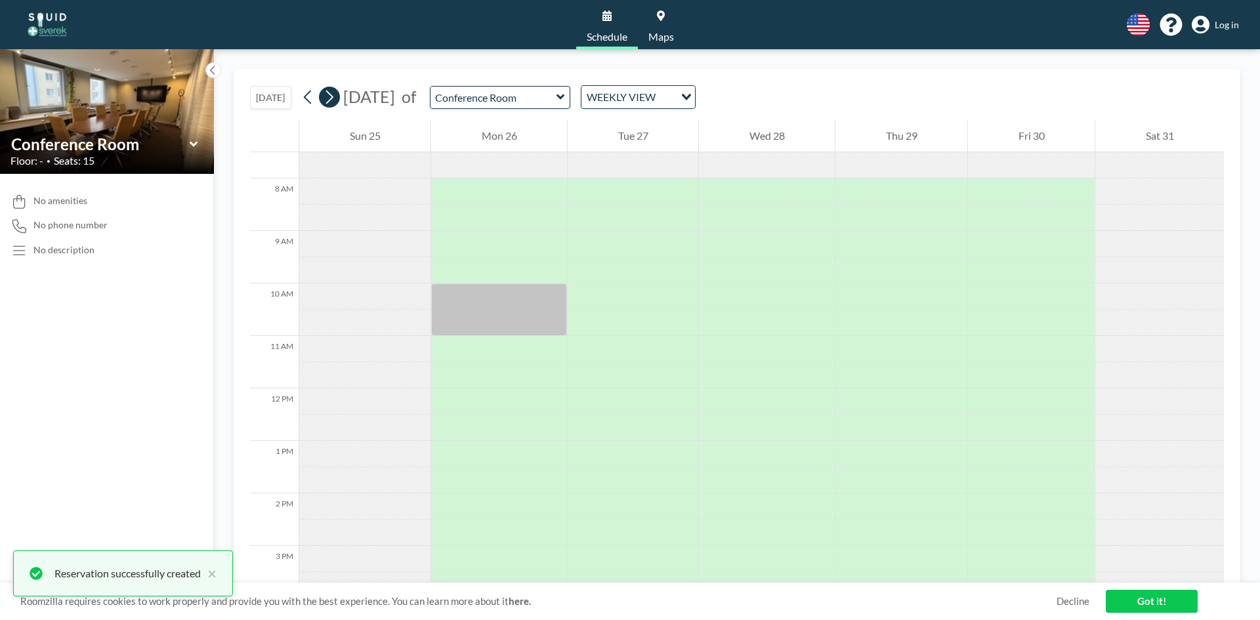
click at [335, 100] on icon at bounding box center [329, 97] width 12 height 20
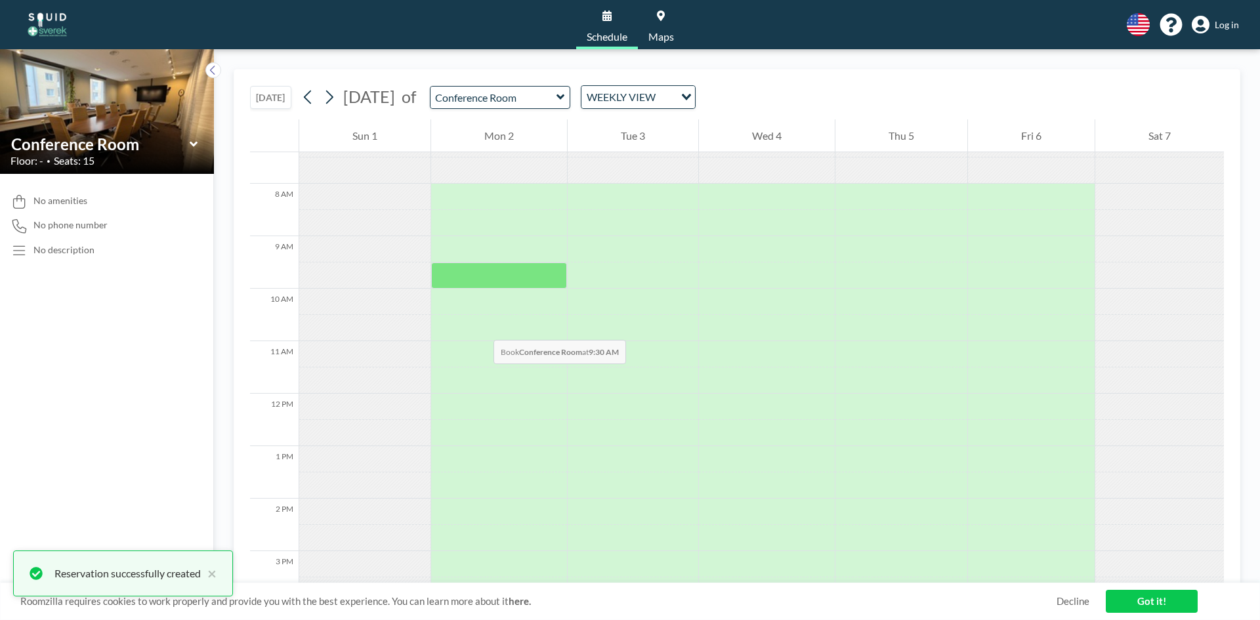
scroll to position [394, 0]
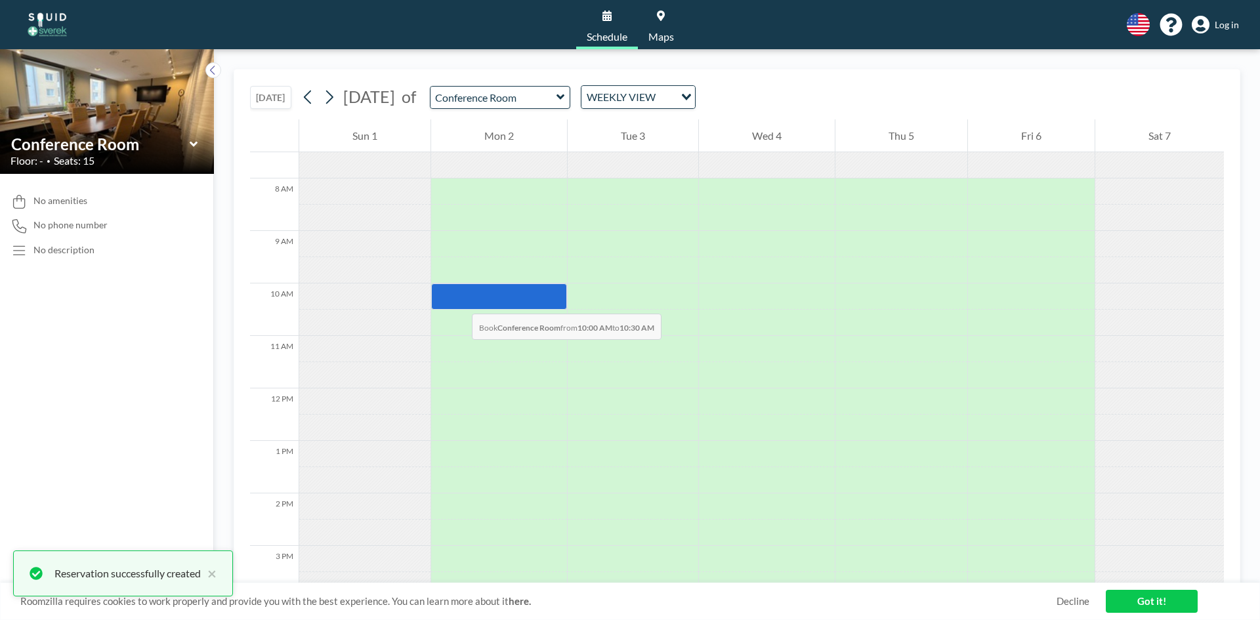
click at [459, 301] on div at bounding box center [499, 297] width 136 height 26
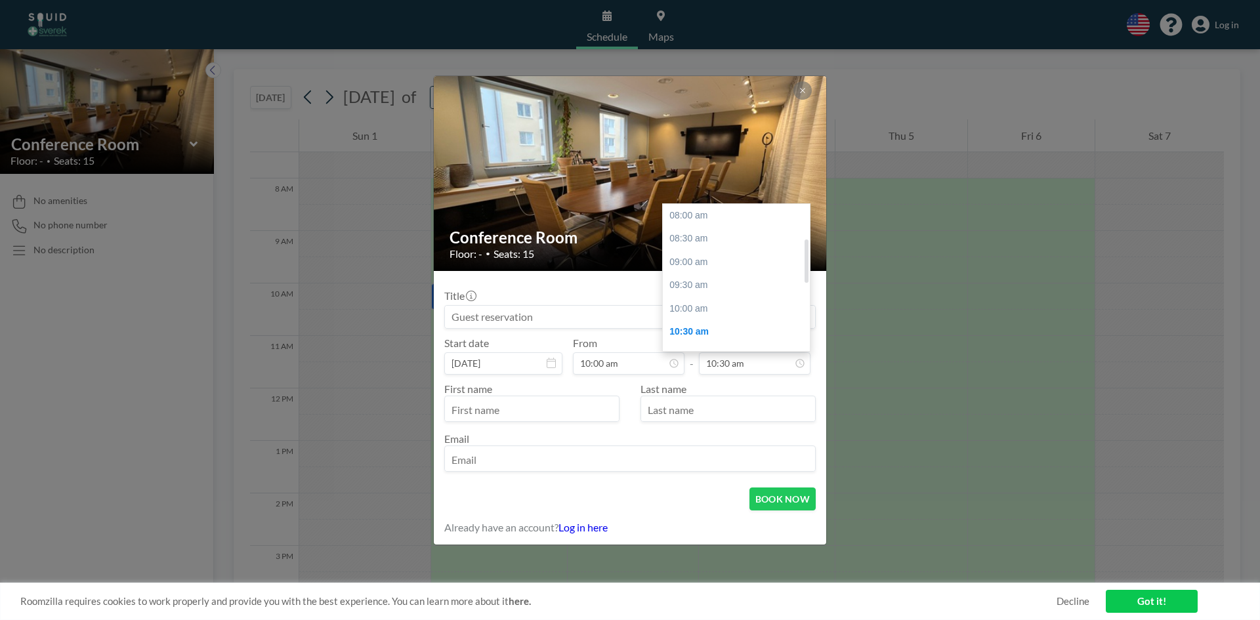
scroll to position [117, 0]
click at [726, 243] on div "11:00 am" at bounding box center [740, 239] width 154 height 24
type input "11:00 am"
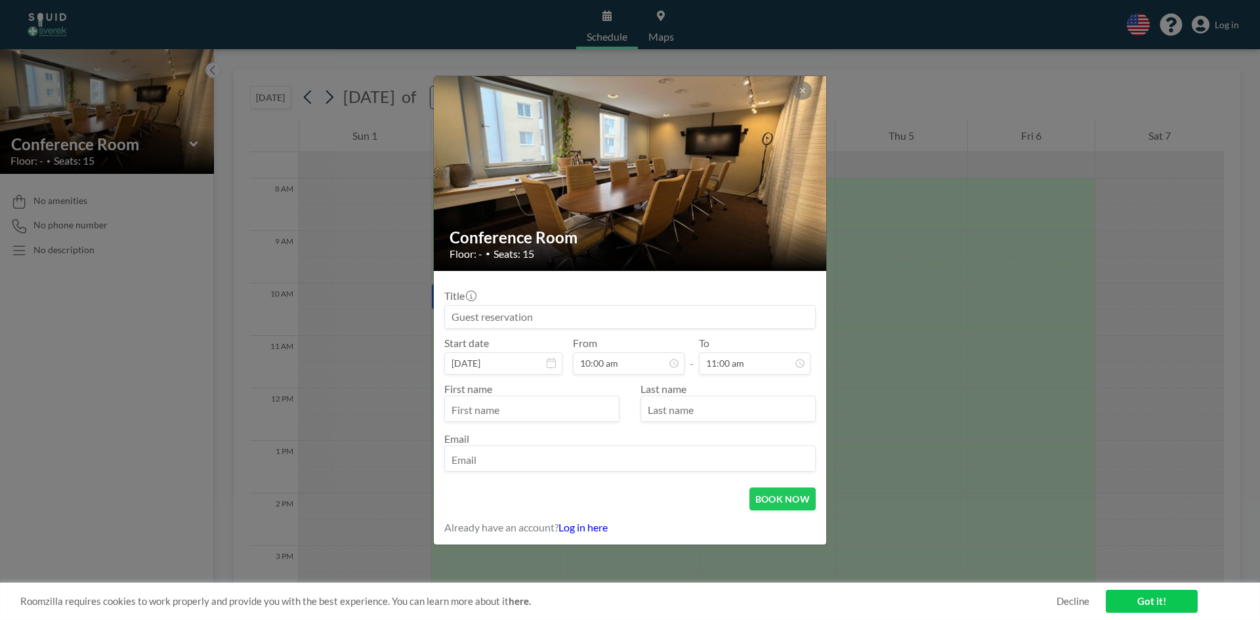
scroll to position [93, 0]
click at [588, 400] on input "text" at bounding box center [532, 410] width 174 height 22
type input "[PERSON_NAME]"
click at [683, 404] on input "text" at bounding box center [728, 410] width 174 height 22
type input "Dementieva"
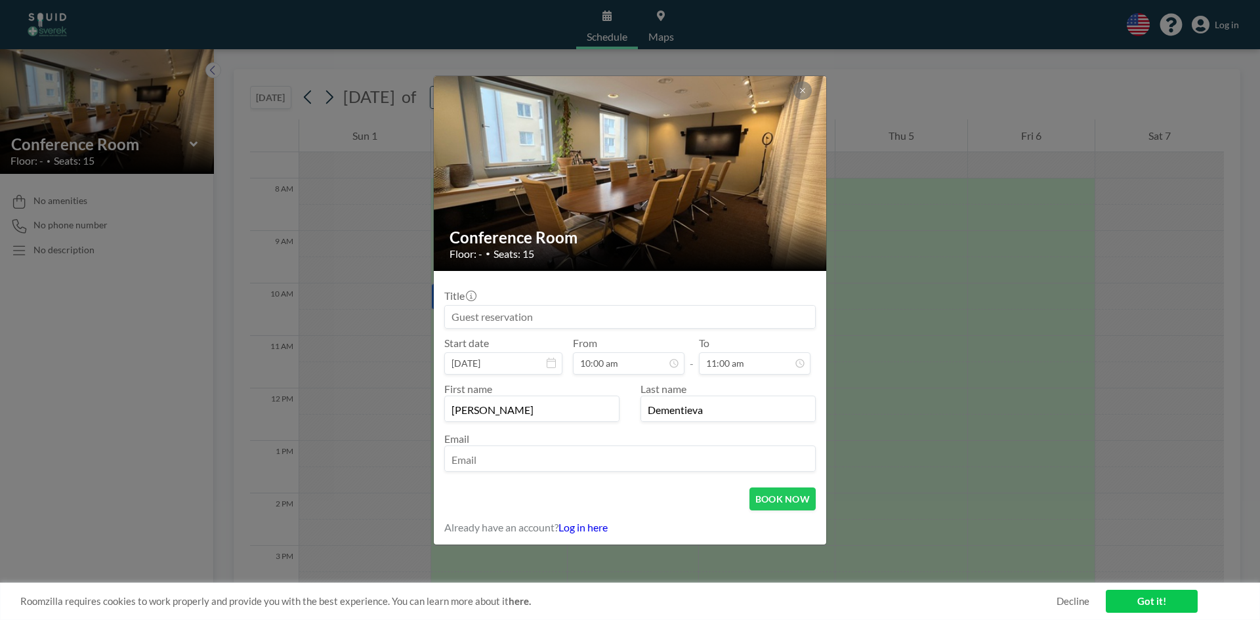
click at [670, 468] on input "email" at bounding box center [630, 460] width 370 height 22
paste input "[PERSON_NAME][EMAIL_ADDRESS][PERSON_NAME][DOMAIN_NAME]"
type input "[PERSON_NAME][EMAIL_ADDRESS][PERSON_NAME][DOMAIN_NAME]"
click at [782, 493] on button "BOOK NOW" at bounding box center [782, 499] width 66 height 23
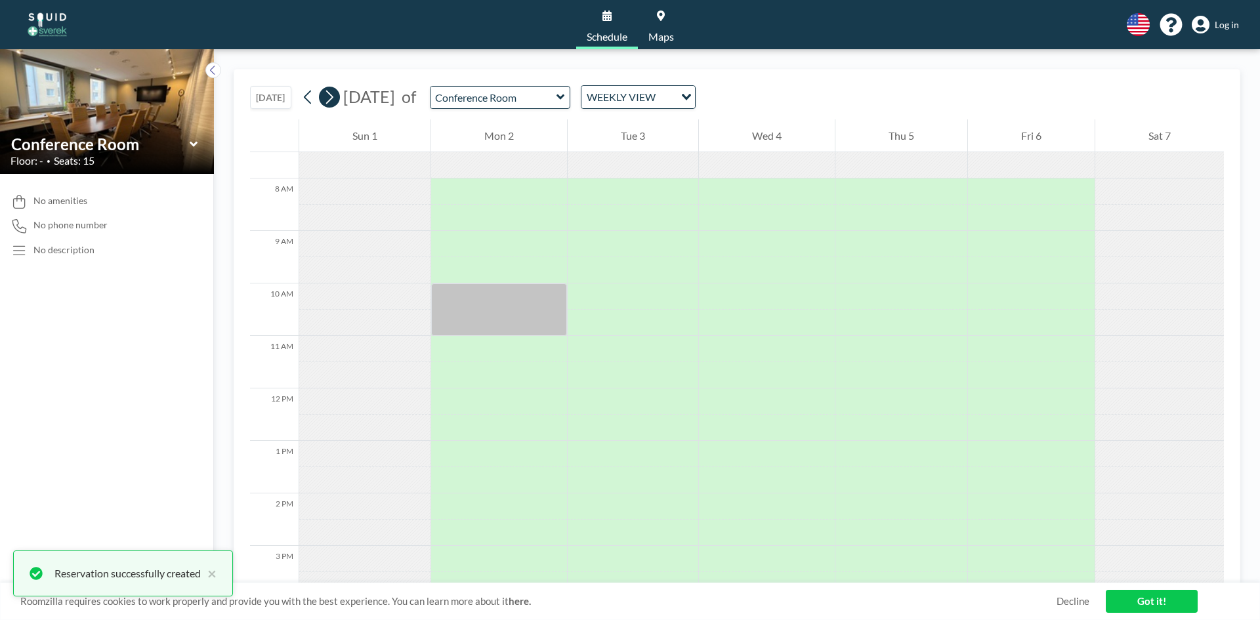
click at [329, 100] on icon at bounding box center [329, 97] width 12 height 20
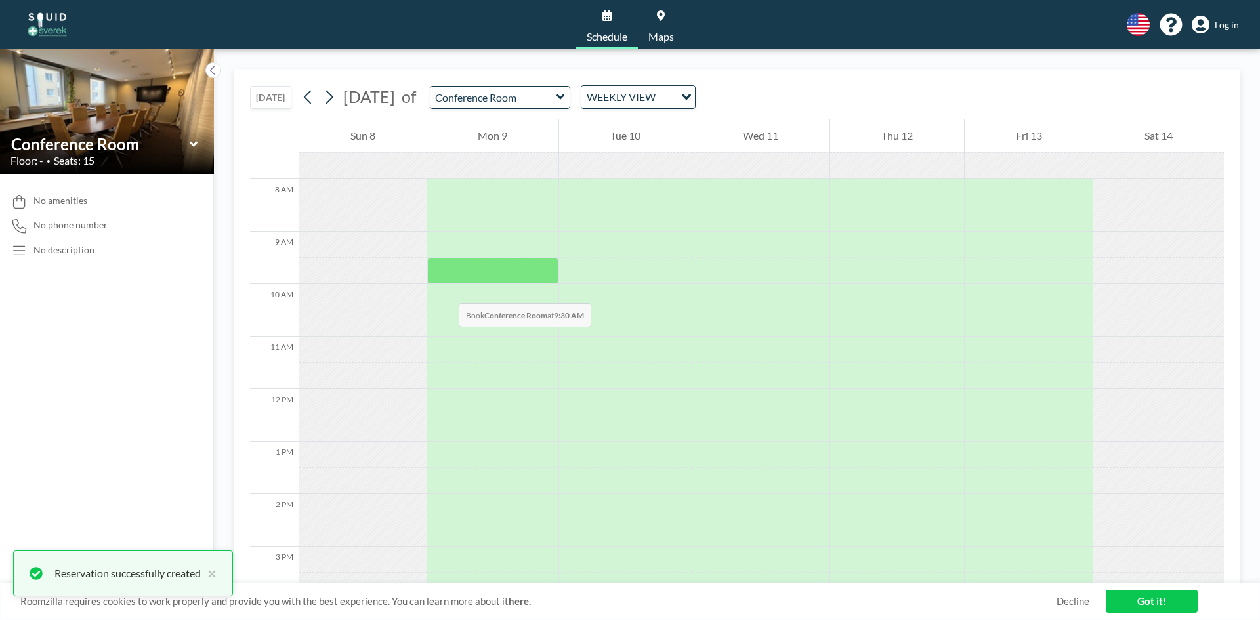
scroll to position [394, 0]
click at [453, 295] on div at bounding box center [493, 297] width 132 height 26
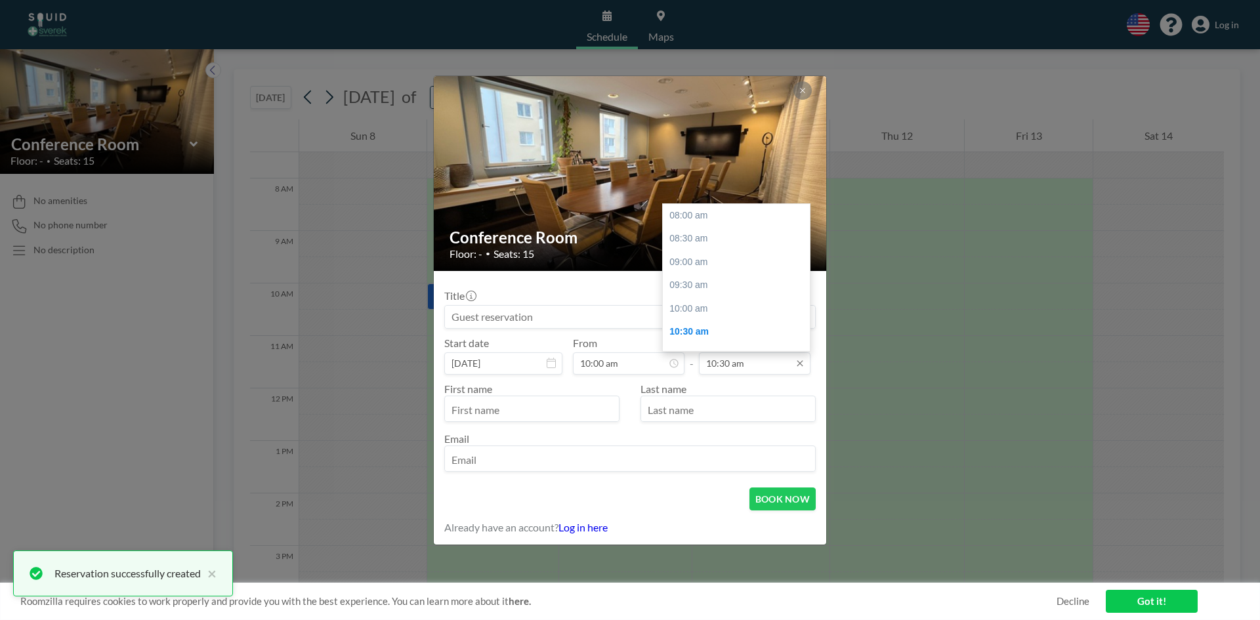
scroll to position [117, 0]
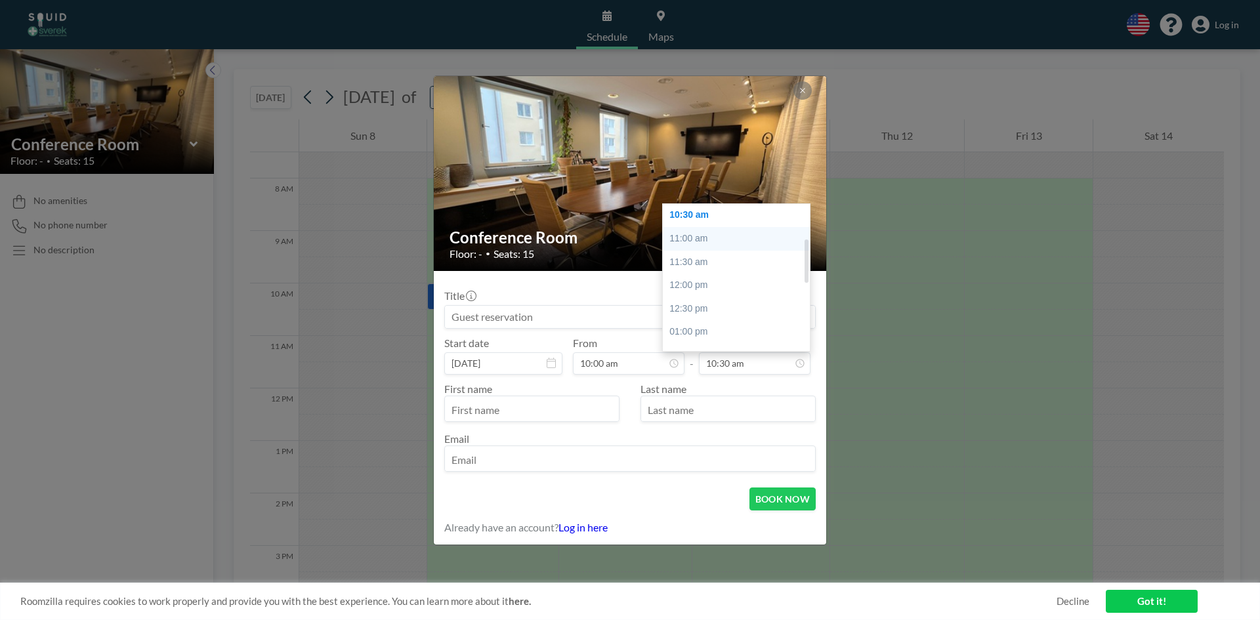
click at [720, 240] on div "11:00 am" at bounding box center [740, 239] width 154 height 24
type input "11:00 am"
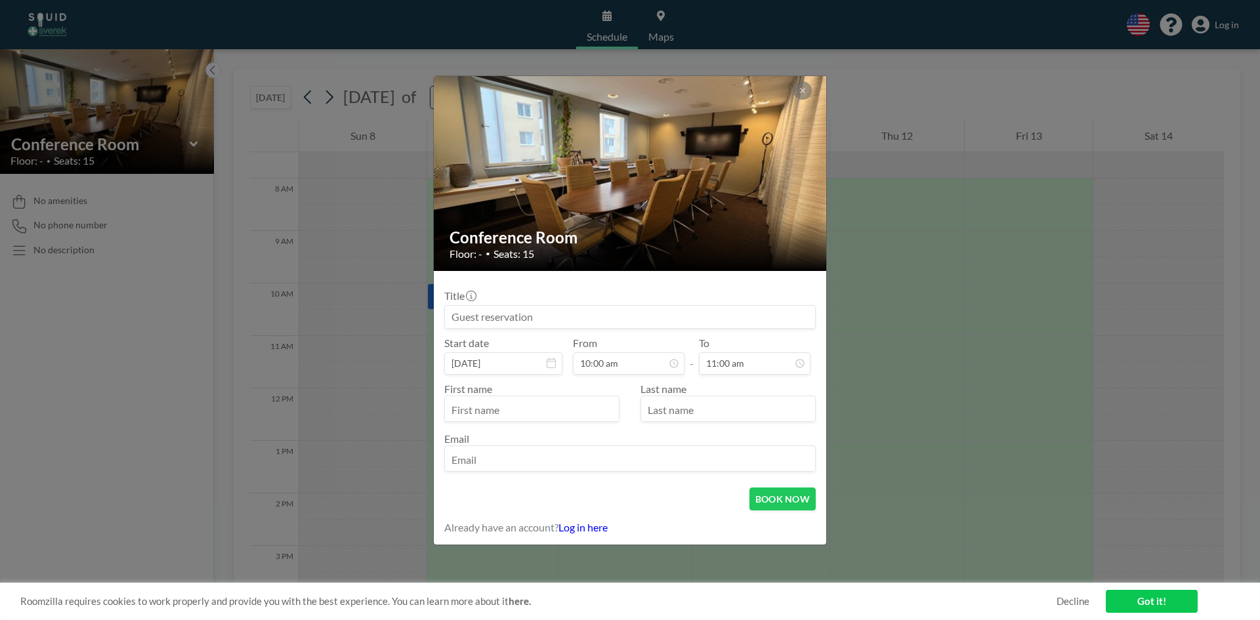
scroll to position [93, 0]
click at [582, 398] on div at bounding box center [531, 409] width 175 height 26
click at [582, 401] on input "text" at bounding box center [532, 410] width 174 height 22
type input "[PERSON_NAME]"
click at [669, 411] on input "text" at bounding box center [728, 410] width 174 height 22
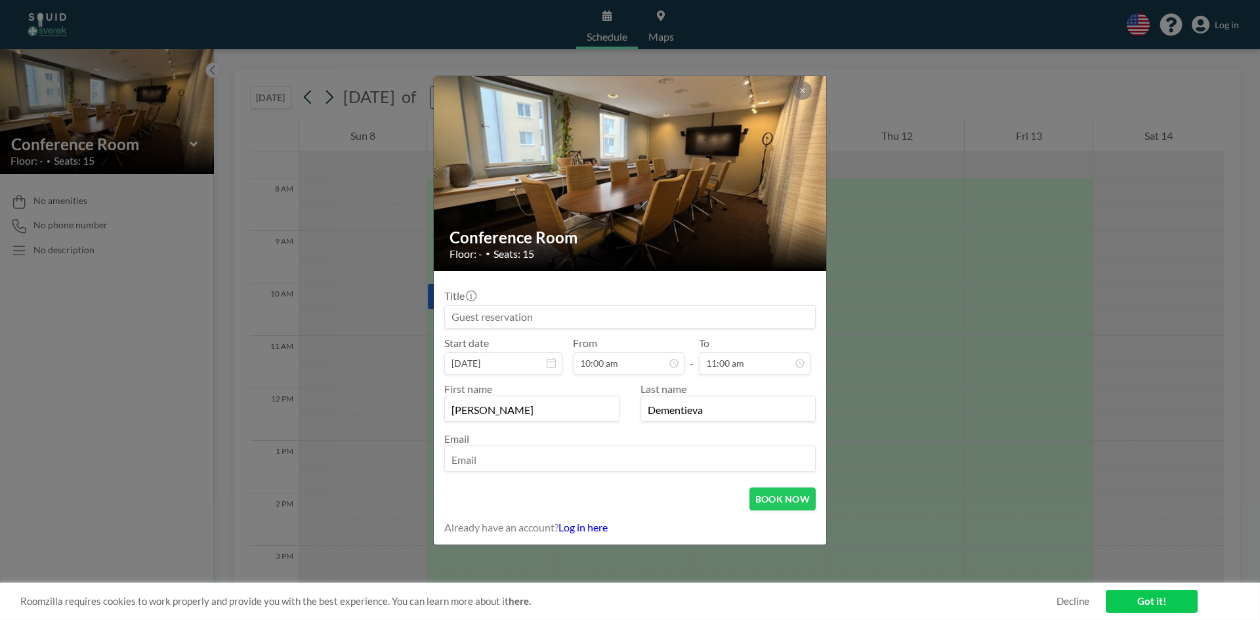
type input "Dementieva"
click at [667, 453] on input "email" at bounding box center [630, 460] width 370 height 22
paste input "[PERSON_NAME][EMAIL_ADDRESS][PERSON_NAME][DOMAIN_NAME]"
type input "[PERSON_NAME][EMAIL_ADDRESS][PERSON_NAME][DOMAIN_NAME]"
click at [773, 501] on button "BOOK NOW" at bounding box center [782, 499] width 66 height 23
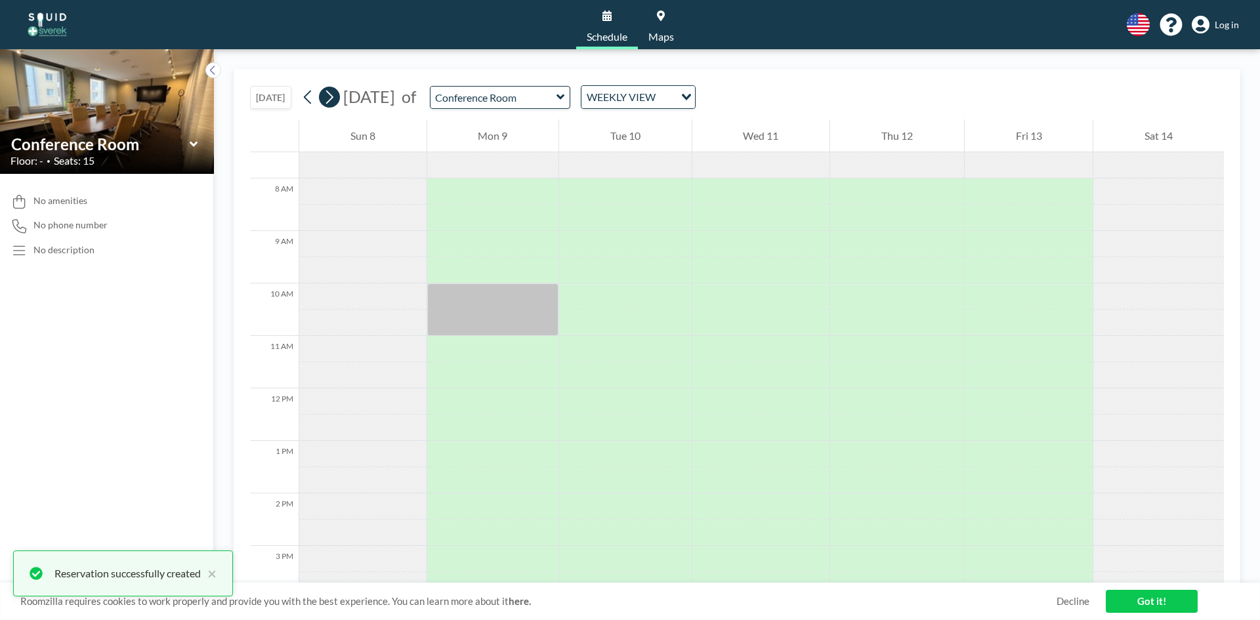
click at [339, 102] on button at bounding box center [329, 97] width 21 height 21
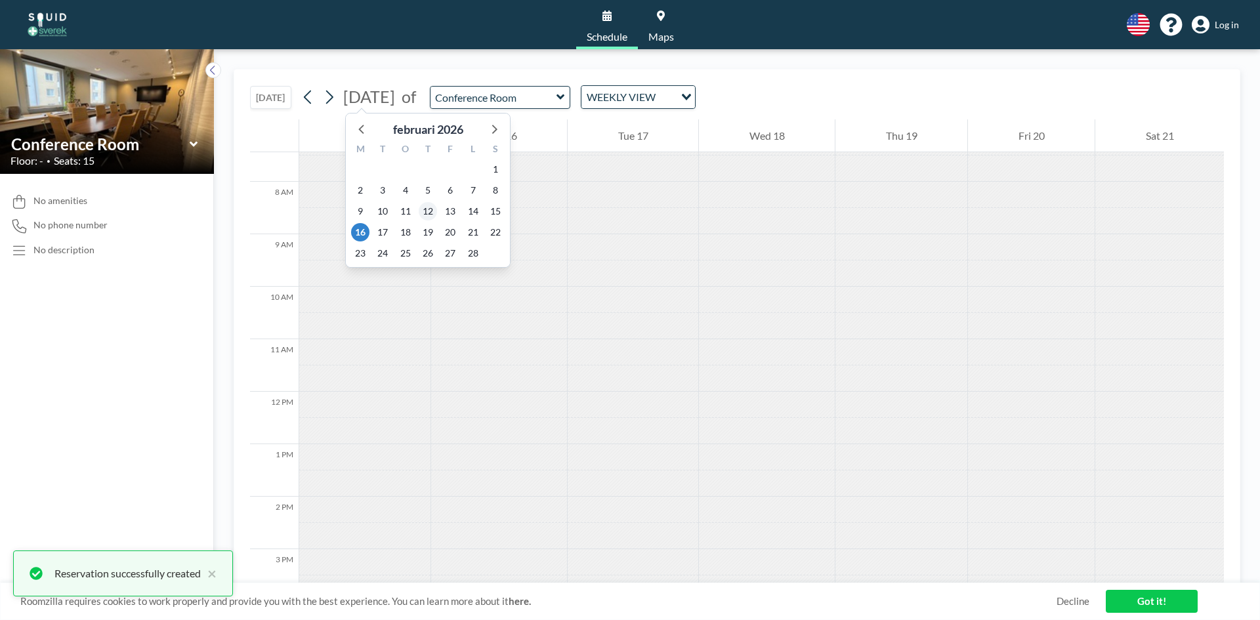
scroll to position [394, 0]
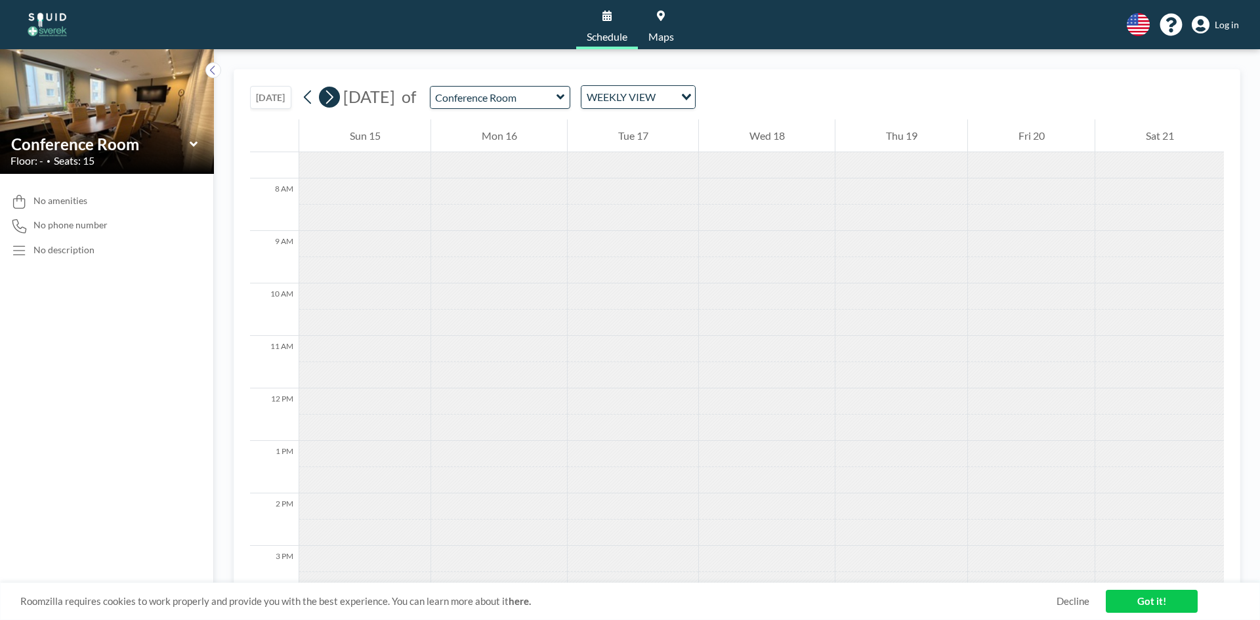
click at [327, 101] on icon at bounding box center [329, 97] width 12 height 20
click at [306, 100] on icon at bounding box center [308, 97] width 12 height 20
